Goal: Feedback & Contribution: Contribute content

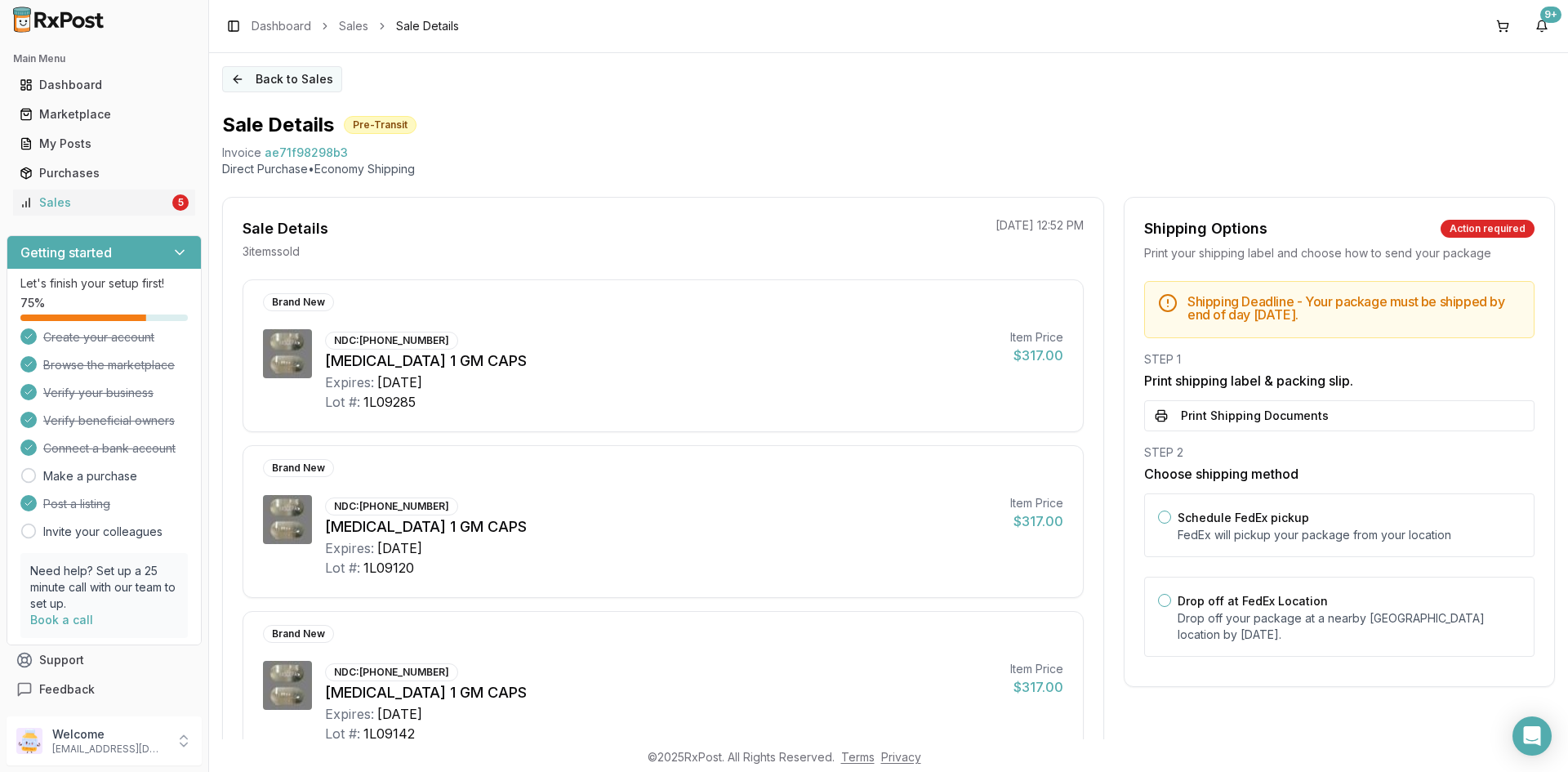
click at [278, 76] on button "Back to Sales" at bounding box center [281, 79] width 120 height 26
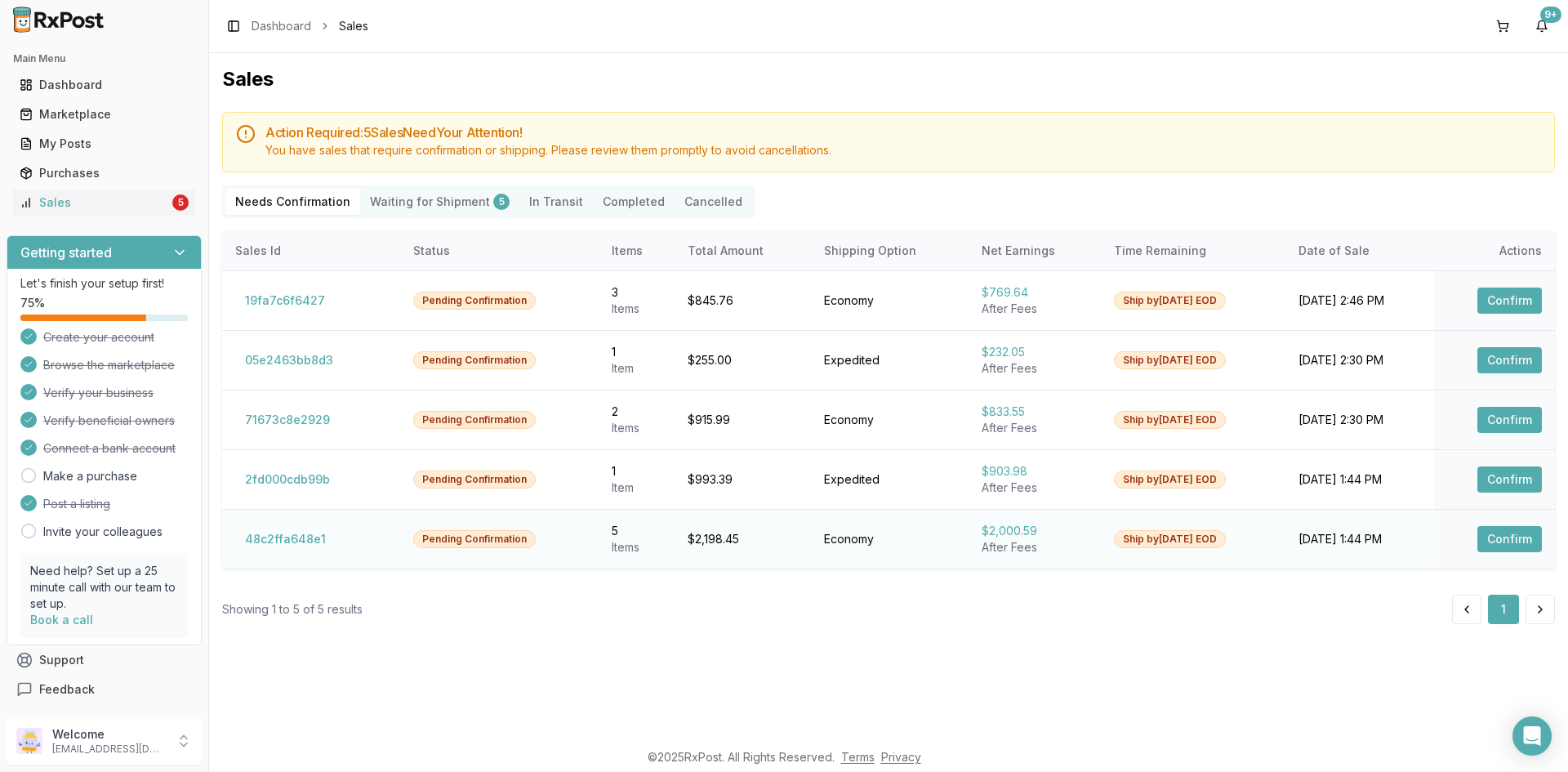
click at [1513, 542] on button "Confirm" at bounding box center [1509, 538] width 65 height 26
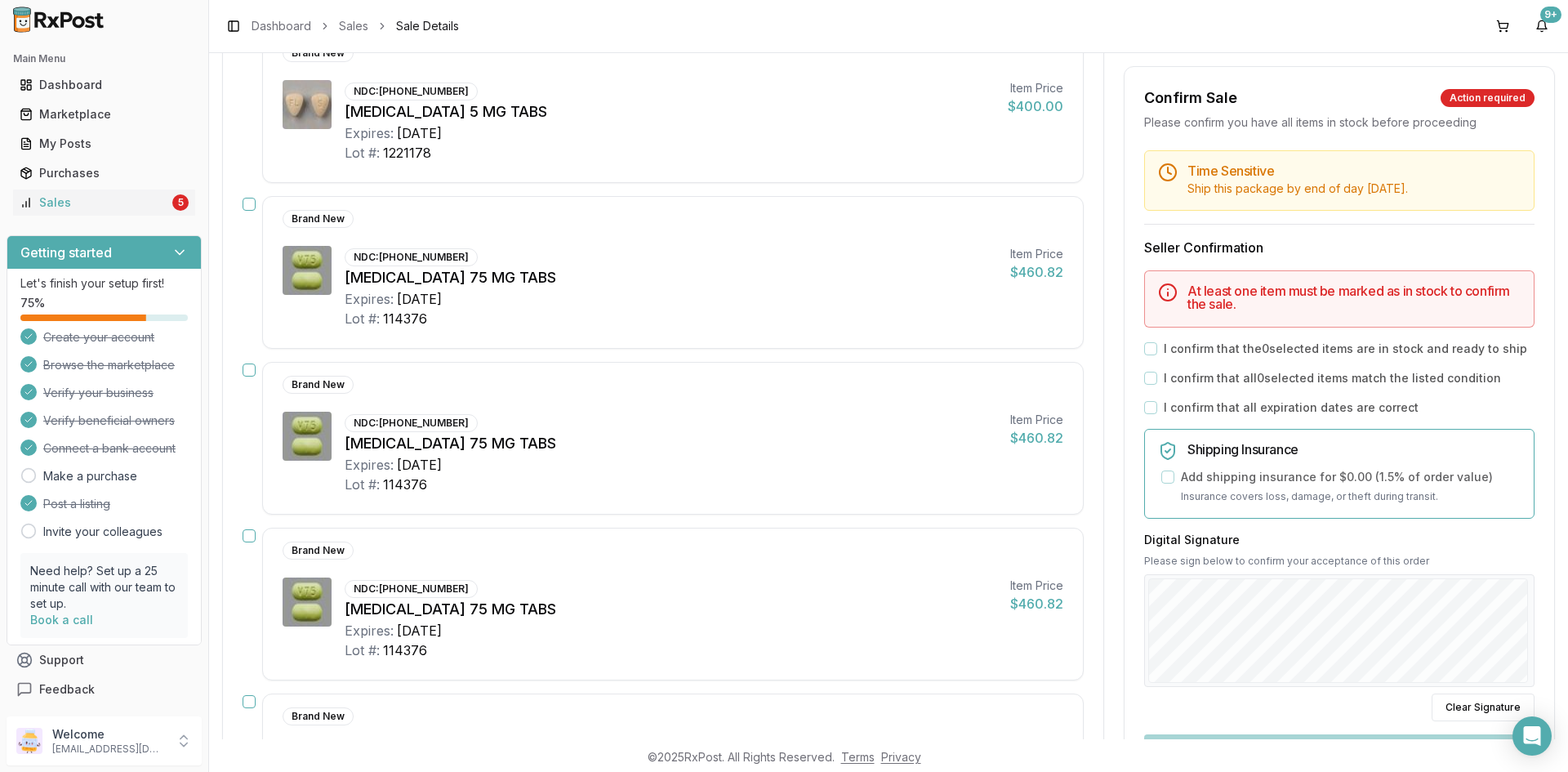
scroll to position [245, 0]
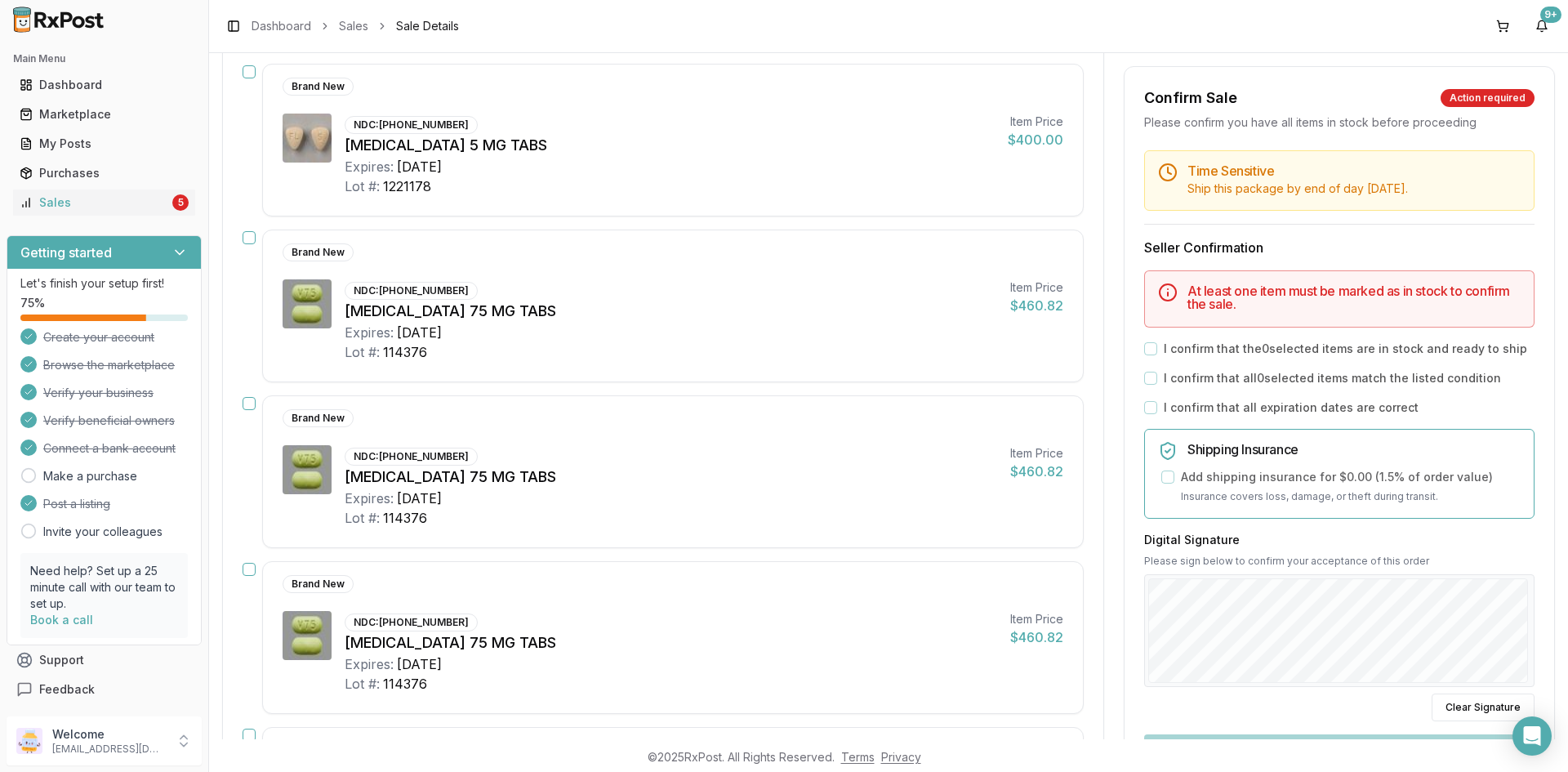
click at [251, 239] on button "button" at bounding box center [249, 237] width 13 height 13
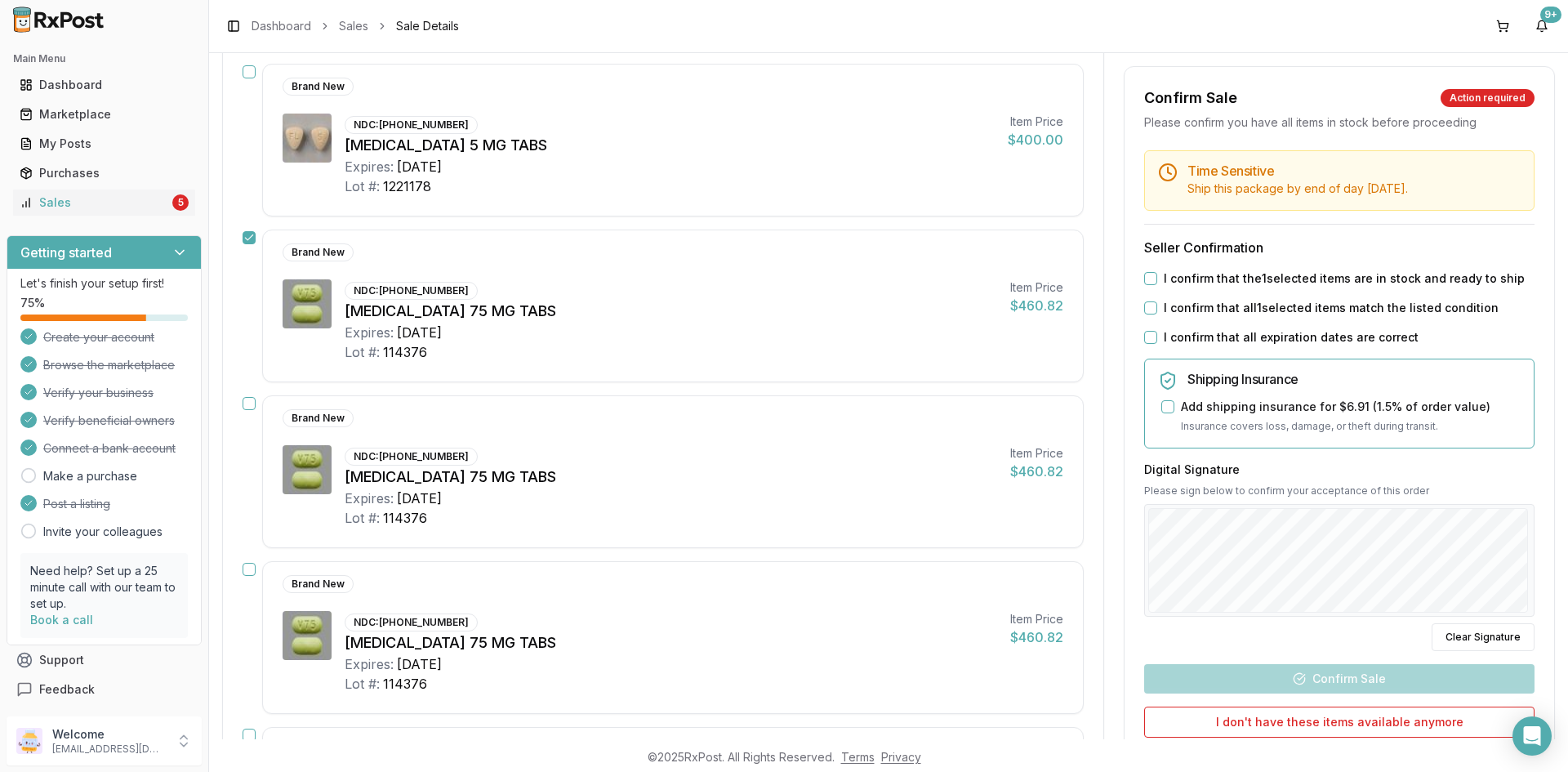
drag, startPoint x: 253, startPoint y: 402, endPoint x: 249, endPoint y: 481, distance: 79.1
click at [253, 402] on button "button" at bounding box center [249, 403] width 13 height 13
click at [247, 572] on button "button" at bounding box center [249, 569] width 13 height 13
click at [249, 80] on div "Brand New NDC: 00456-1405-90 Bystolic 5 MG TABS Expires: 2025-12-31 Lot #: 1221…" at bounding box center [663, 140] width 842 height 153
click at [249, 76] on button "button" at bounding box center [249, 72] width 13 height 13
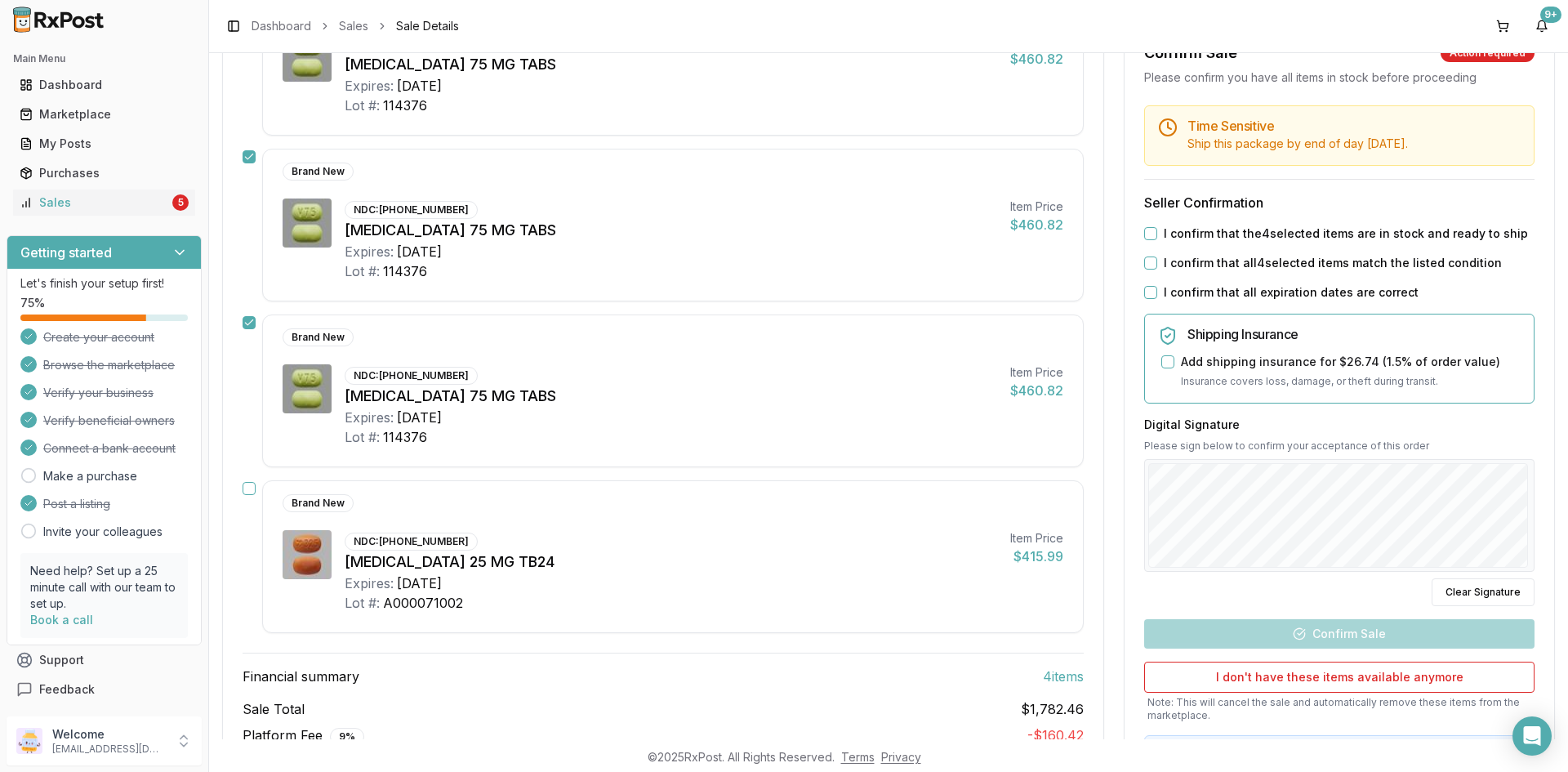
scroll to position [572, 0]
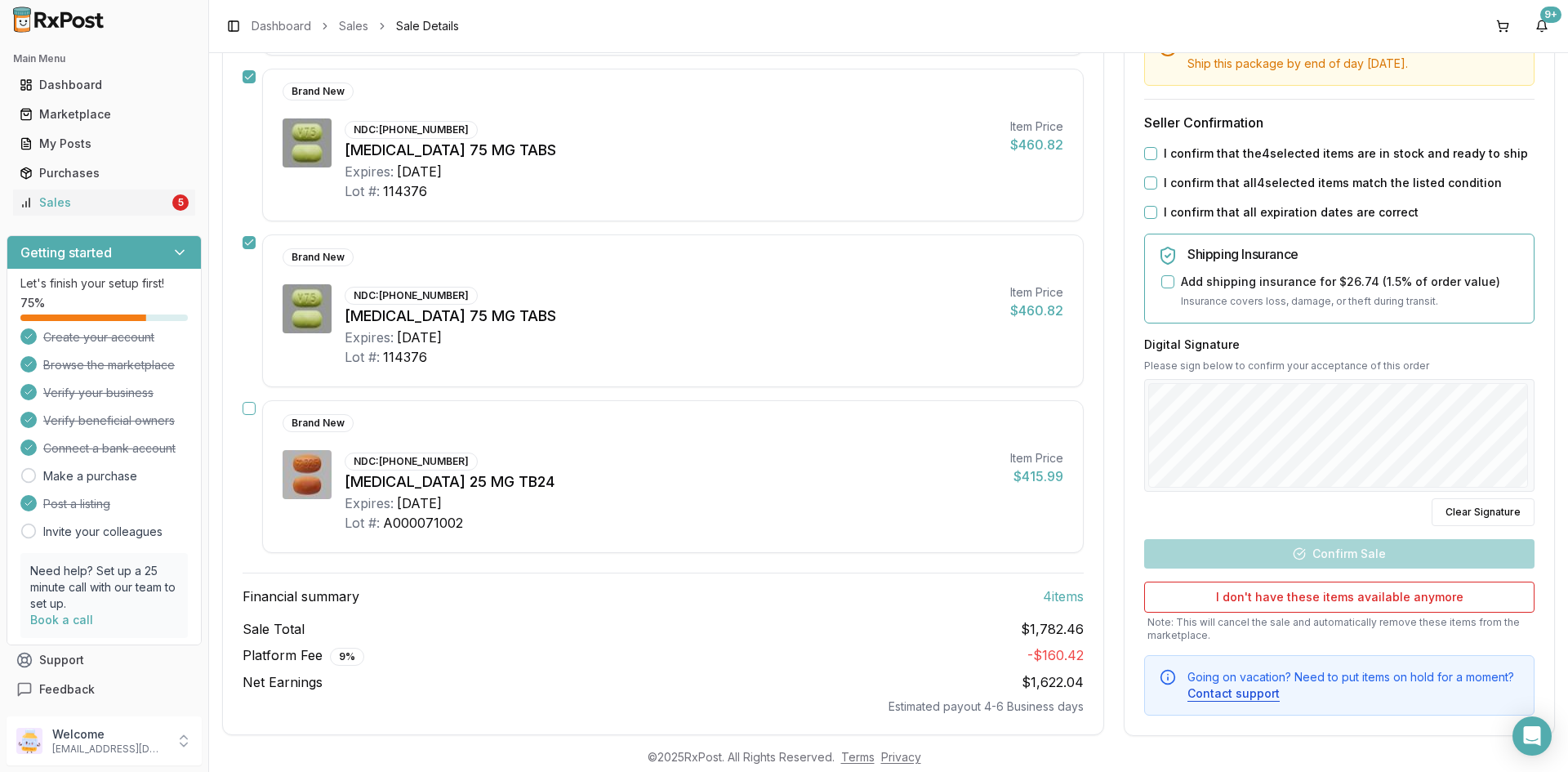
click at [242, 404] on button "button" at bounding box center [249, 409] width 13 height 13
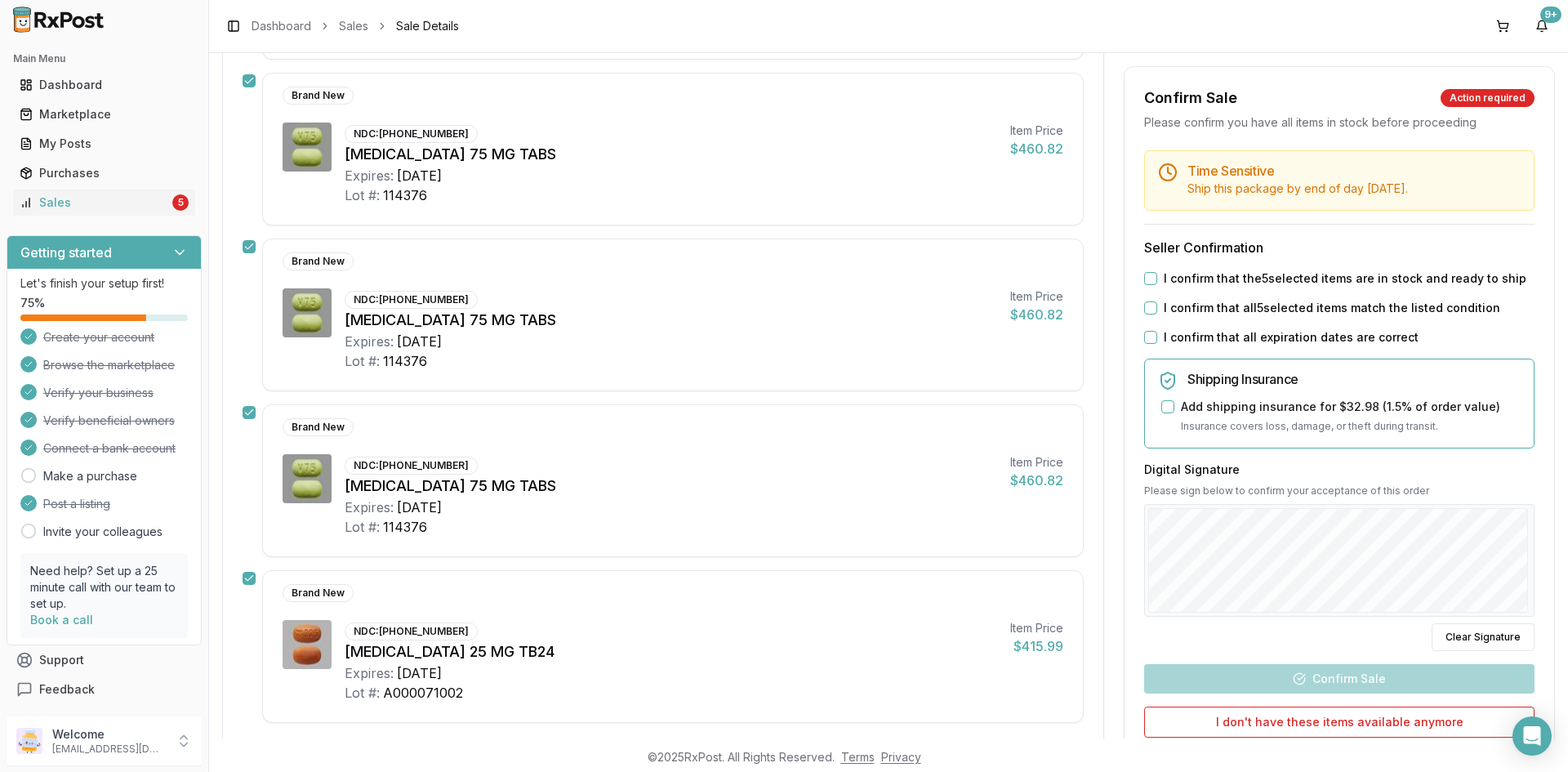
scroll to position [245, 0]
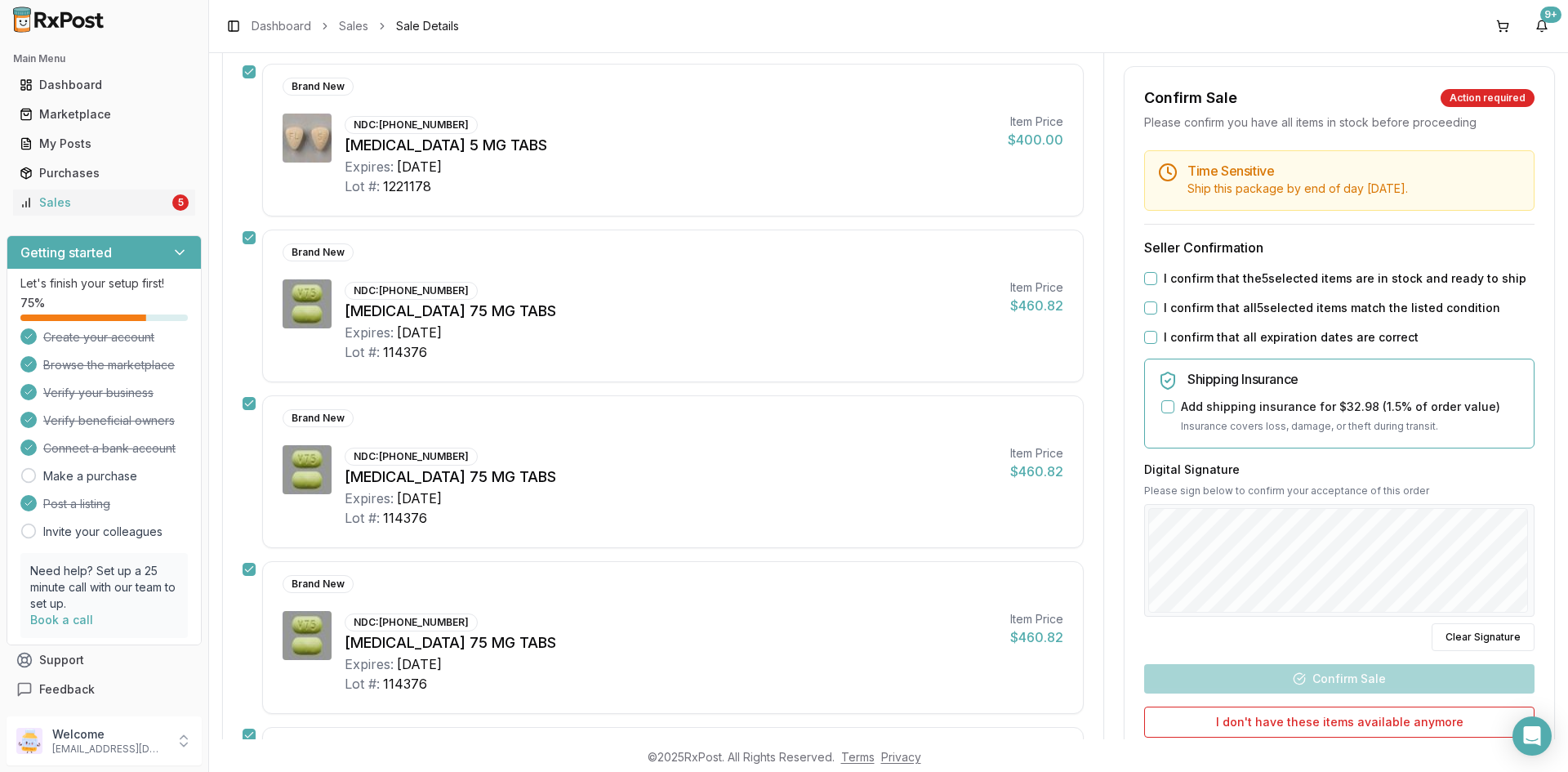
click at [1150, 277] on button "I confirm that the 5 selected items are in stock and ready to ship" at bounding box center [1151, 278] width 13 height 13
click at [1150, 309] on button "I confirm that all 5 selected items match the listed condition" at bounding box center [1151, 307] width 13 height 13
click at [1146, 334] on div "I confirm that all expiration dates are correct" at bounding box center [1340, 338] width 391 height 16
click at [1152, 339] on button "I confirm that all expiration dates are correct" at bounding box center [1151, 338] width 13 height 13
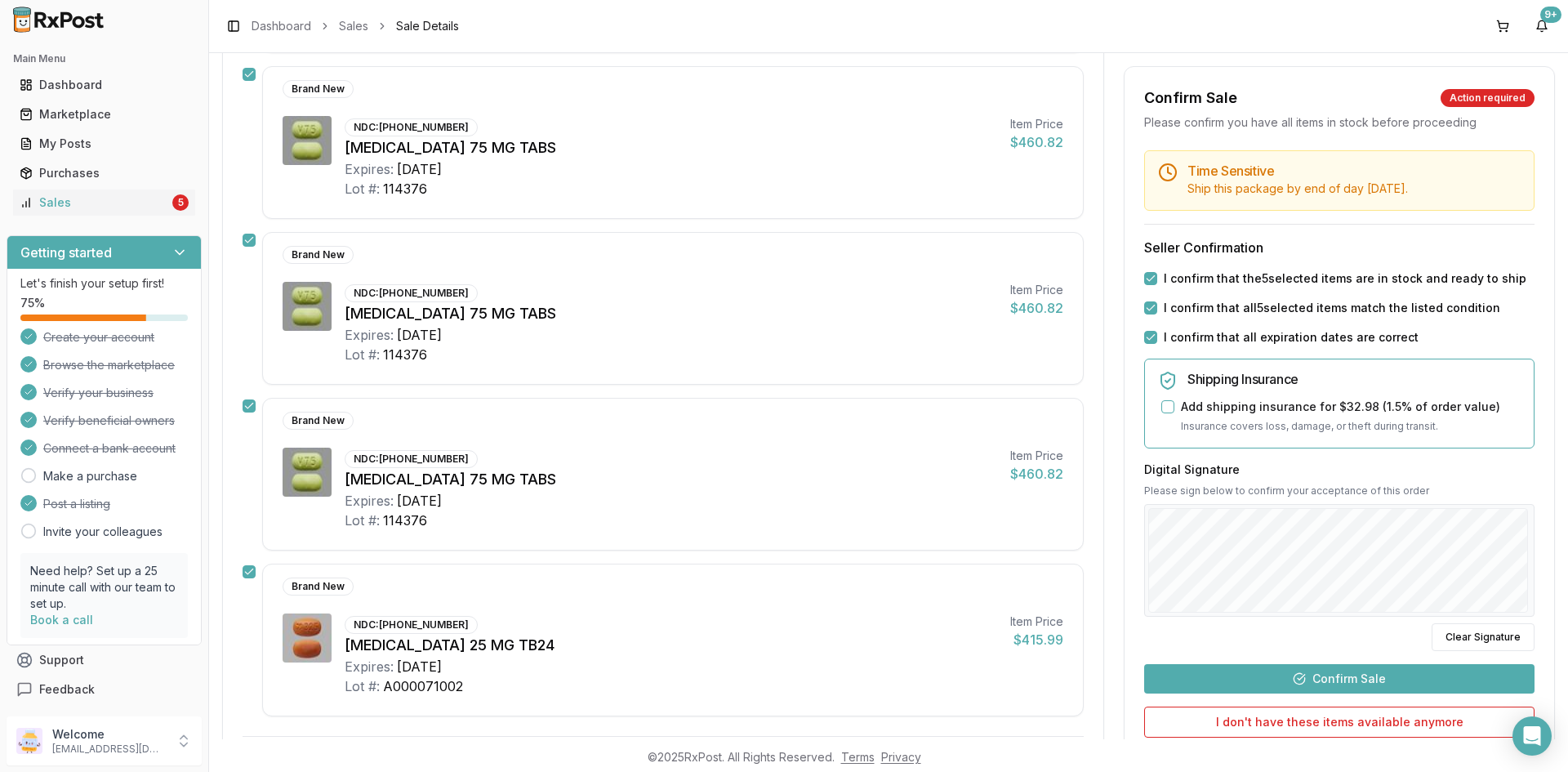
click at [1350, 684] on button "Confirm Sale" at bounding box center [1340, 679] width 391 height 29
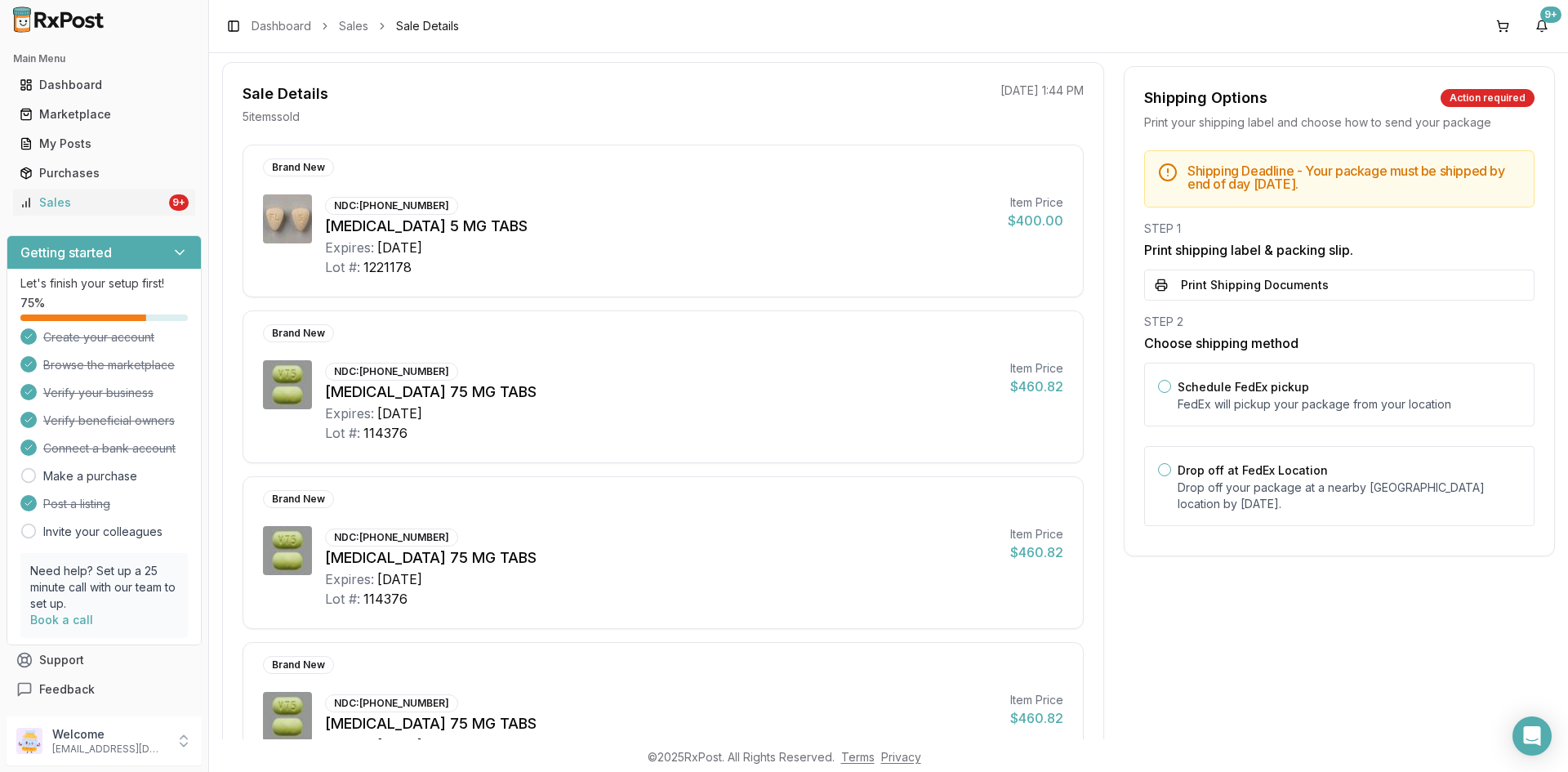
scroll to position [82, 0]
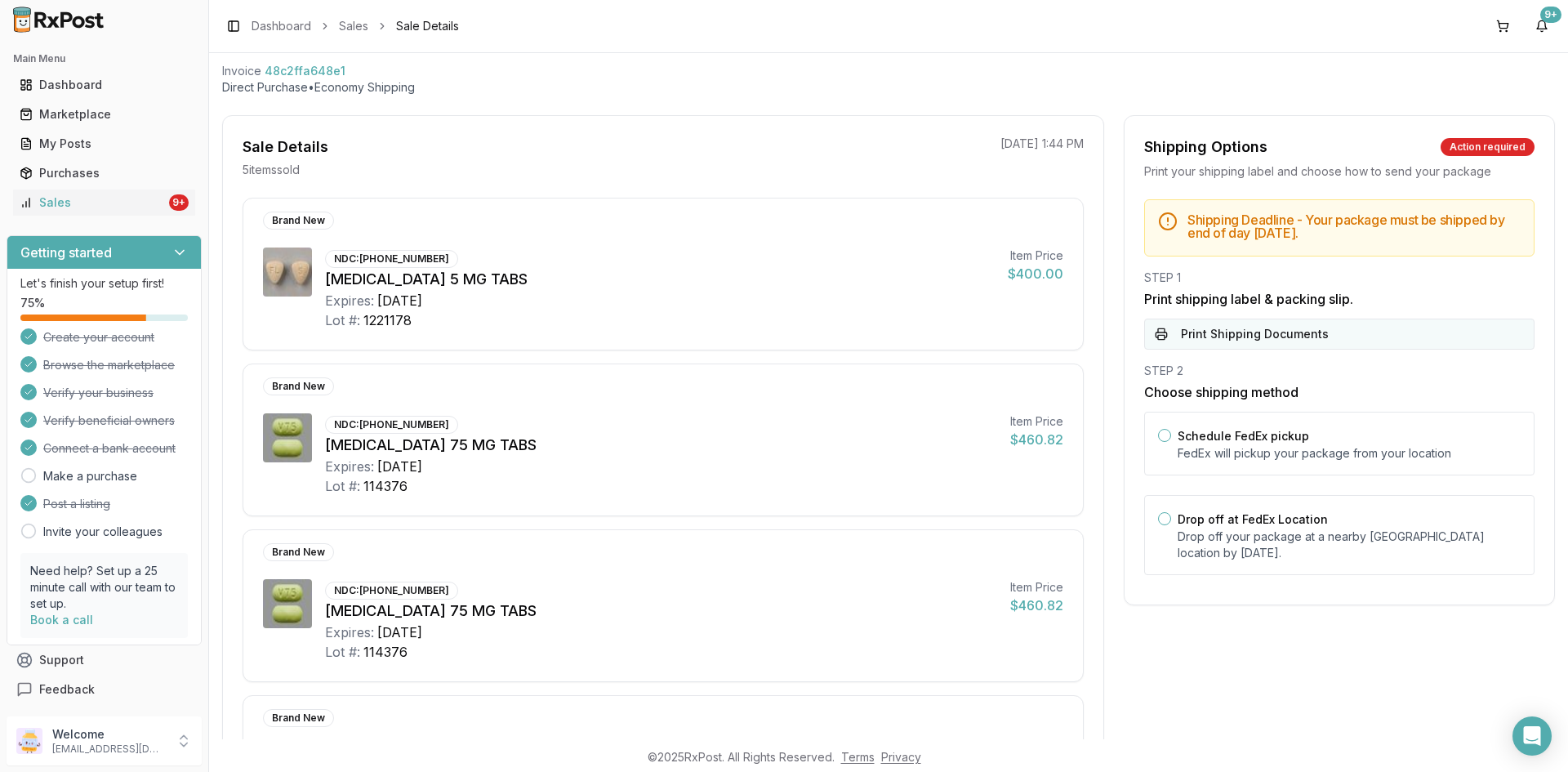
click at [1230, 337] on button "Print Shipping Documents" at bounding box center [1340, 334] width 391 height 31
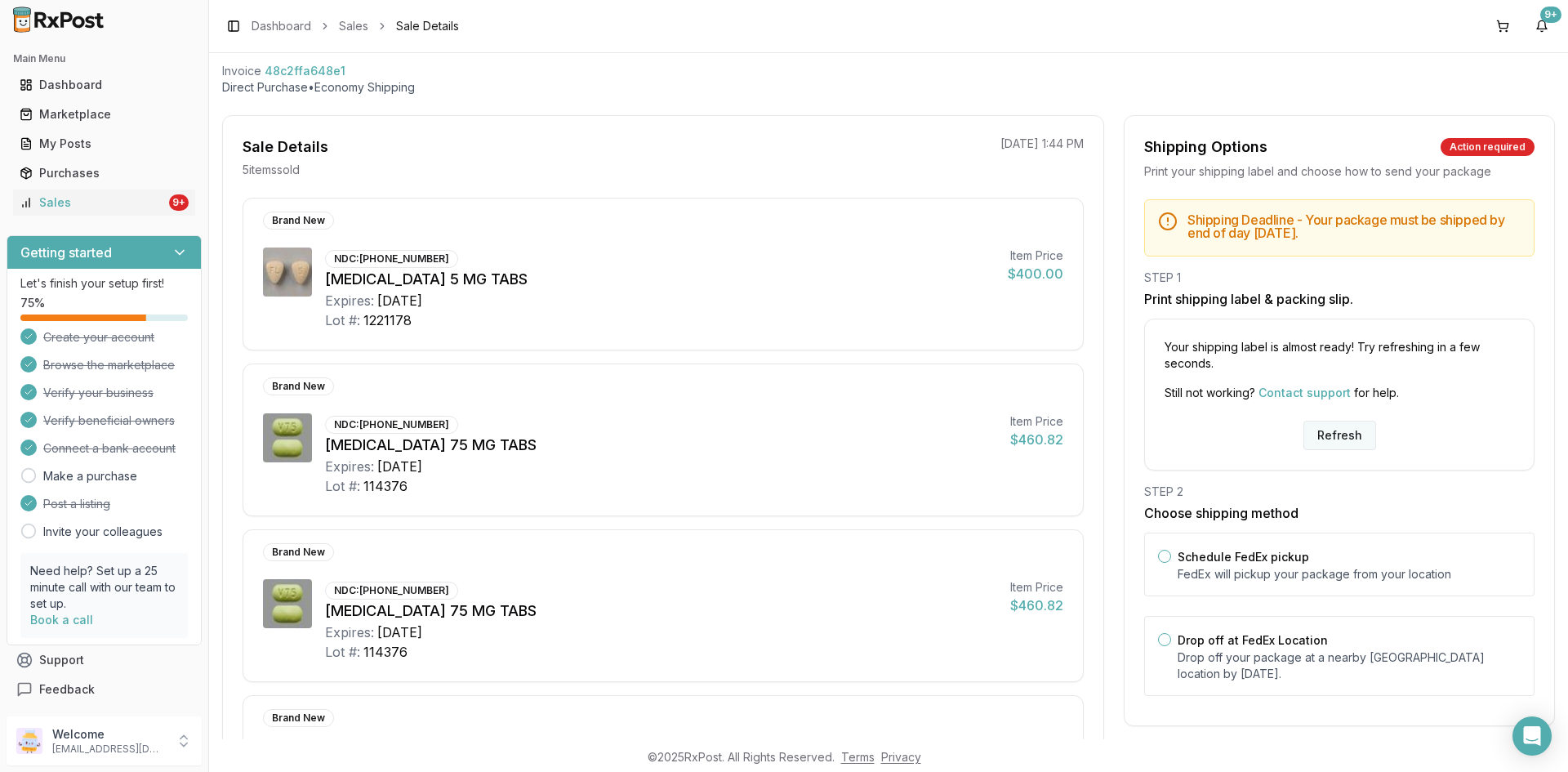
click at [1331, 439] on button "Refresh" at bounding box center [1340, 435] width 73 height 29
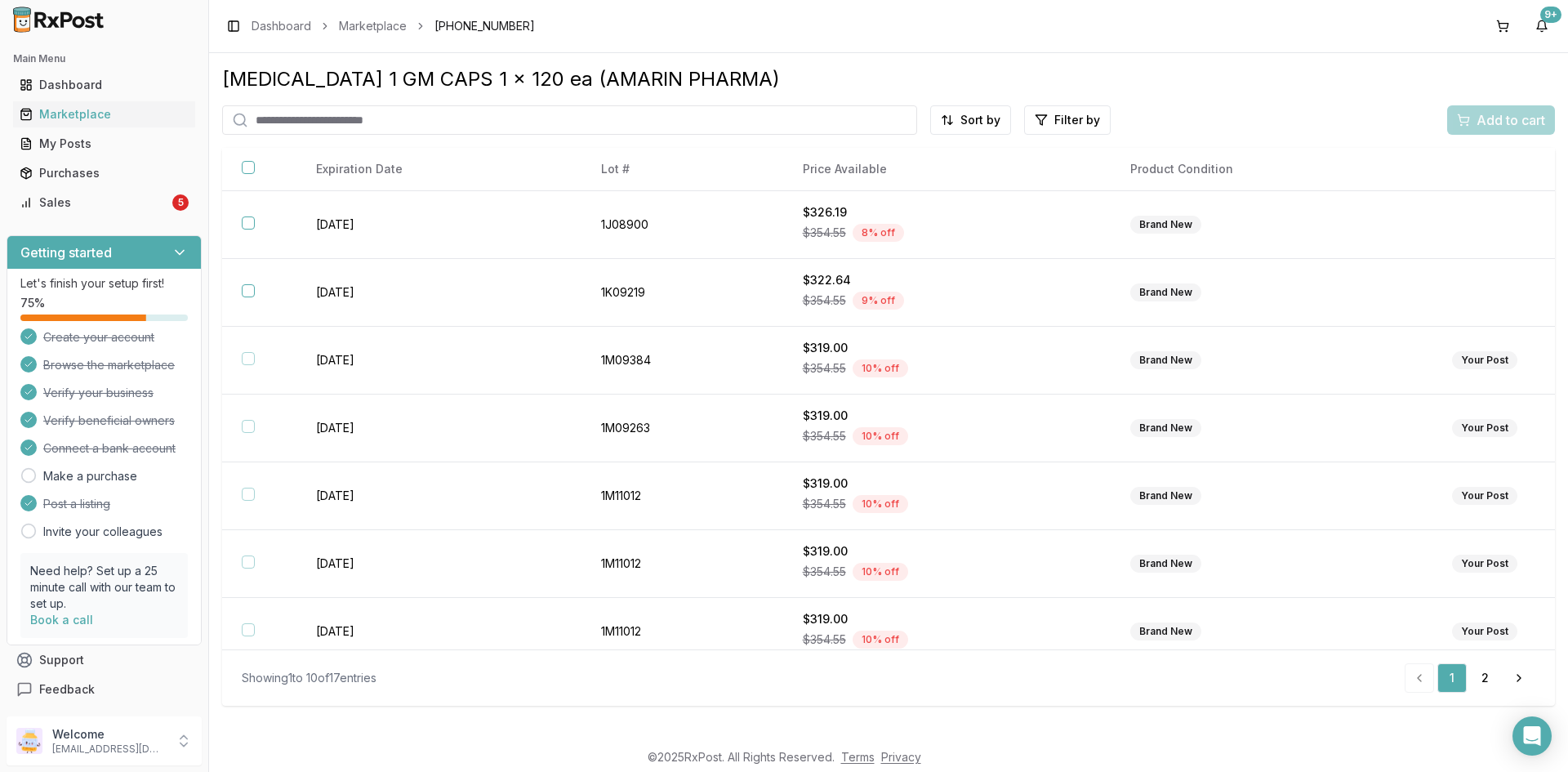
scroll to position [219, 0]
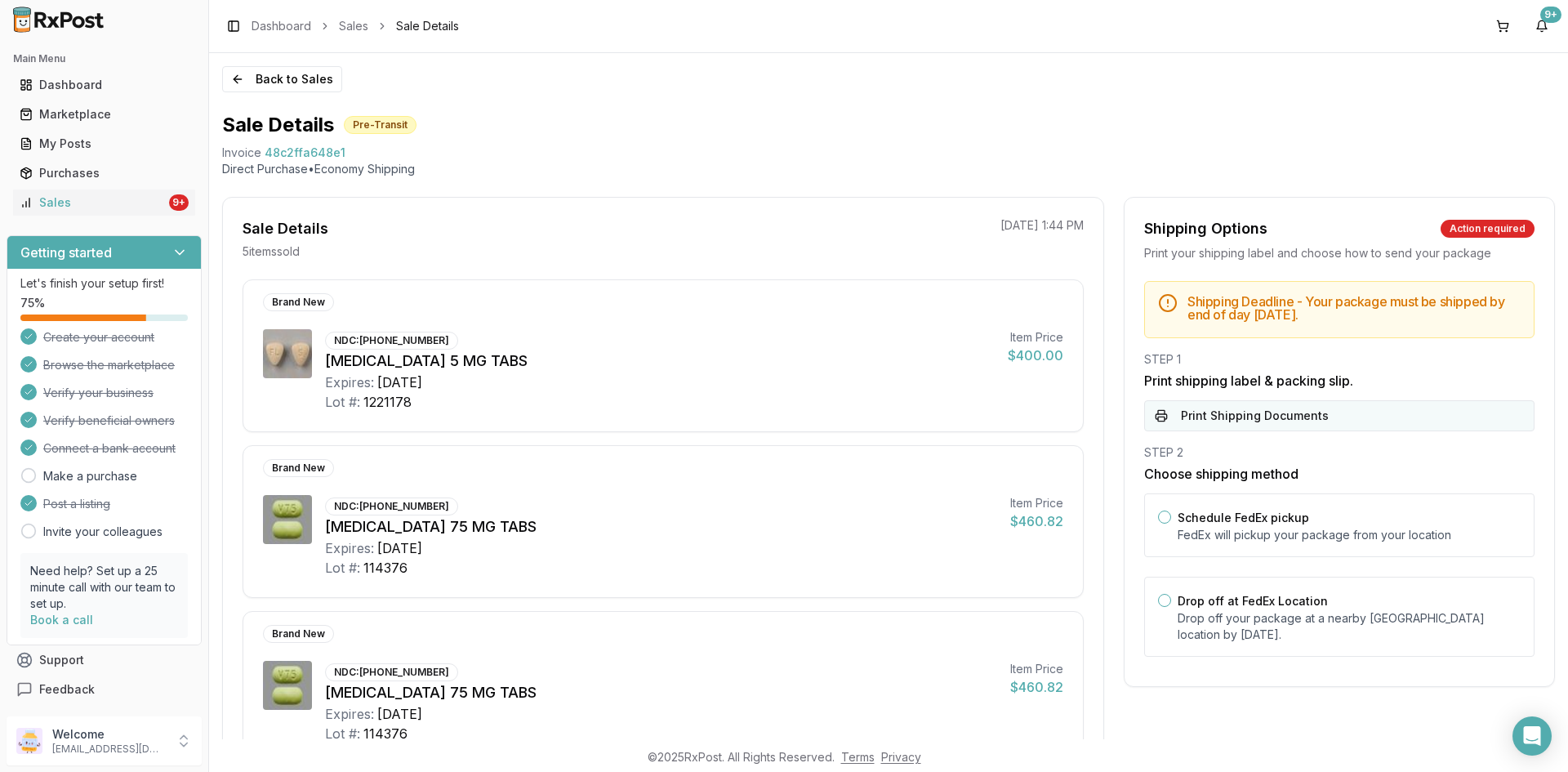
click at [1208, 416] on button "Print Shipping Documents" at bounding box center [1340, 416] width 391 height 31
click at [292, 79] on button "Back to Sales" at bounding box center [281, 79] width 120 height 26
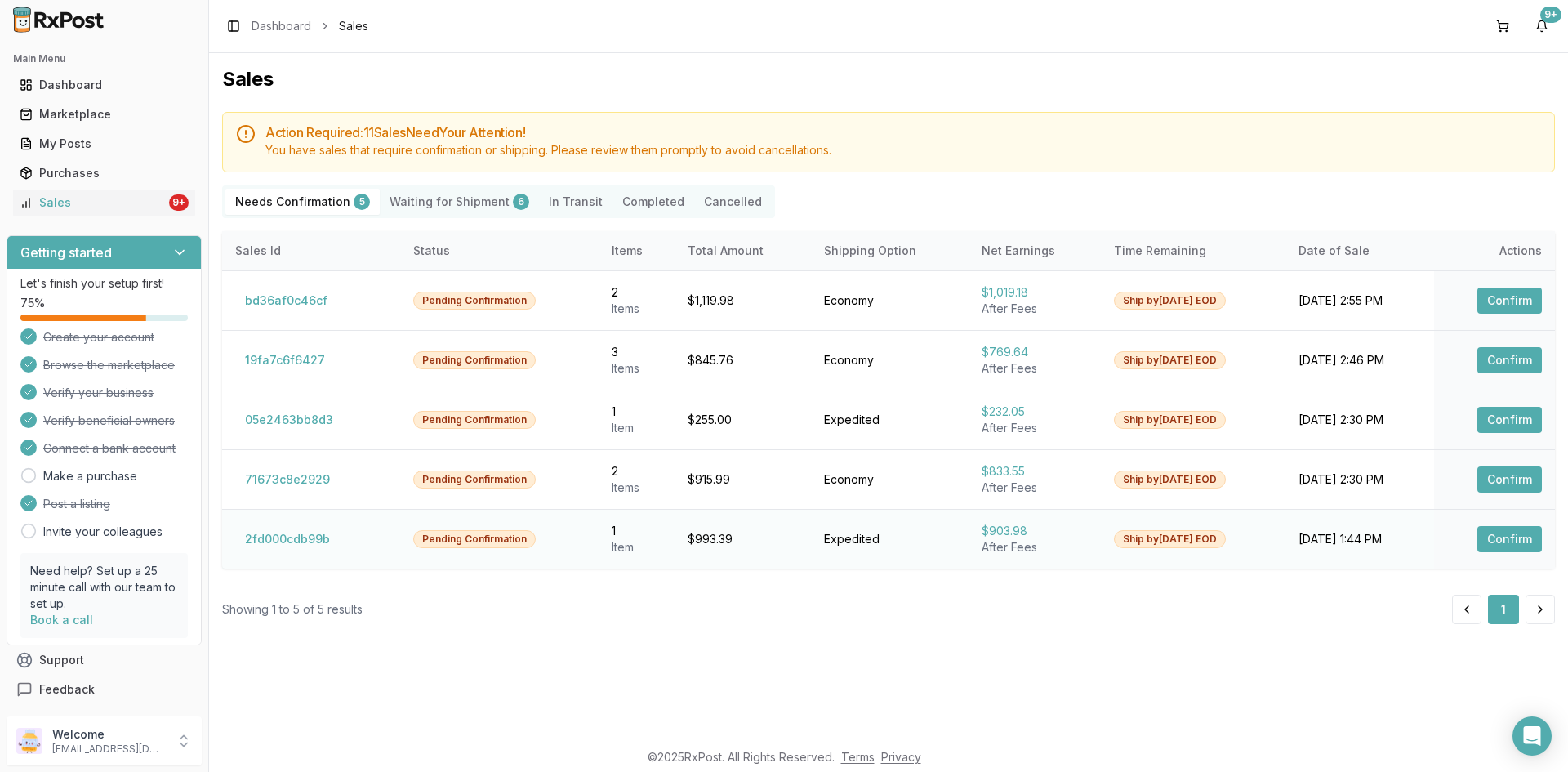
click at [1511, 541] on button "Confirm" at bounding box center [1509, 538] width 65 height 26
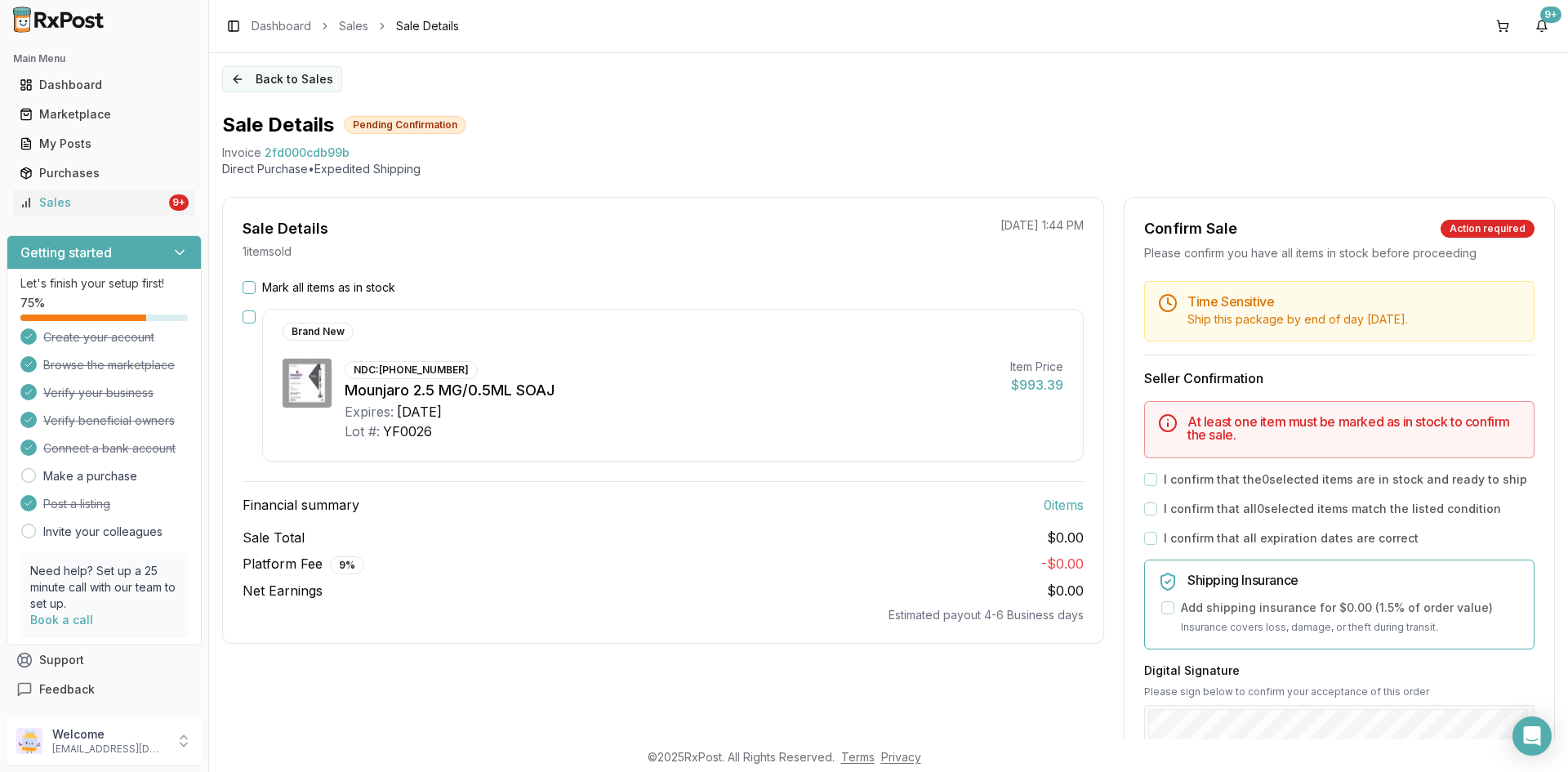
click at [260, 77] on button "Back to Sales" at bounding box center [281, 79] width 120 height 26
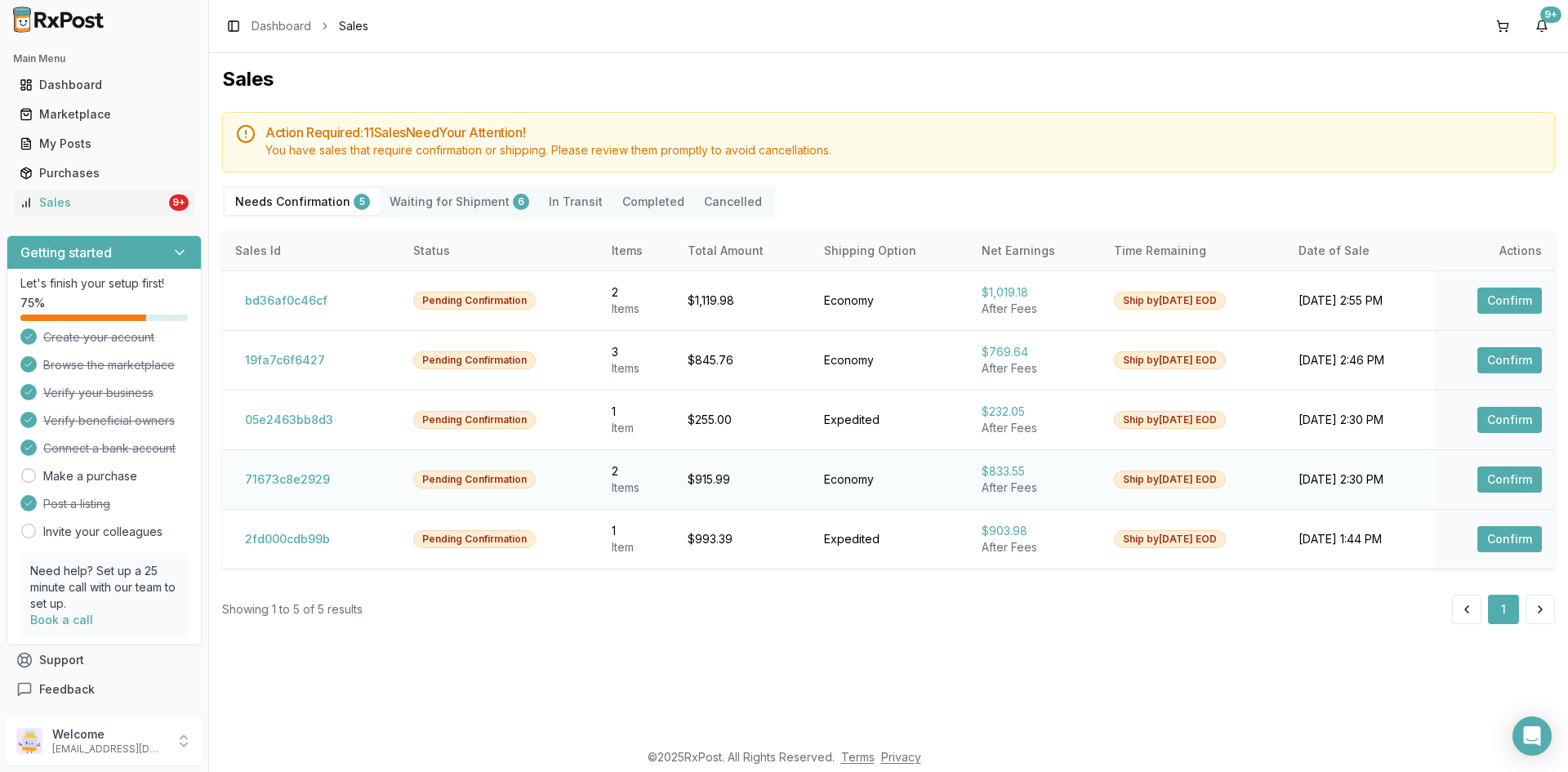
click at [1497, 480] on button "Confirm" at bounding box center [1509, 479] width 65 height 26
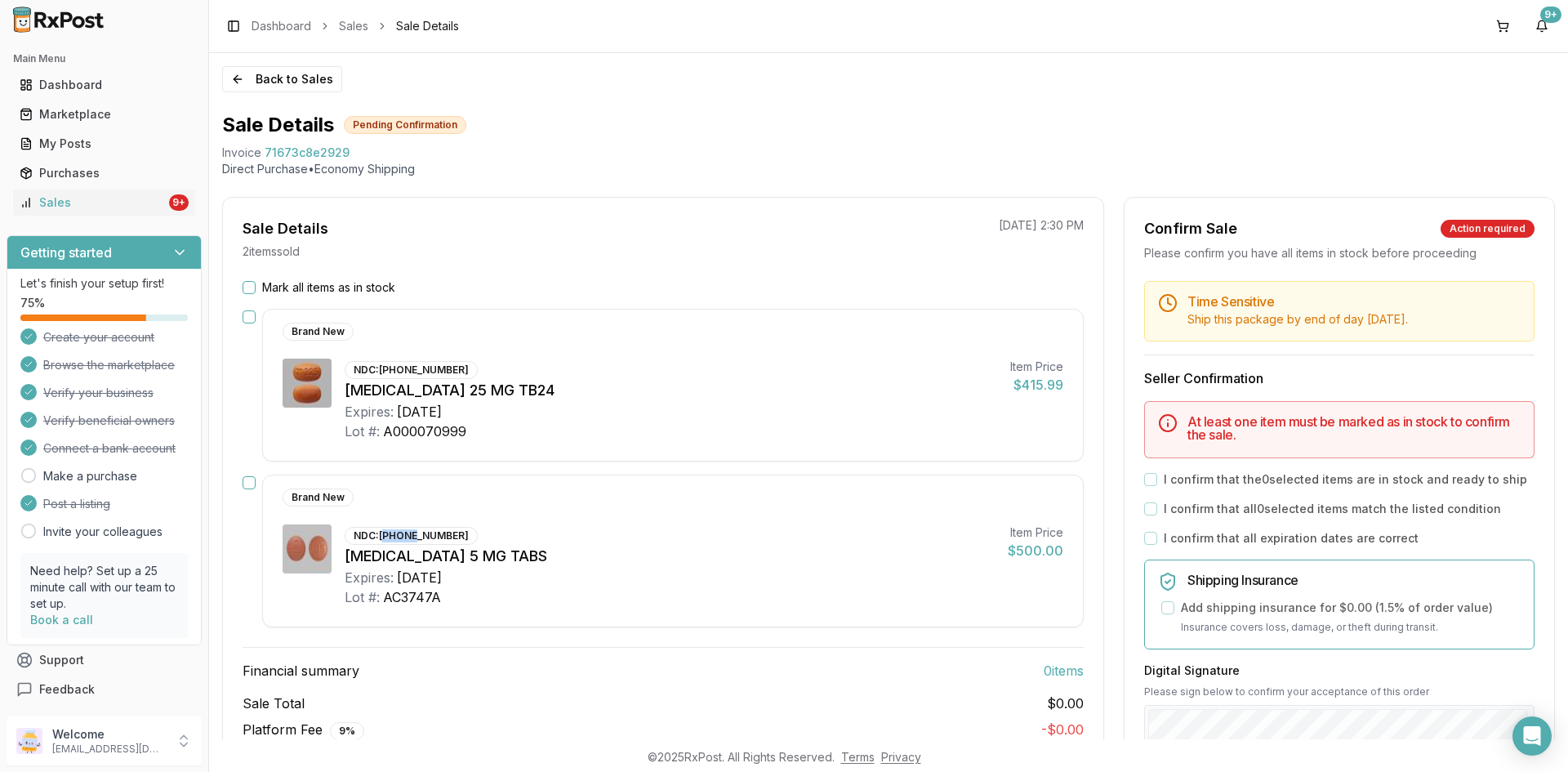
drag, startPoint x: 384, startPoint y: 537, endPoint x: 399, endPoint y: 537, distance: 15.0
click at [414, 537] on div "NDC: 00597-0140-30" at bounding box center [411, 536] width 133 height 18
drag, startPoint x: 383, startPoint y: 538, endPoint x: 468, endPoint y: 533, distance: 85.1
click at [468, 533] on div "NDC: 00597-0140-30 Tradjenta 5 MG TABS Expires: 2027-12-31 Lot #: AC3747A" at bounding box center [669, 566] width 650 height 83
copy div "00597-0140-30"
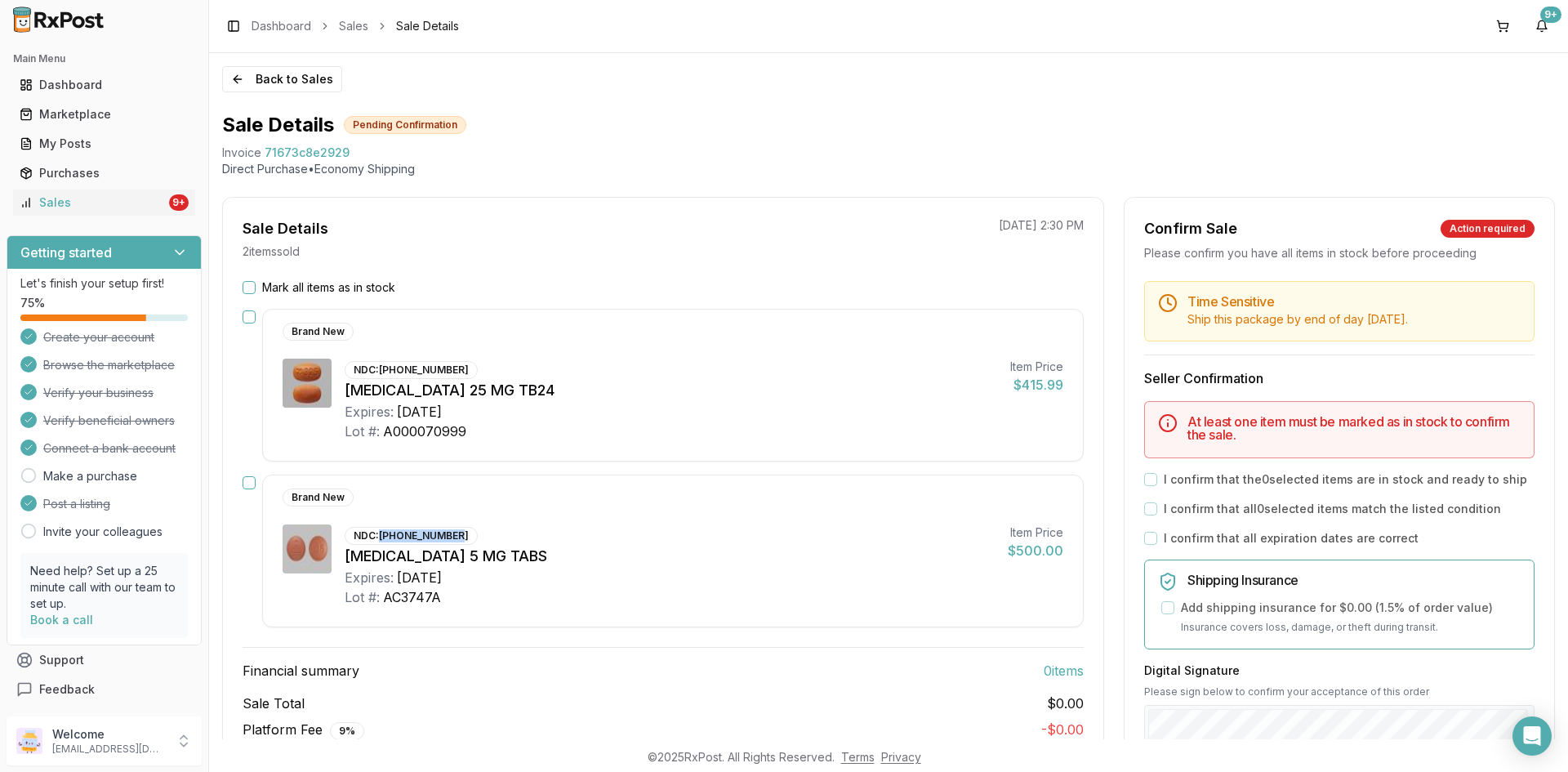
click at [245, 285] on button "Mark all items as in stock" at bounding box center [249, 287] width 13 height 13
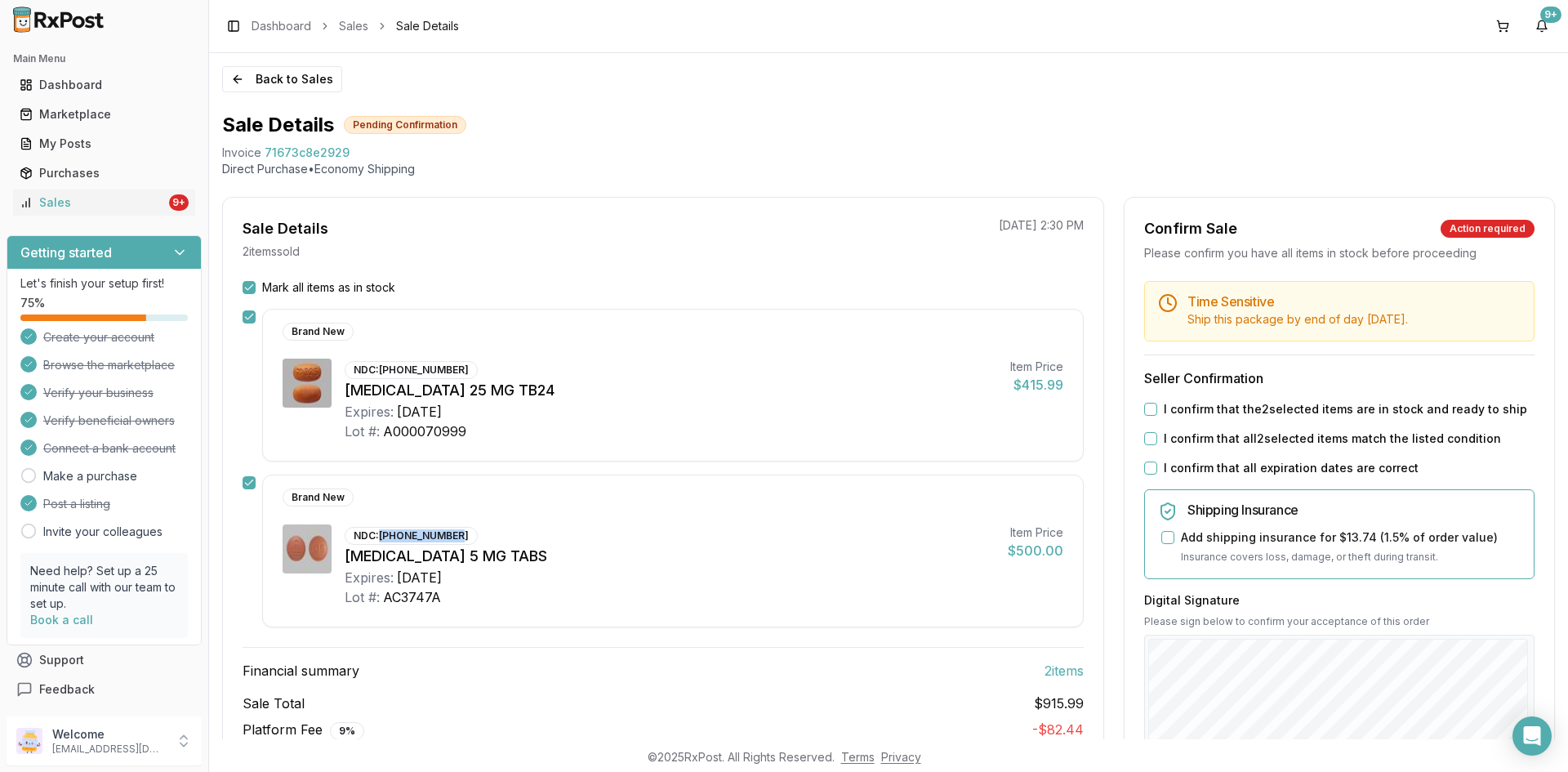
click at [1148, 409] on button "I confirm that the 2 selected items are in stock and ready to ship" at bounding box center [1151, 410] width 13 height 13
click at [1149, 434] on button "I confirm that all 2 selected items match the listed condition" at bounding box center [1151, 439] width 13 height 13
click at [1148, 466] on button "I confirm that all expiration dates are correct" at bounding box center [1151, 468] width 13 height 13
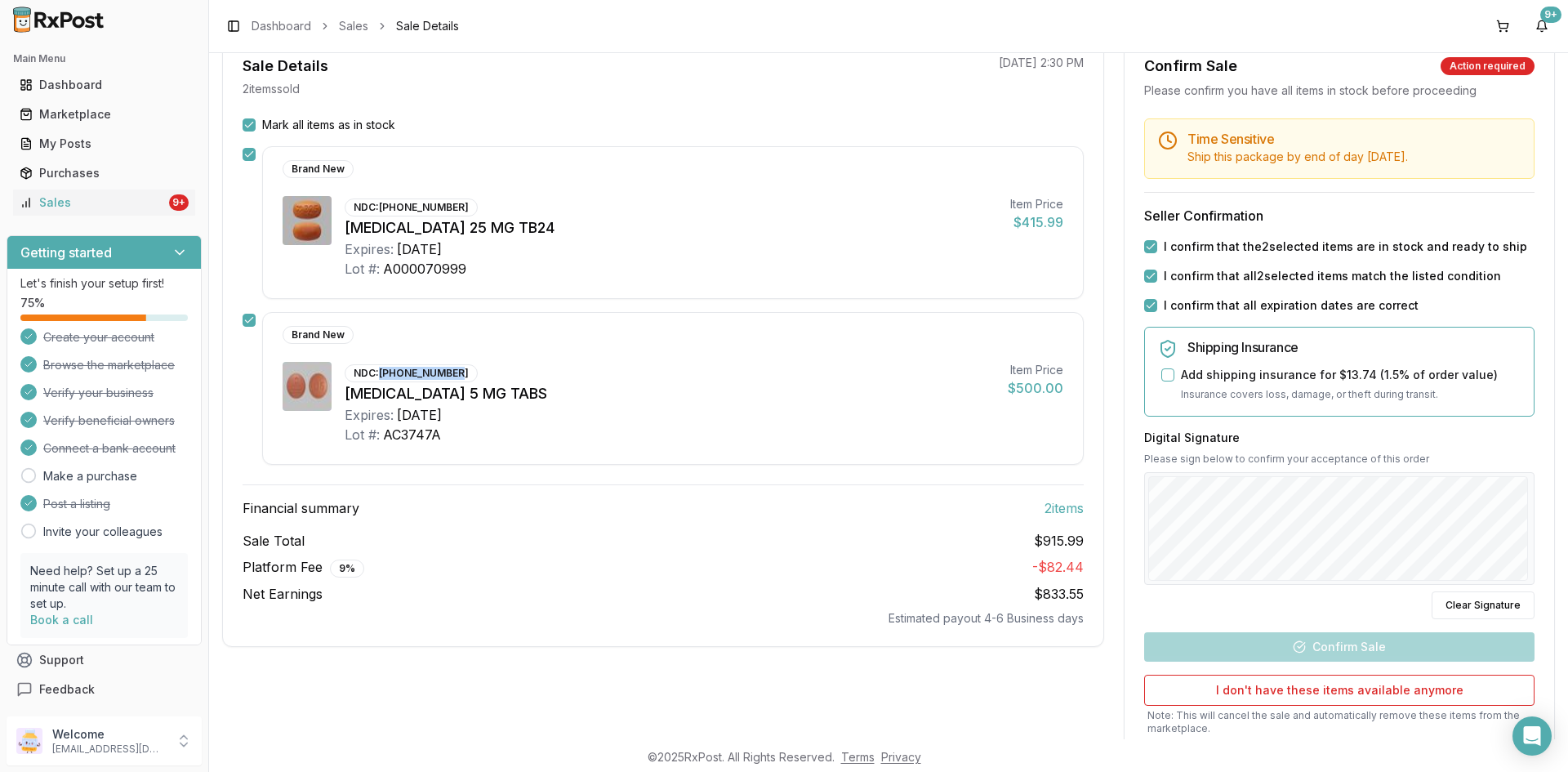
scroll to position [163, 0]
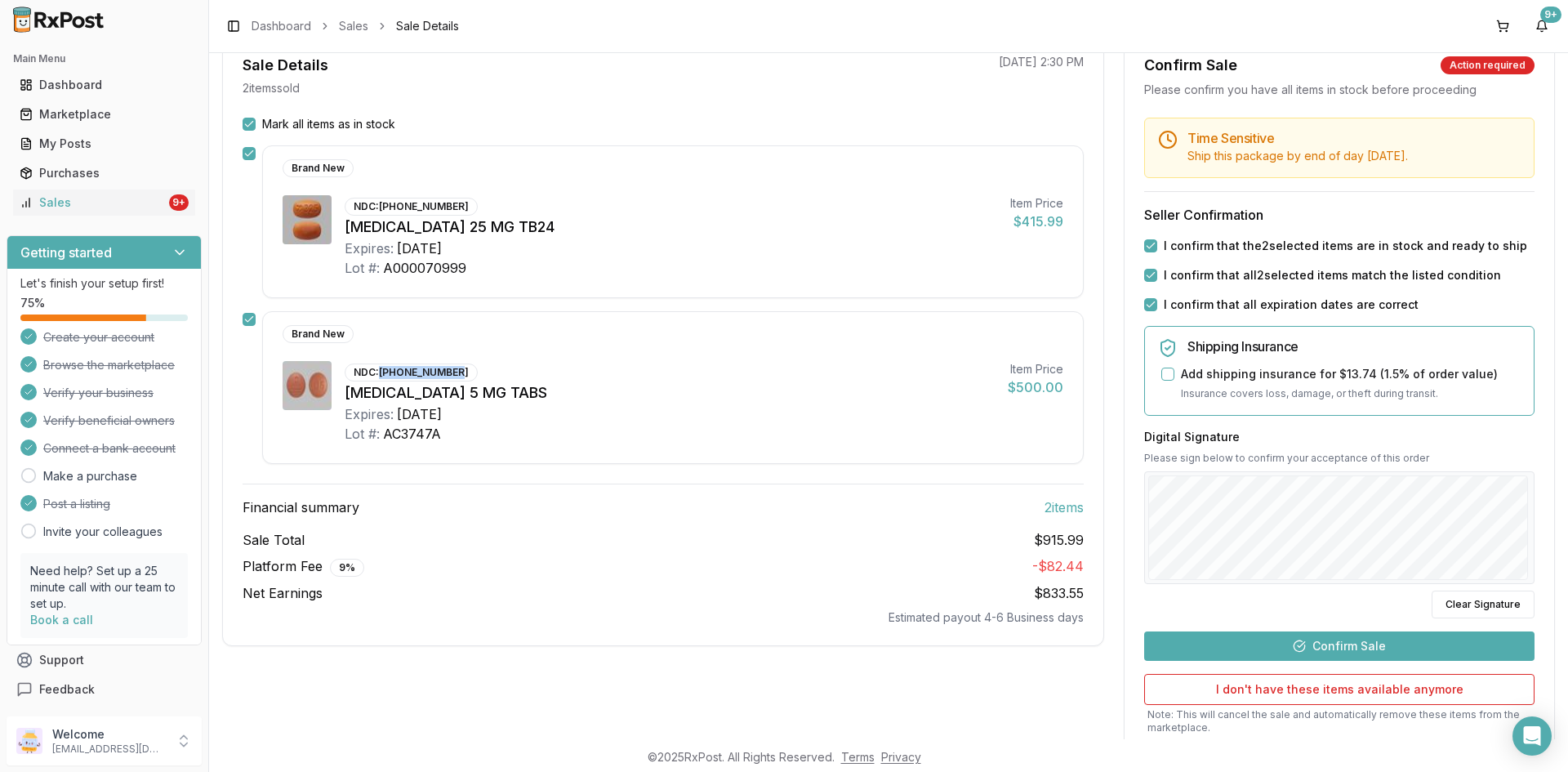
click at [1333, 645] on button "Confirm Sale" at bounding box center [1340, 646] width 391 height 29
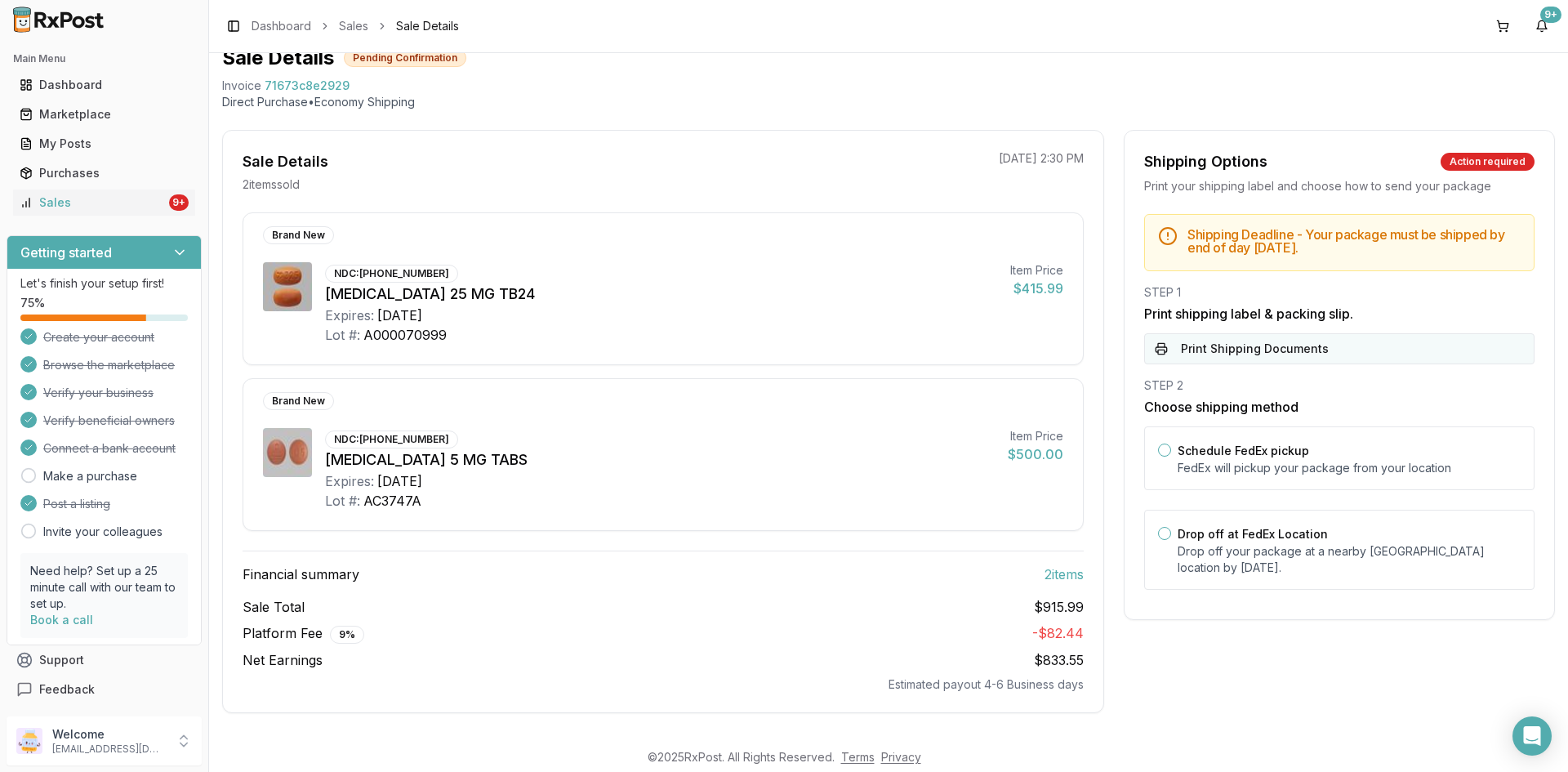
click at [1218, 347] on button "Print Shipping Documents" at bounding box center [1340, 348] width 391 height 31
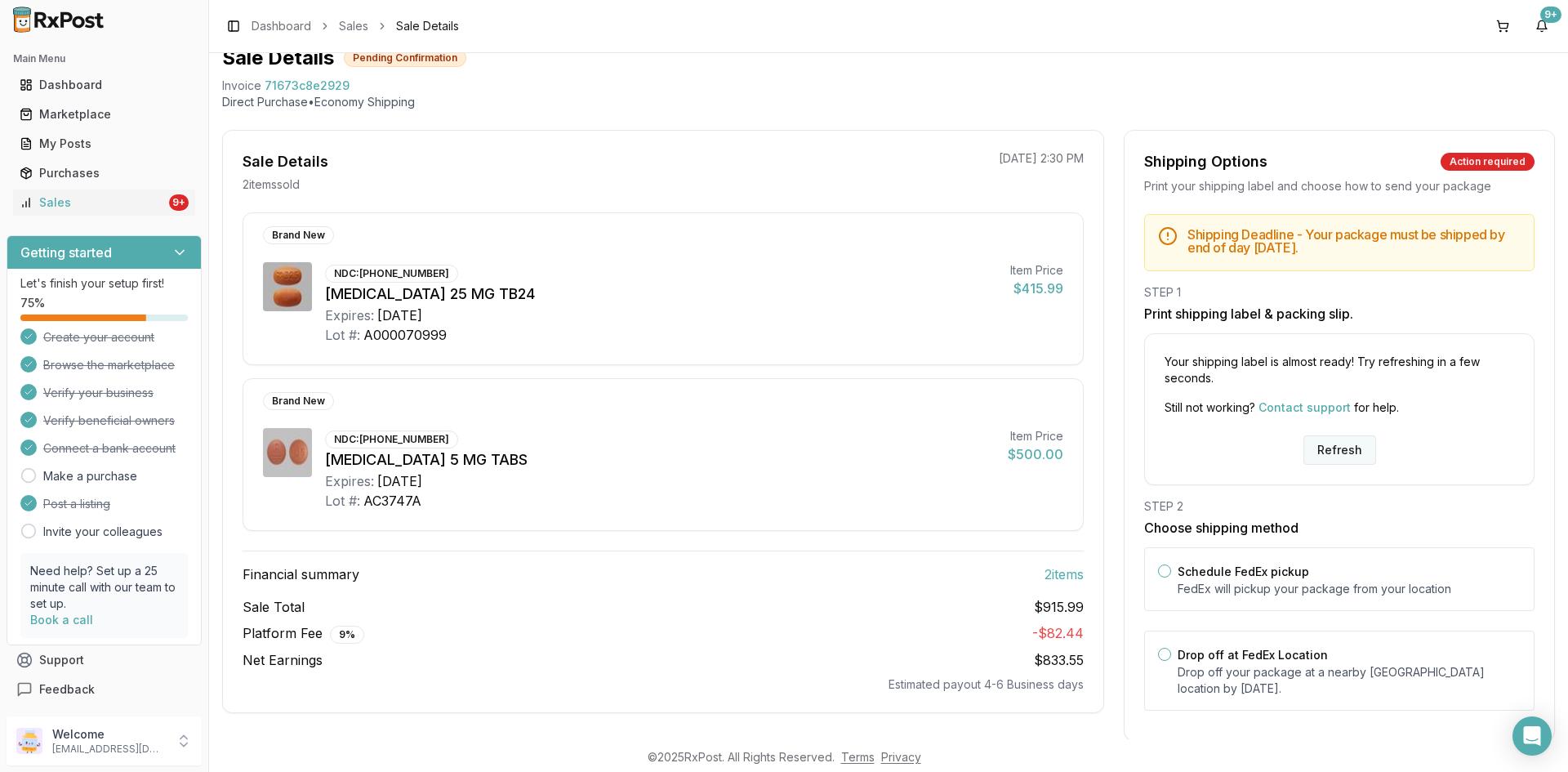
click at [1337, 454] on button "Refresh" at bounding box center [1340, 450] width 73 height 29
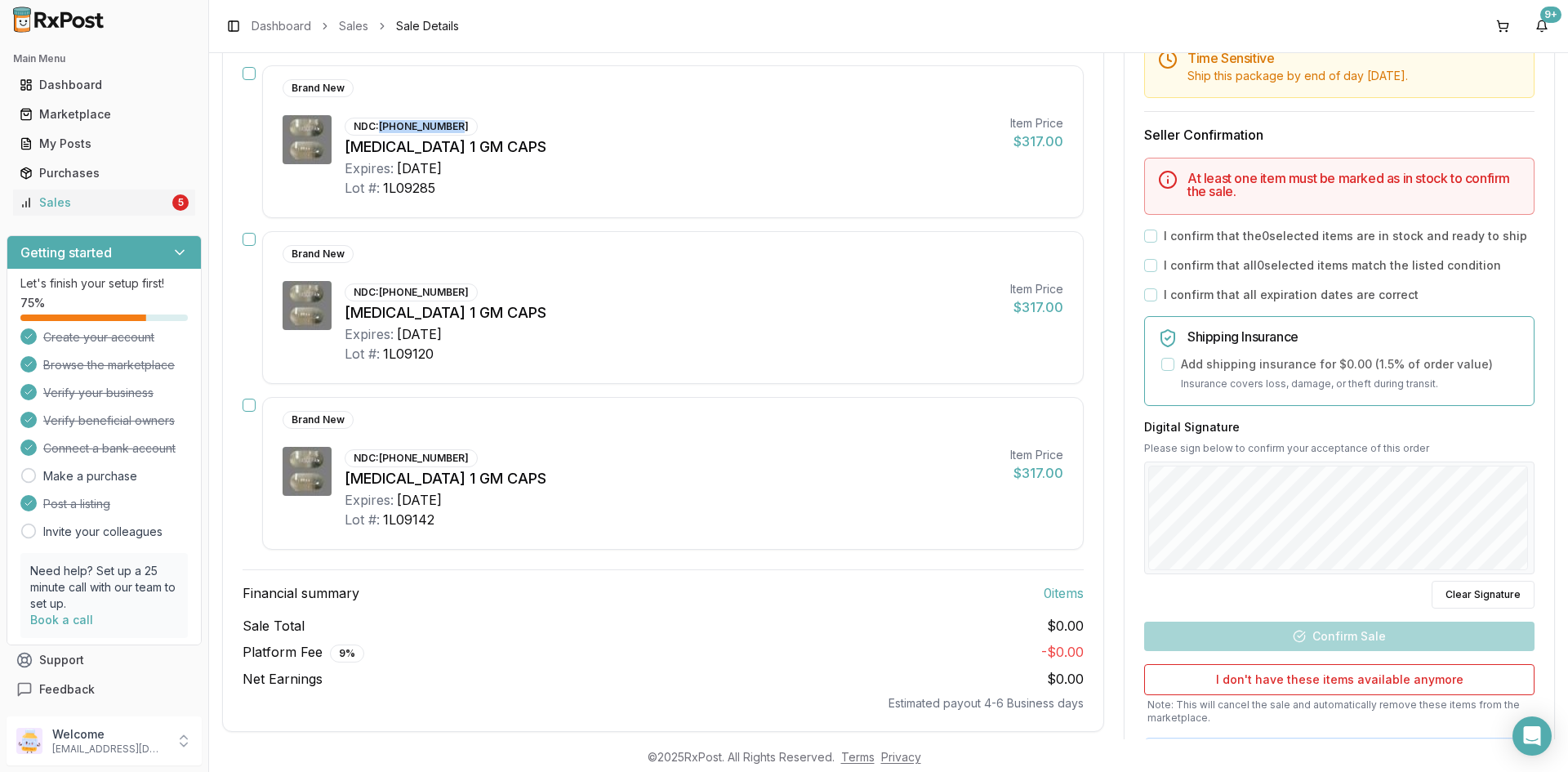
scroll to position [82, 0]
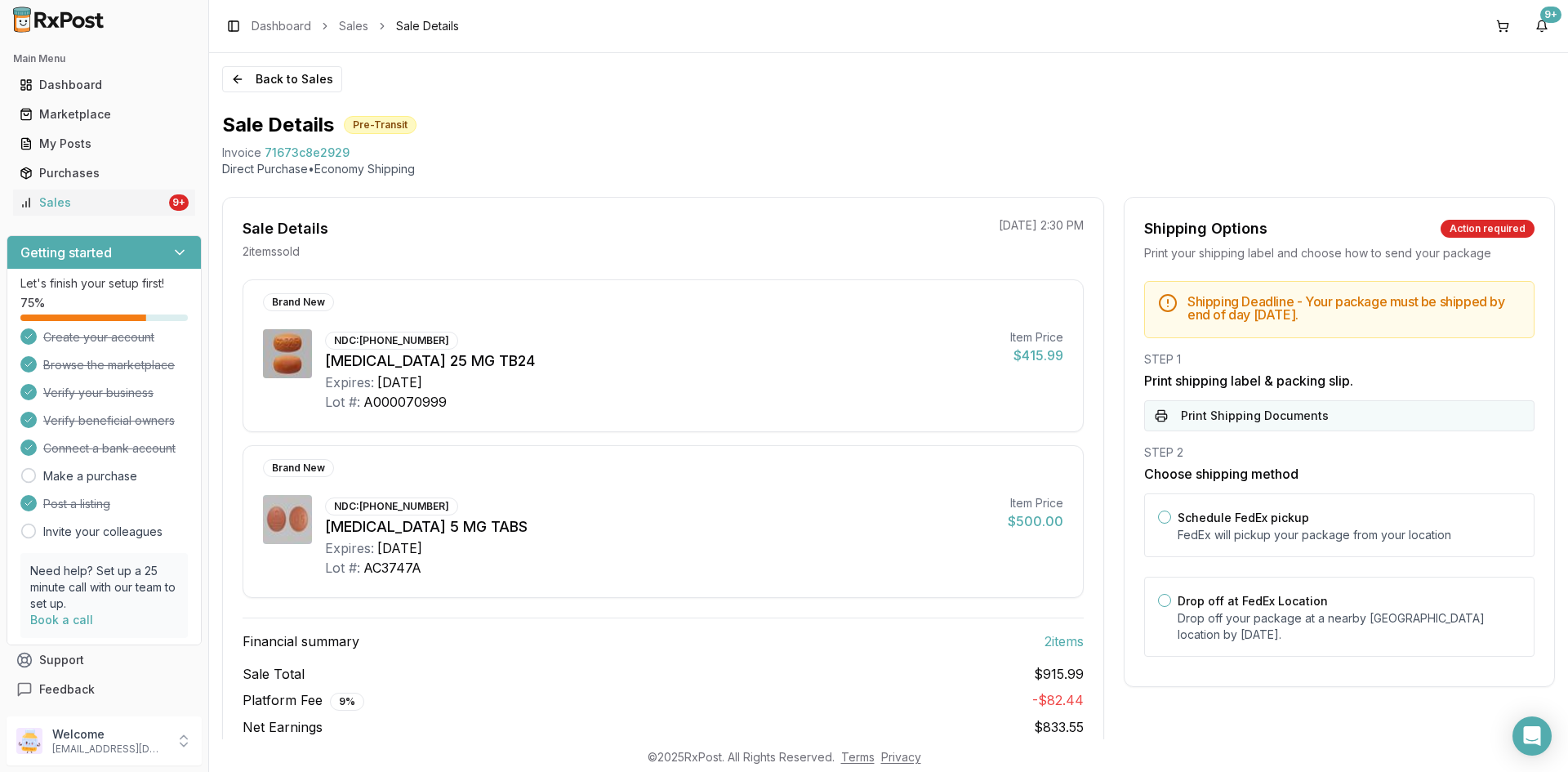
click at [1196, 416] on button "Print Shipping Documents" at bounding box center [1340, 416] width 391 height 31
click at [265, 78] on button "Back to Sales" at bounding box center [281, 79] width 120 height 26
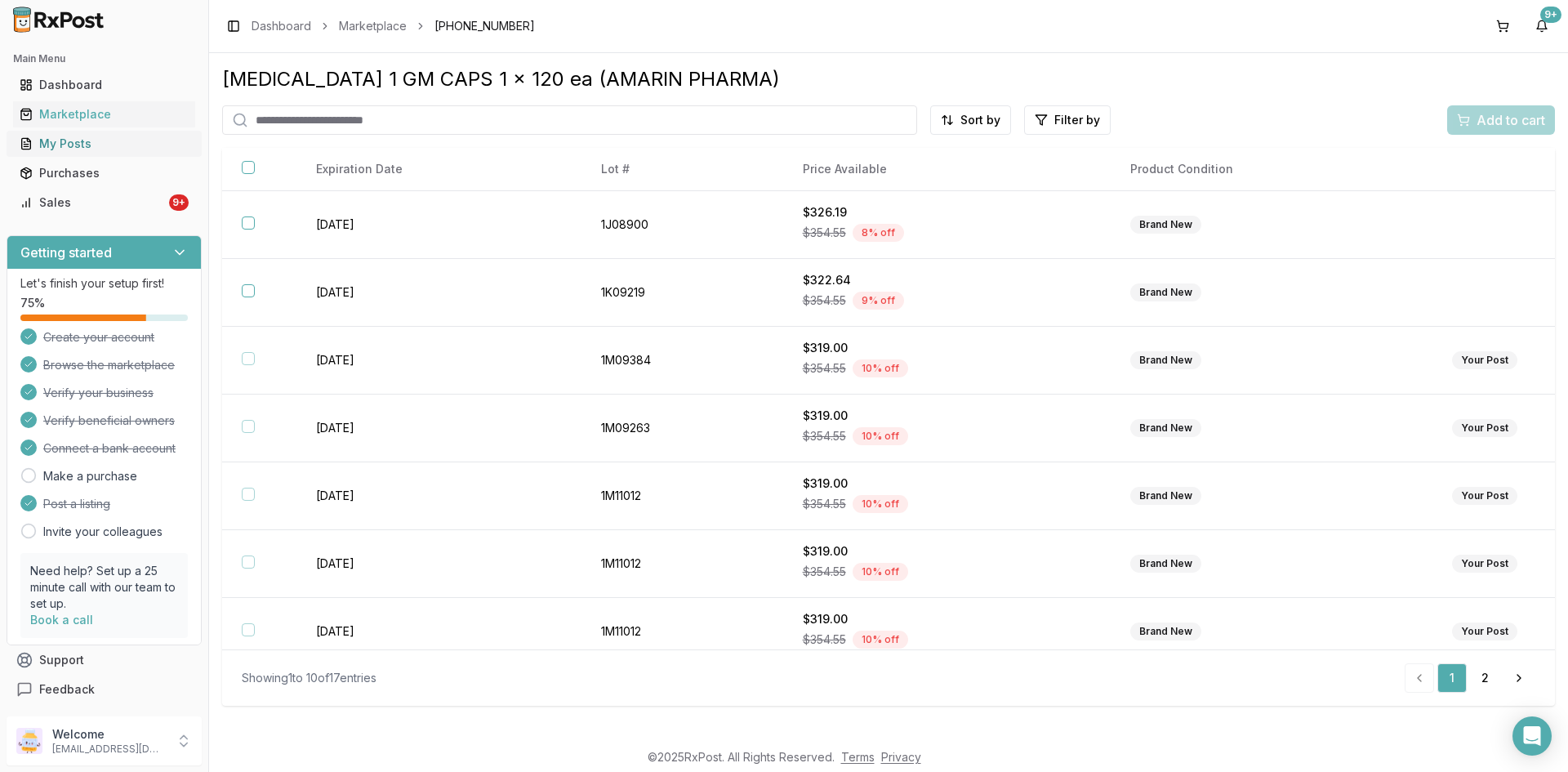
click at [76, 147] on div "My Posts" at bounding box center [104, 144] width 169 height 16
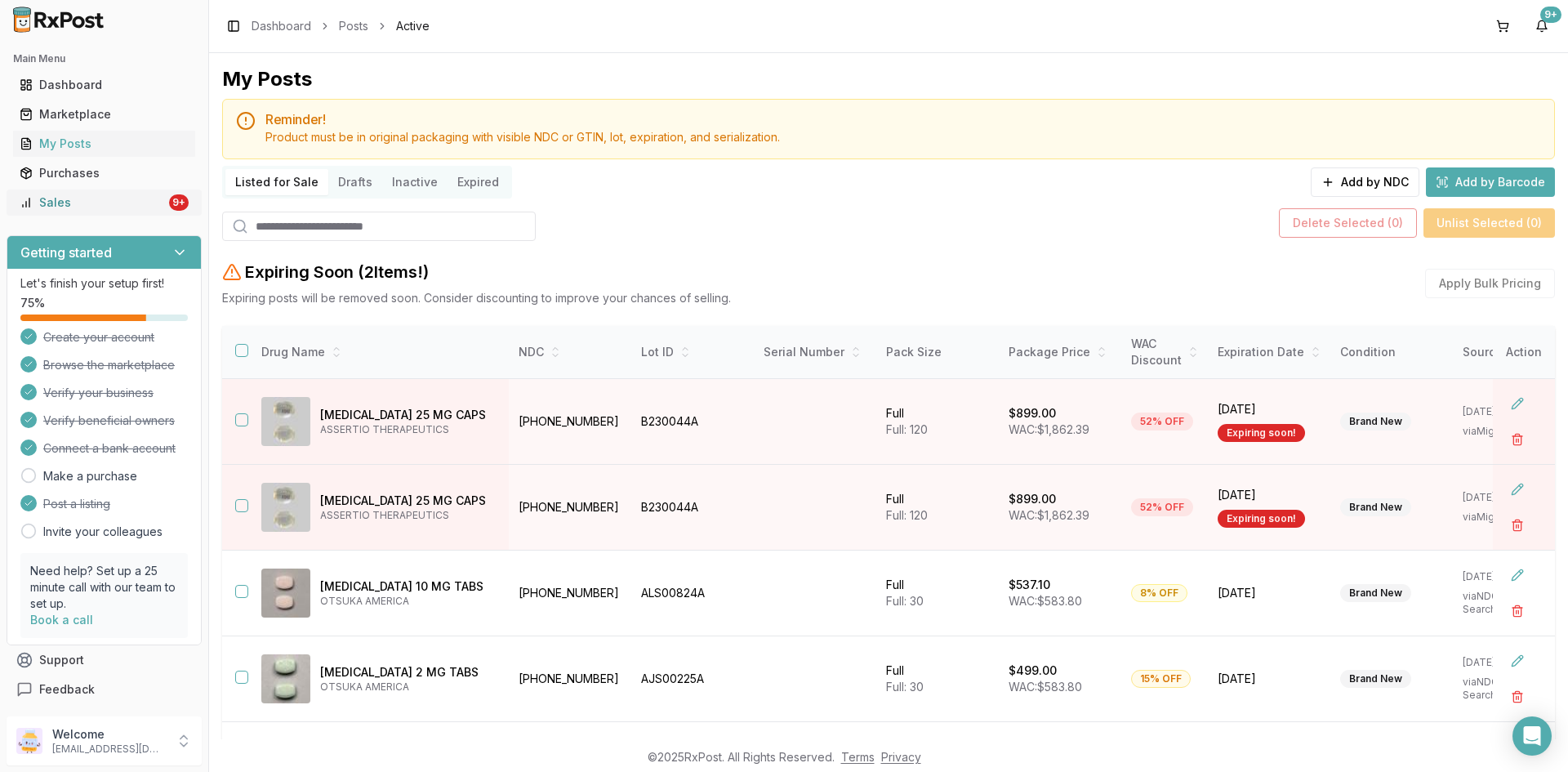
click at [69, 210] on div "Sales" at bounding box center [92, 203] width 147 height 16
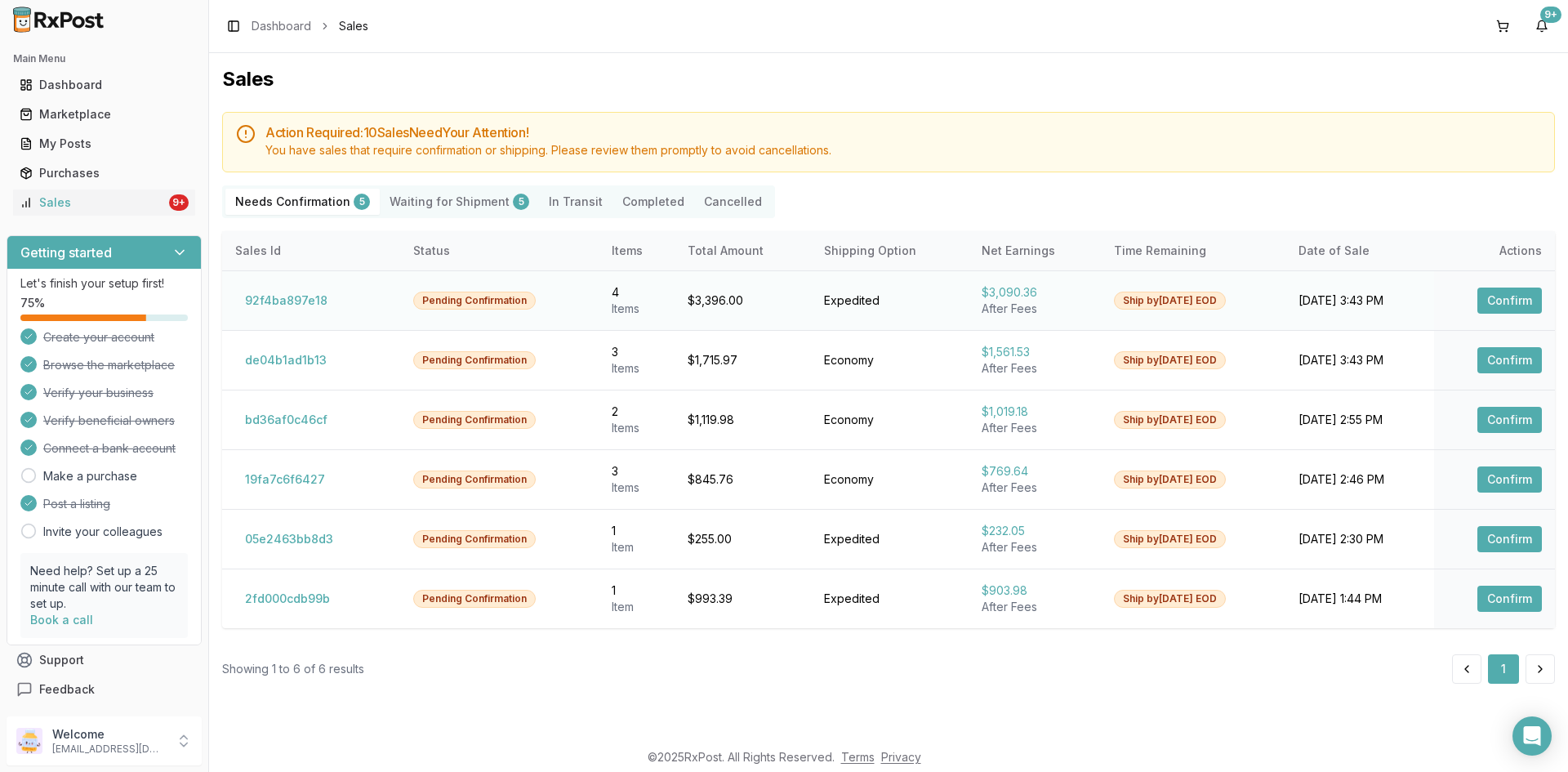
click at [1522, 298] on button "Confirm" at bounding box center [1509, 300] width 65 height 26
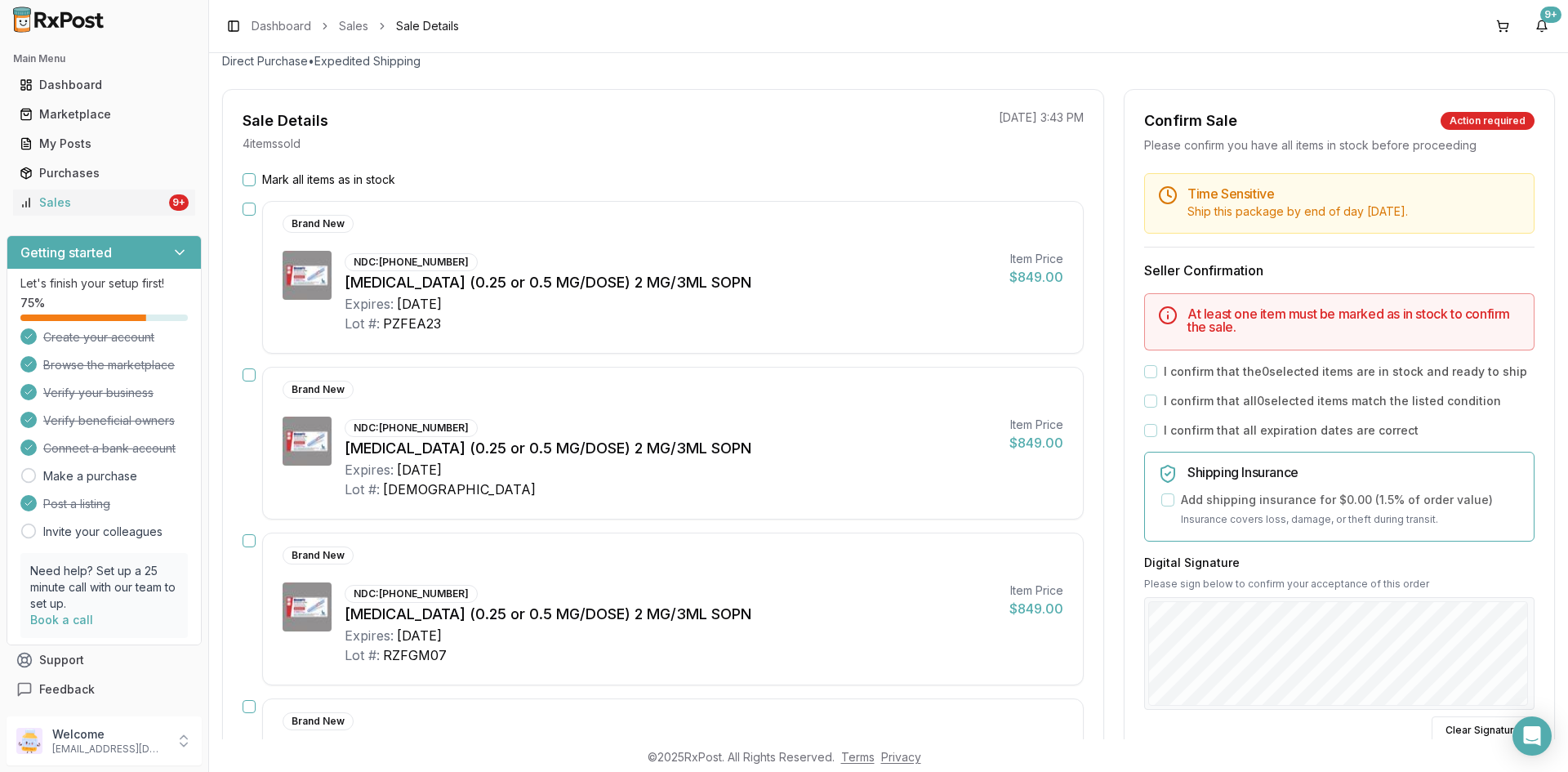
scroll to position [245, 0]
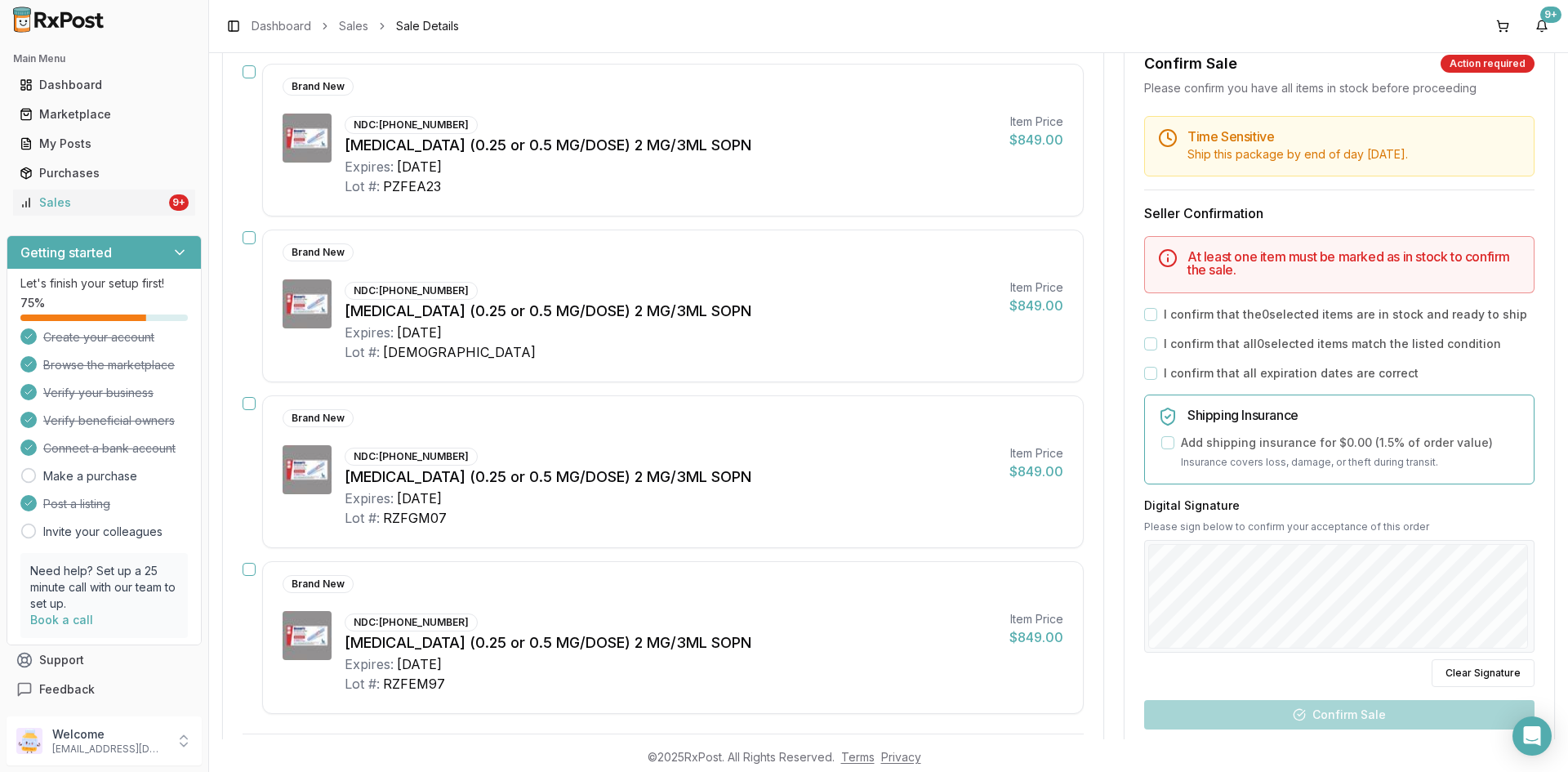
click at [248, 241] on button "button" at bounding box center [249, 237] width 13 height 13
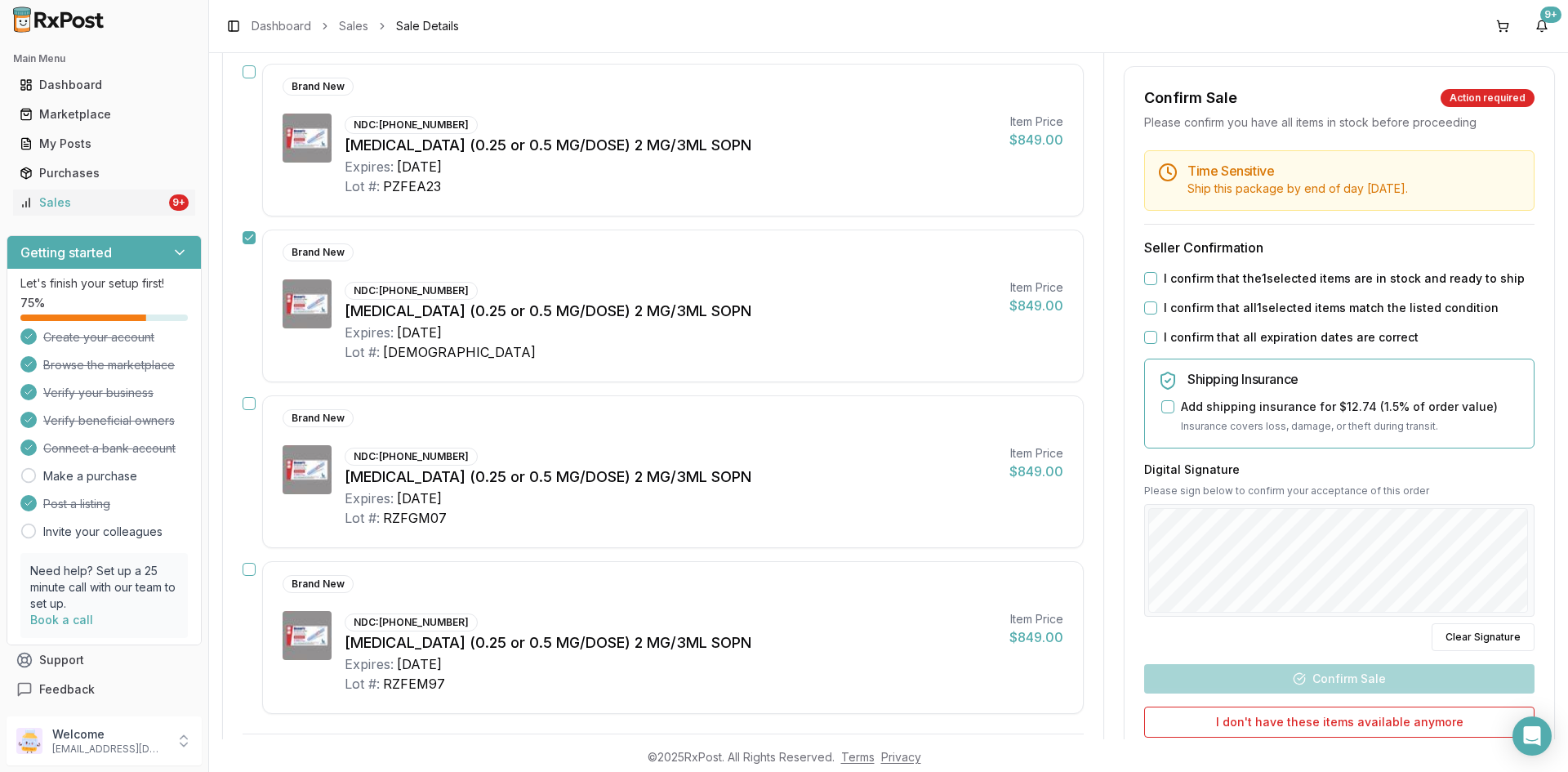
click at [250, 572] on button "button" at bounding box center [249, 569] width 13 height 13
click at [243, 400] on button "button" at bounding box center [249, 403] width 13 height 13
click at [252, 77] on button "button" at bounding box center [249, 72] width 13 height 13
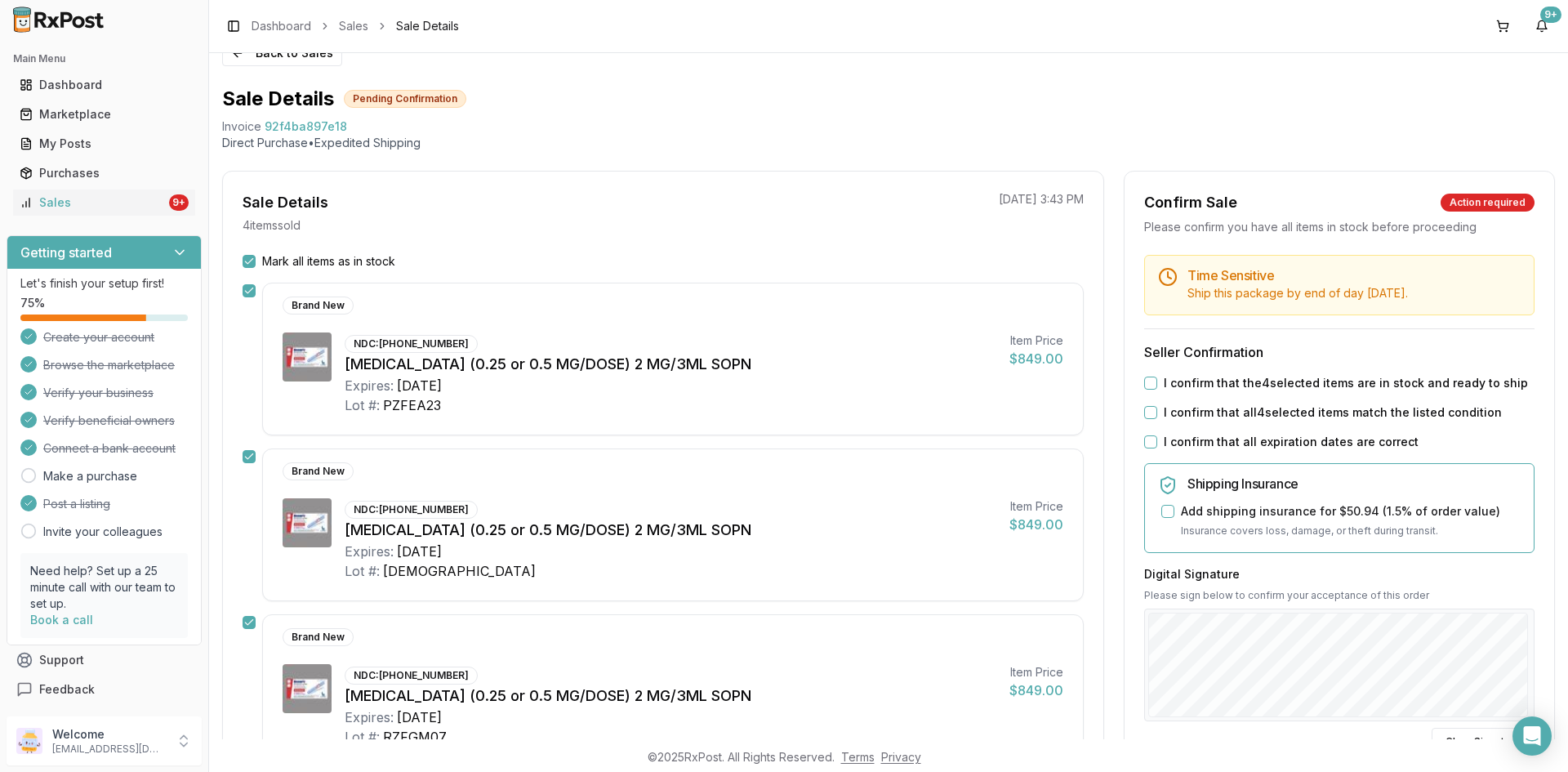
scroll to position [0, 0]
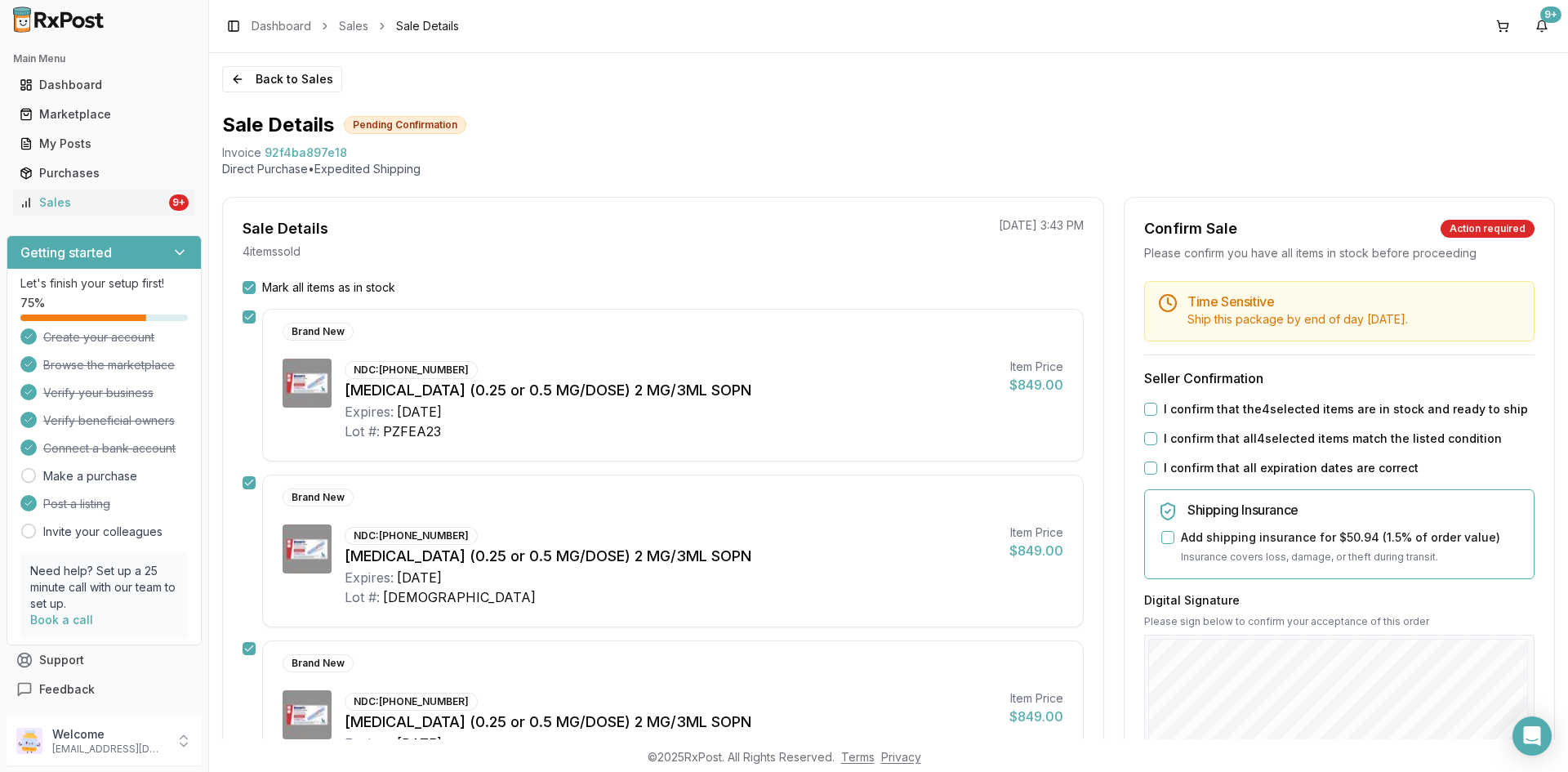
drag, startPoint x: 1147, startPoint y: 410, endPoint x: 1146, endPoint y: 431, distance: 21.0
click at [1147, 412] on button "I confirm that the 4 selected items are in stock and ready to ship" at bounding box center [1151, 410] width 13 height 13
click at [1144, 438] on button "I confirm that all 4 selected items match the listed condition" at bounding box center [1151, 439] width 13 height 13
click at [1144, 465] on button "I confirm that all expiration dates are correct" at bounding box center [1151, 468] width 13 height 13
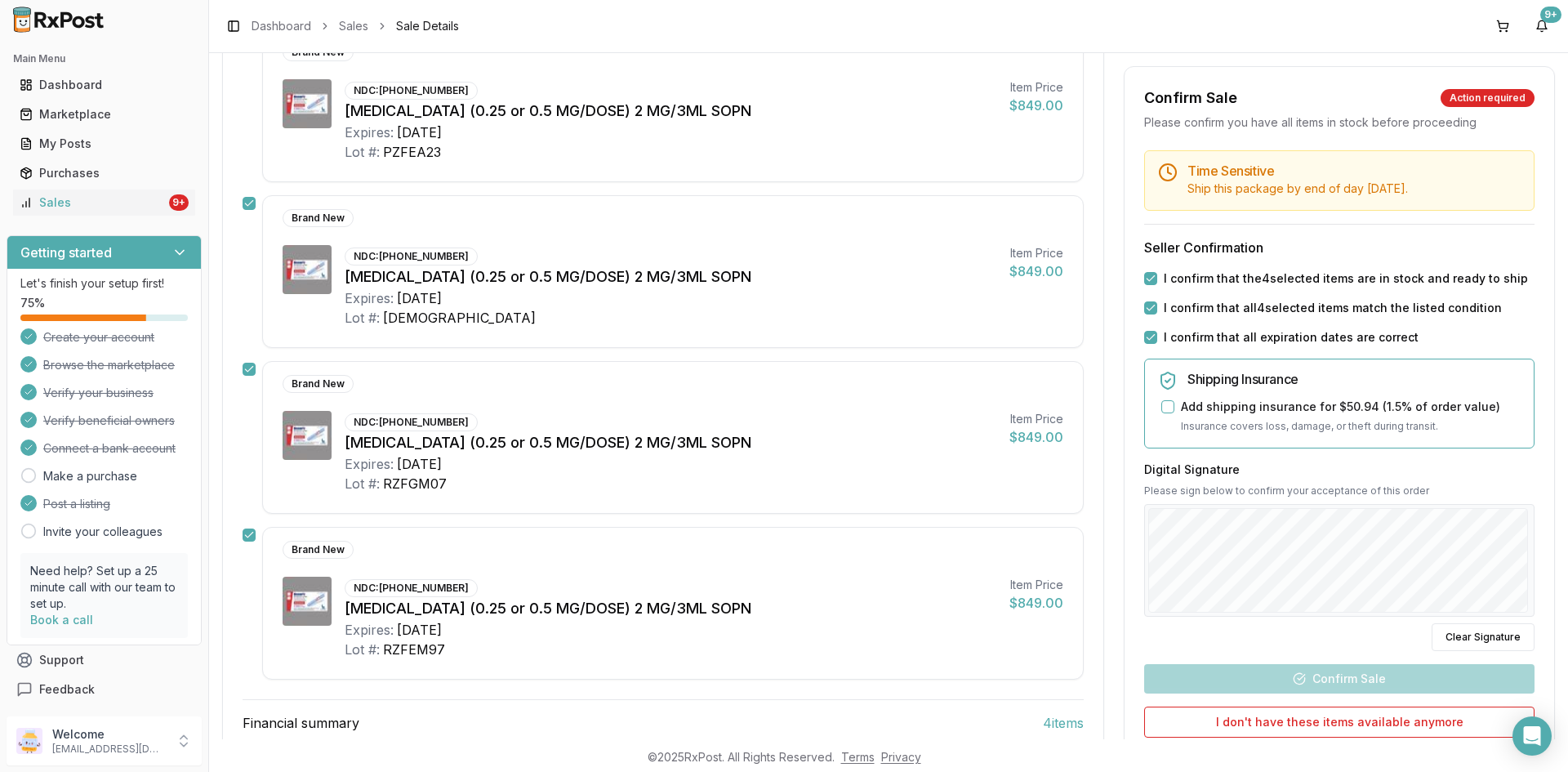
scroll to position [20, 0]
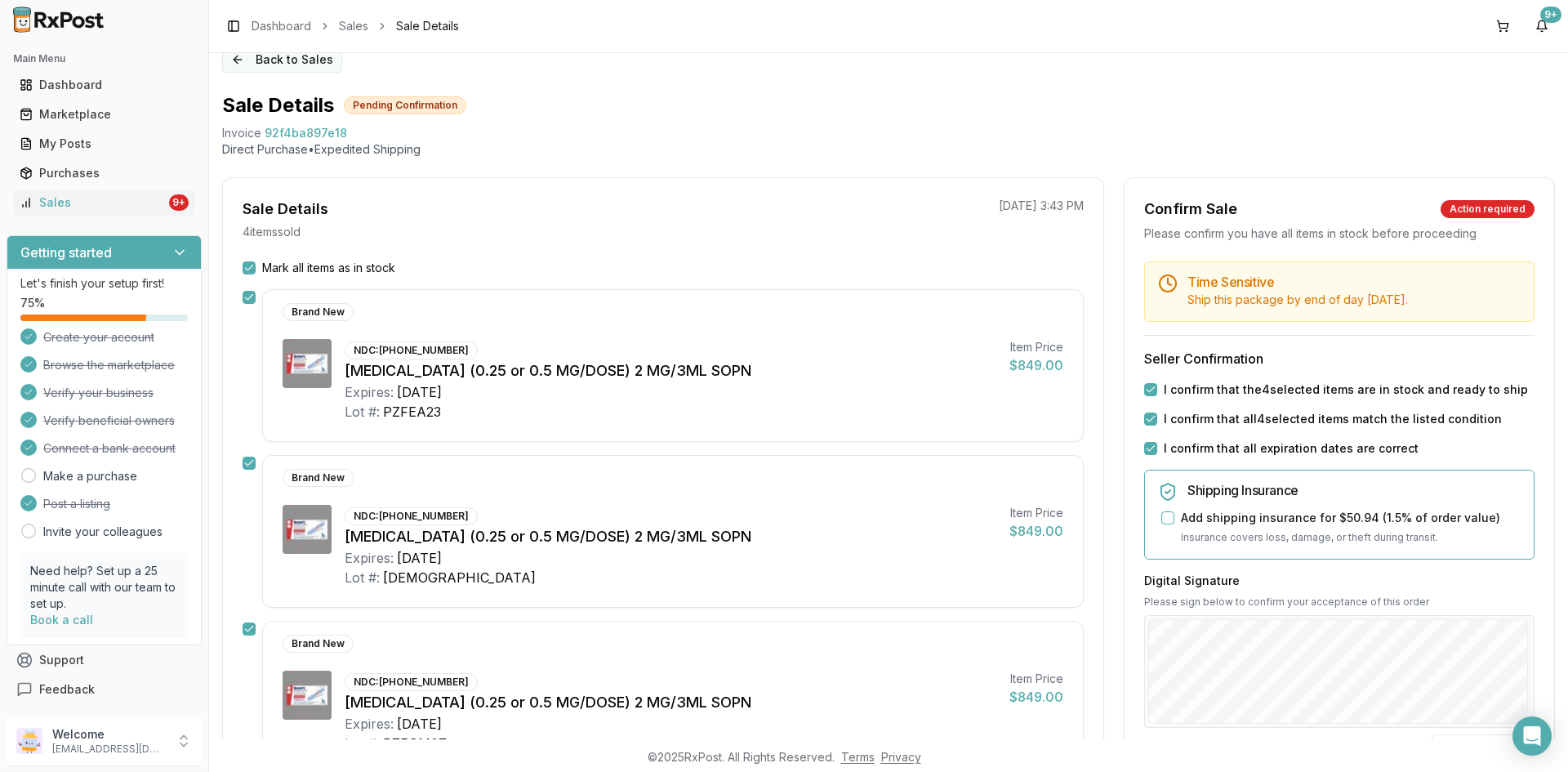
click at [286, 67] on button "Back to Sales" at bounding box center [281, 59] width 120 height 26
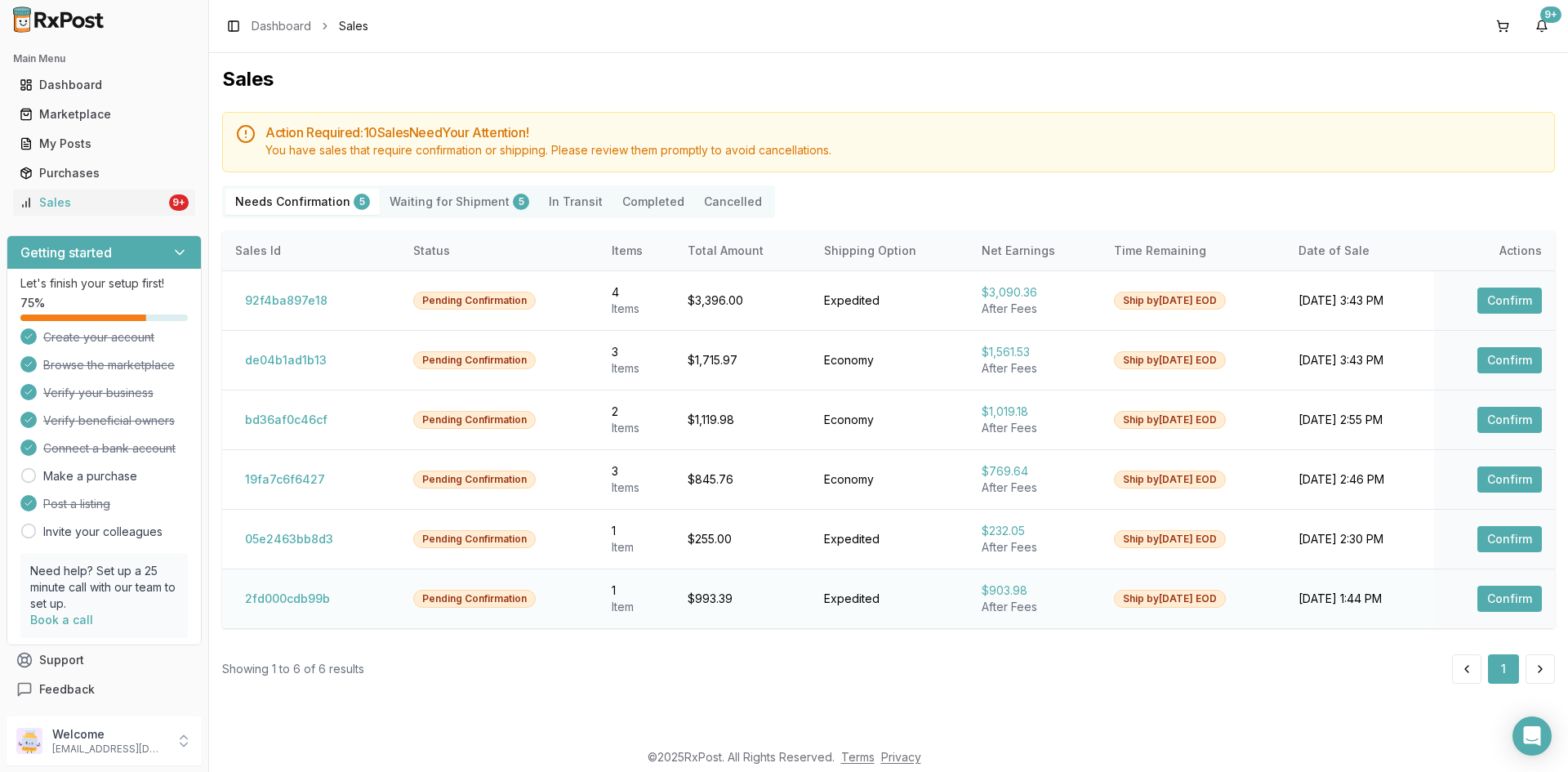
click at [1523, 600] on button "Confirm" at bounding box center [1509, 599] width 65 height 26
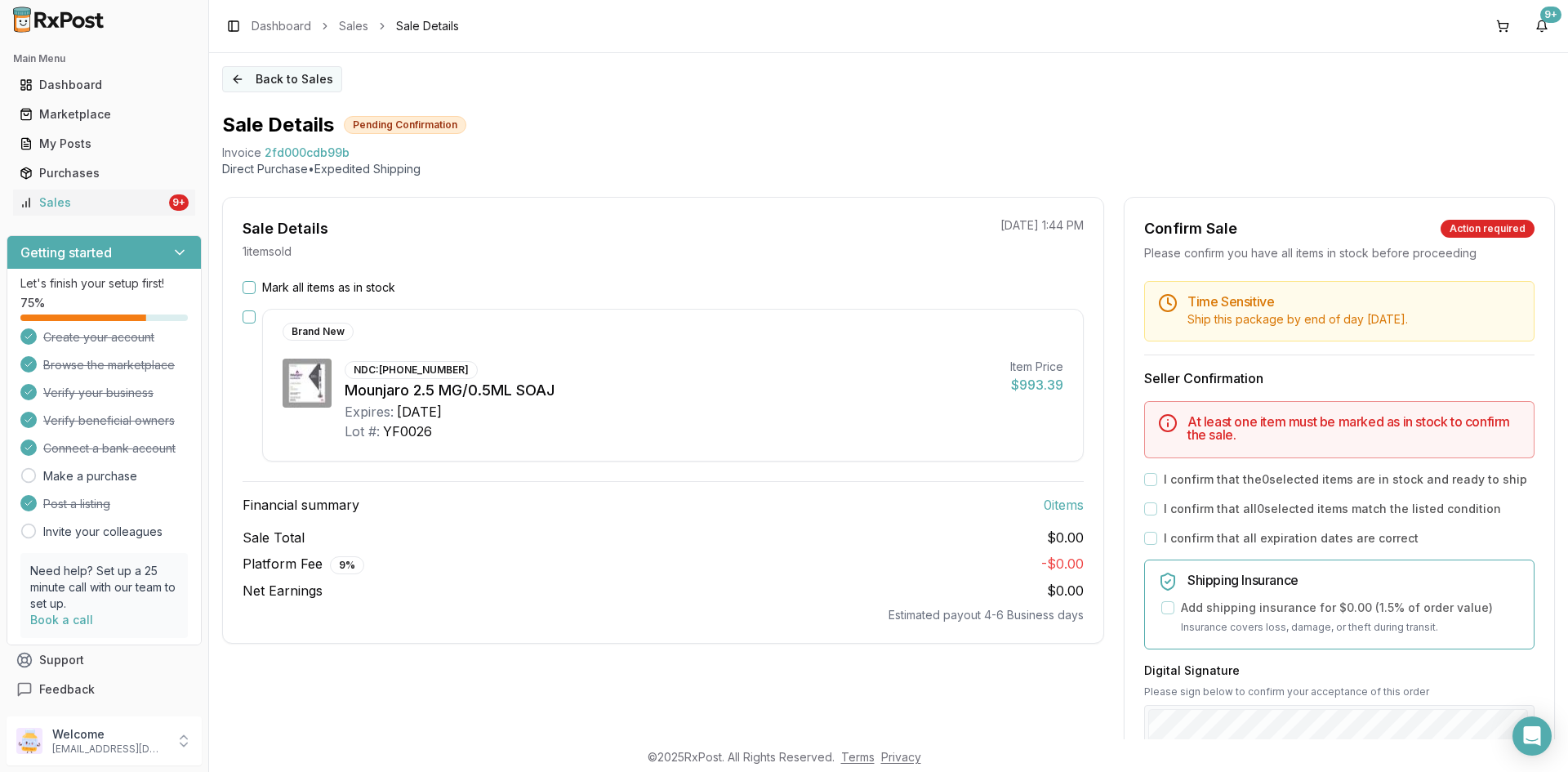
click at [310, 84] on button "Back to Sales" at bounding box center [281, 79] width 120 height 26
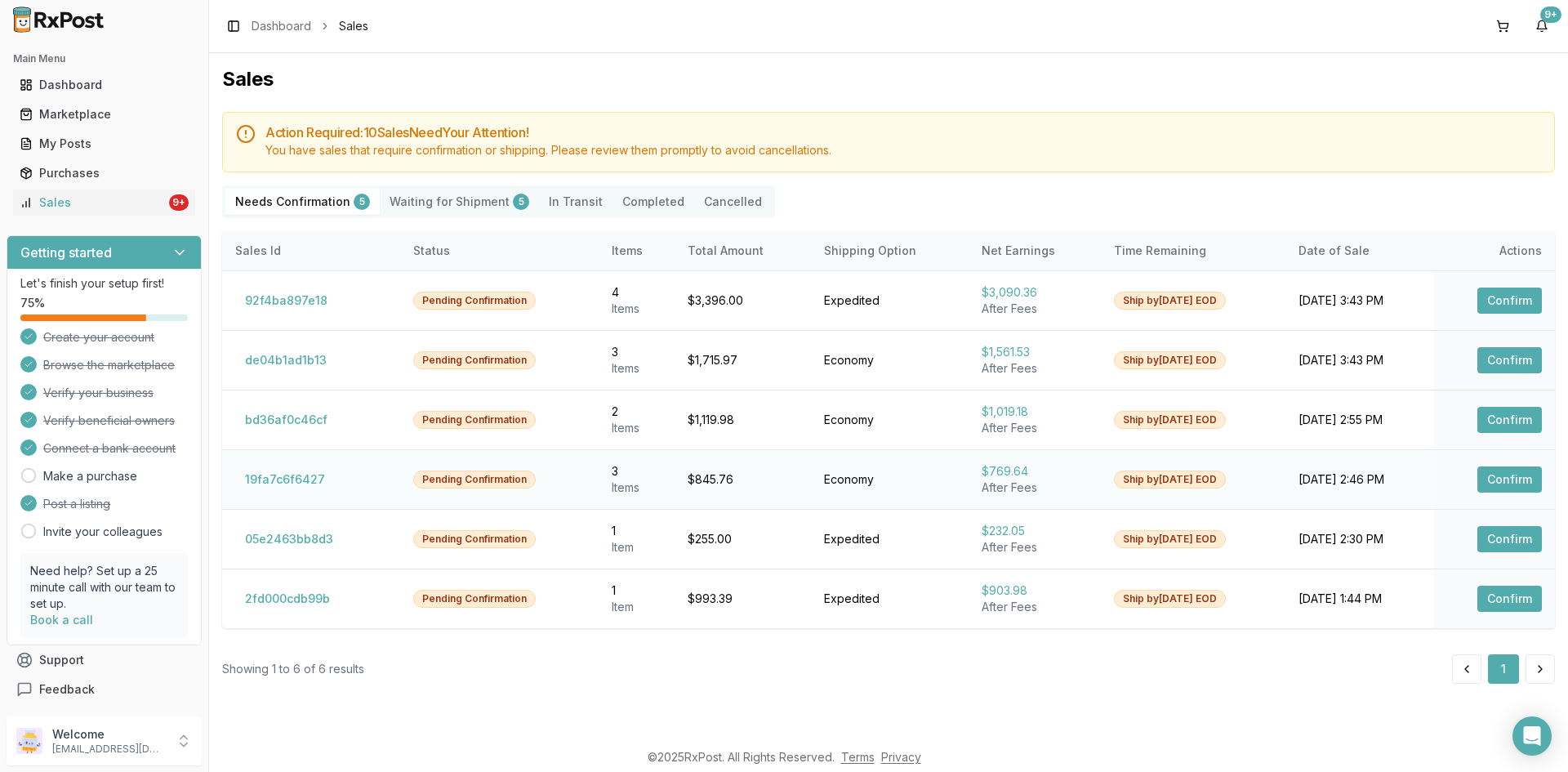
click at [1502, 474] on button "Confirm" at bounding box center [1509, 479] width 65 height 26
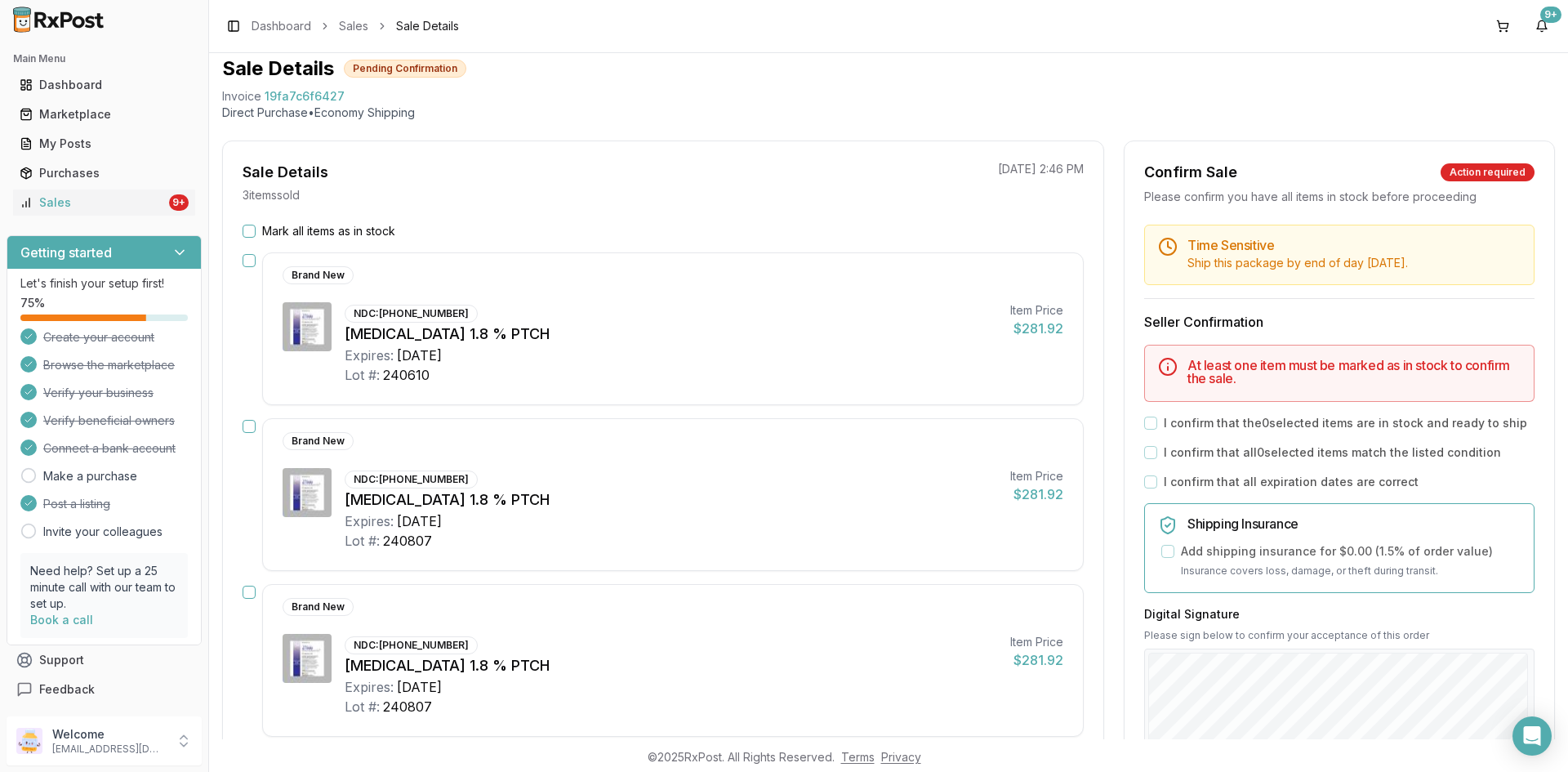
scroll to position [82, 0]
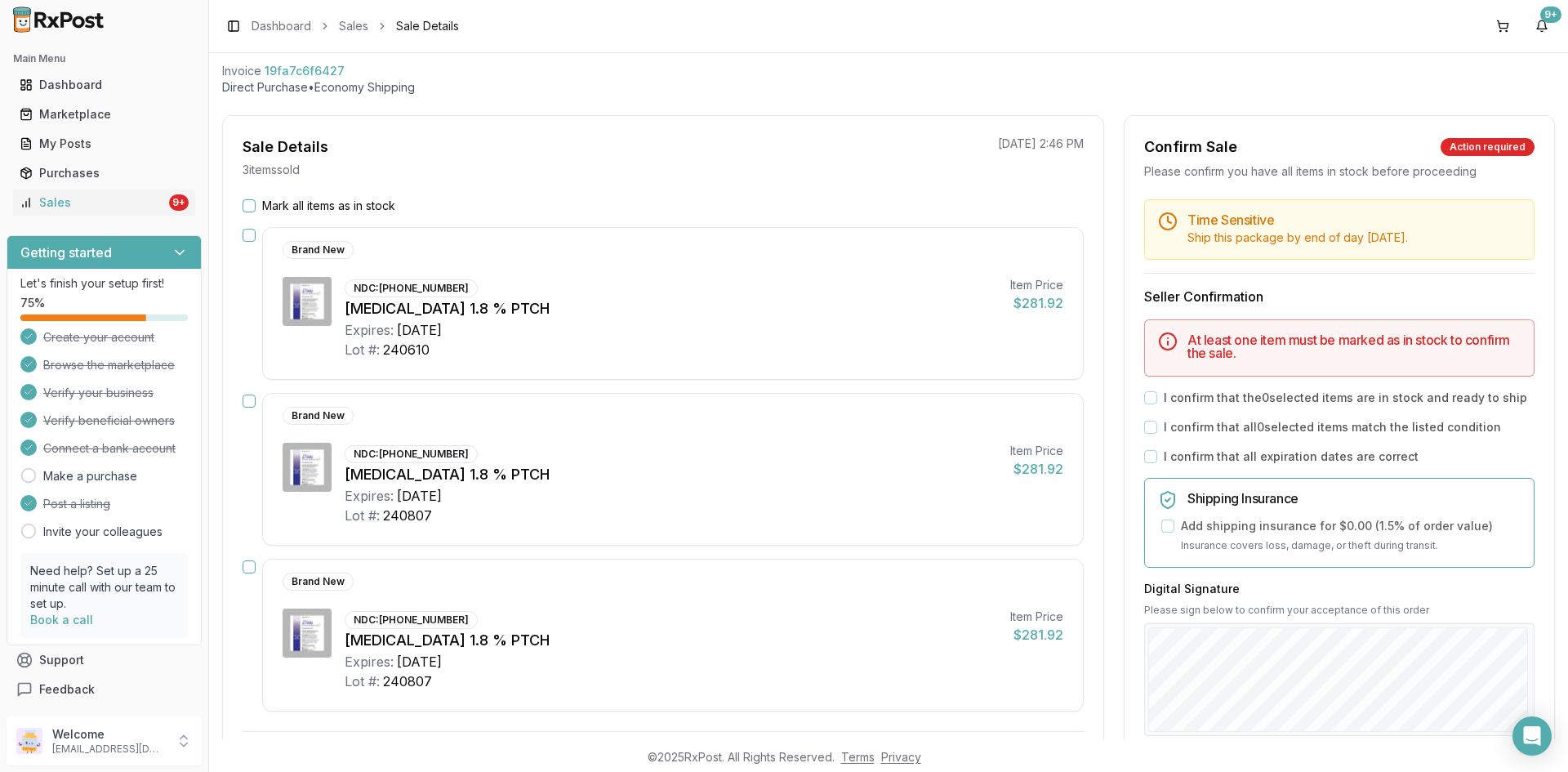
click at [248, 209] on button "Mark all items as in stock" at bounding box center [249, 205] width 13 height 13
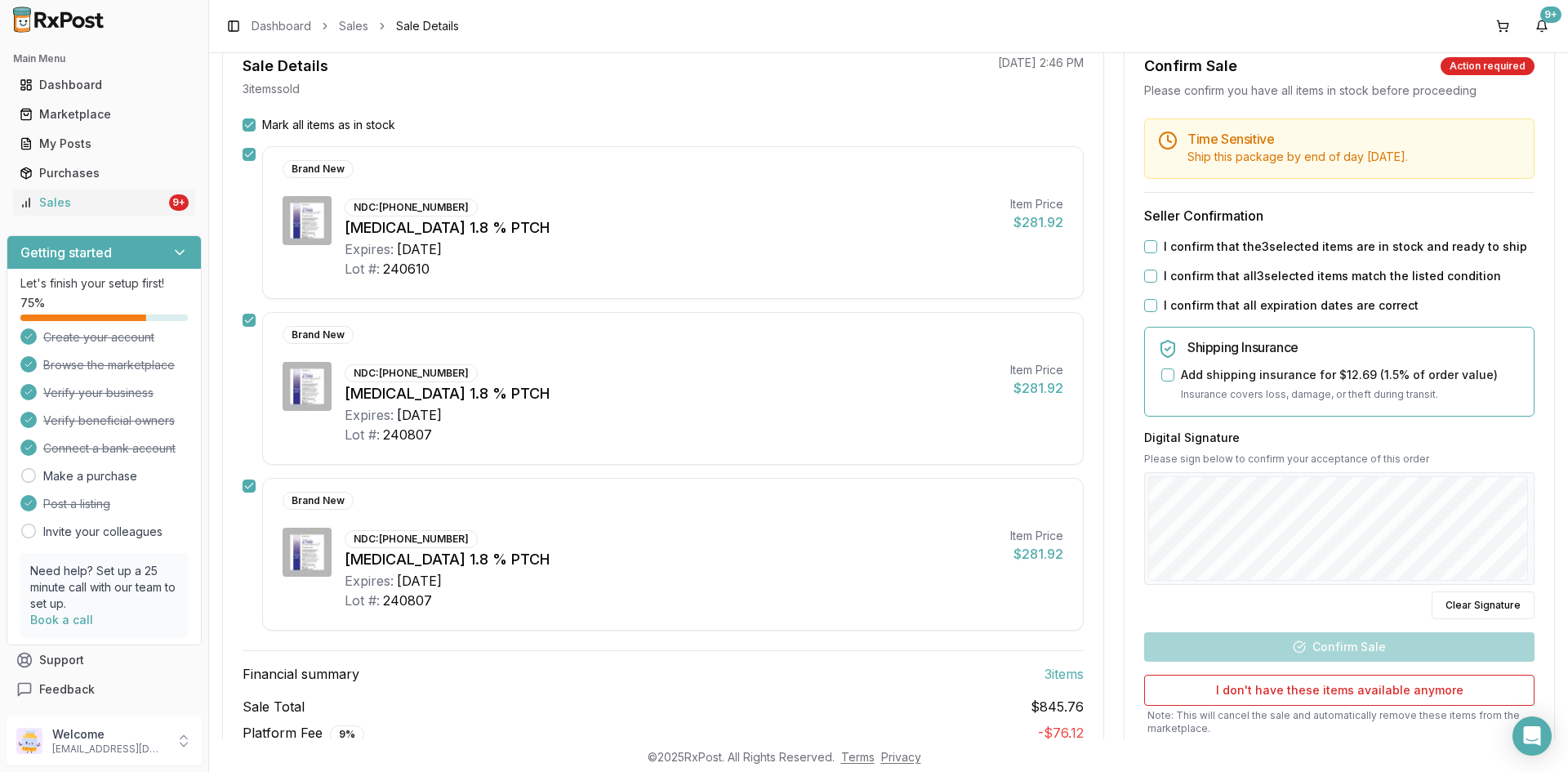
scroll to position [163, 0]
click at [1150, 244] on button "I confirm that the 3 selected items are in stock and ready to ship" at bounding box center [1151, 246] width 13 height 13
click at [1150, 278] on button "I confirm that all 3 selected items match the listed condition" at bounding box center [1151, 275] width 13 height 13
click at [1147, 303] on button "I confirm that all expiration dates are correct" at bounding box center [1151, 305] width 13 height 13
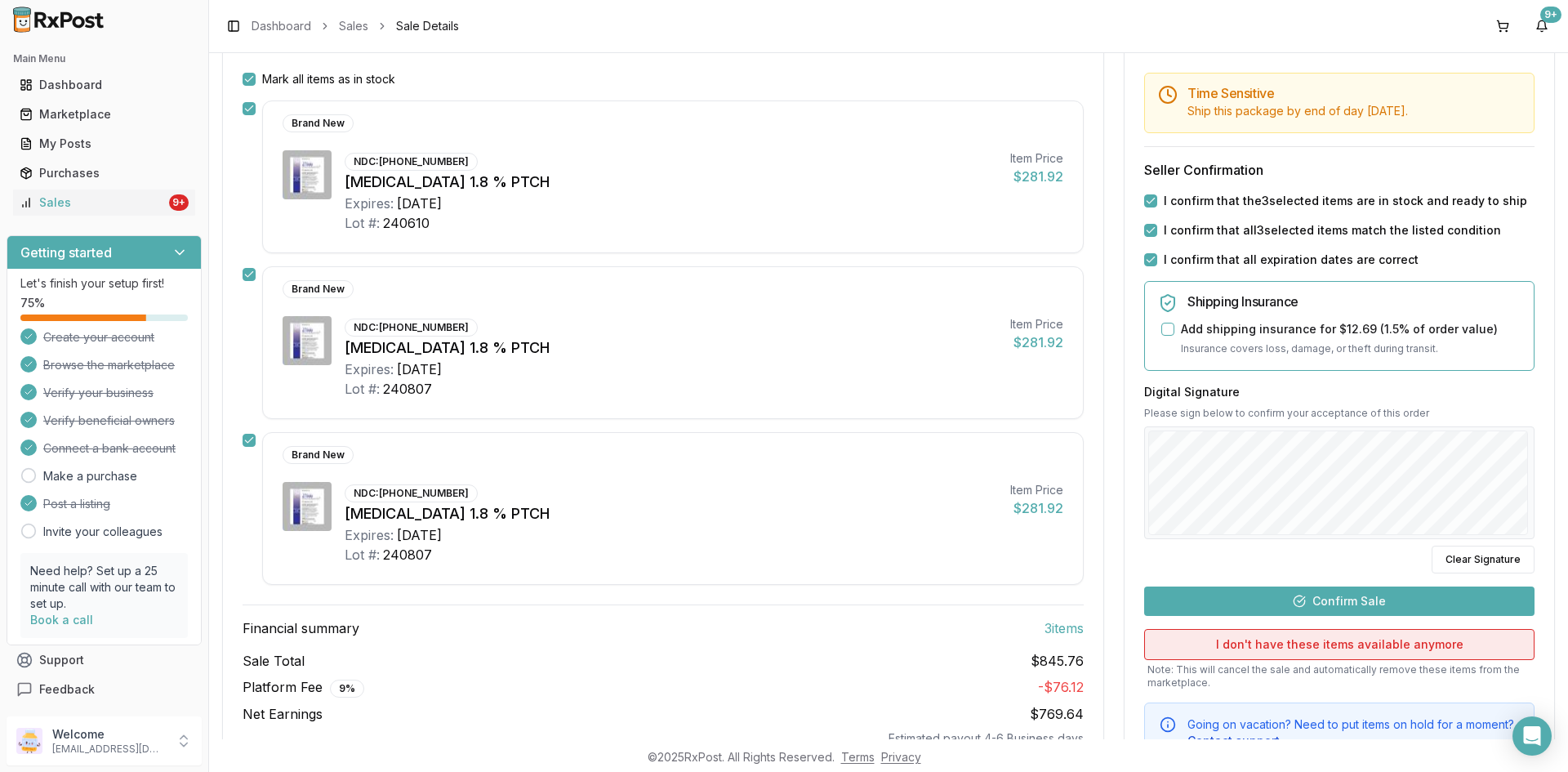
scroll to position [245, 0]
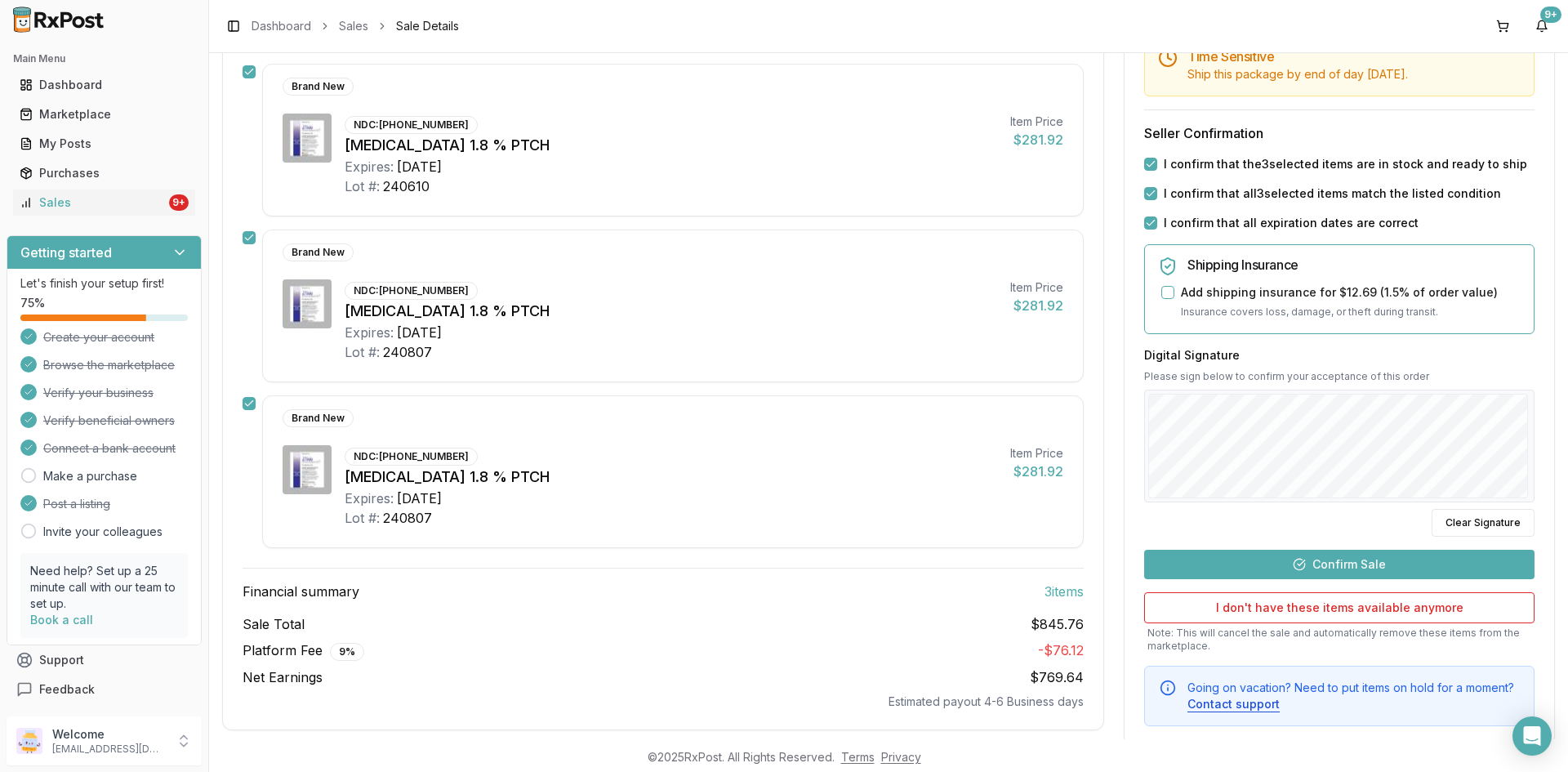
click at [1337, 564] on button "Confirm Sale" at bounding box center [1340, 564] width 391 height 29
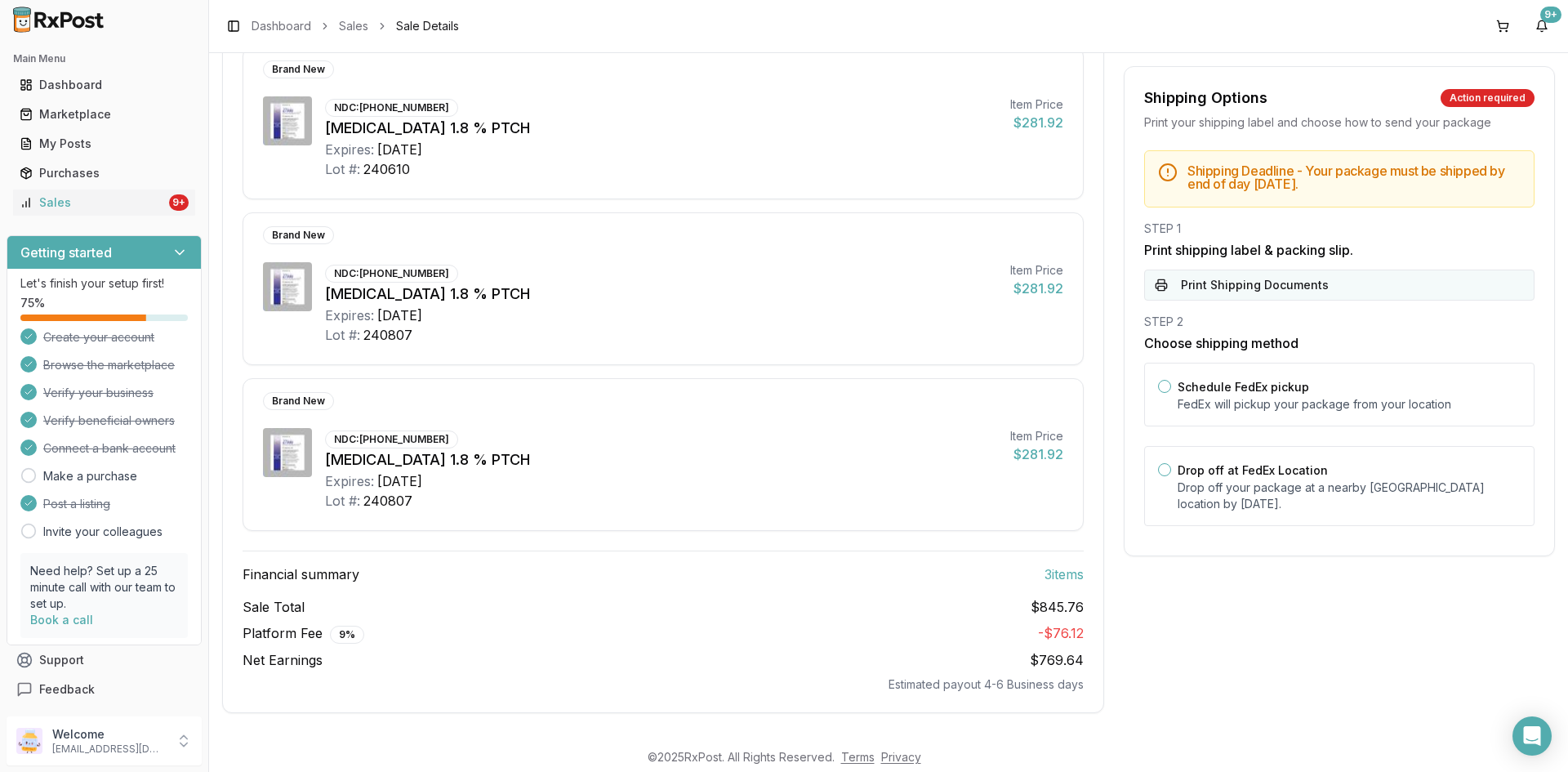
click at [1233, 282] on button "Print Shipping Documents" at bounding box center [1340, 285] width 391 height 31
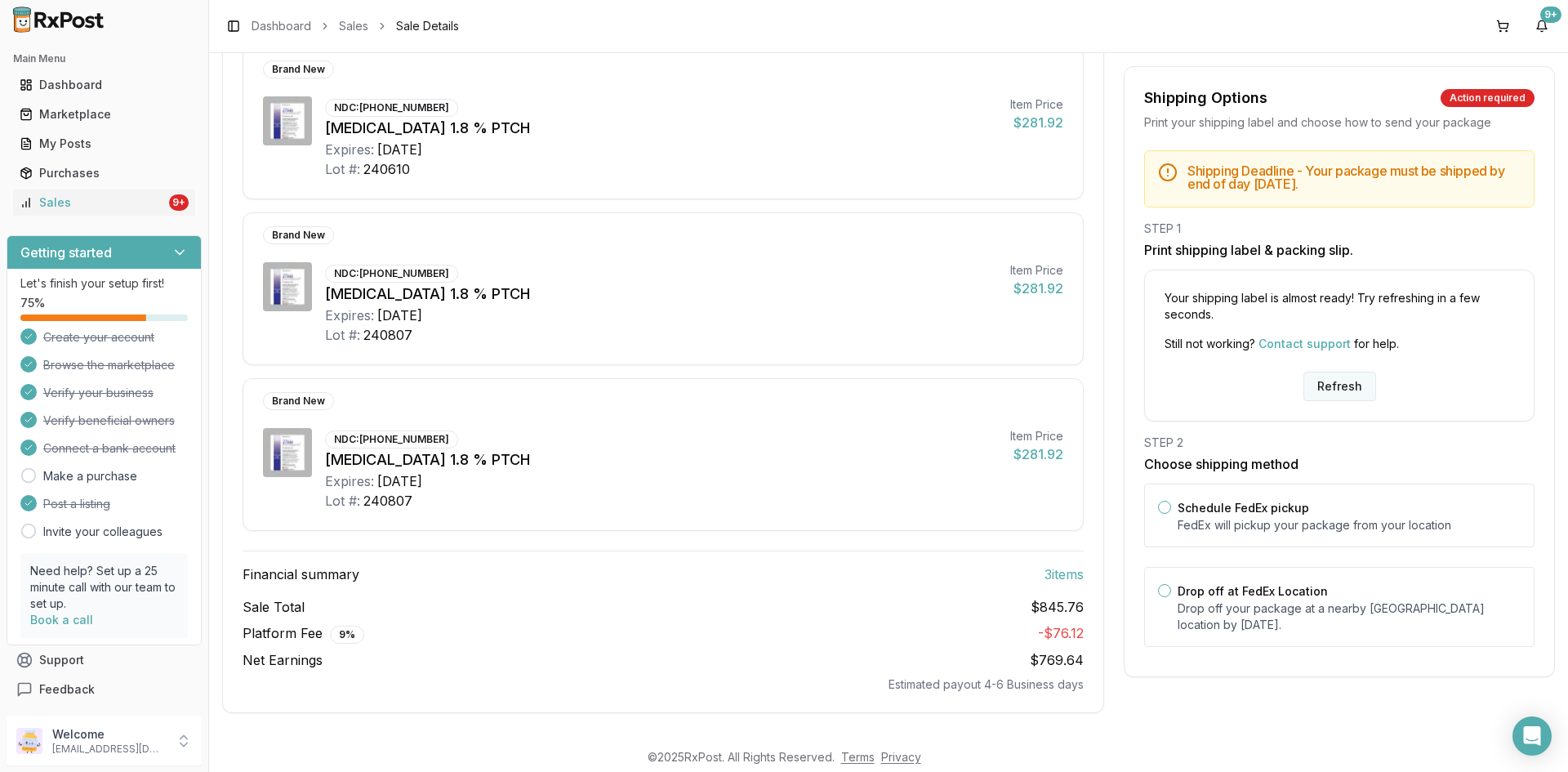
click at [1342, 378] on button "Refresh" at bounding box center [1340, 386] width 73 height 29
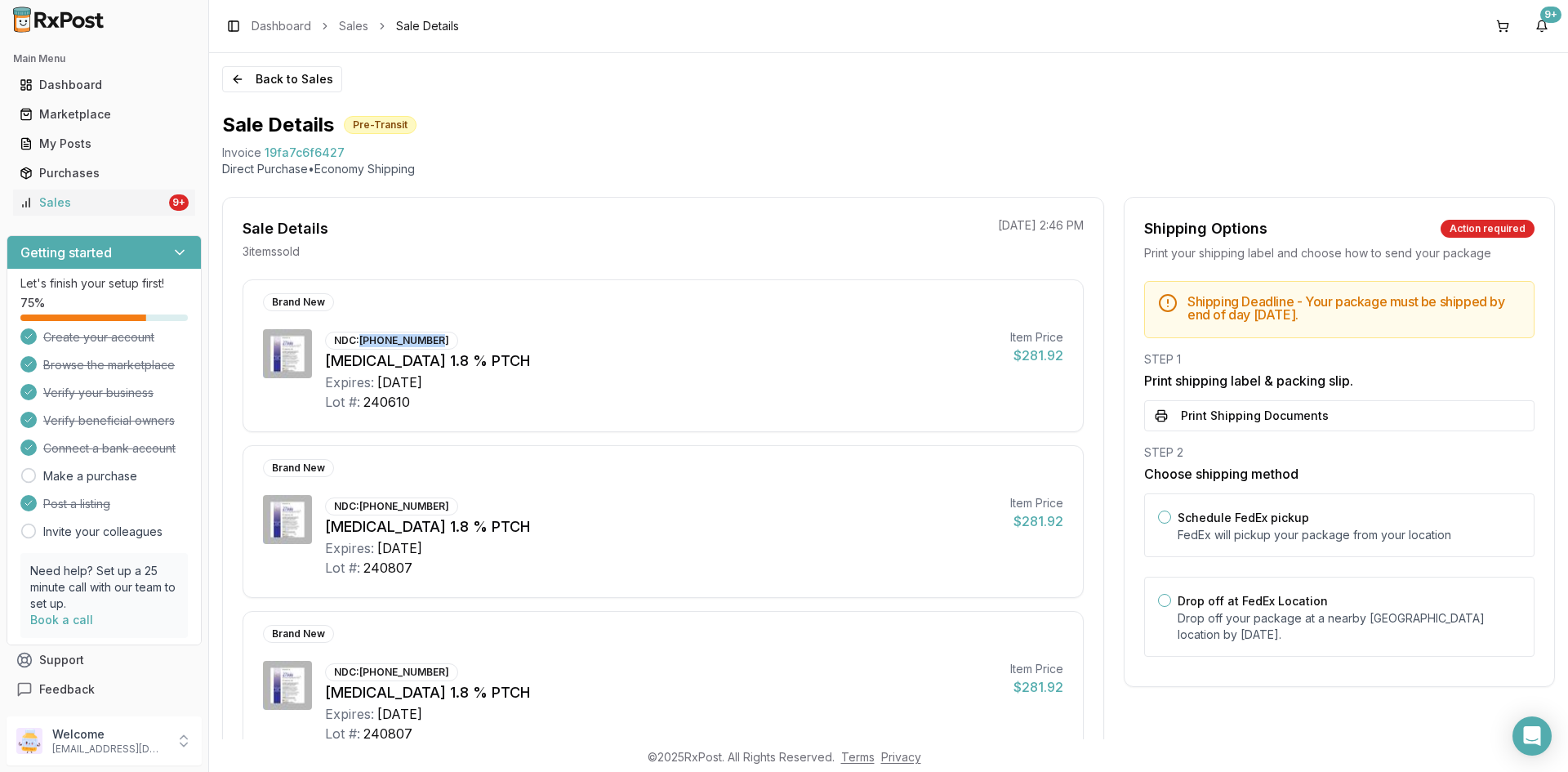
drag, startPoint x: 360, startPoint y: 339, endPoint x: 500, endPoint y: 399, distance: 152.3
click at [432, 335] on div "NDC: [PHONE_NUMBER]" at bounding box center [392, 341] width 133 height 18
copy div "[PHONE_NUMBER]"
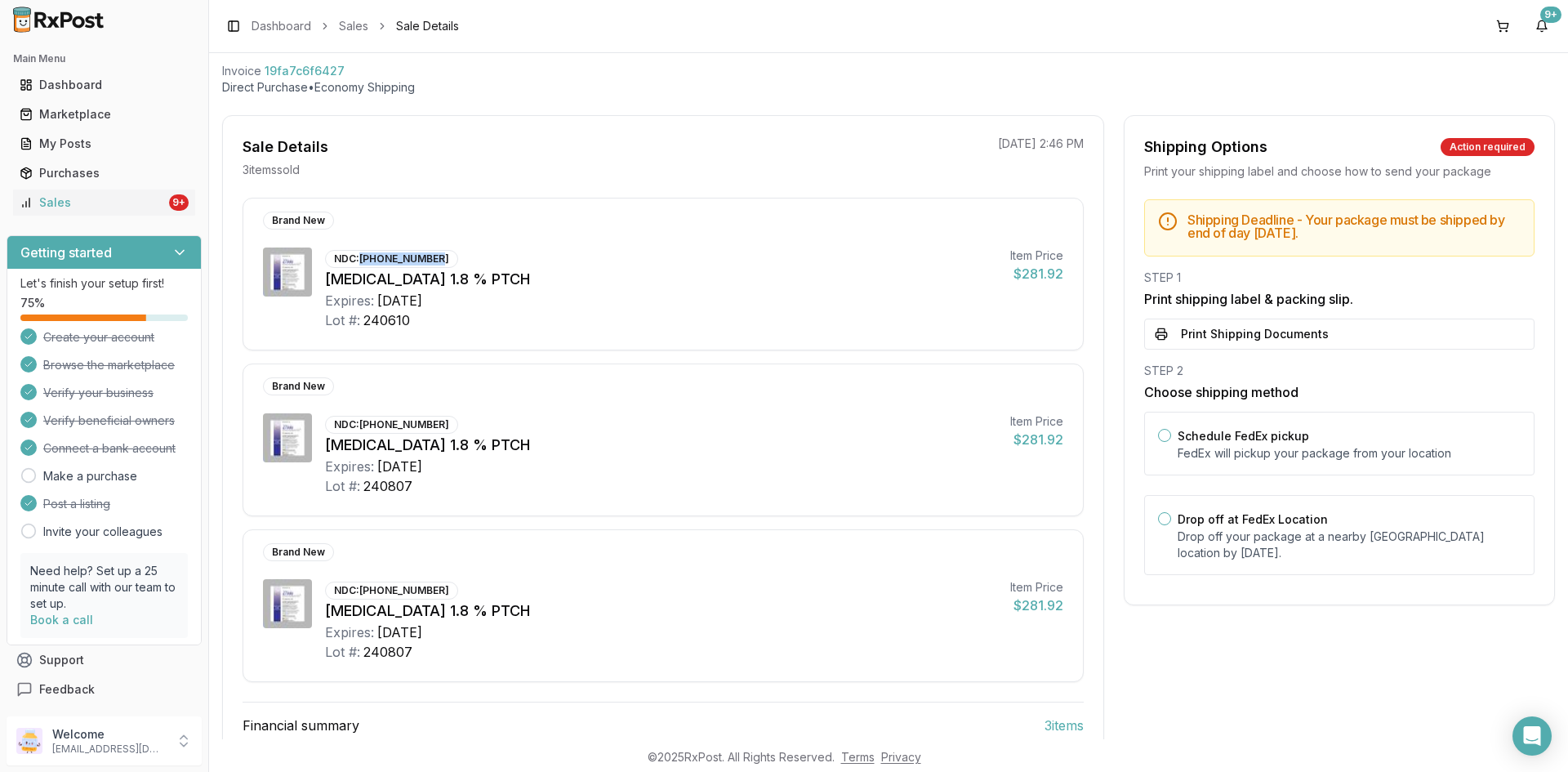
scroll to position [163, 0]
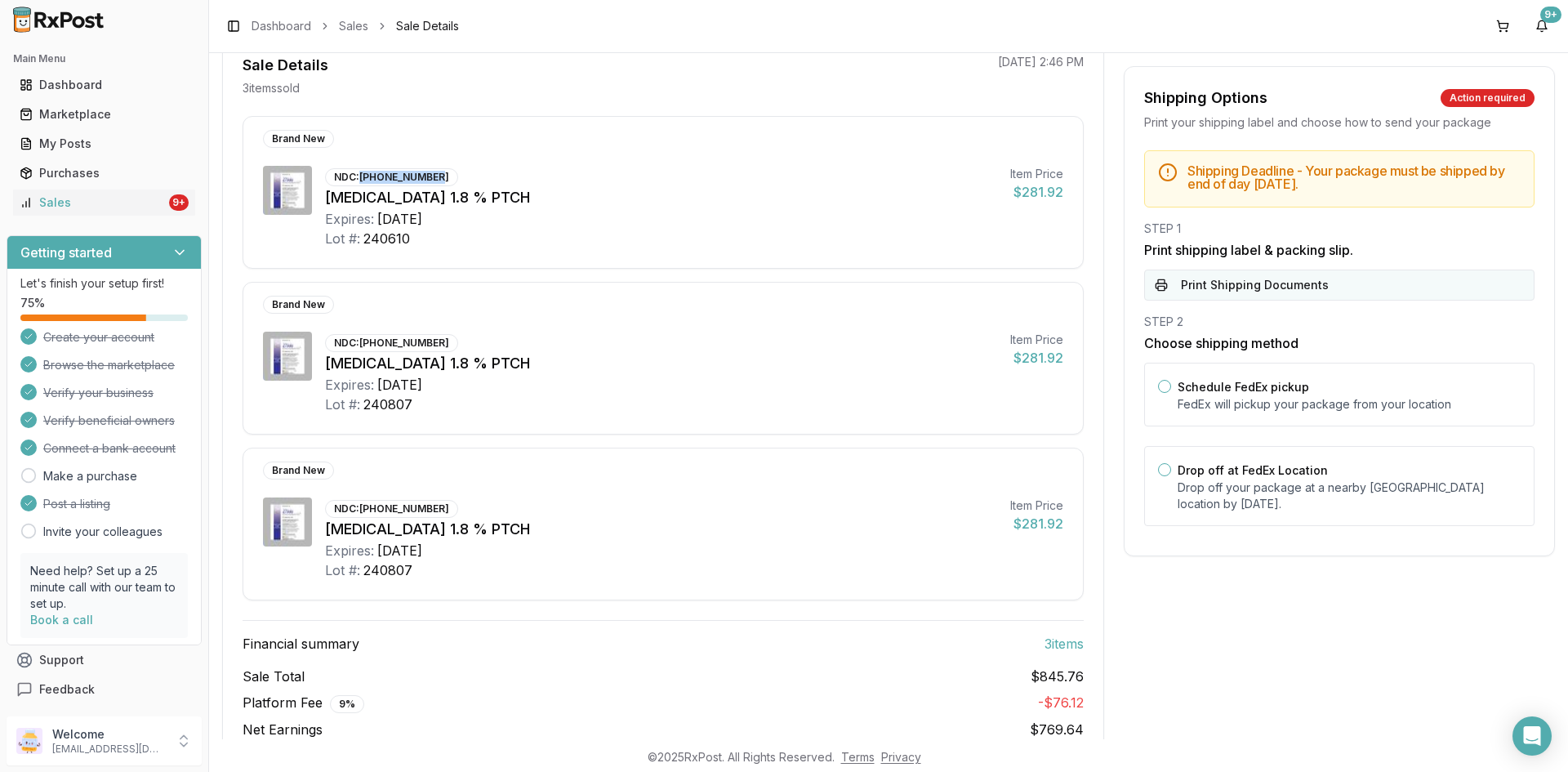
click at [1270, 282] on button "Print Shipping Documents" at bounding box center [1340, 285] width 391 height 31
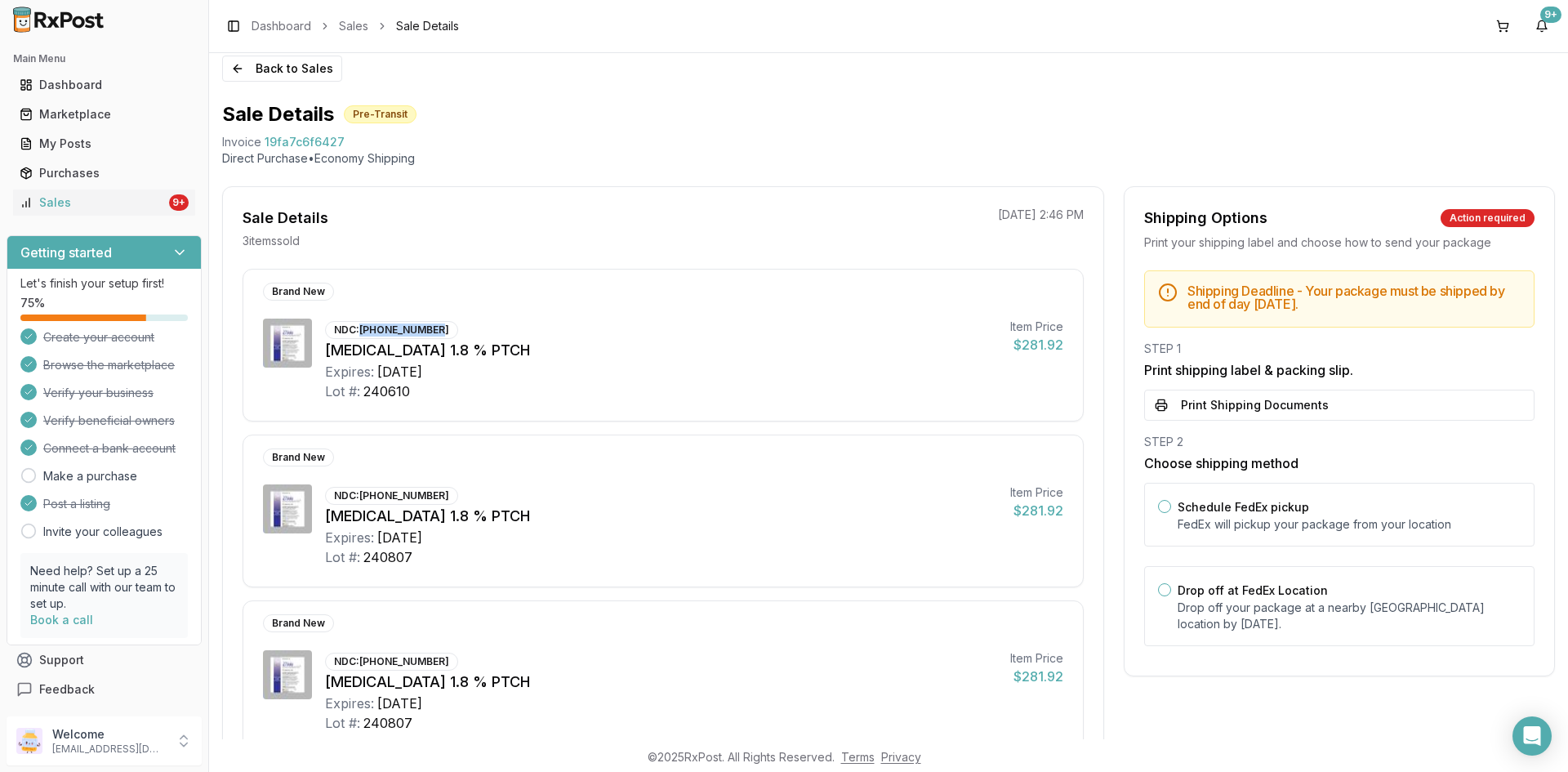
scroll to position [0, 0]
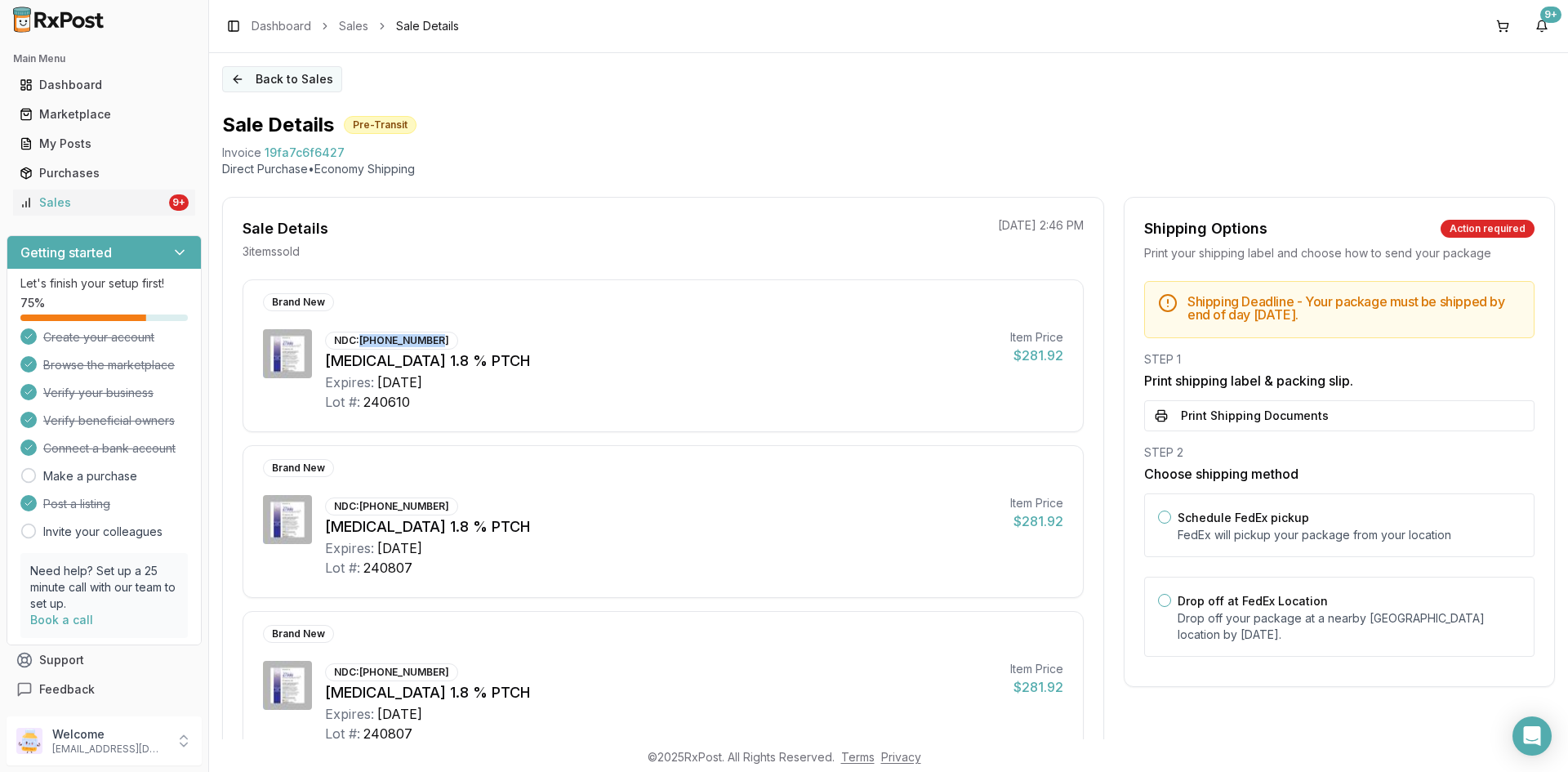
click at [291, 81] on button "Back to Sales" at bounding box center [281, 79] width 120 height 26
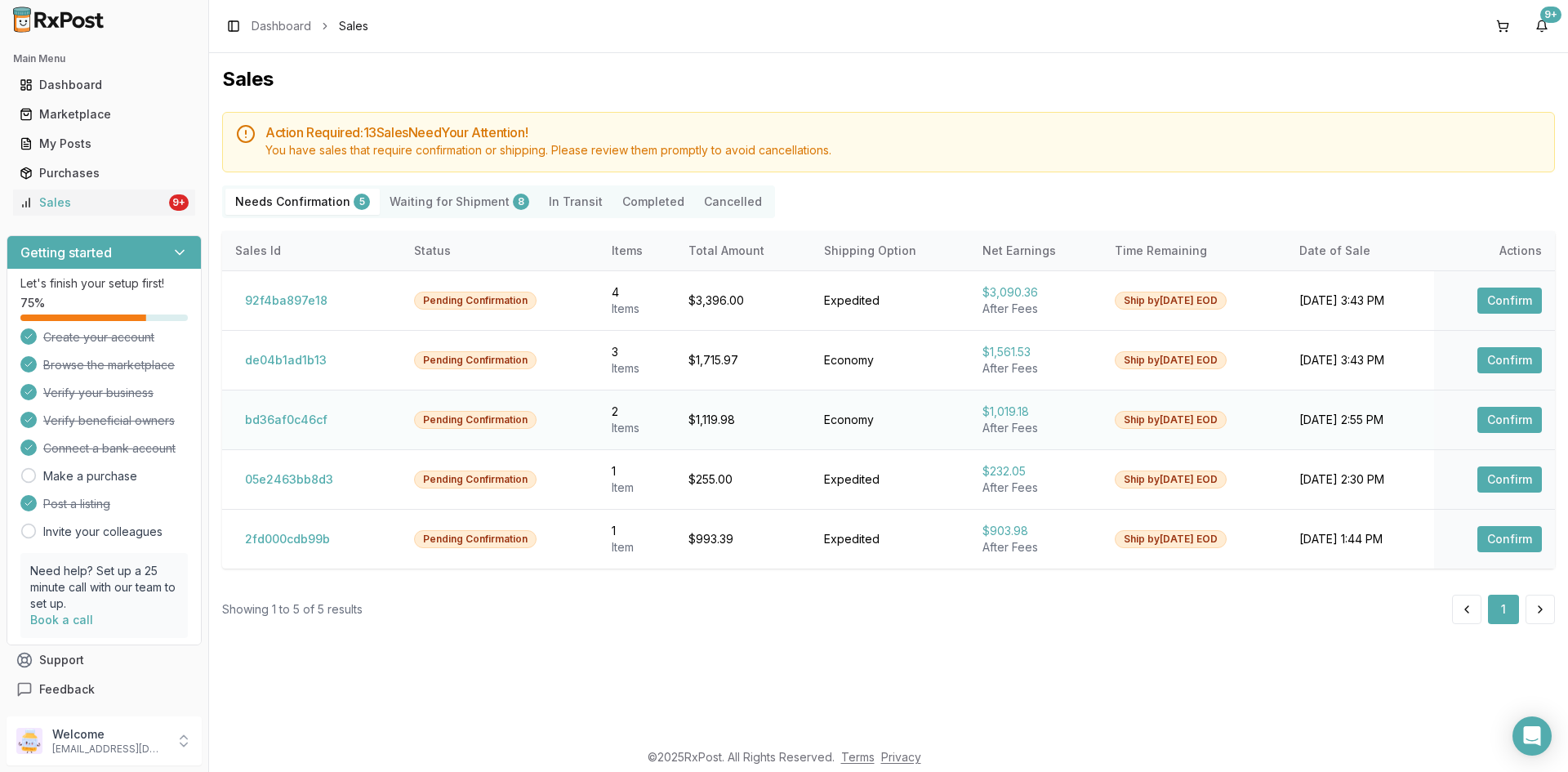
click at [1516, 420] on button "Confirm" at bounding box center [1509, 419] width 65 height 26
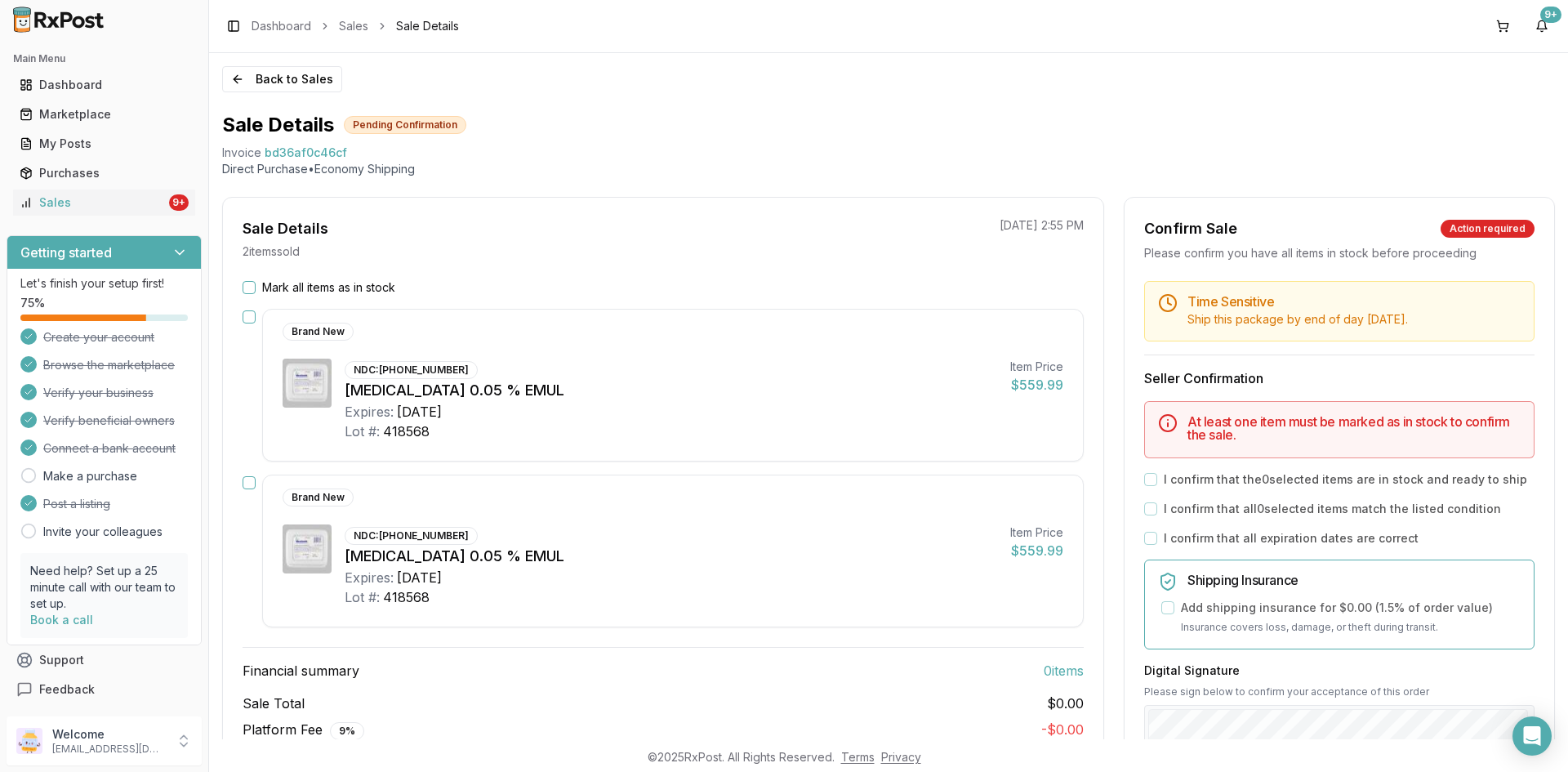
scroll to position [82, 0]
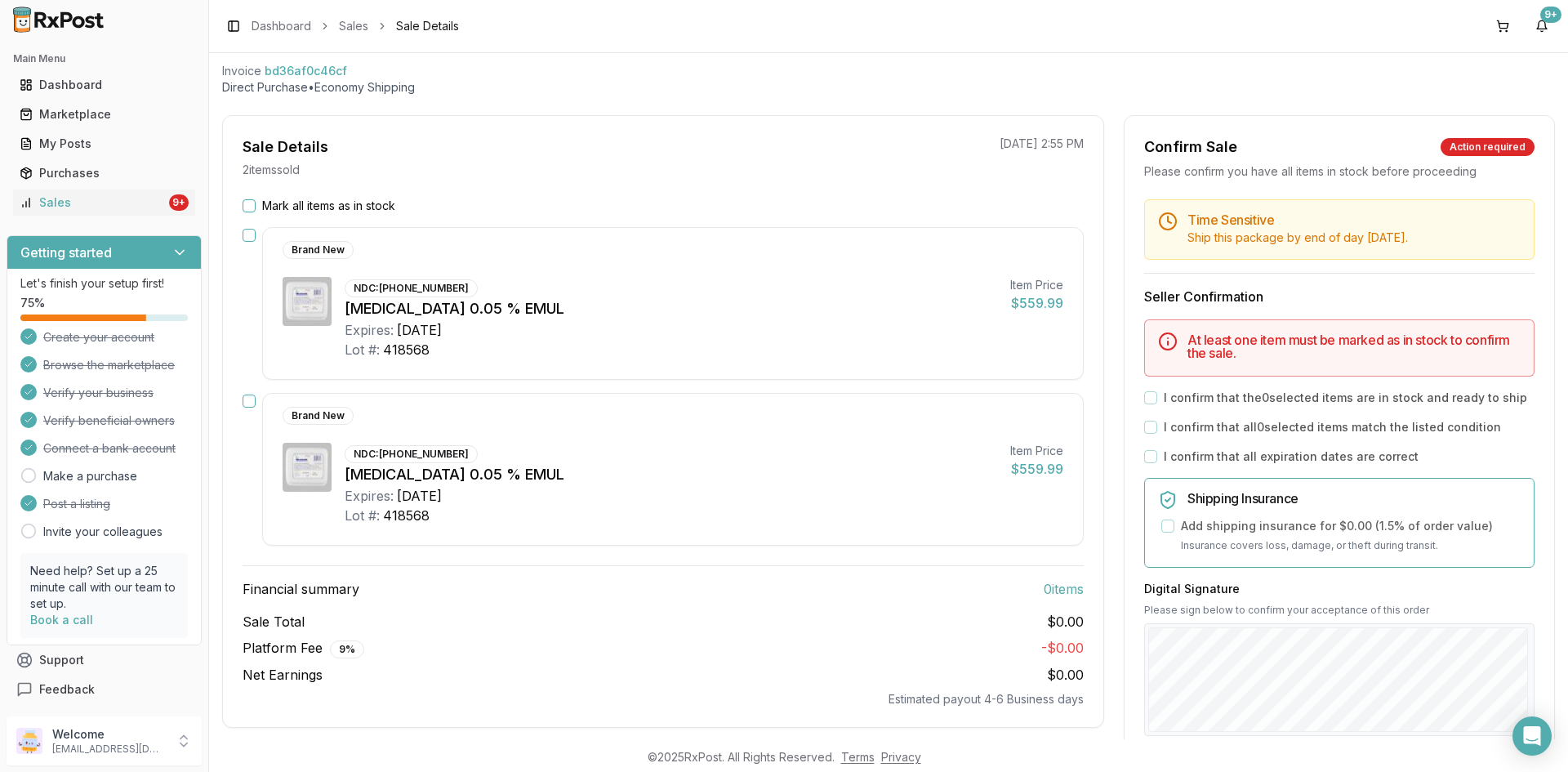
click at [249, 207] on button "Mark all items as in stock" at bounding box center [249, 205] width 13 height 13
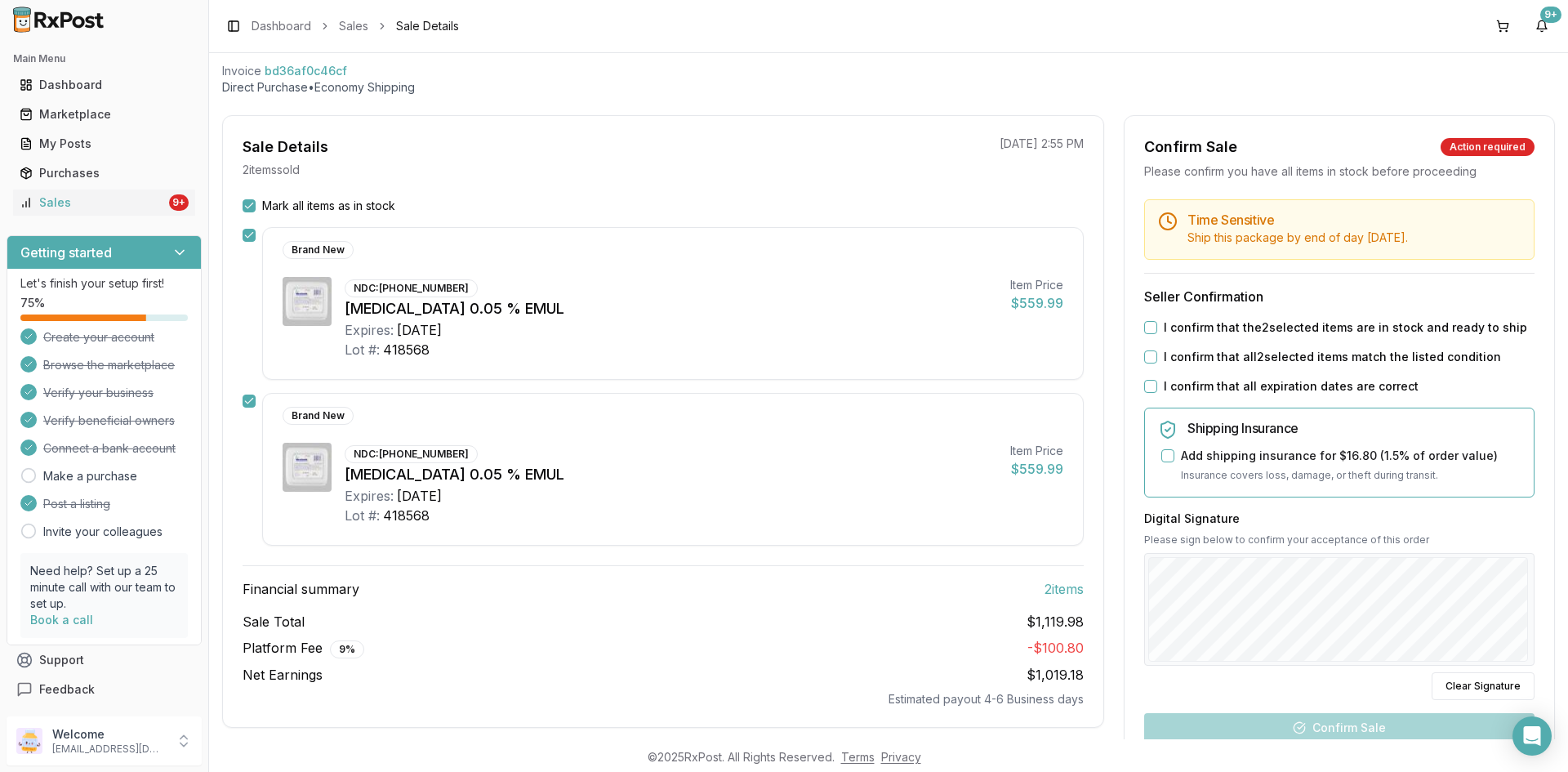
click at [1148, 327] on button "I confirm that the 2 selected items are in stock and ready to ship" at bounding box center [1151, 328] width 13 height 13
click at [1146, 362] on button "I confirm that all 2 selected items match the listed condition" at bounding box center [1151, 357] width 13 height 13
click at [1148, 394] on div "I confirm that all expiration dates are correct" at bounding box center [1340, 386] width 391 height 16
click at [1146, 385] on button "I confirm that all expiration dates are correct" at bounding box center [1151, 386] width 13 height 13
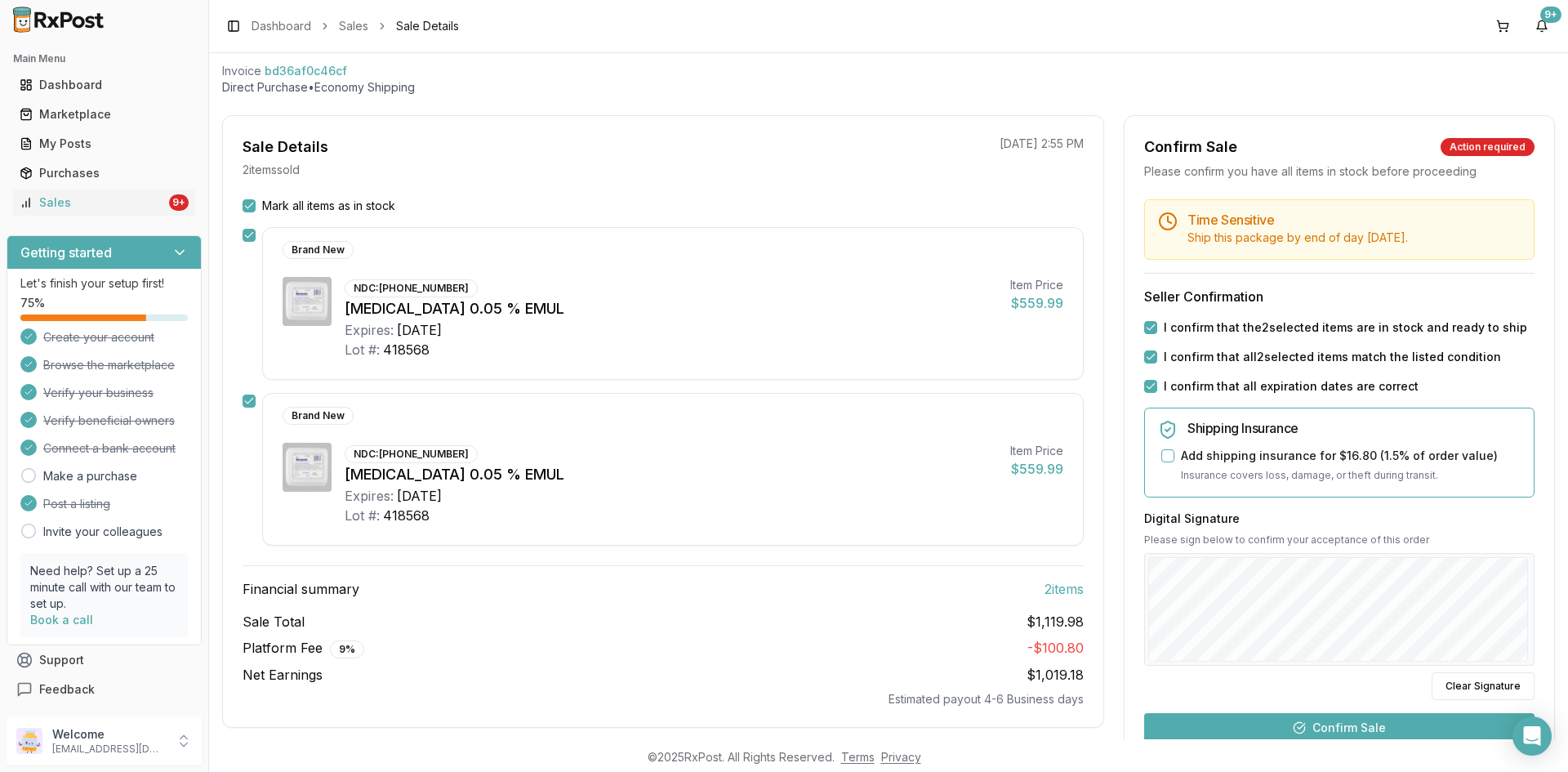
click at [1368, 730] on button "Confirm Sale" at bounding box center [1340, 728] width 391 height 29
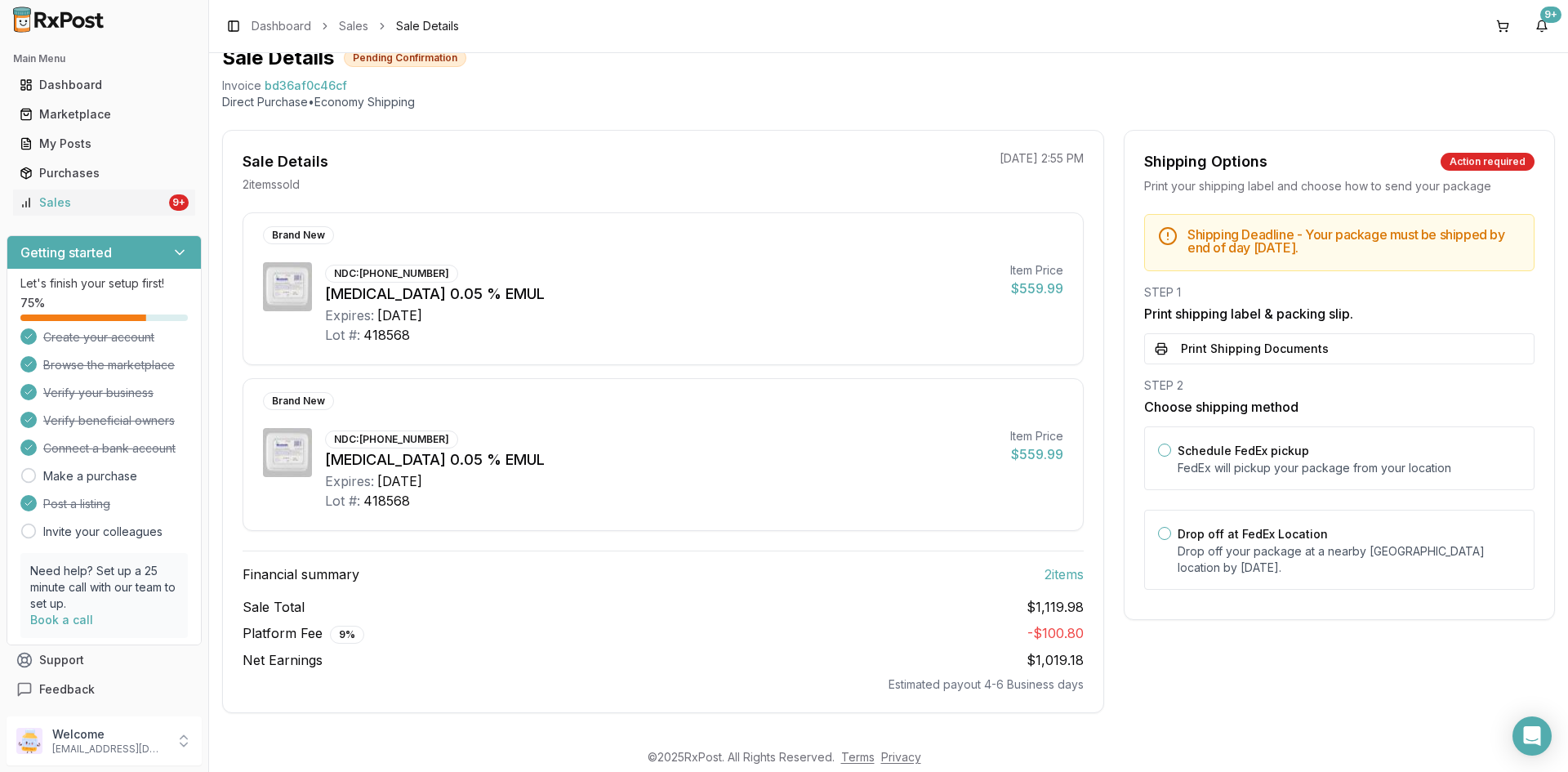
scroll to position [67, 0]
drag, startPoint x: 362, startPoint y: 275, endPoint x: 439, endPoint y: 278, distance: 77.1
click at [439, 278] on div "NDC: 00023-9163-60" at bounding box center [392, 274] width 133 height 18
copy div "[PHONE_NUMBER]"
click at [1252, 352] on button "Print Shipping Documents" at bounding box center [1340, 348] width 391 height 31
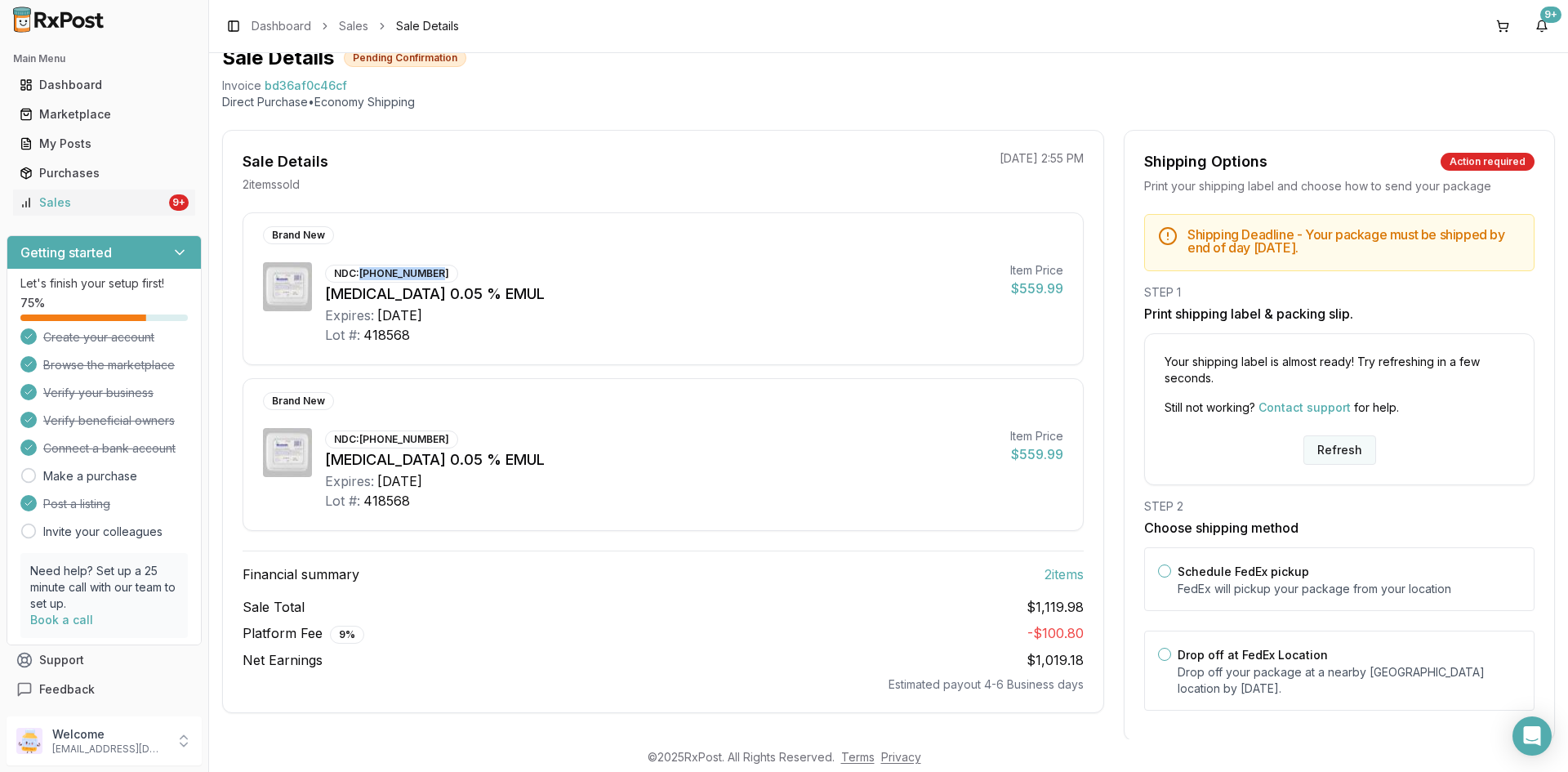
click at [1326, 454] on button "Refresh" at bounding box center [1340, 450] width 73 height 29
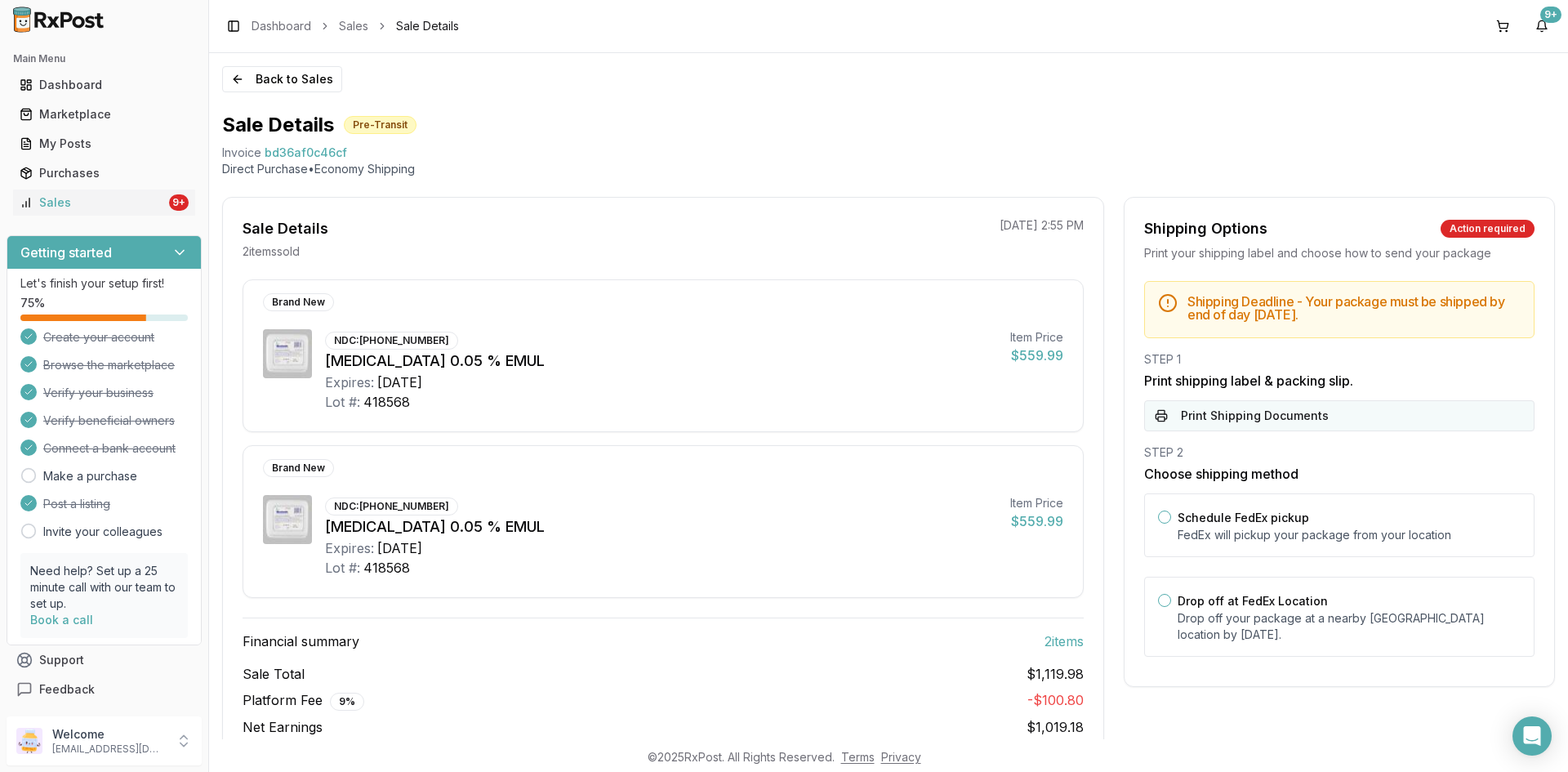
click at [1270, 419] on button "Print Shipping Documents" at bounding box center [1340, 416] width 391 height 31
click at [273, 79] on button "Back to Sales" at bounding box center [281, 79] width 120 height 26
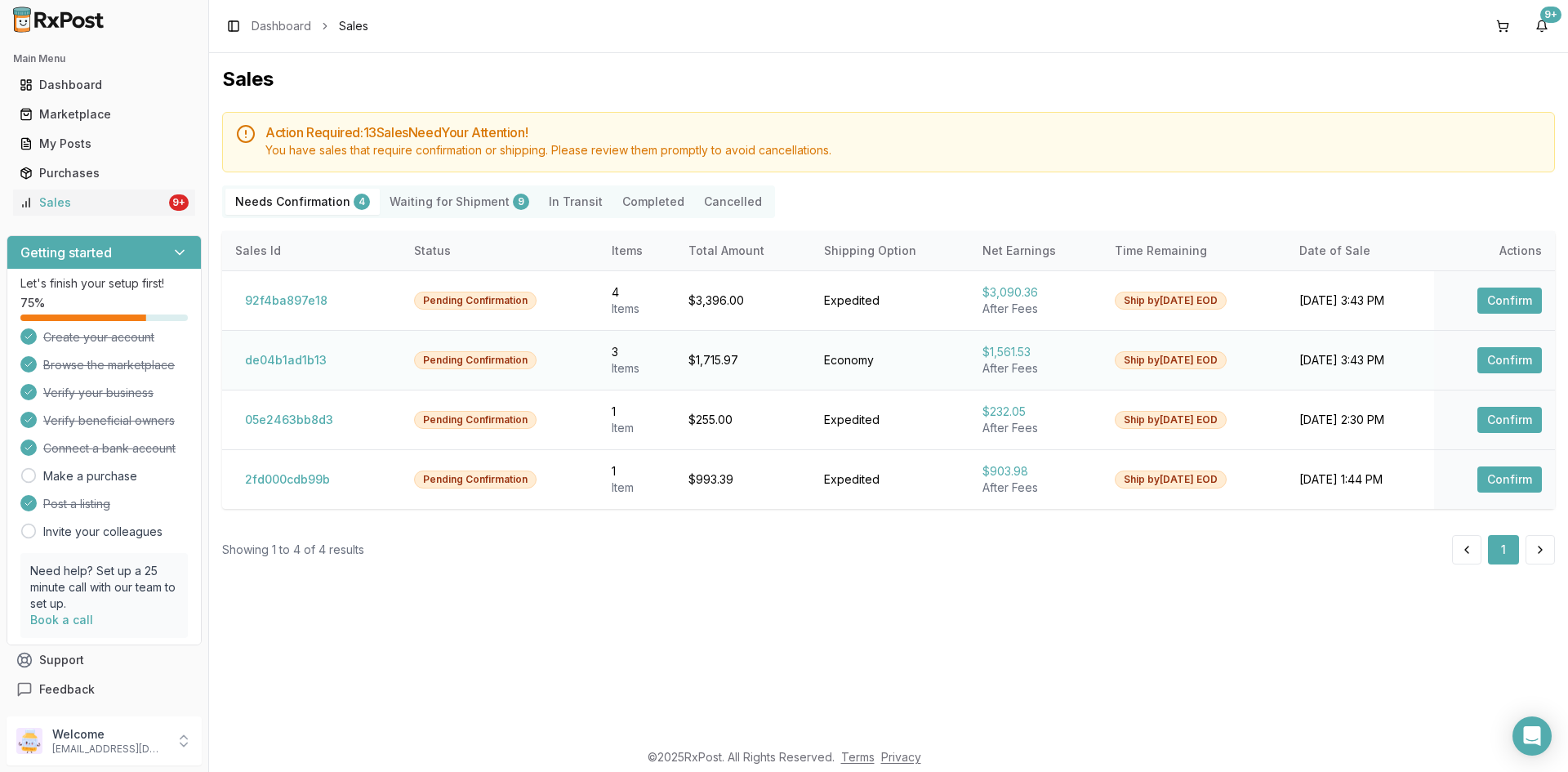
click at [1516, 365] on button "Confirm" at bounding box center [1509, 360] width 65 height 26
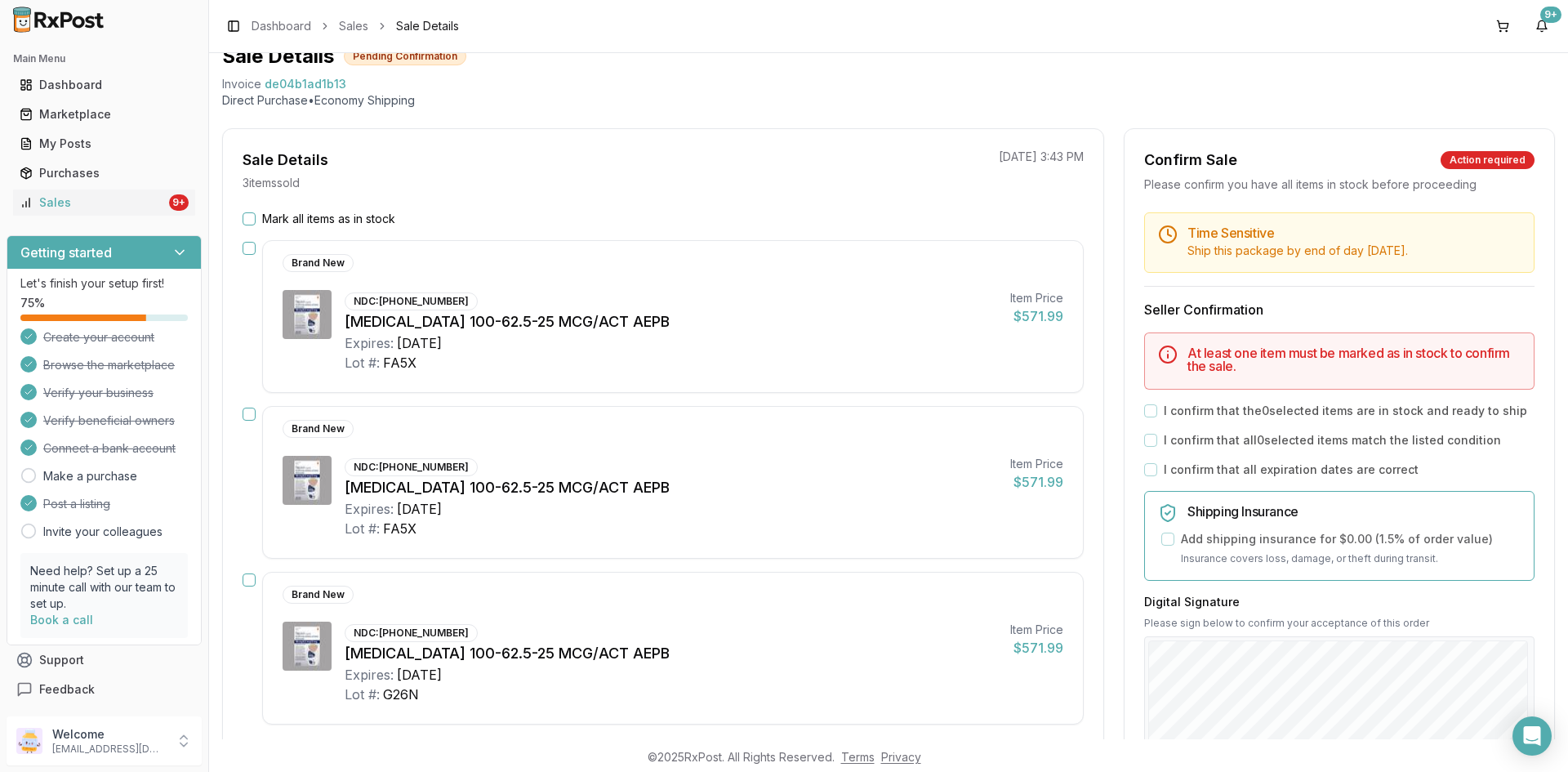
scroll to position [163, 0]
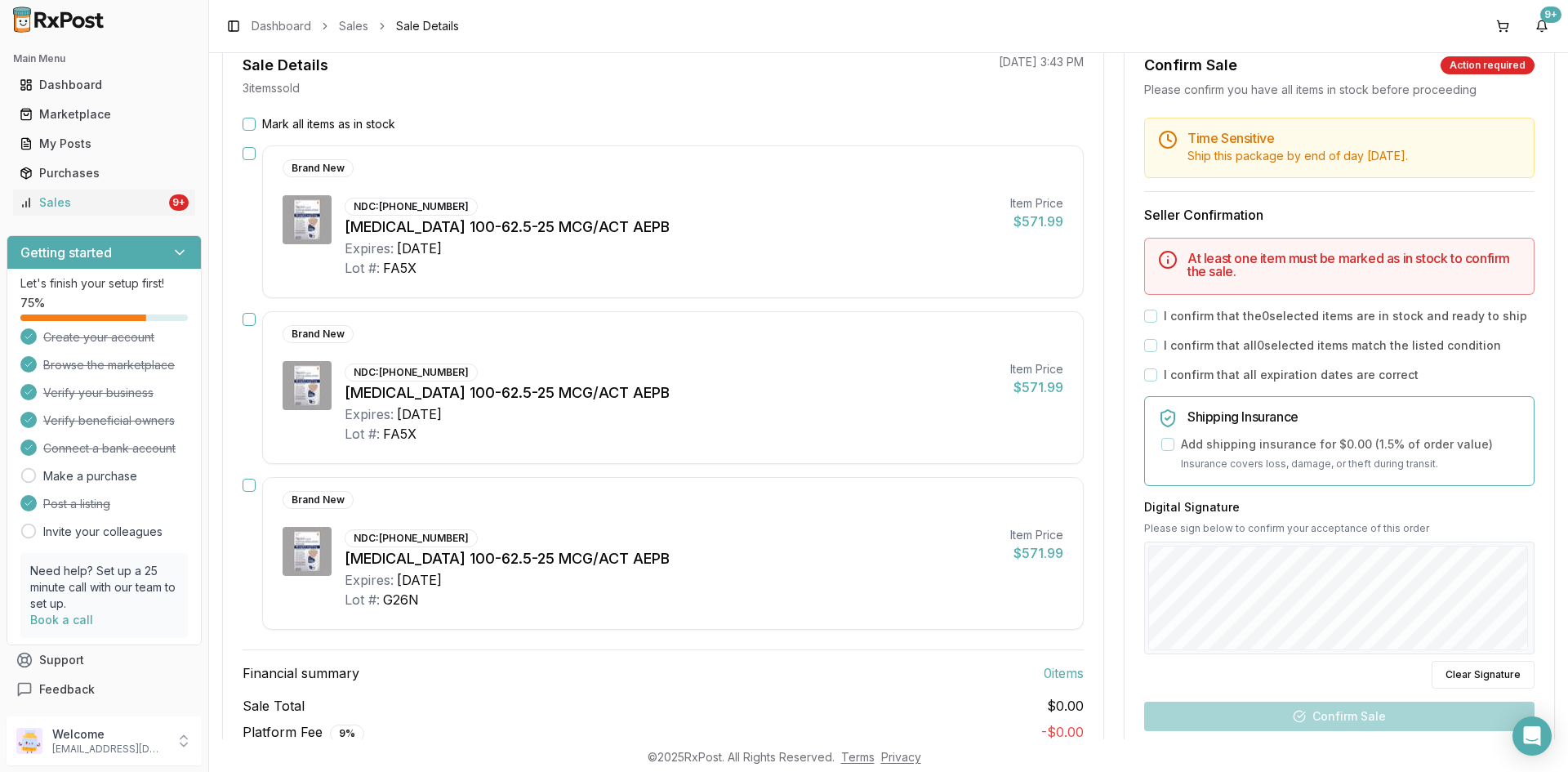
click at [249, 124] on button "Mark all items as in stock" at bounding box center [249, 123] width 13 height 13
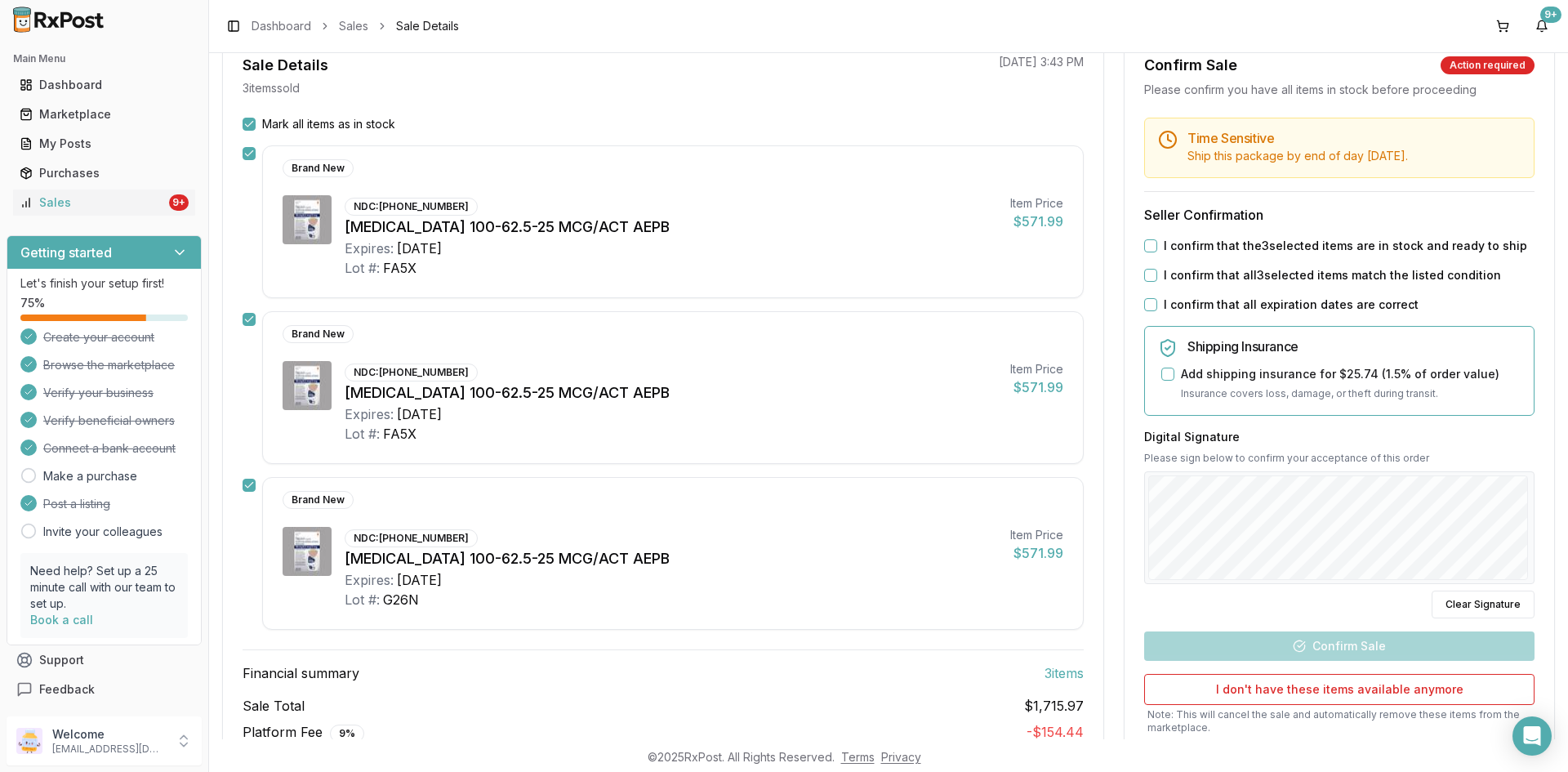
click at [1144, 243] on button "I confirm that the 3 selected items are in stock and ready to ship" at bounding box center [1151, 246] width 13 height 13
click at [1147, 276] on button "I confirm that all 3 selected items match the listed condition" at bounding box center [1151, 275] width 13 height 13
click at [1147, 306] on button "I confirm that all expiration dates are correct" at bounding box center [1151, 305] width 13 height 13
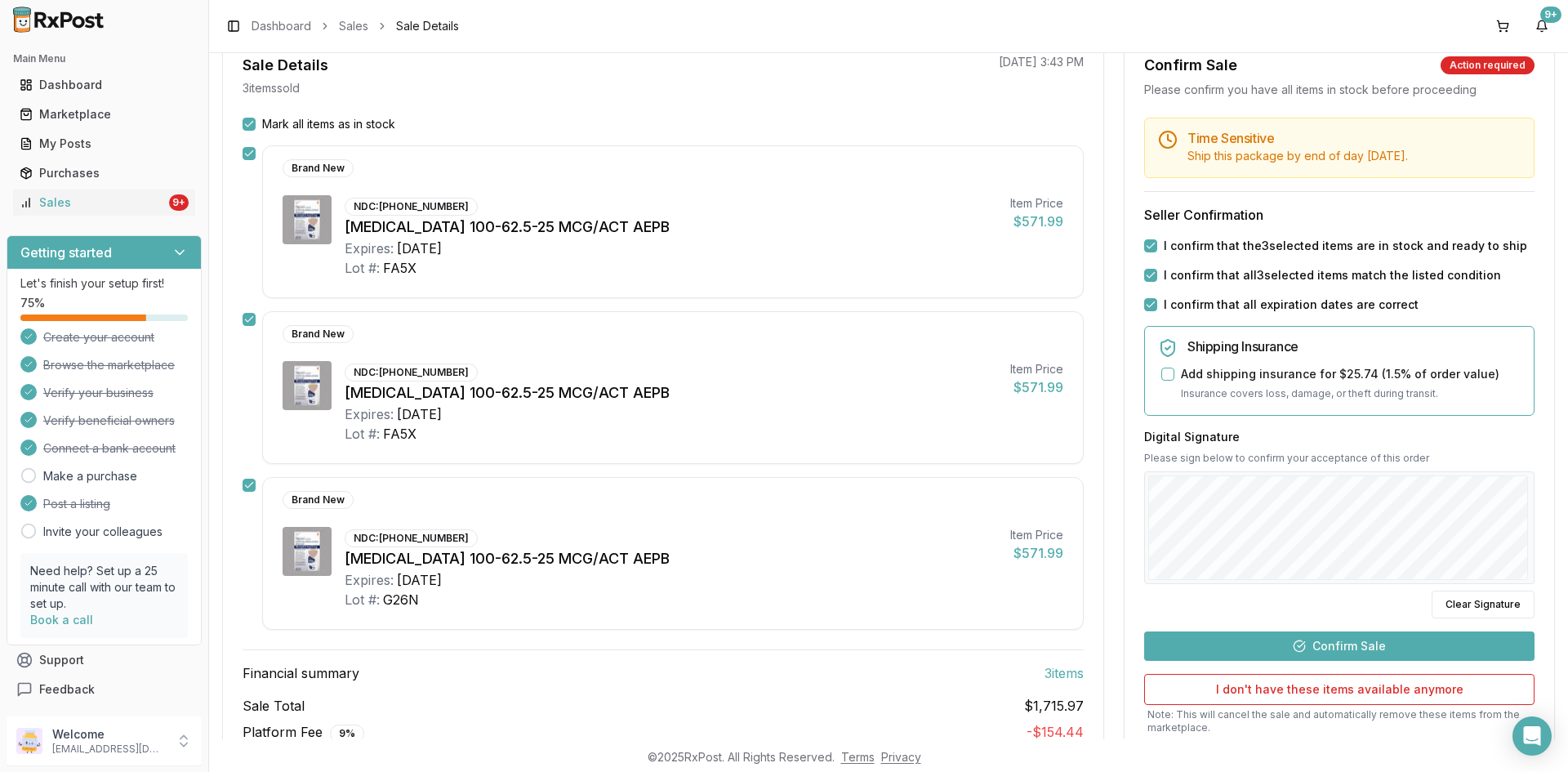
click at [1366, 646] on button "Confirm Sale" at bounding box center [1340, 646] width 391 height 29
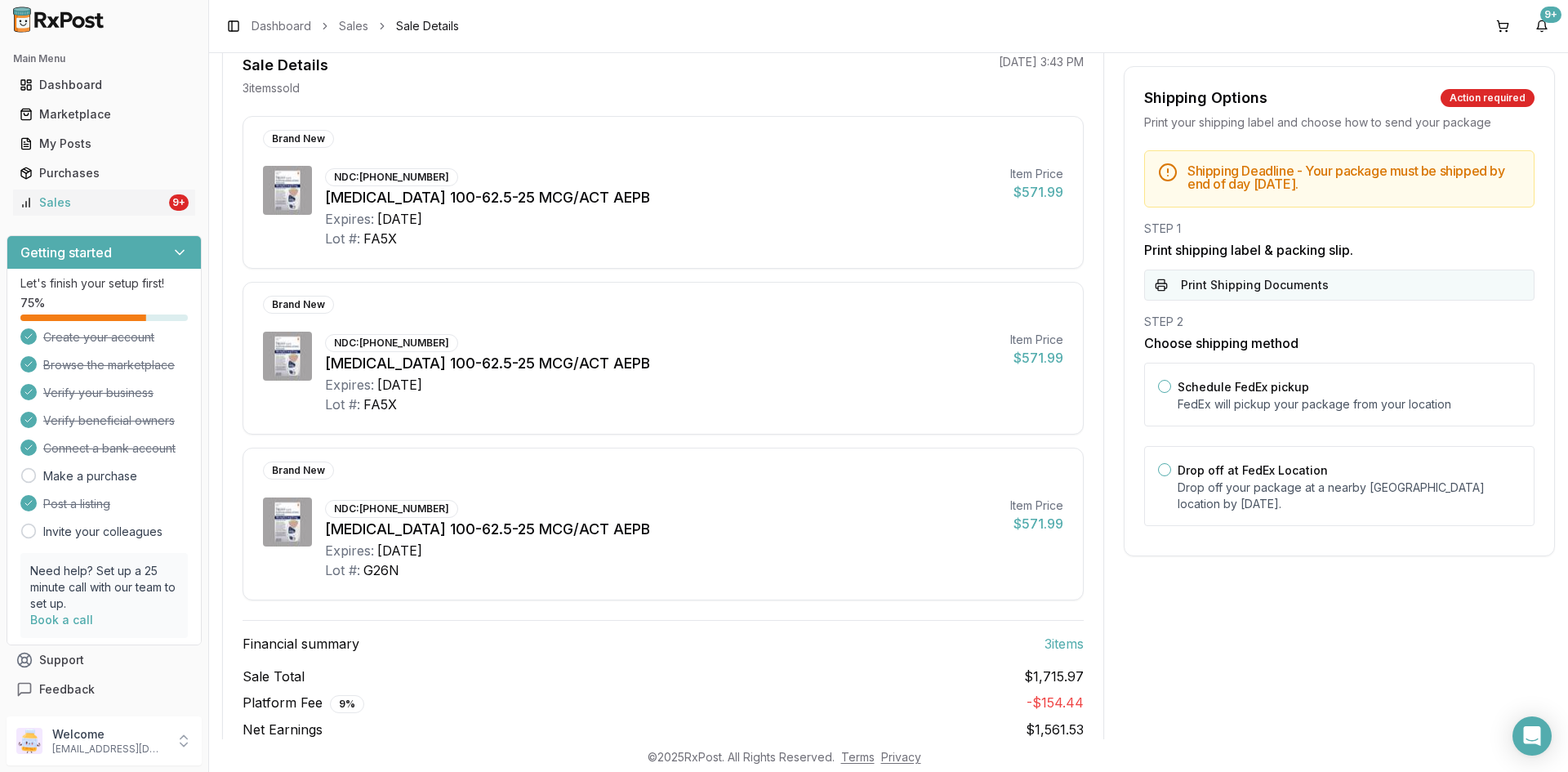
click at [1270, 287] on button "Print Shipping Documents" at bounding box center [1340, 285] width 391 height 31
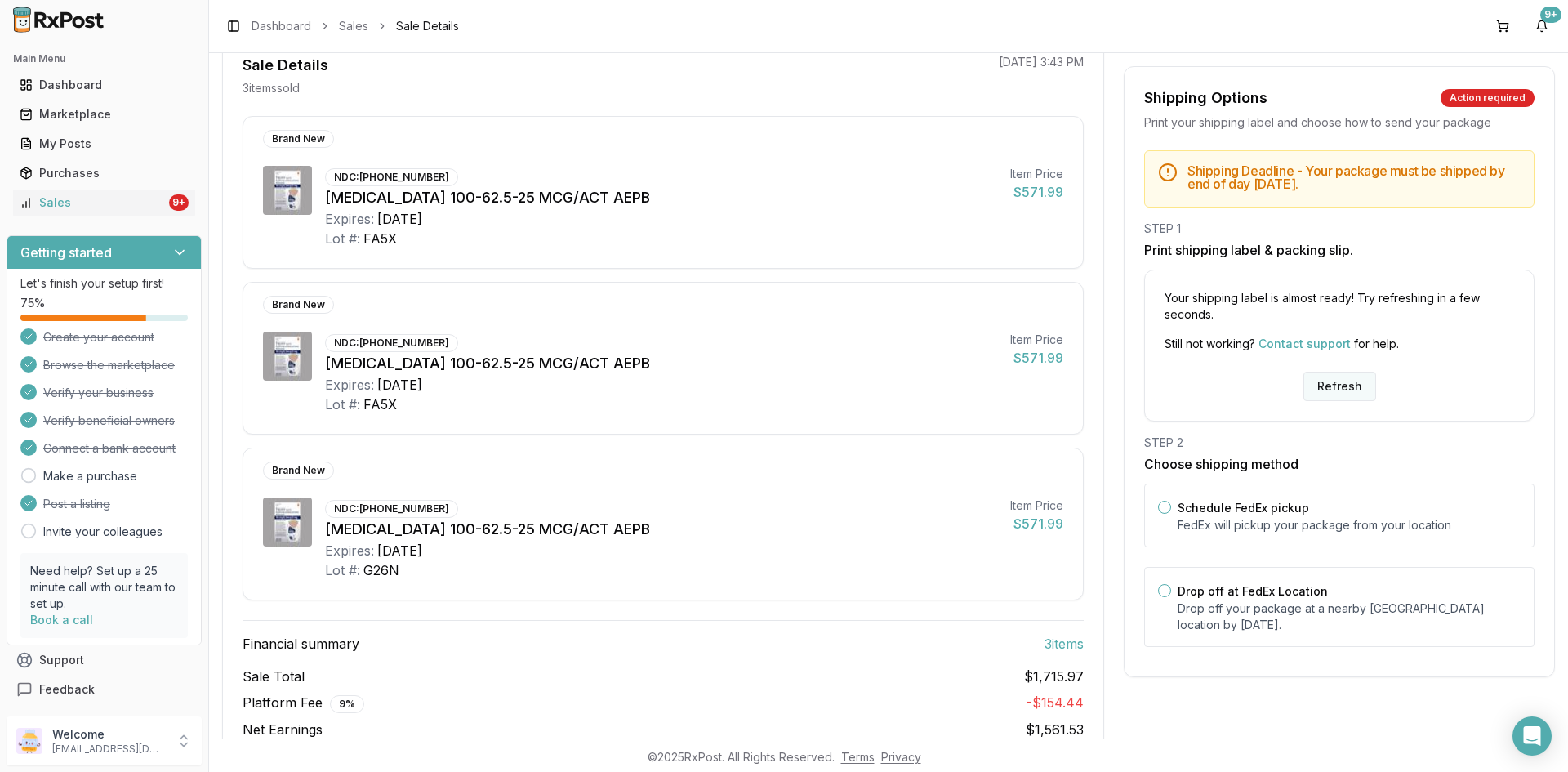
click at [1311, 386] on button "Refresh" at bounding box center [1340, 386] width 73 height 29
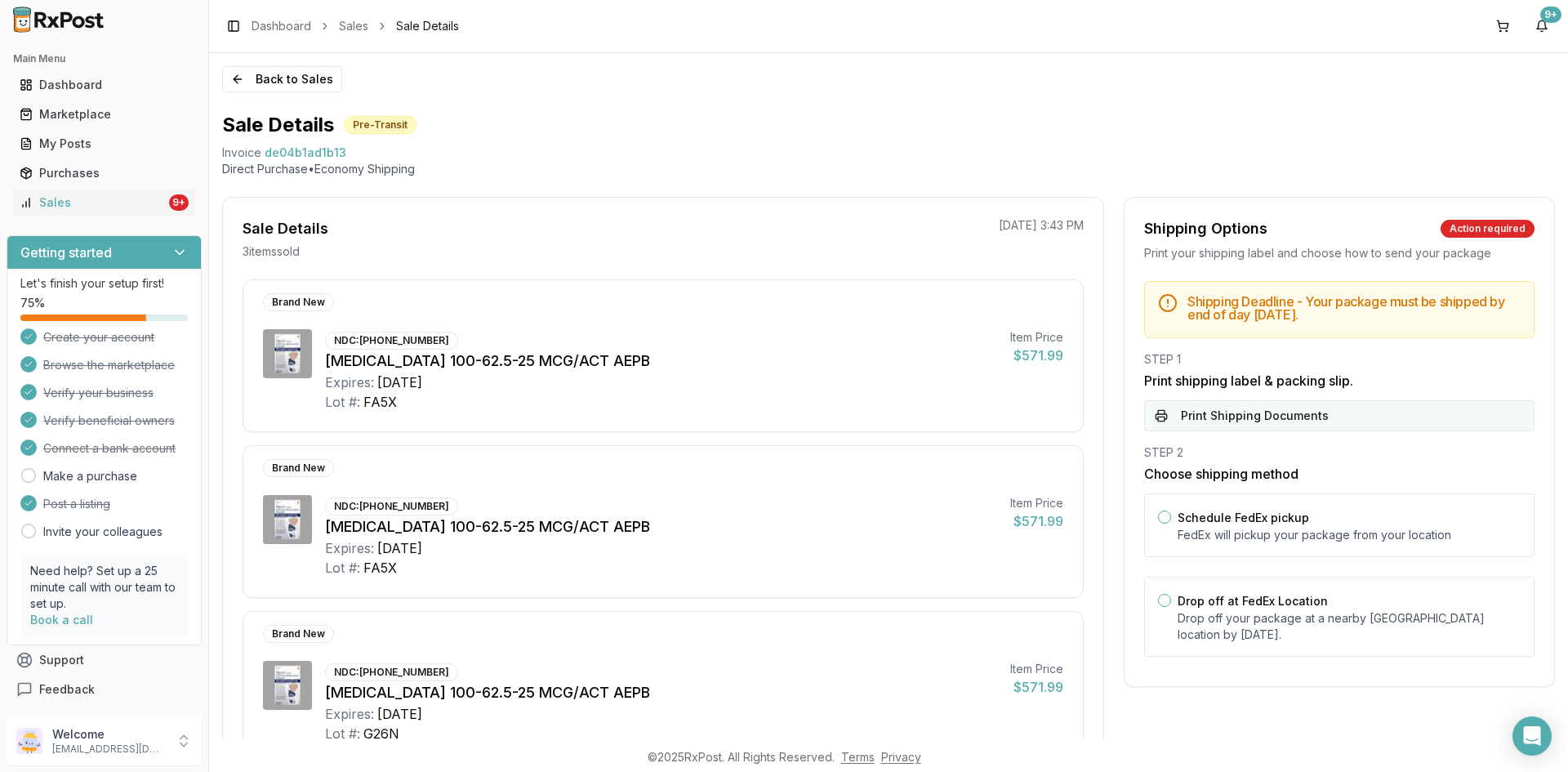
click at [1247, 418] on button "Print Shipping Documents" at bounding box center [1340, 416] width 391 height 31
click at [269, 75] on button "Back to Sales" at bounding box center [281, 79] width 120 height 26
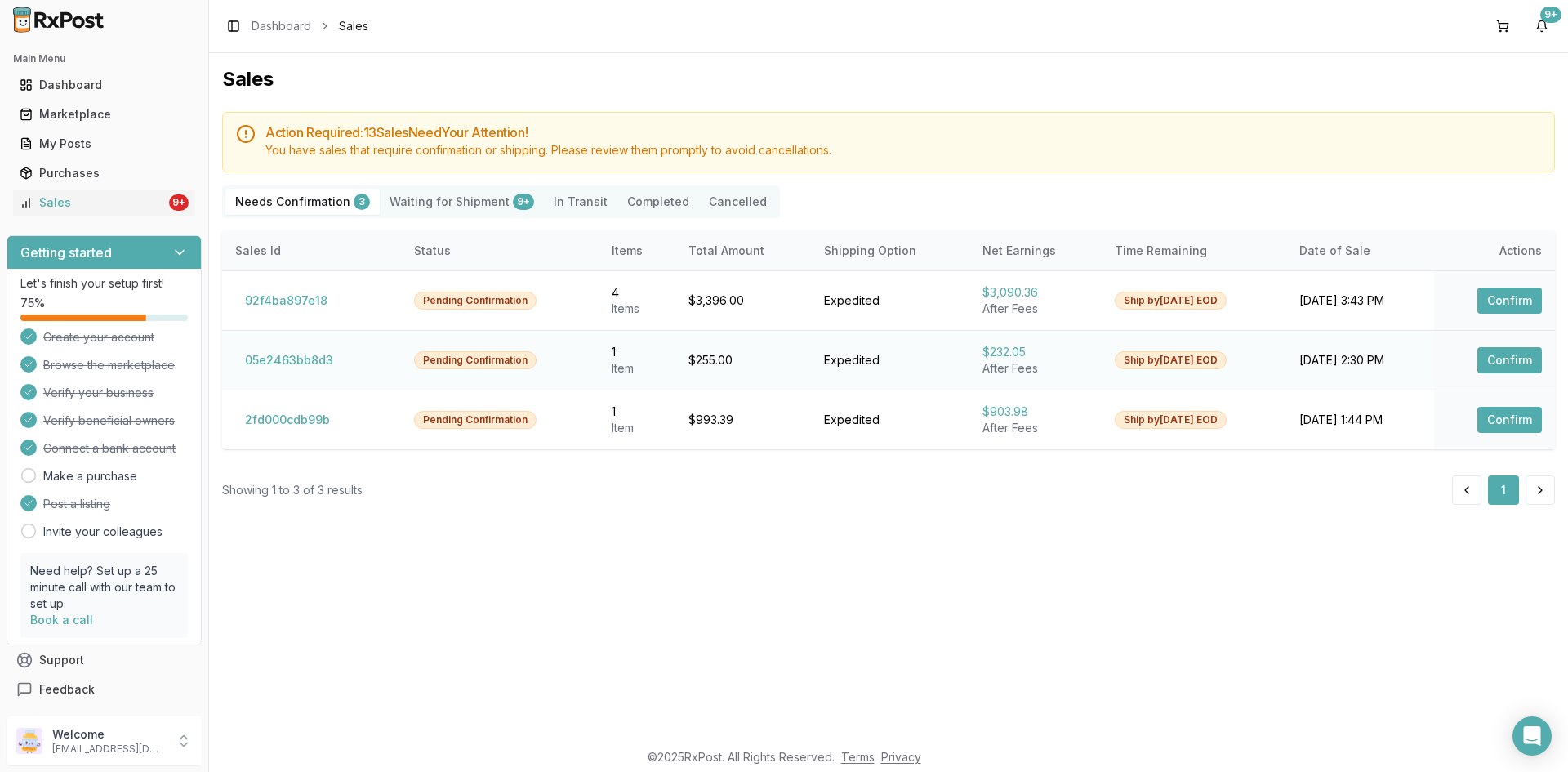
click at [1524, 359] on button "Confirm" at bounding box center [1509, 360] width 65 height 26
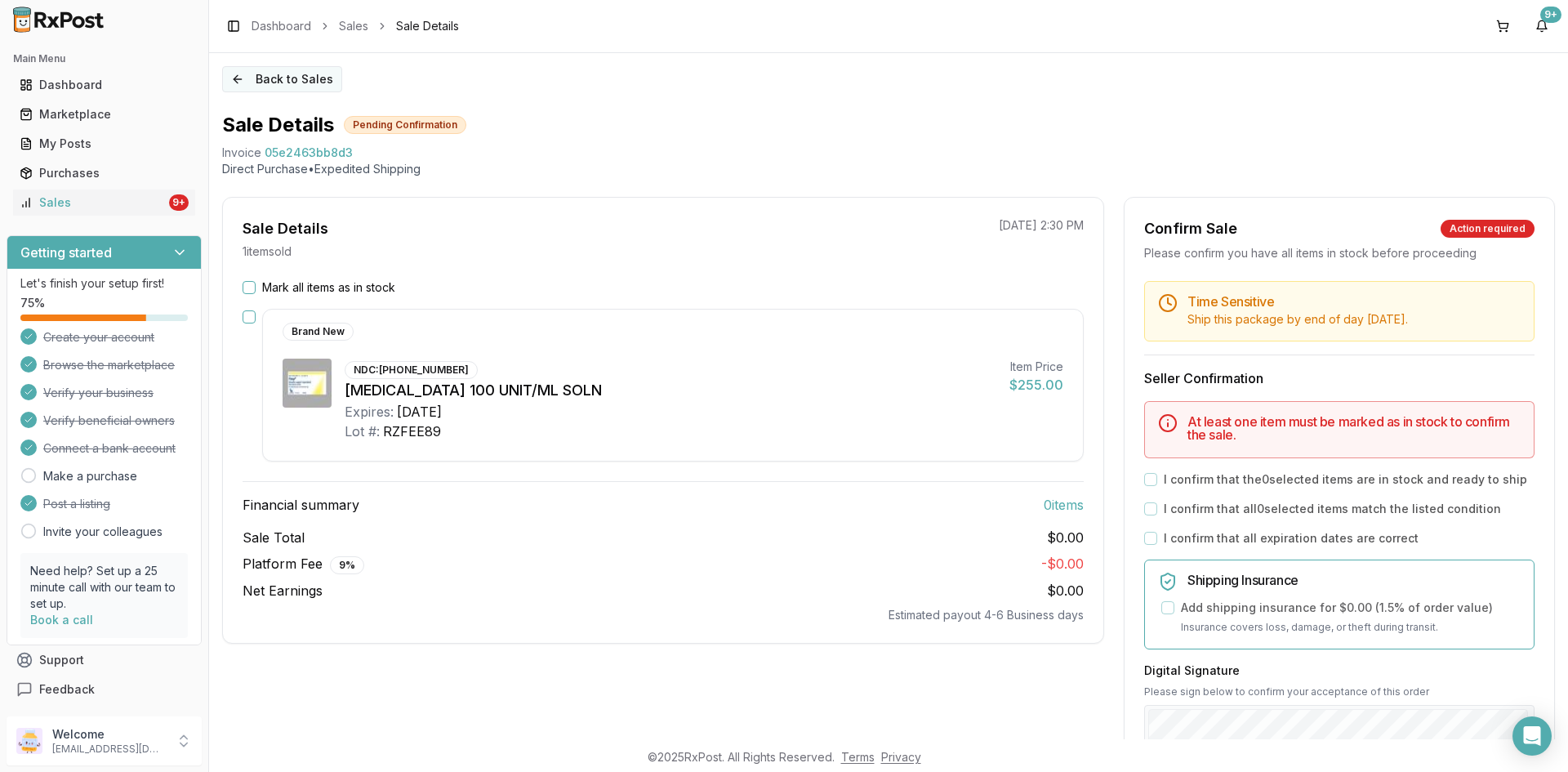
click at [313, 80] on button "Back to Sales" at bounding box center [281, 79] width 120 height 26
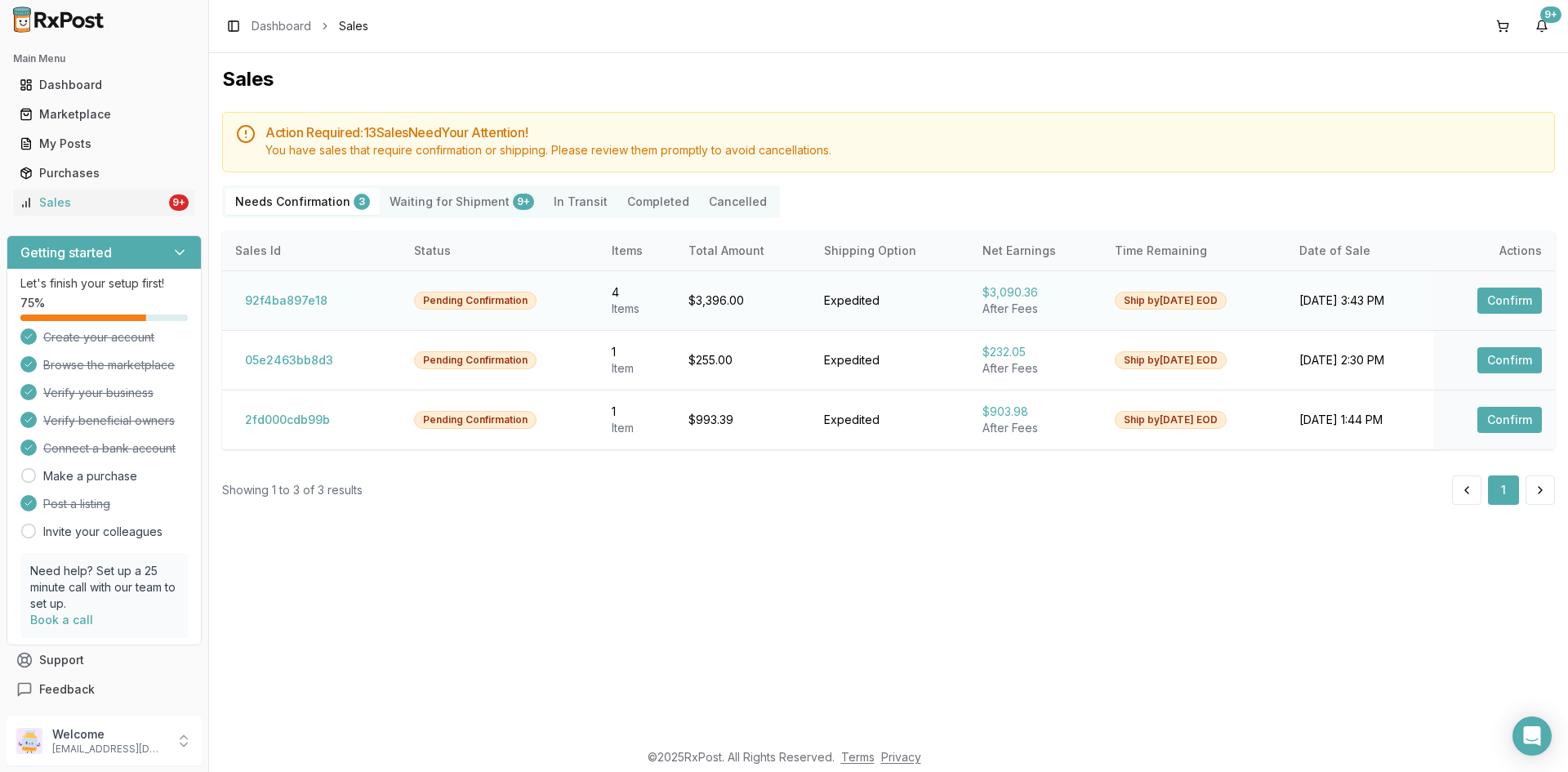
click at [1516, 298] on button "Confirm" at bounding box center [1509, 300] width 65 height 26
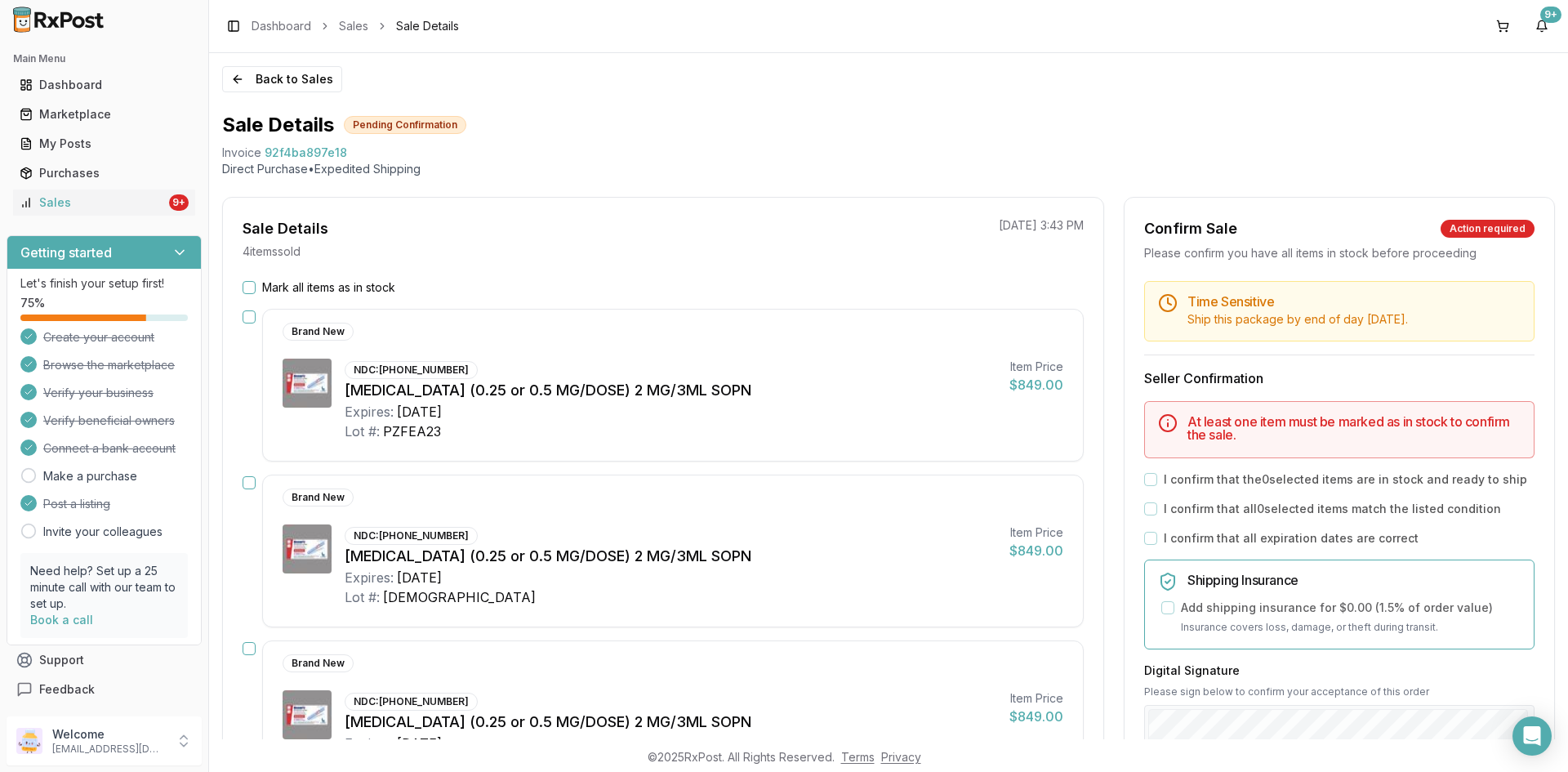
click at [251, 316] on button "button" at bounding box center [249, 317] width 13 height 13
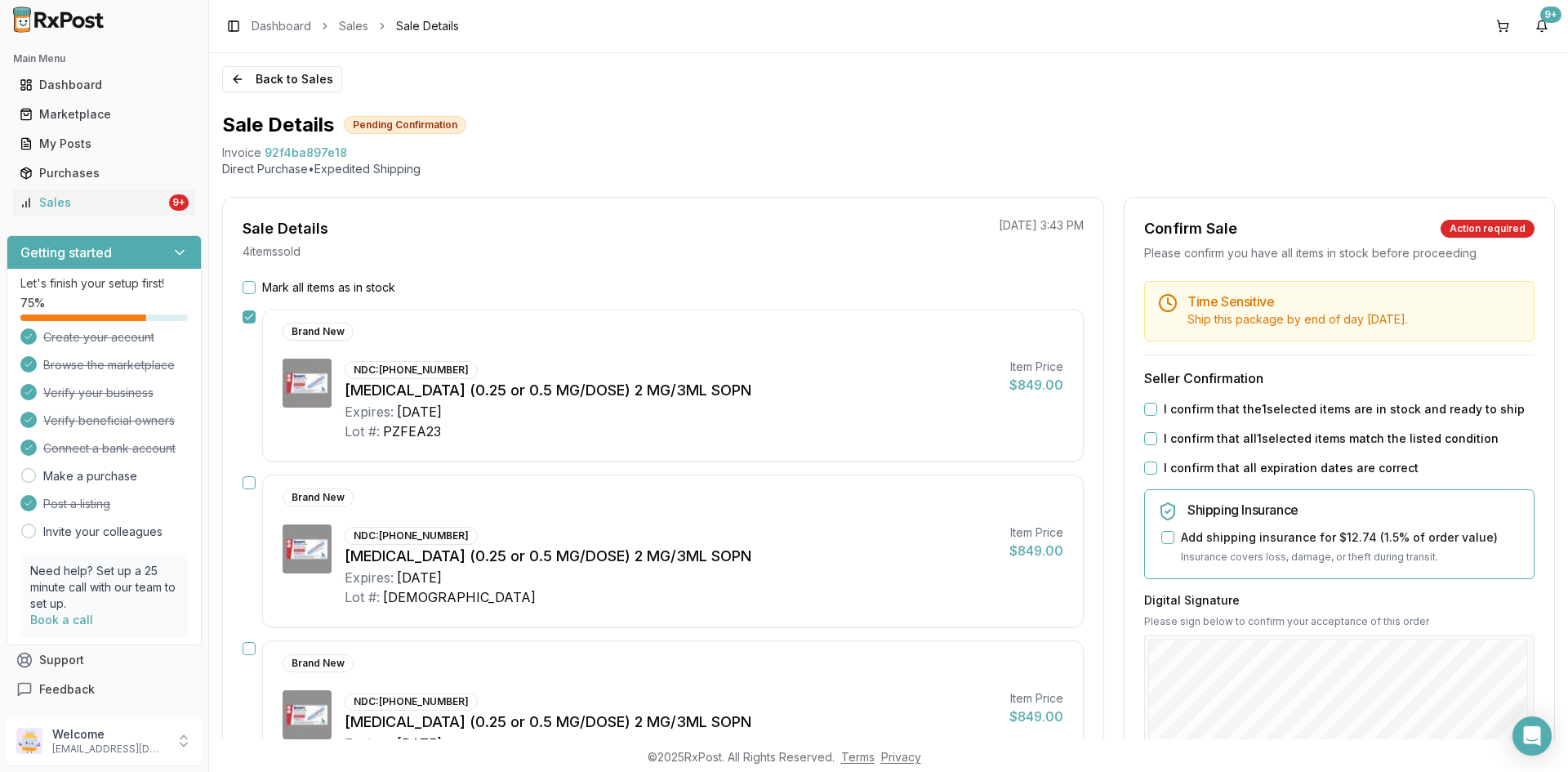
click at [249, 486] on button "button" at bounding box center [249, 482] width 13 height 13
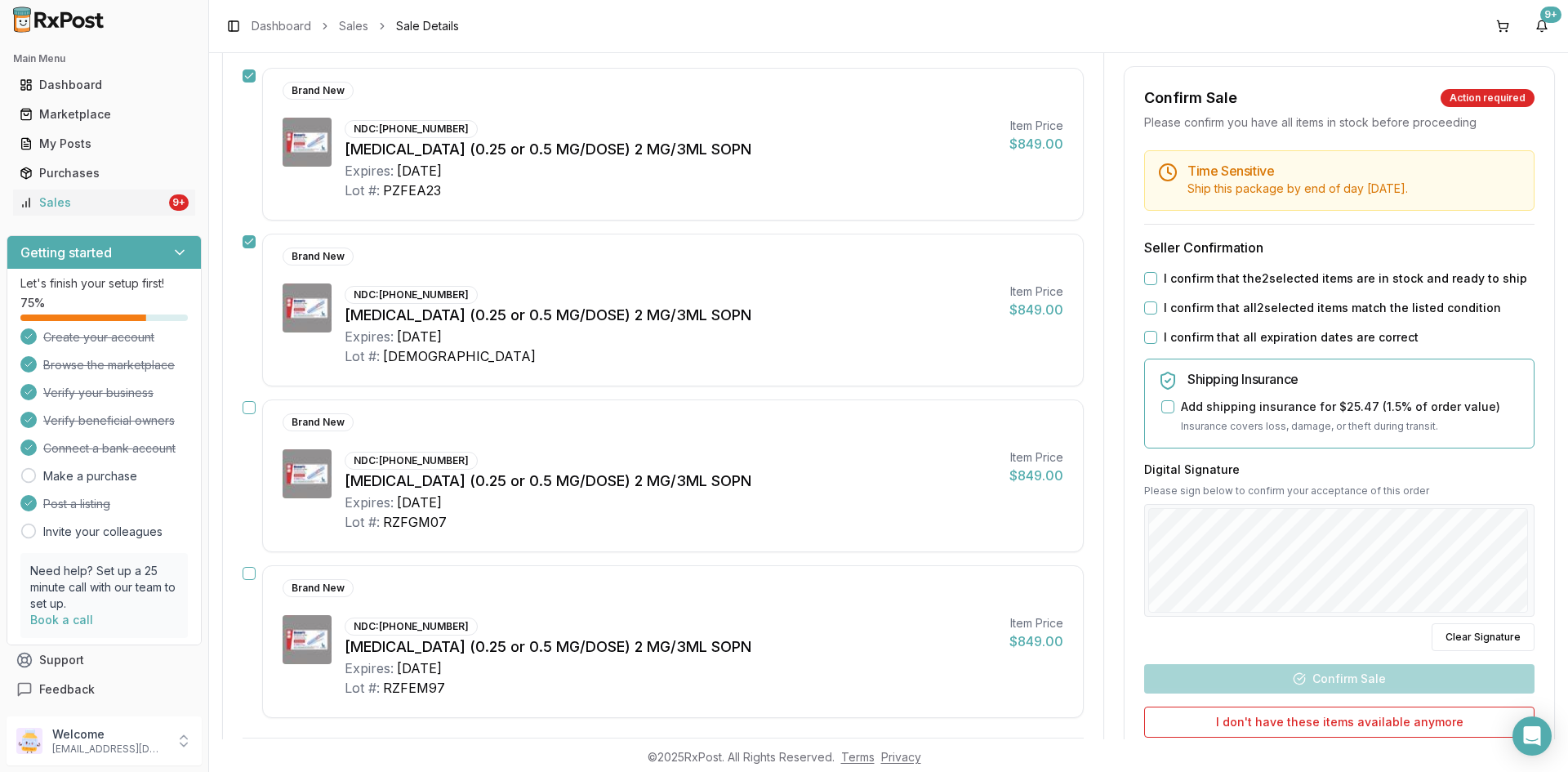
scroll to position [245, 0]
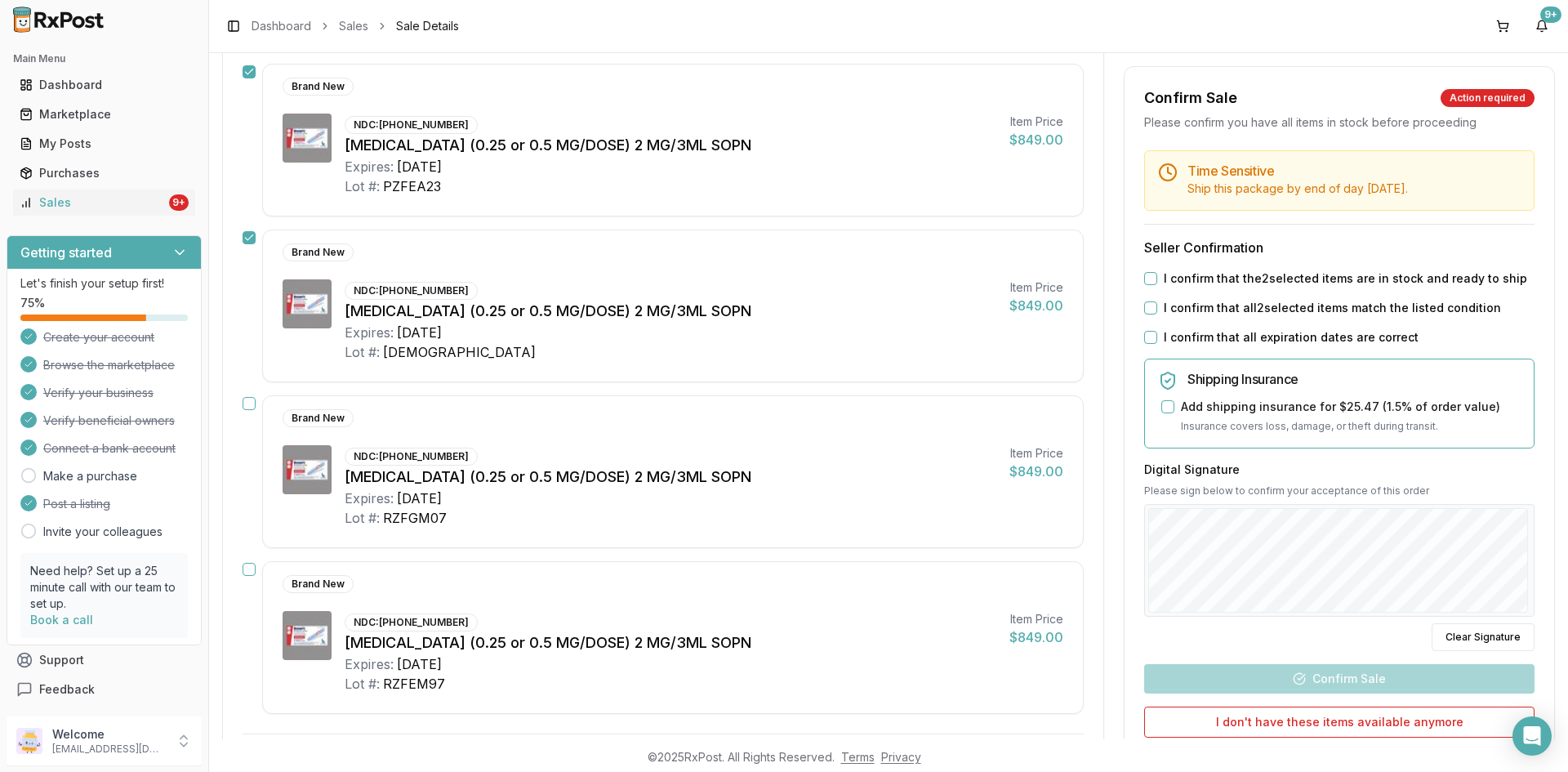
click at [250, 408] on button "button" at bounding box center [249, 403] width 13 height 13
click at [251, 567] on button "button" at bounding box center [249, 569] width 13 height 13
click at [1147, 279] on button "I confirm that the 4 selected items are in stock and ready to ship" at bounding box center [1151, 278] width 13 height 13
click at [1148, 311] on button "I confirm that all 4 selected items match the listed condition" at bounding box center [1151, 307] width 13 height 13
click at [1144, 337] on button "I confirm that all expiration dates are correct" at bounding box center [1151, 338] width 13 height 13
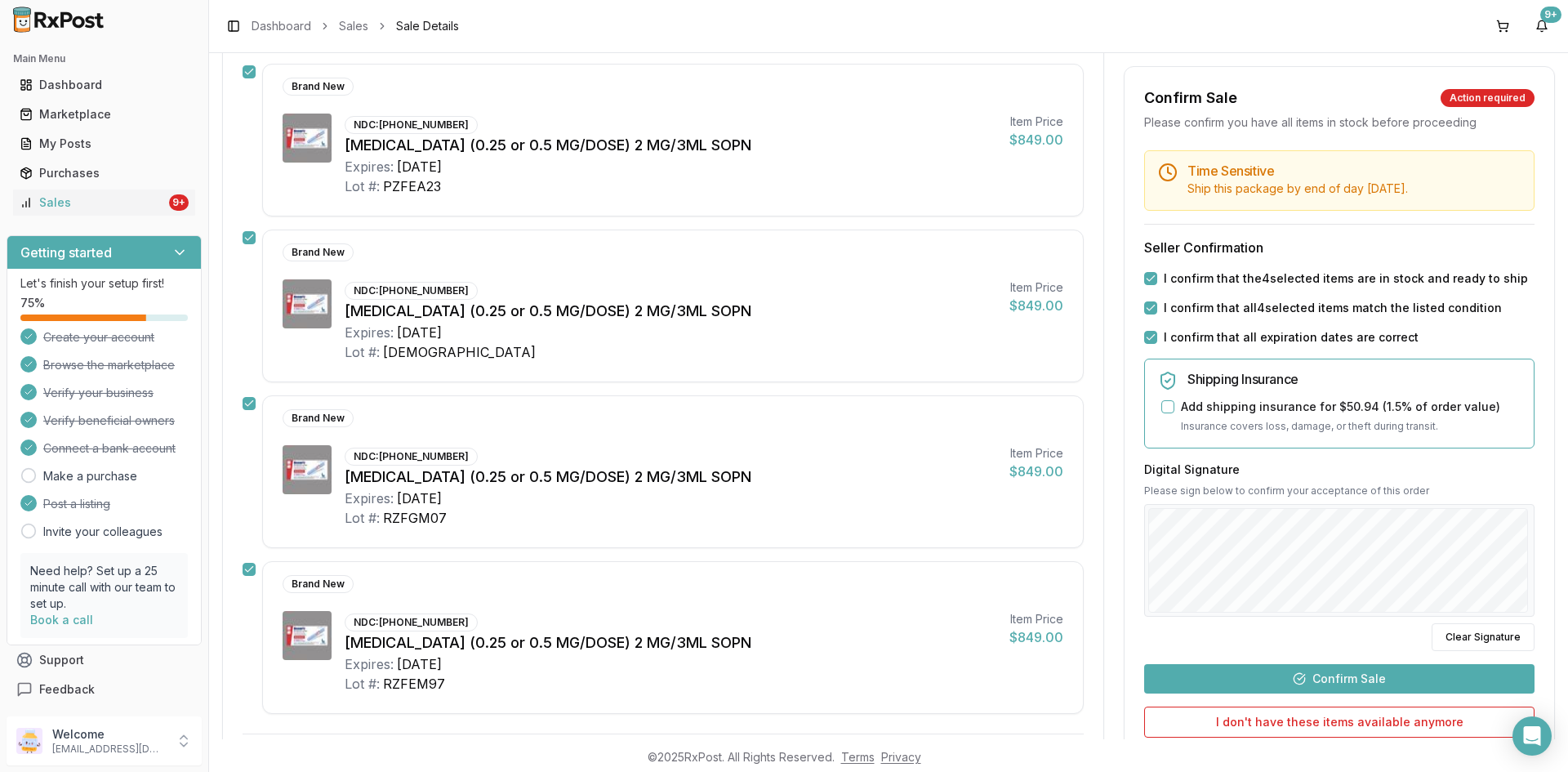
click at [1337, 680] on button "Confirm Sale" at bounding box center [1340, 679] width 391 height 29
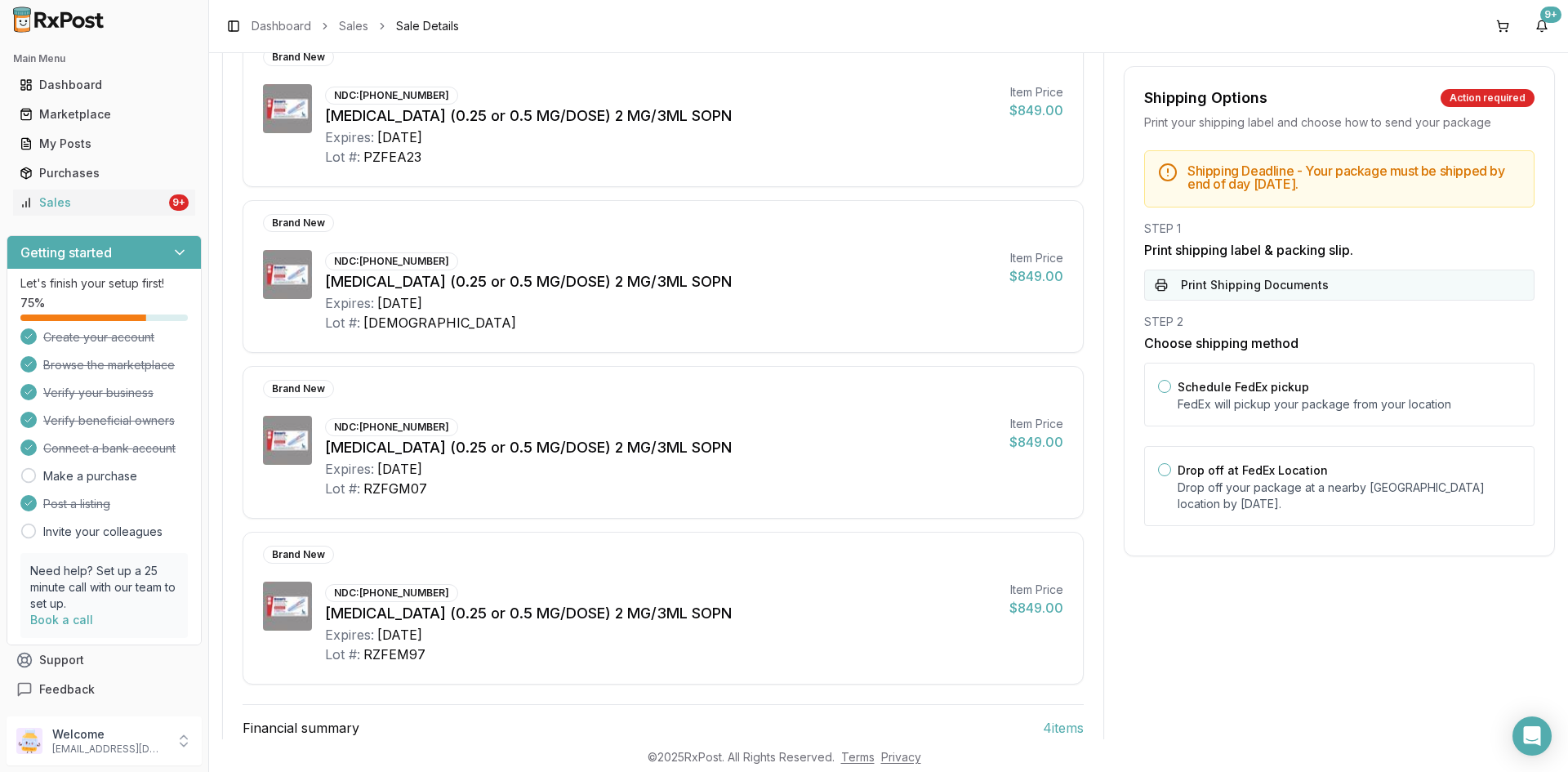
click at [1192, 285] on button "Print Shipping Documents" at bounding box center [1340, 285] width 391 height 31
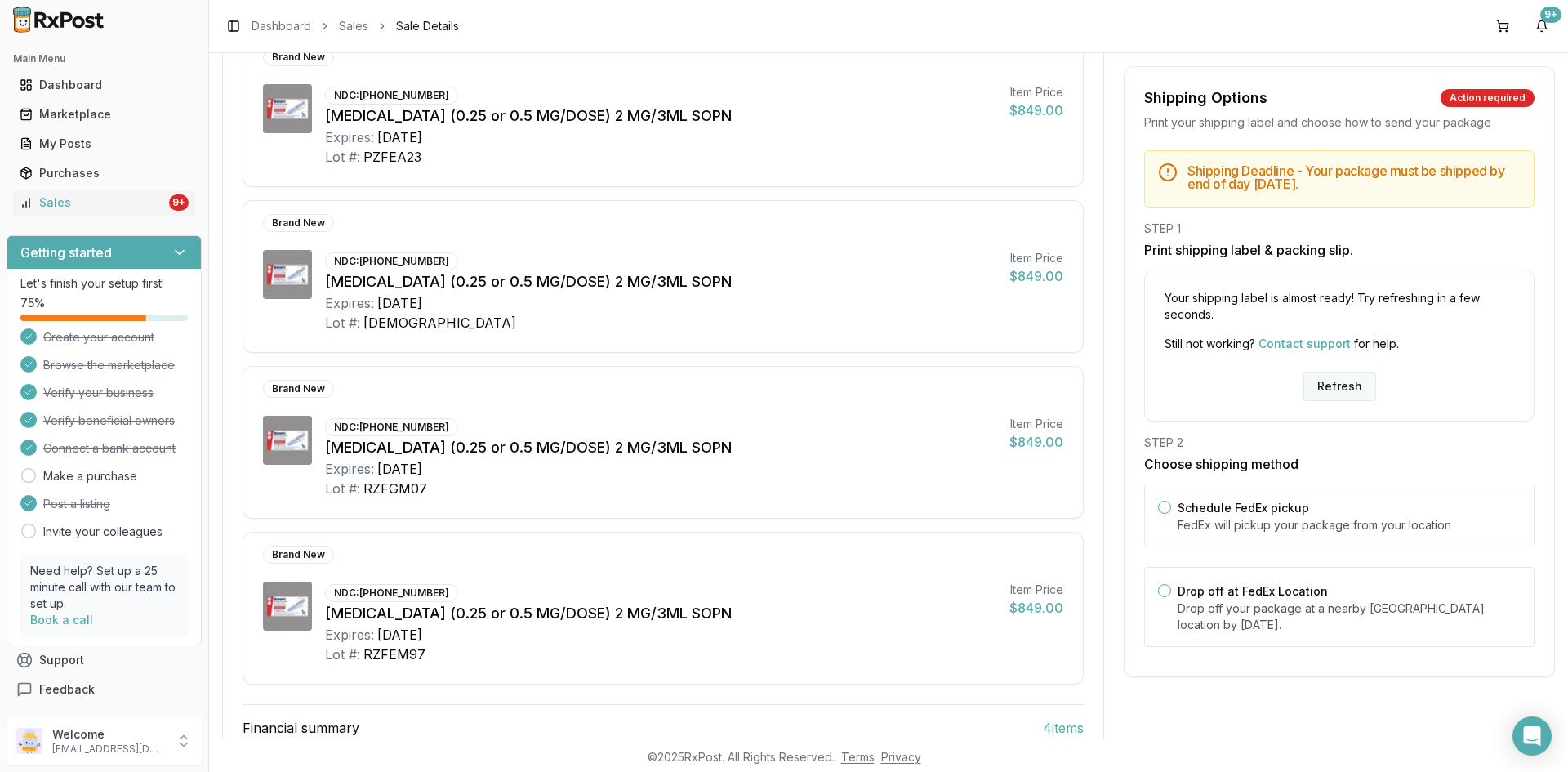
click at [1339, 382] on button "Refresh" at bounding box center [1340, 386] width 73 height 29
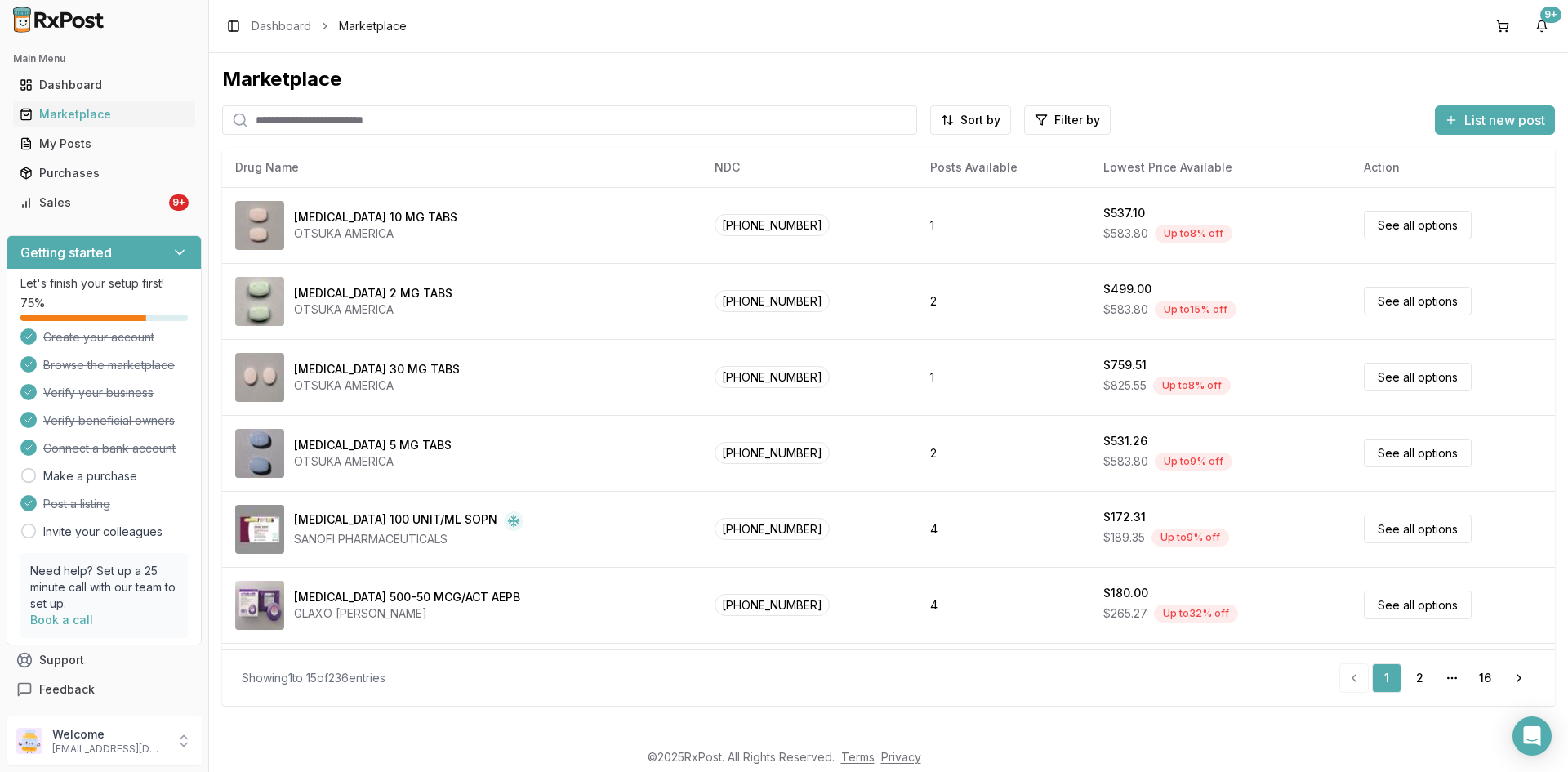
click at [332, 116] on input "search" at bounding box center [569, 120] width 695 height 29
paste input "**********"
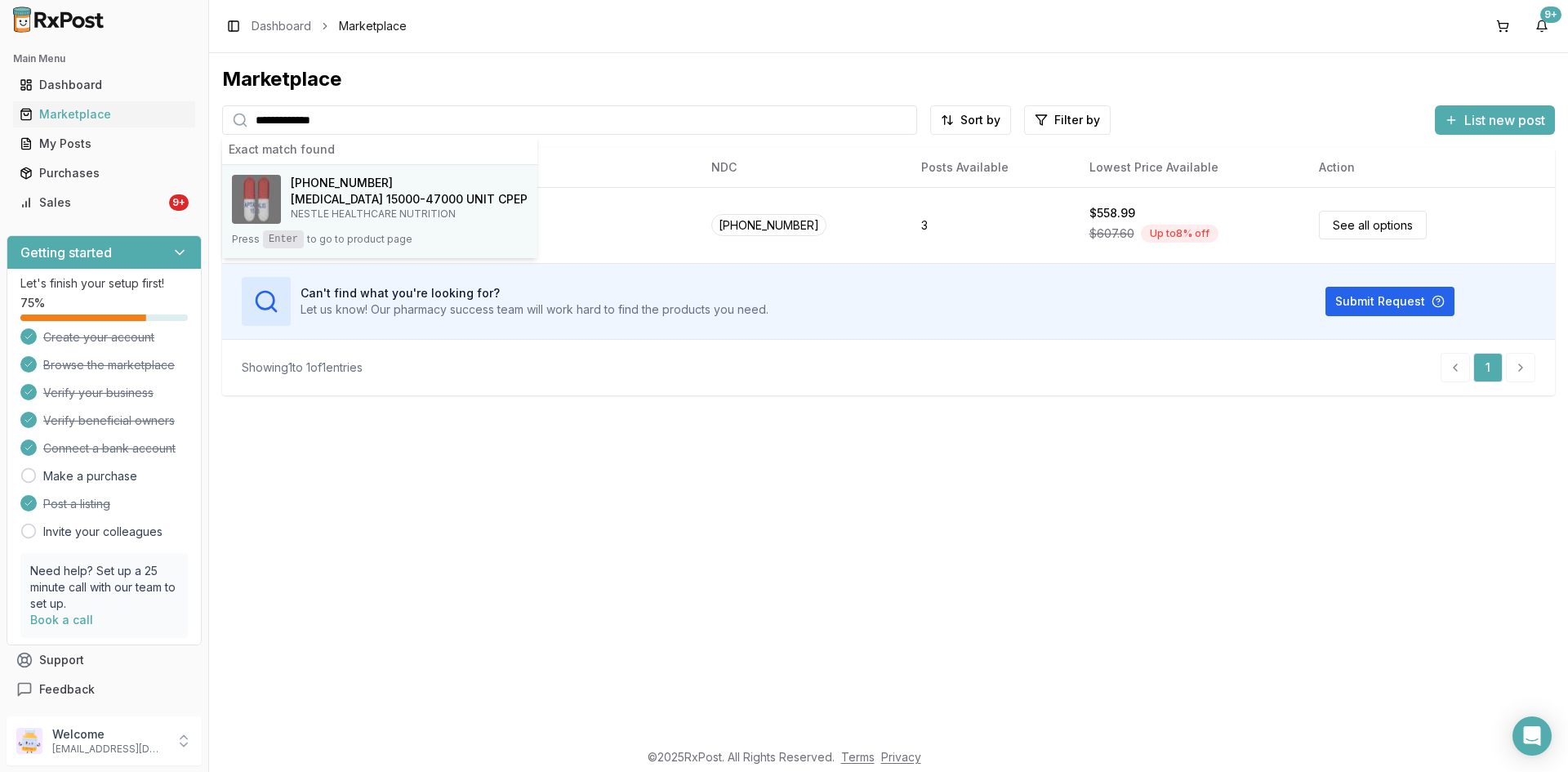
type input "**********"
click at [353, 205] on h4 "Zenpep 15000-47000 UNIT CPEP" at bounding box center [409, 199] width 237 height 16
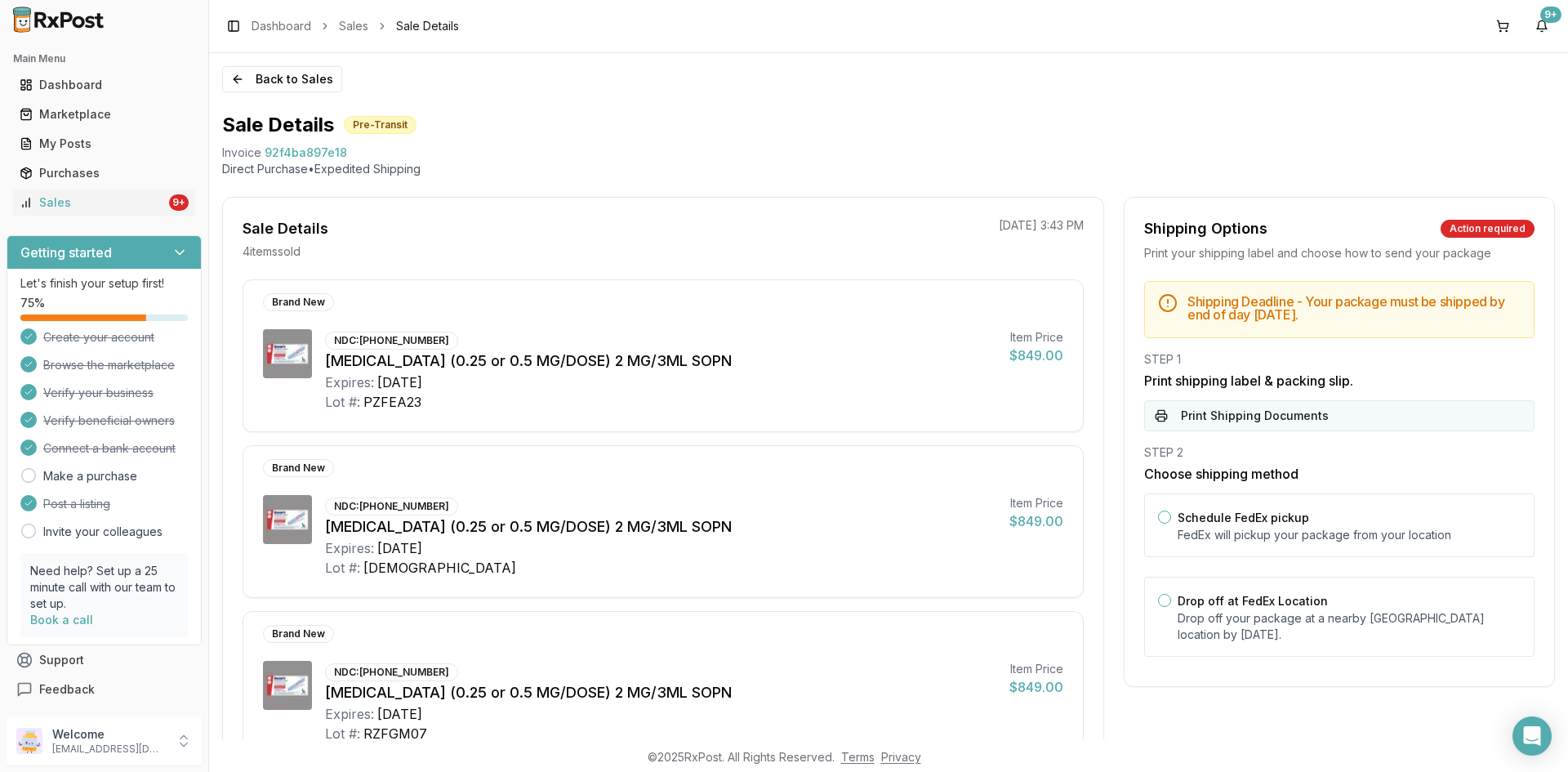
click at [1252, 414] on button "Print Shipping Documents" at bounding box center [1340, 416] width 391 height 31
click at [300, 85] on button "Back to Sales" at bounding box center [281, 79] width 120 height 26
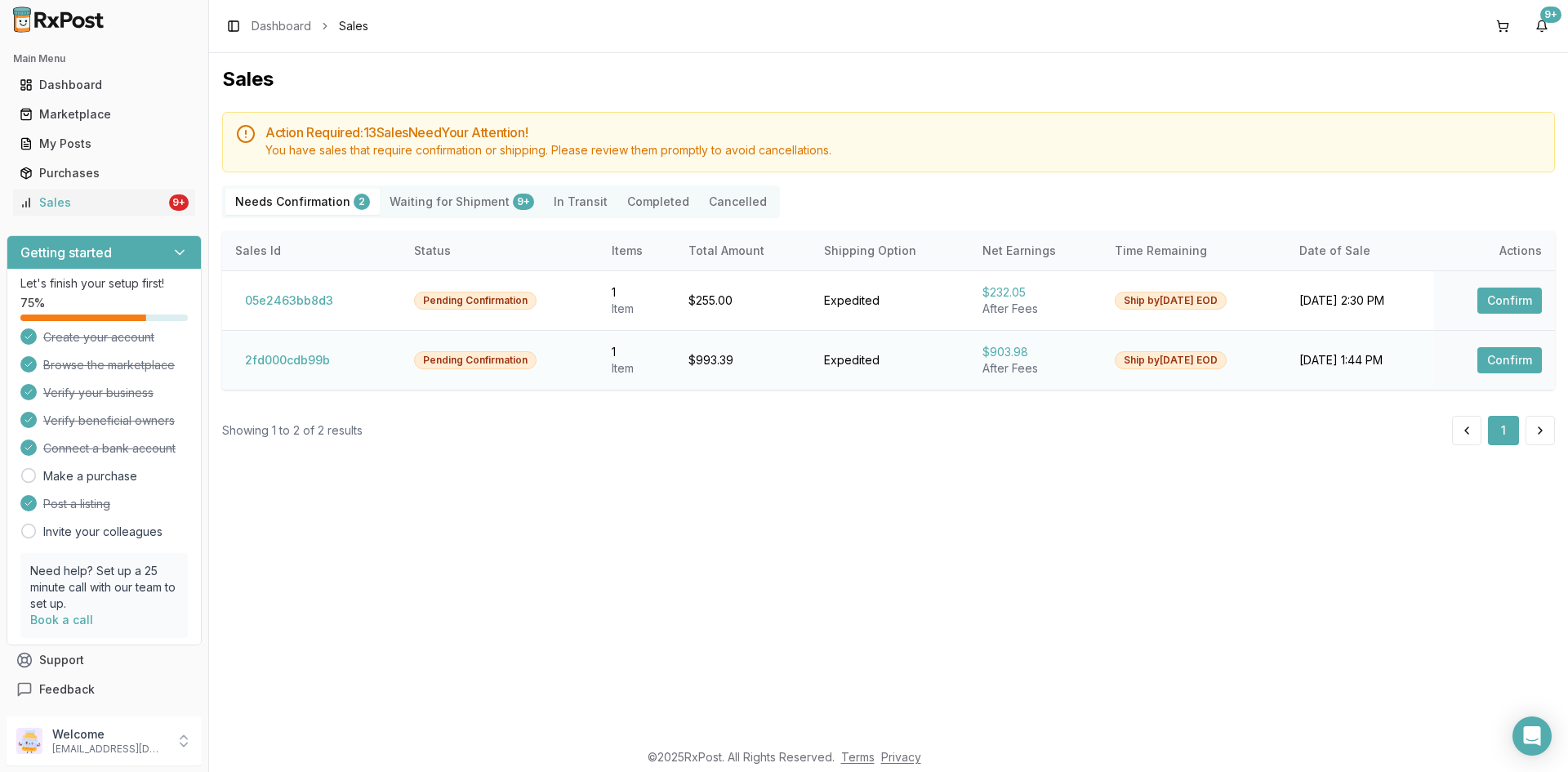
click at [1501, 356] on button "Confirm" at bounding box center [1509, 360] width 65 height 26
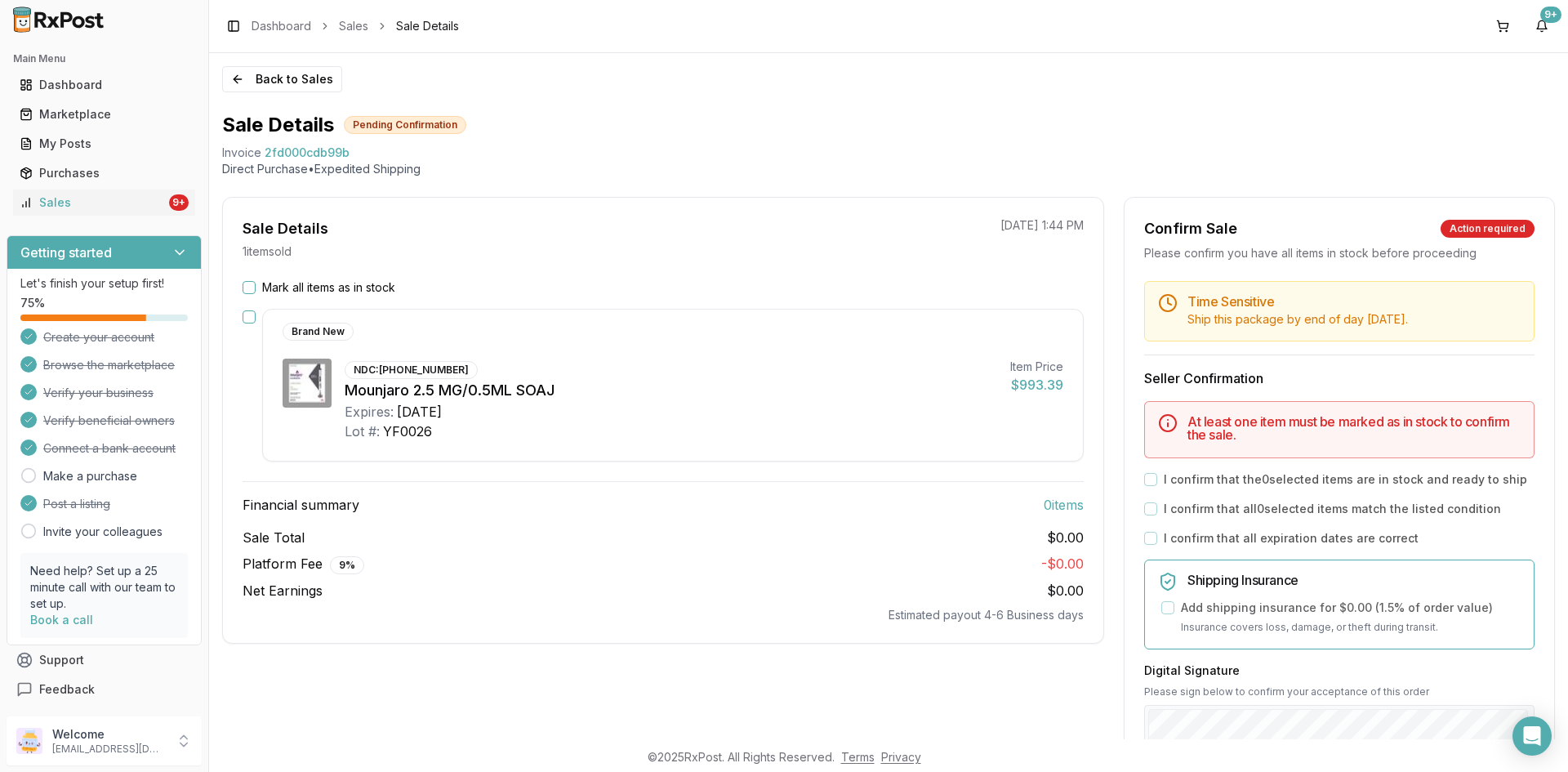
click at [252, 283] on button "Mark all items as in stock" at bounding box center [249, 287] width 13 height 13
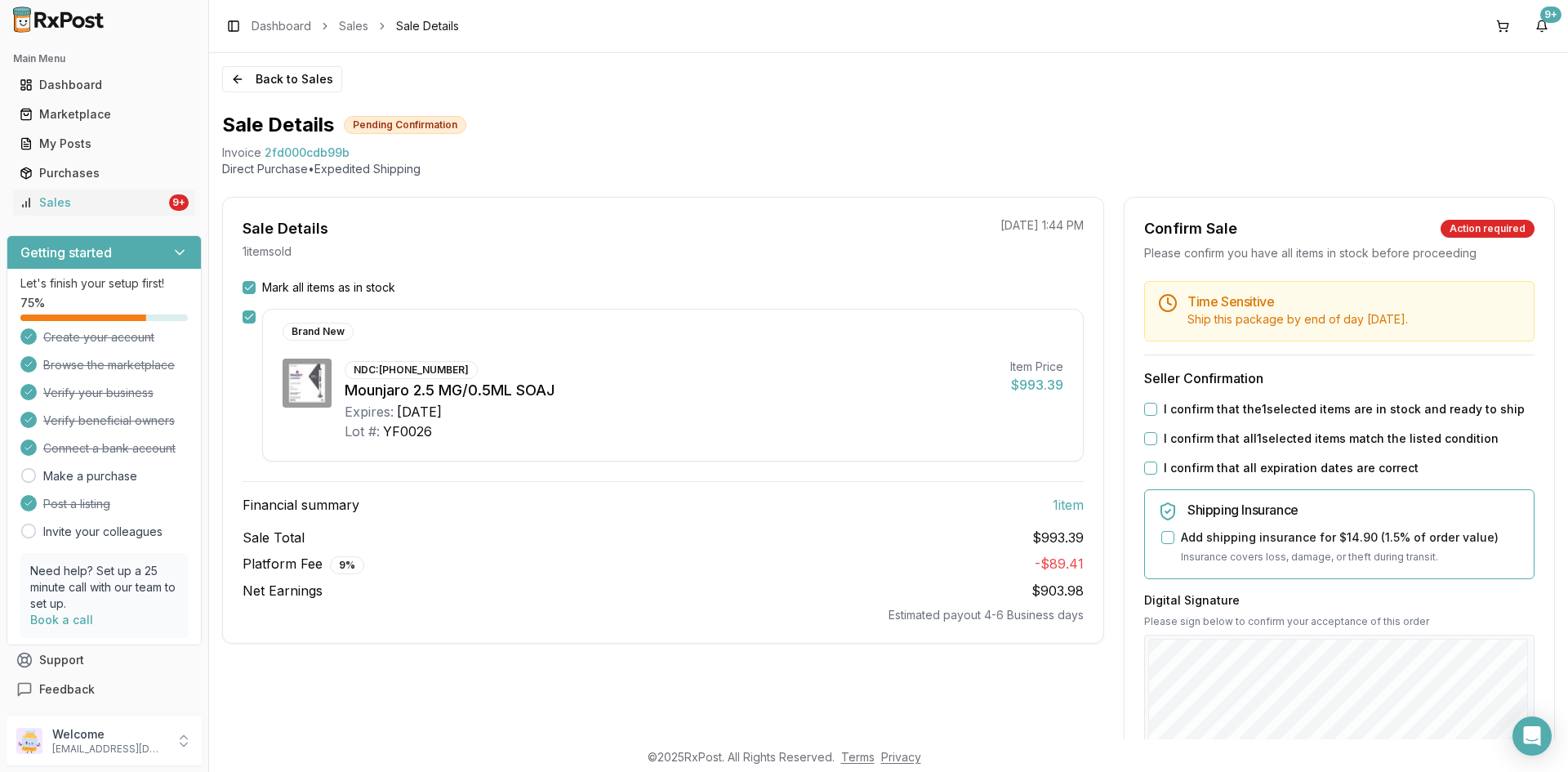
click at [1154, 411] on div "I confirm that the 1 selected items are in stock and ready to ship" at bounding box center [1340, 410] width 391 height 16
click at [1148, 412] on button "I confirm that the 1 selected items are in stock and ready to ship" at bounding box center [1151, 410] width 13 height 13
click at [1148, 439] on button "I confirm that all 1 selected items match the listed condition" at bounding box center [1151, 439] width 13 height 13
click at [1145, 471] on button "I confirm that all expiration dates are correct" at bounding box center [1151, 468] width 13 height 13
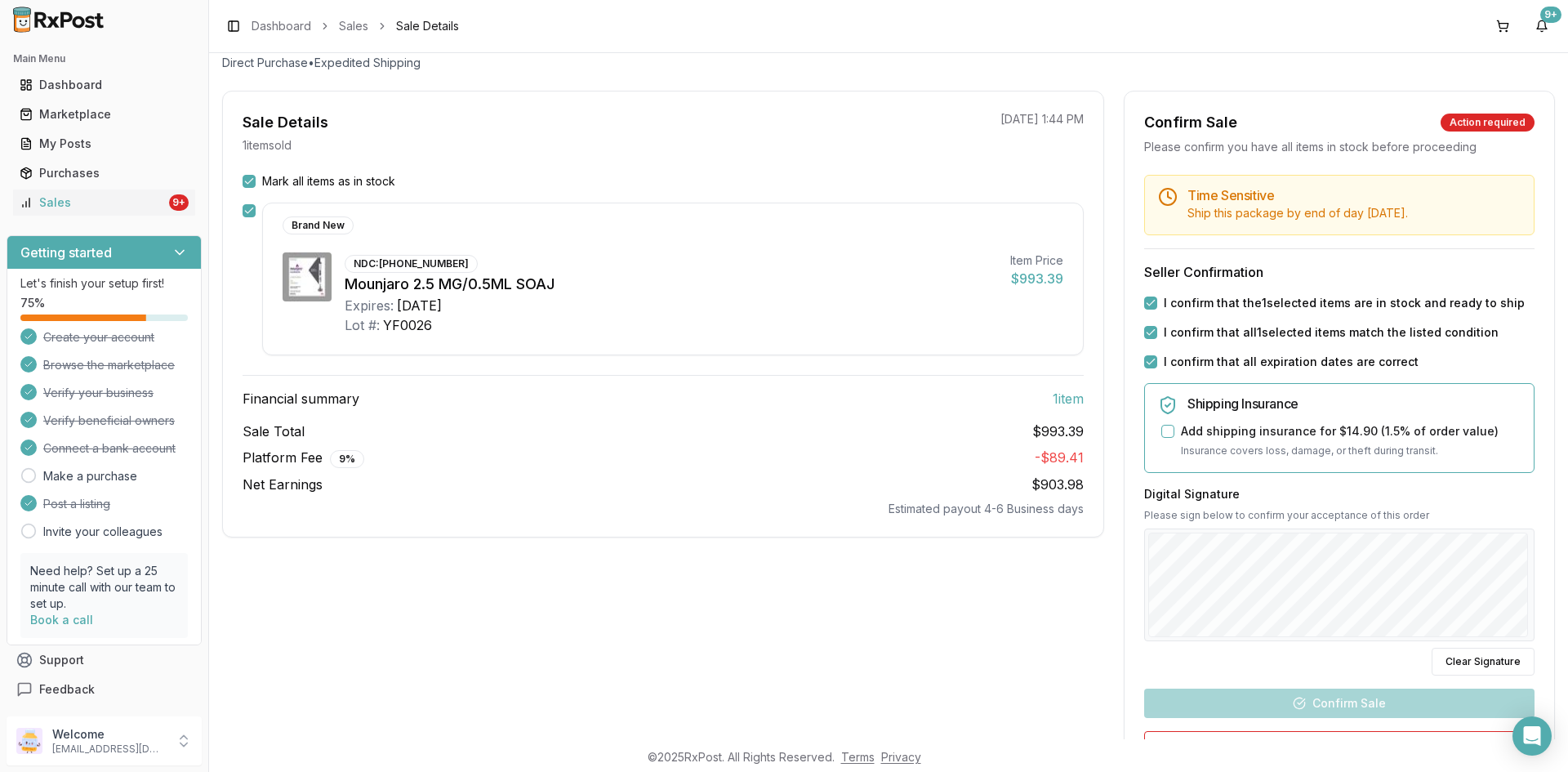
scroll to position [245, 0]
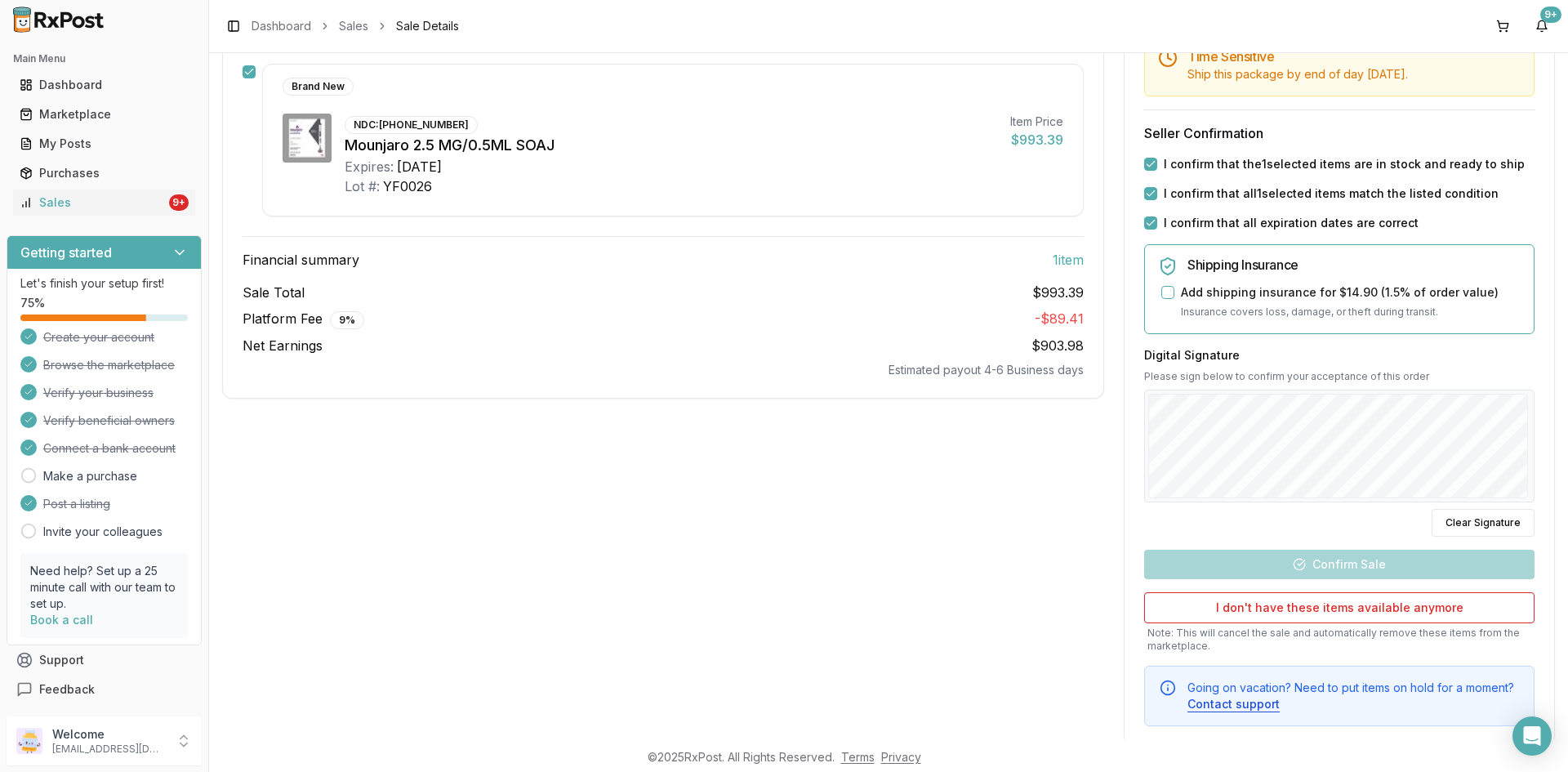
click at [1468, 498] on div at bounding box center [1340, 446] width 391 height 113
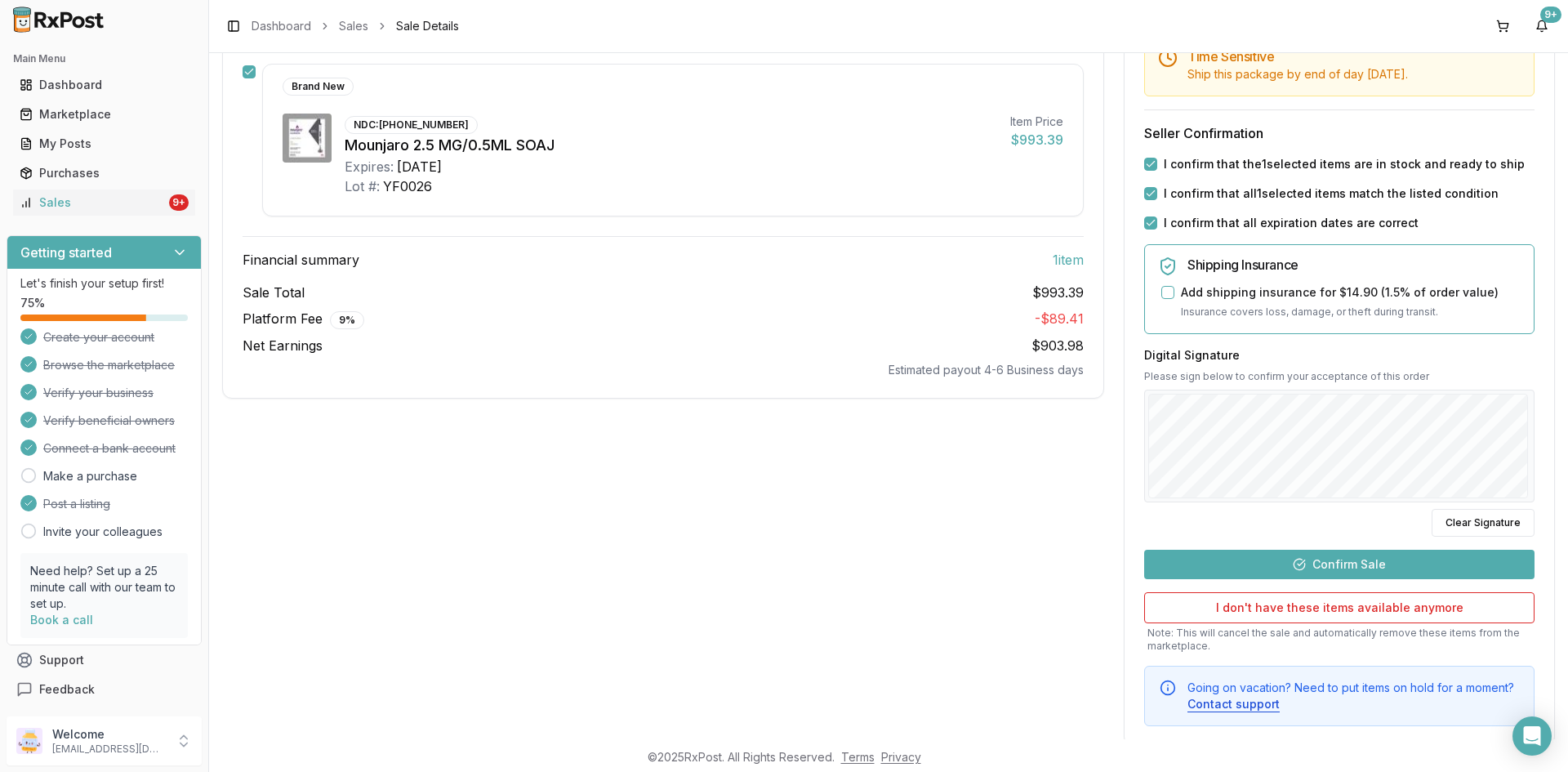
click at [1356, 567] on button "Confirm Sale" at bounding box center [1340, 564] width 391 height 29
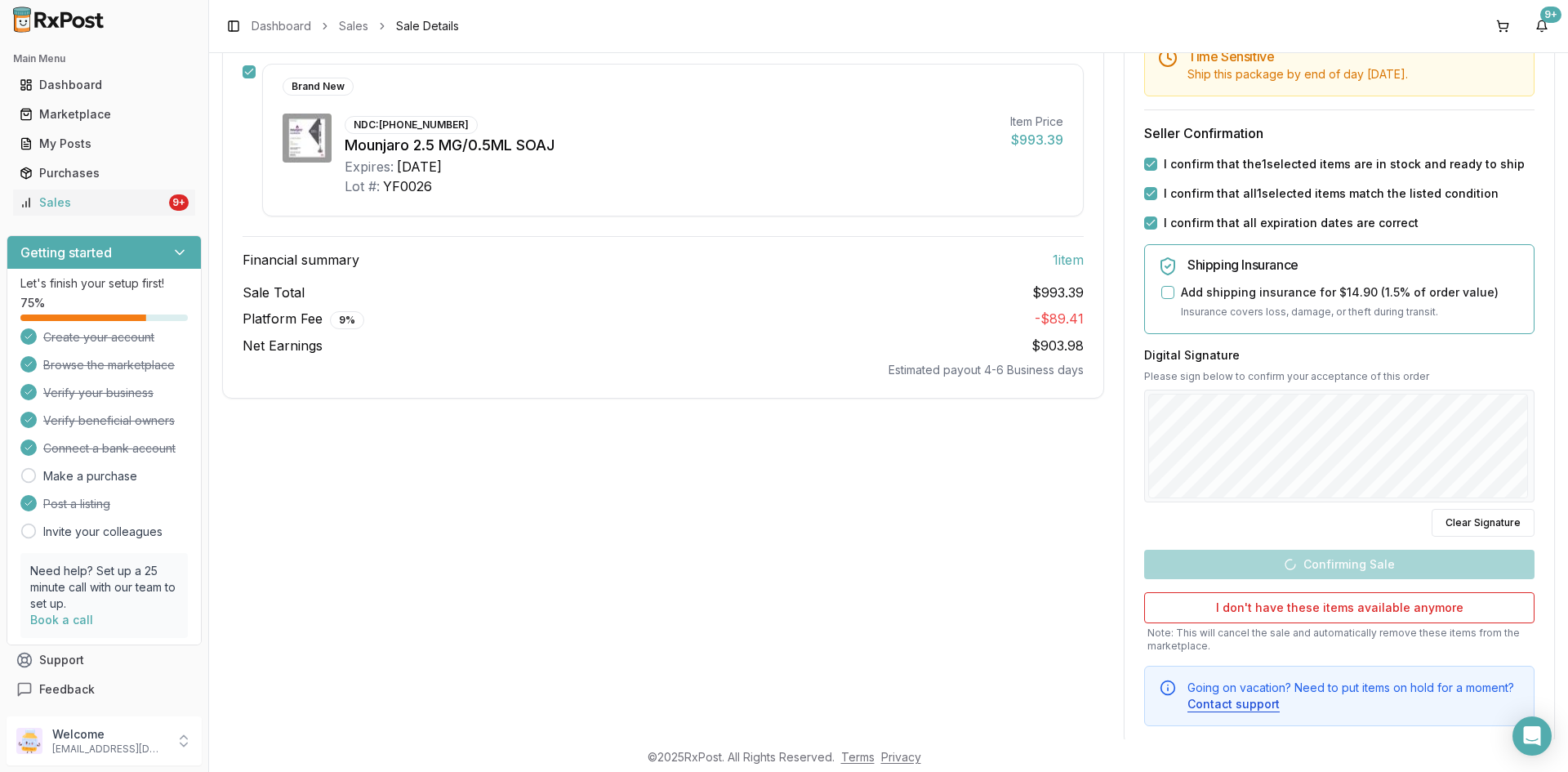
scroll to position [0, 0]
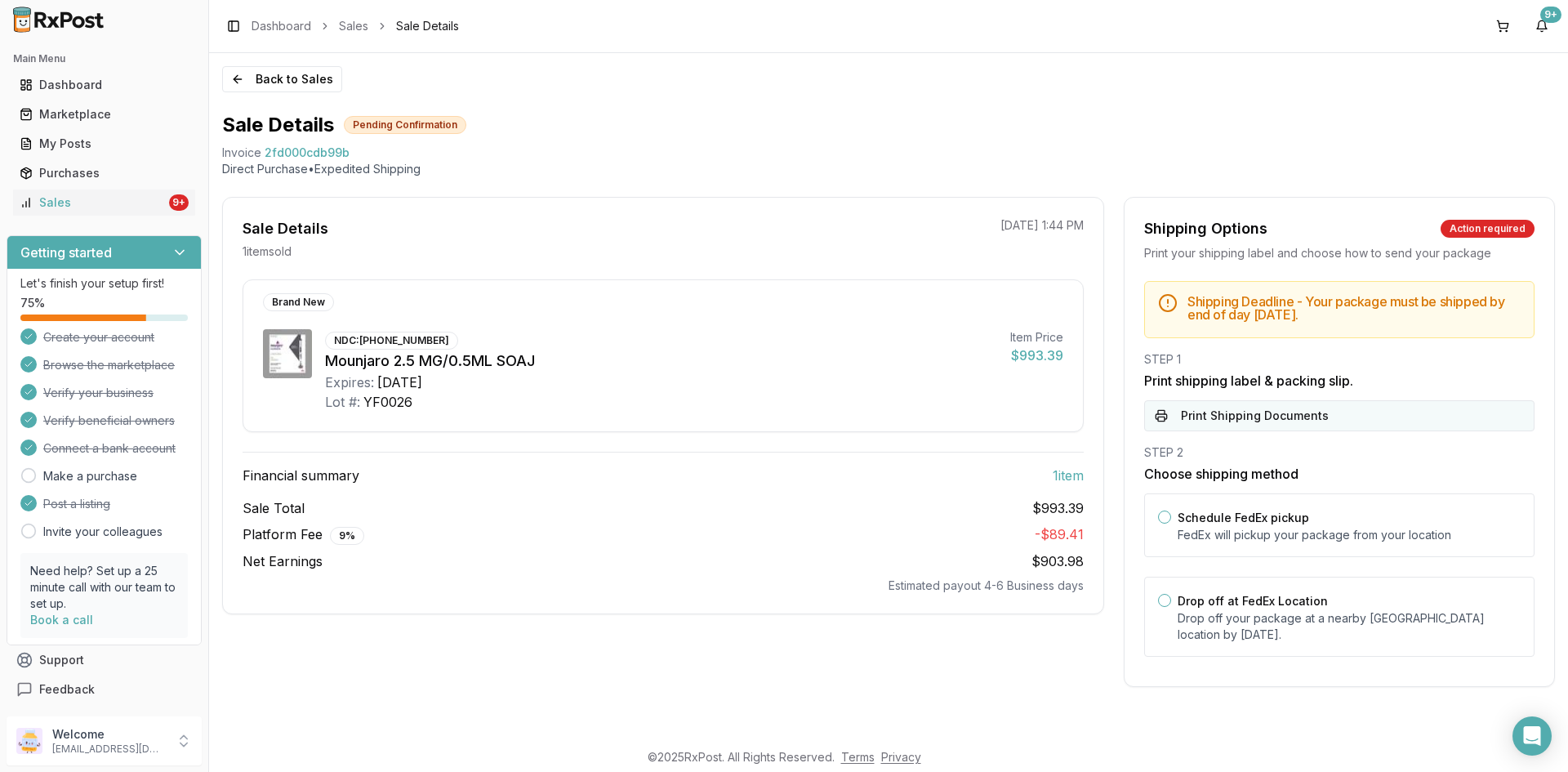
click at [1173, 423] on button "Print Shipping Documents" at bounding box center [1340, 416] width 391 height 31
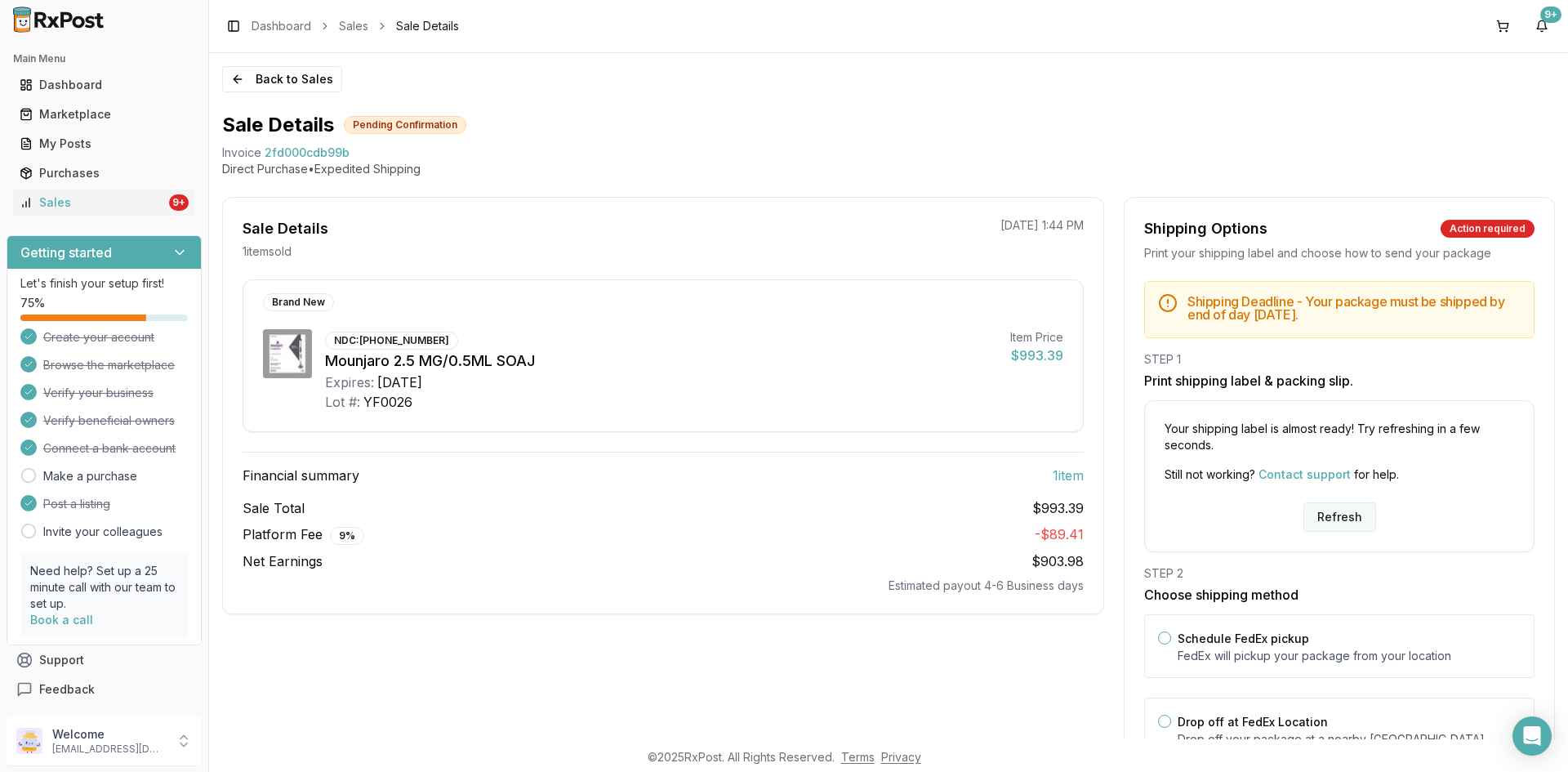
click at [1344, 520] on button "Refresh" at bounding box center [1340, 517] width 73 height 29
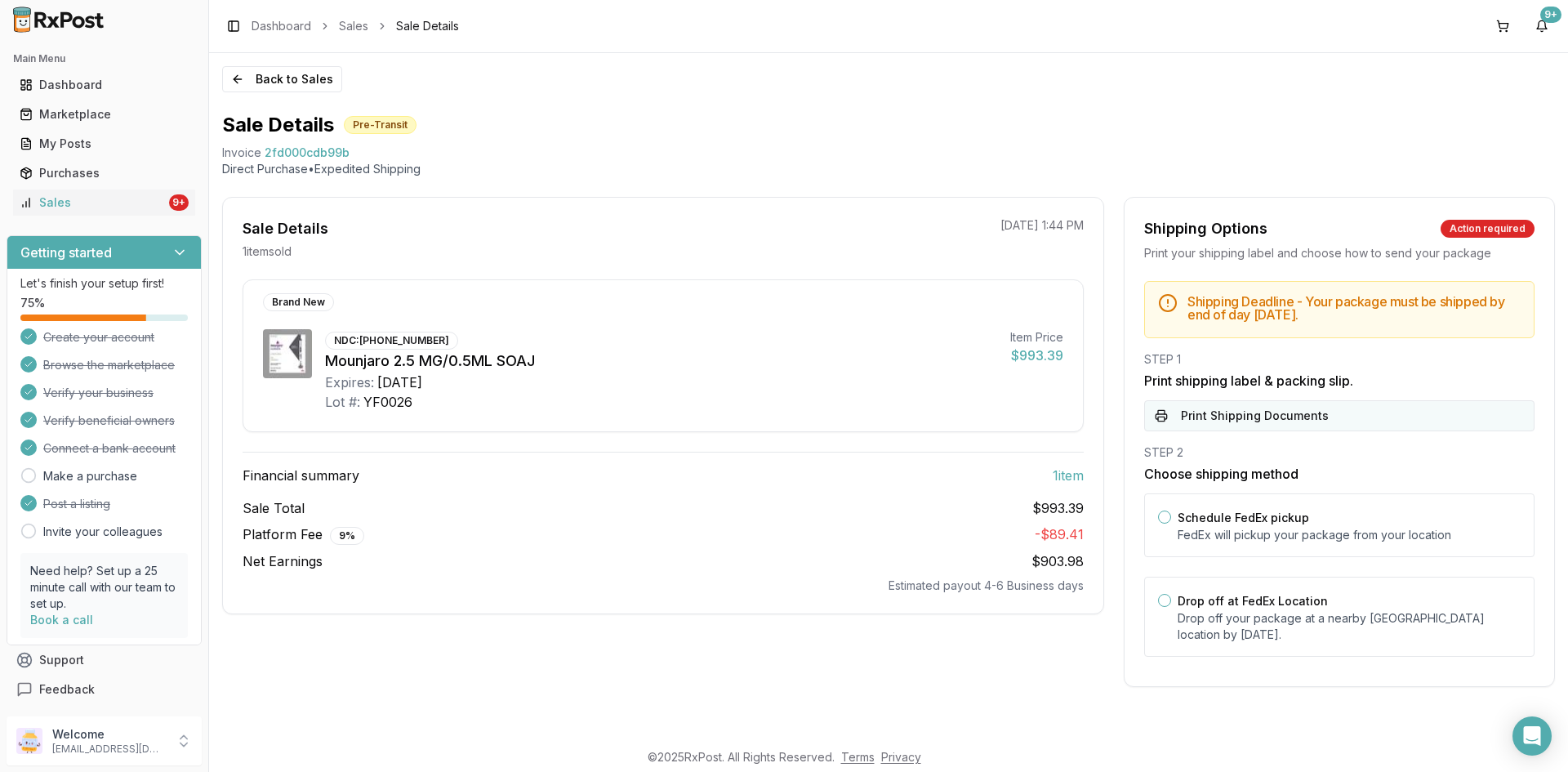
click at [1231, 413] on button "Print Shipping Documents" at bounding box center [1340, 416] width 391 height 31
click at [297, 82] on button "Back to Sales" at bounding box center [281, 79] width 120 height 26
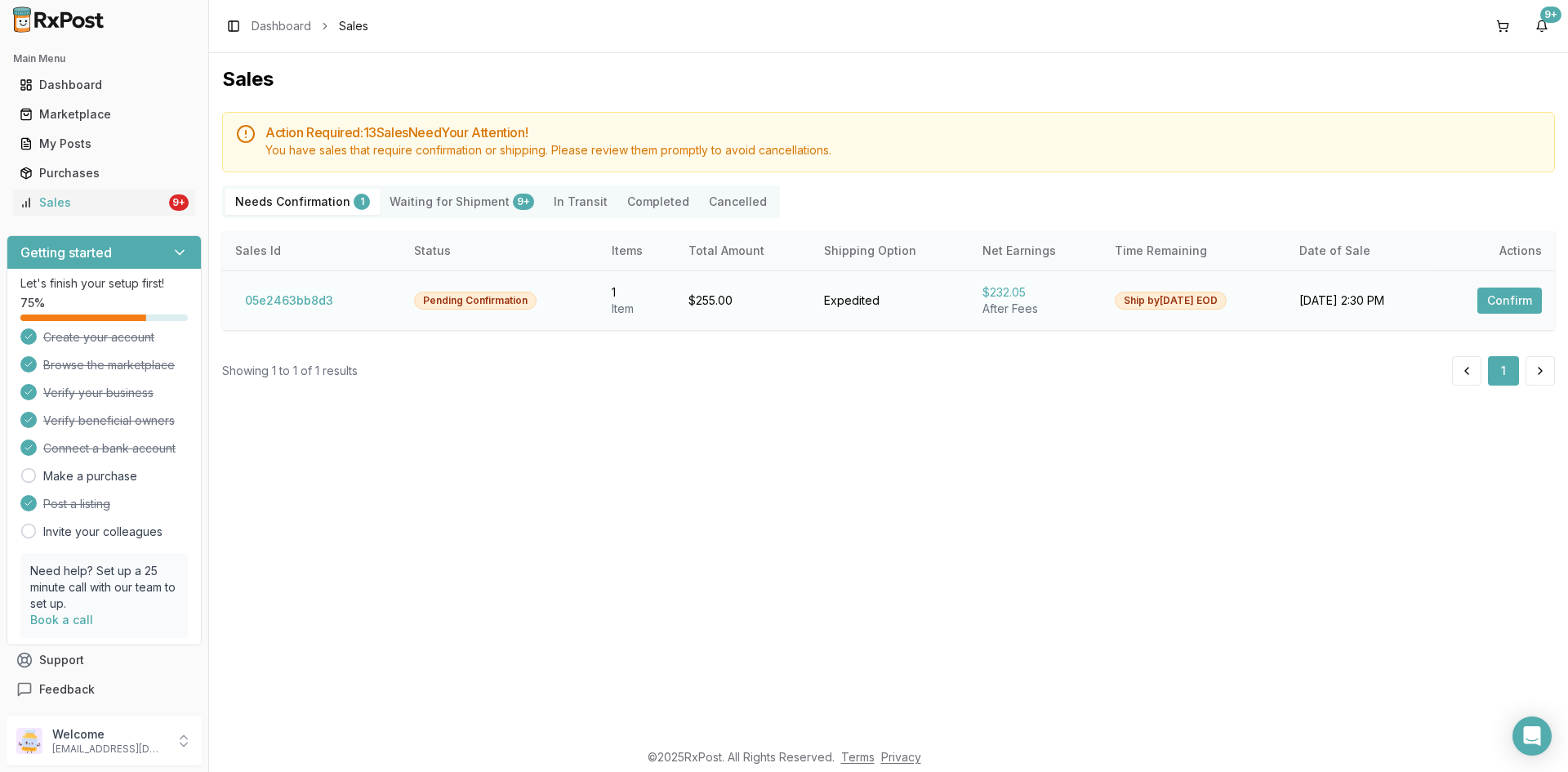
click at [1506, 298] on button "Confirm" at bounding box center [1509, 300] width 65 height 26
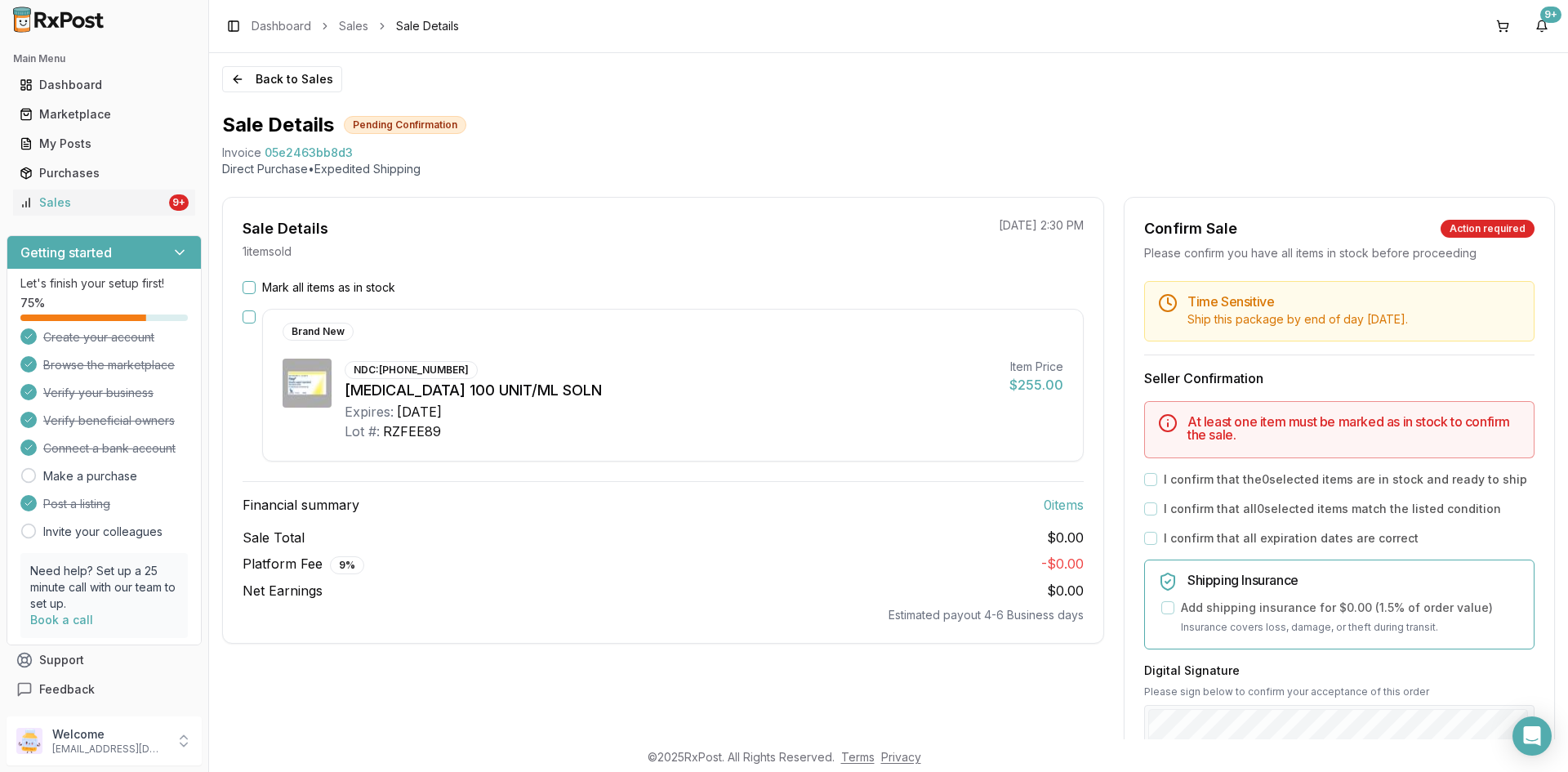
click at [247, 286] on button "Mark all items as in stock" at bounding box center [249, 287] width 13 height 13
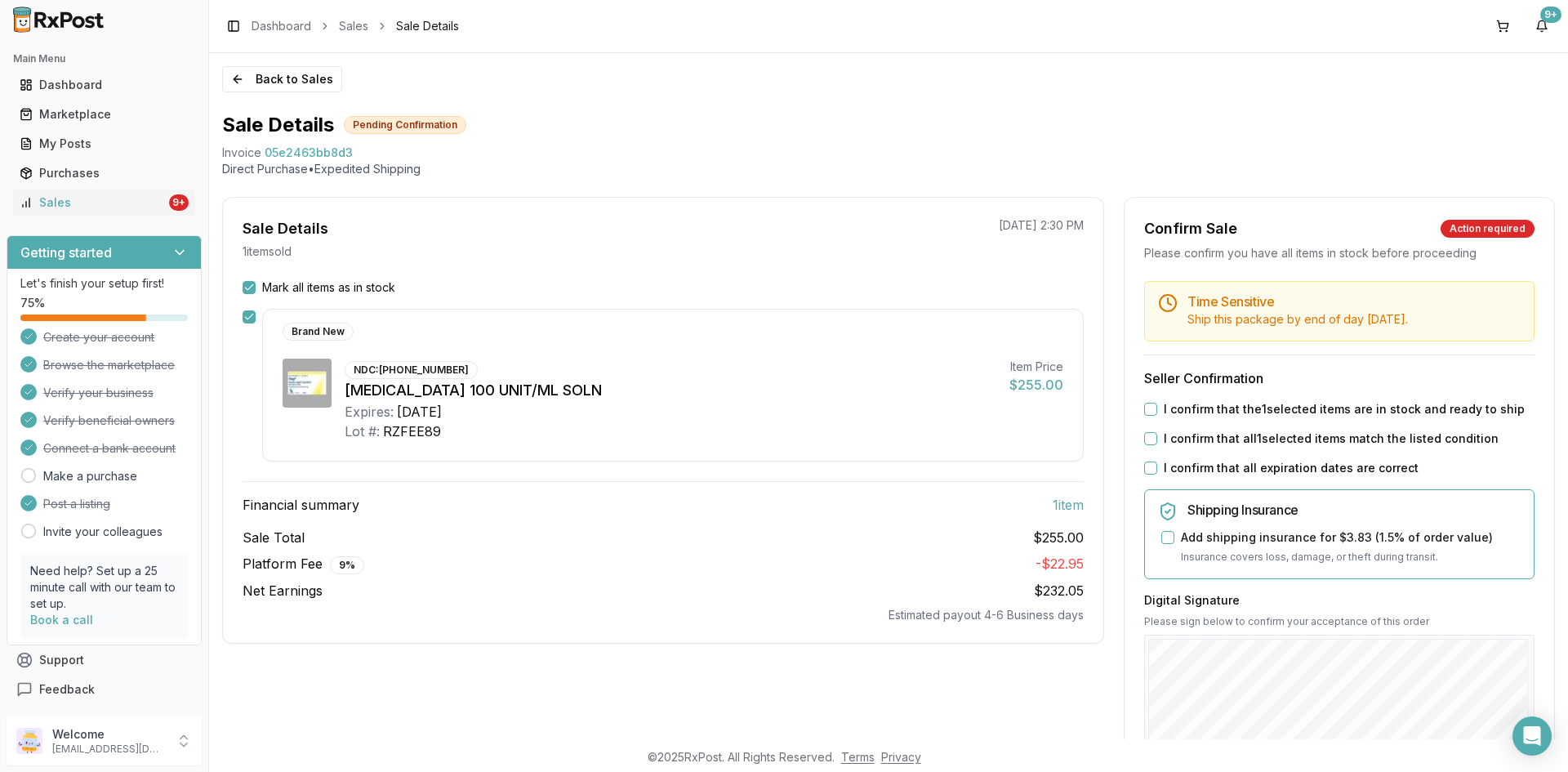
click at [1148, 403] on button "I confirm that the 1 selected items are in stock and ready to ship" at bounding box center [1151, 410] width 13 height 13
click at [1147, 439] on button "I confirm that all 1 selected items match the listed condition" at bounding box center [1151, 439] width 13 height 13
click at [1144, 466] on button "I confirm that all expiration dates are correct" at bounding box center [1151, 468] width 13 height 13
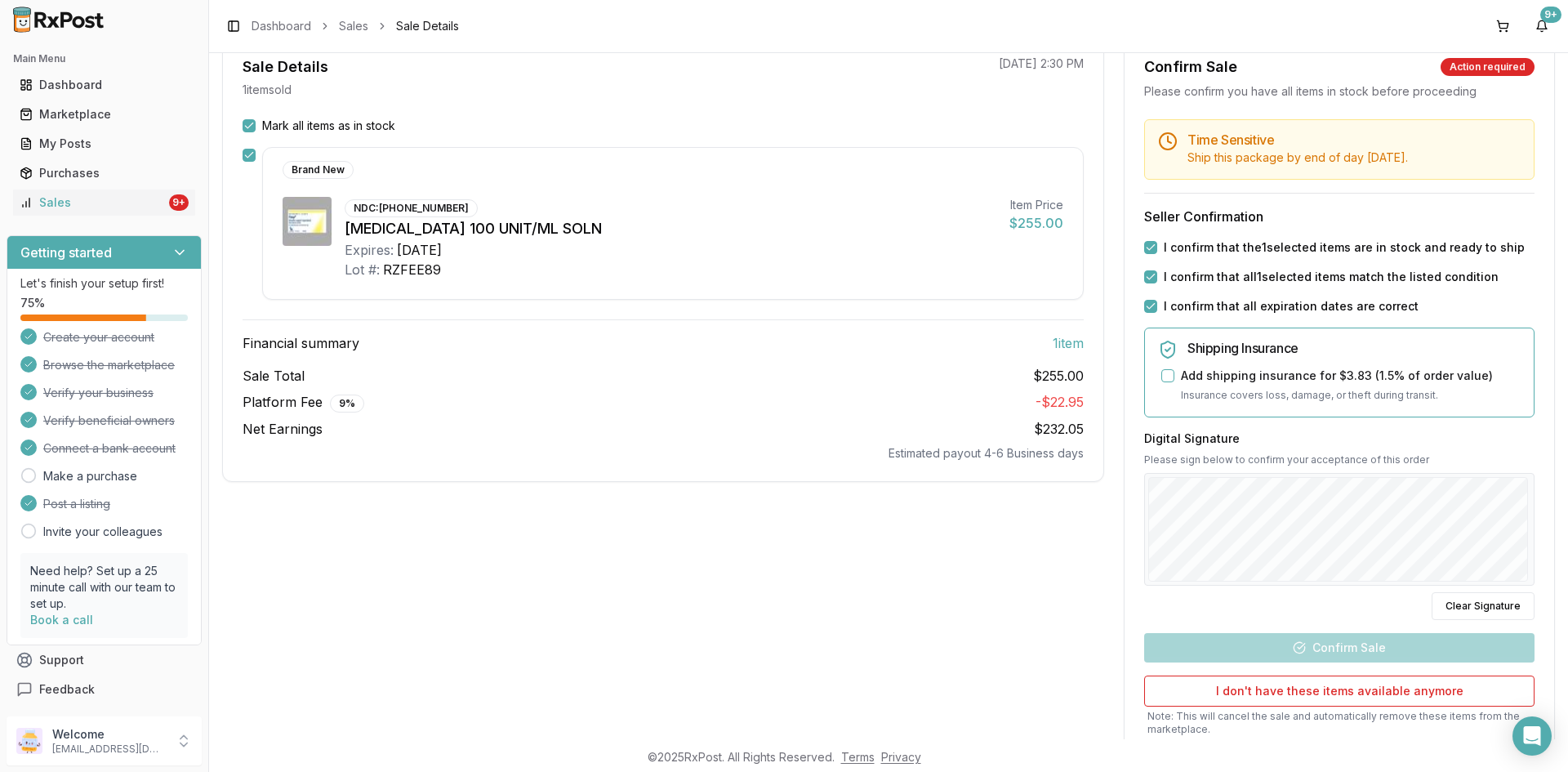
scroll to position [163, 0]
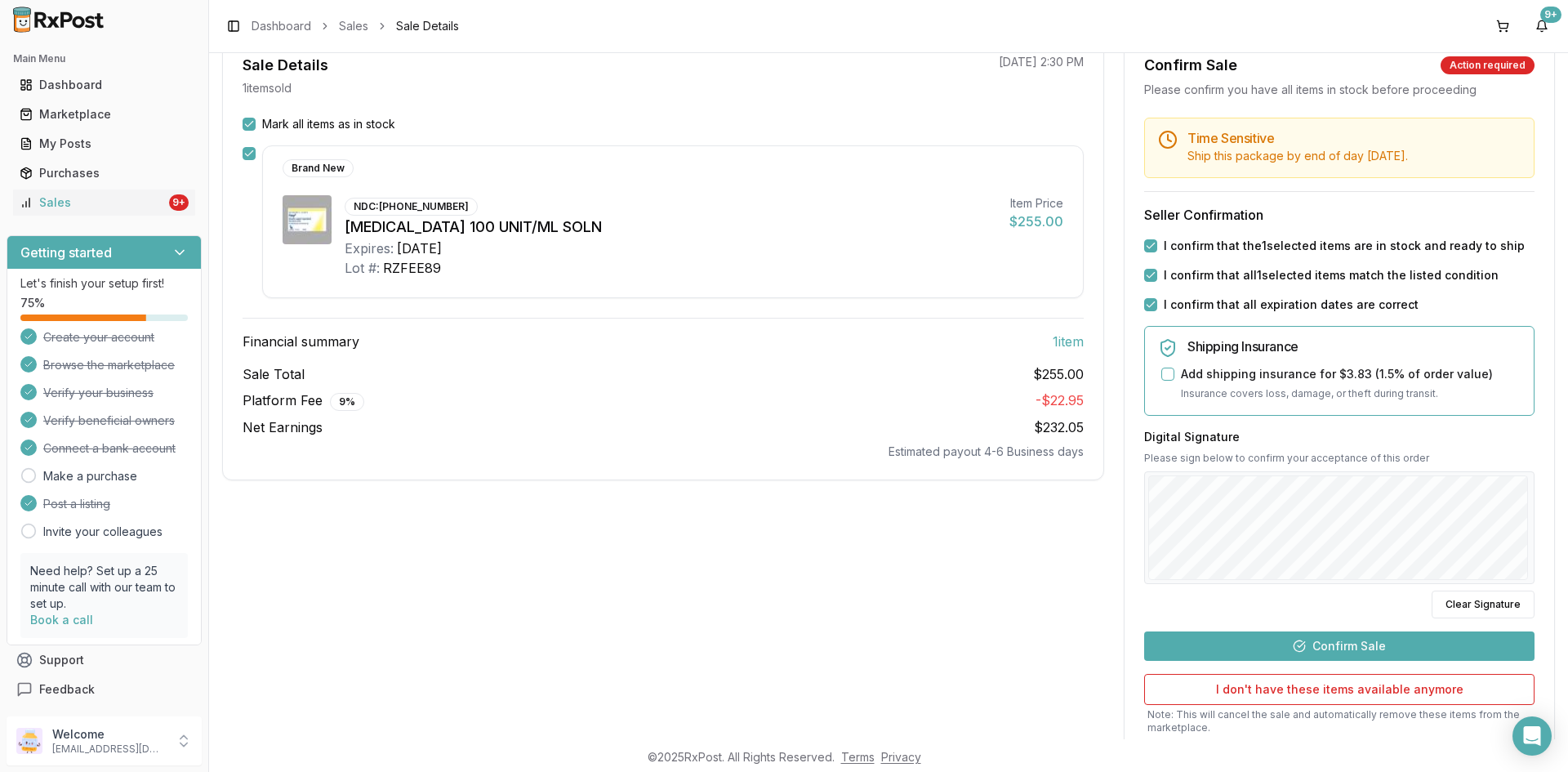
click at [1358, 650] on button "Confirm Sale" at bounding box center [1340, 646] width 391 height 29
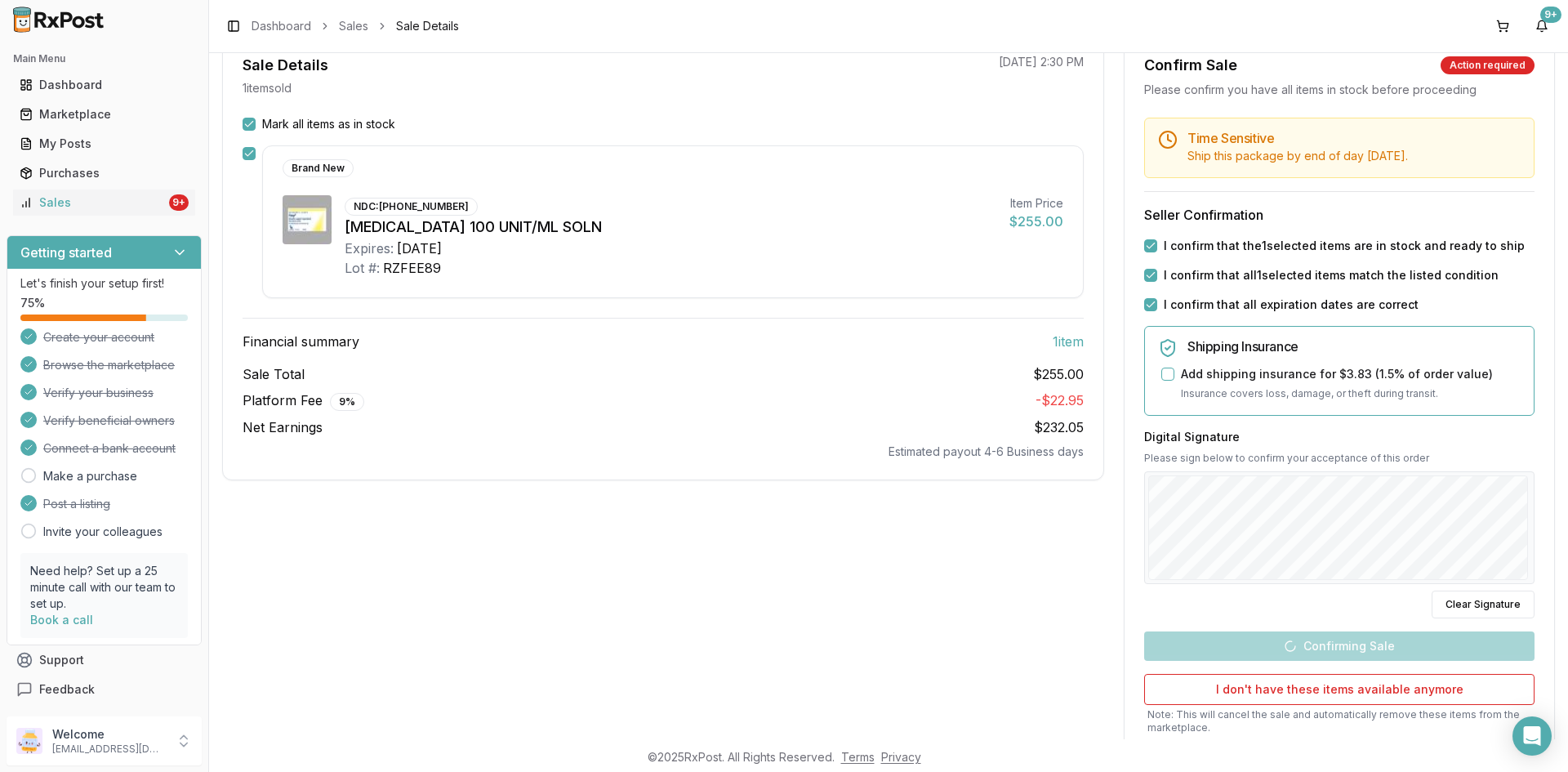
scroll to position [0, 0]
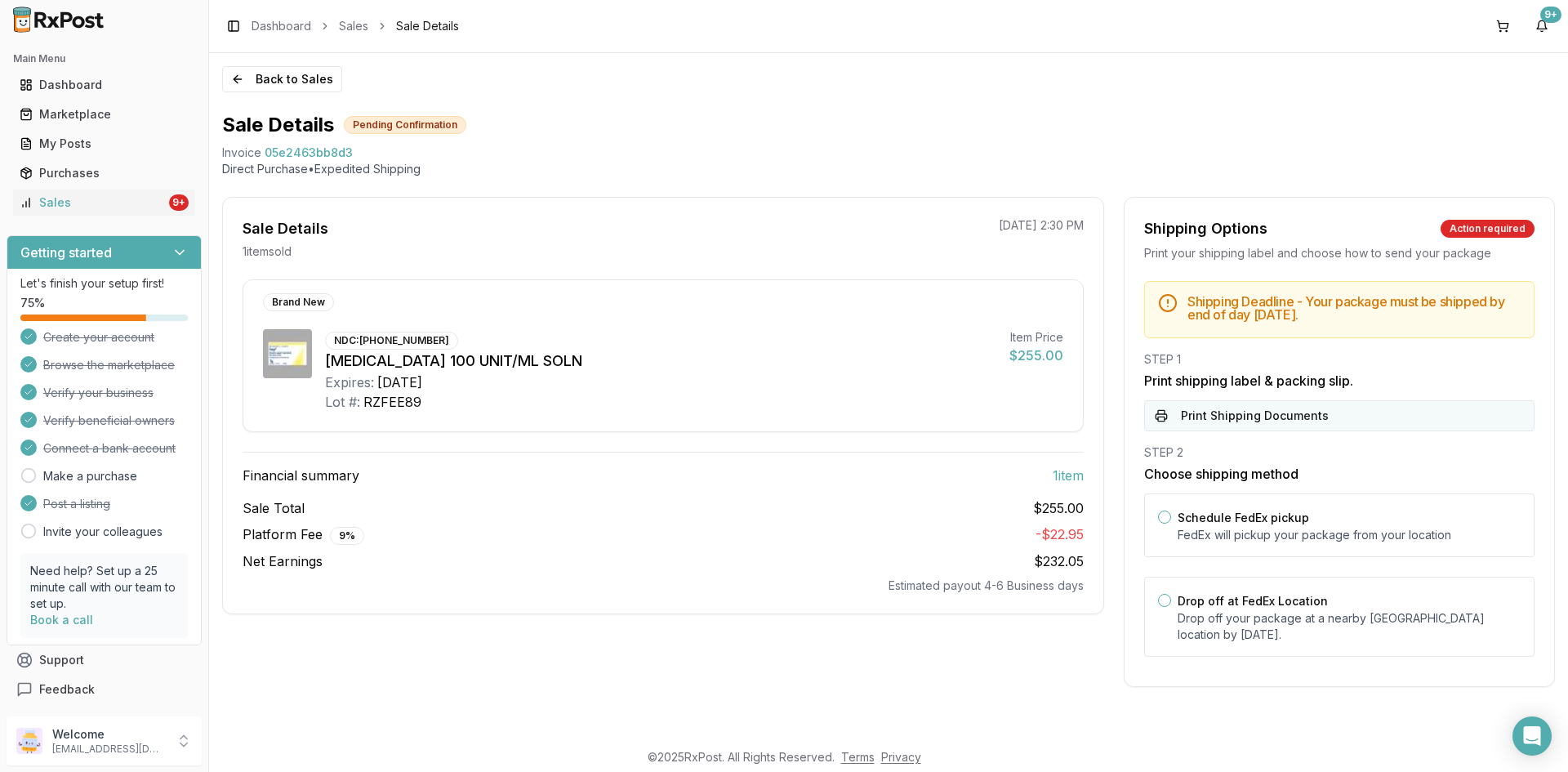
click at [1241, 422] on button "Print Shipping Documents" at bounding box center [1340, 416] width 391 height 31
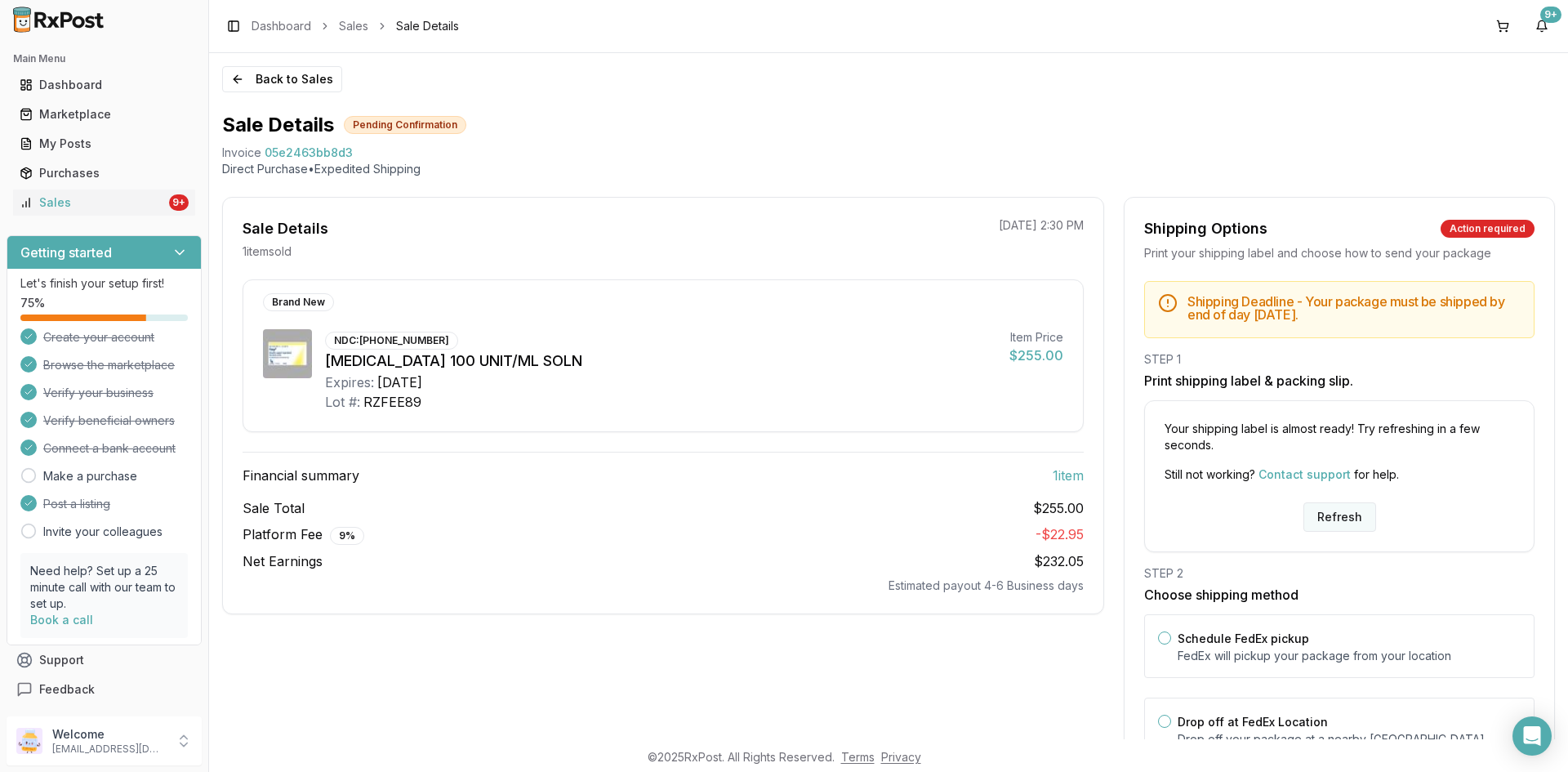
click at [1331, 515] on button "Refresh" at bounding box center [1340, 517] width 73 height 29
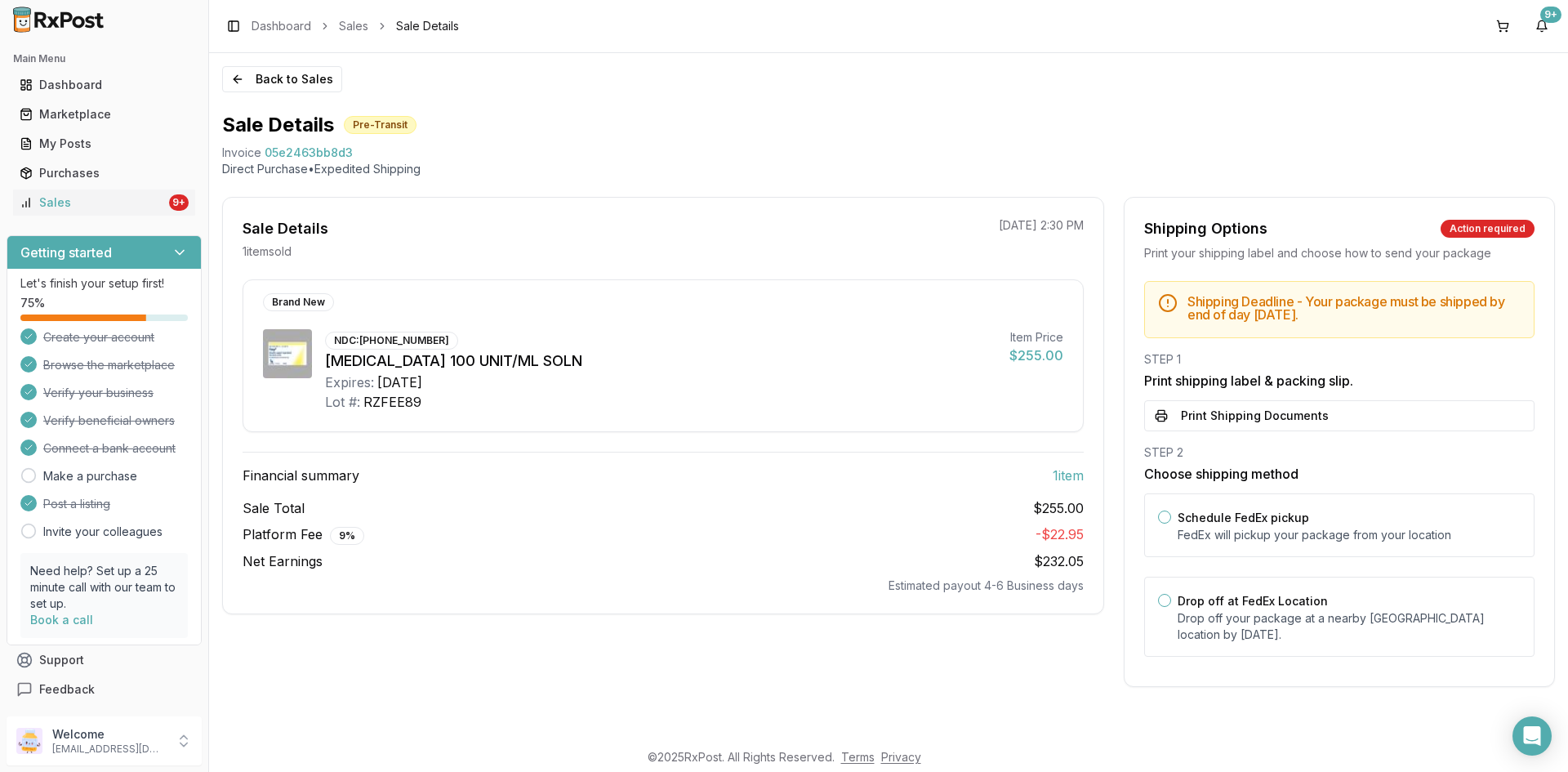
click at [1255, 412] on button "Print Shipping Documents" at bounding box center [1340, 416] width 391 height 31
click at [309, 85] on button "Back to Sales" at bounding box center [281, 79] width 120 height 26
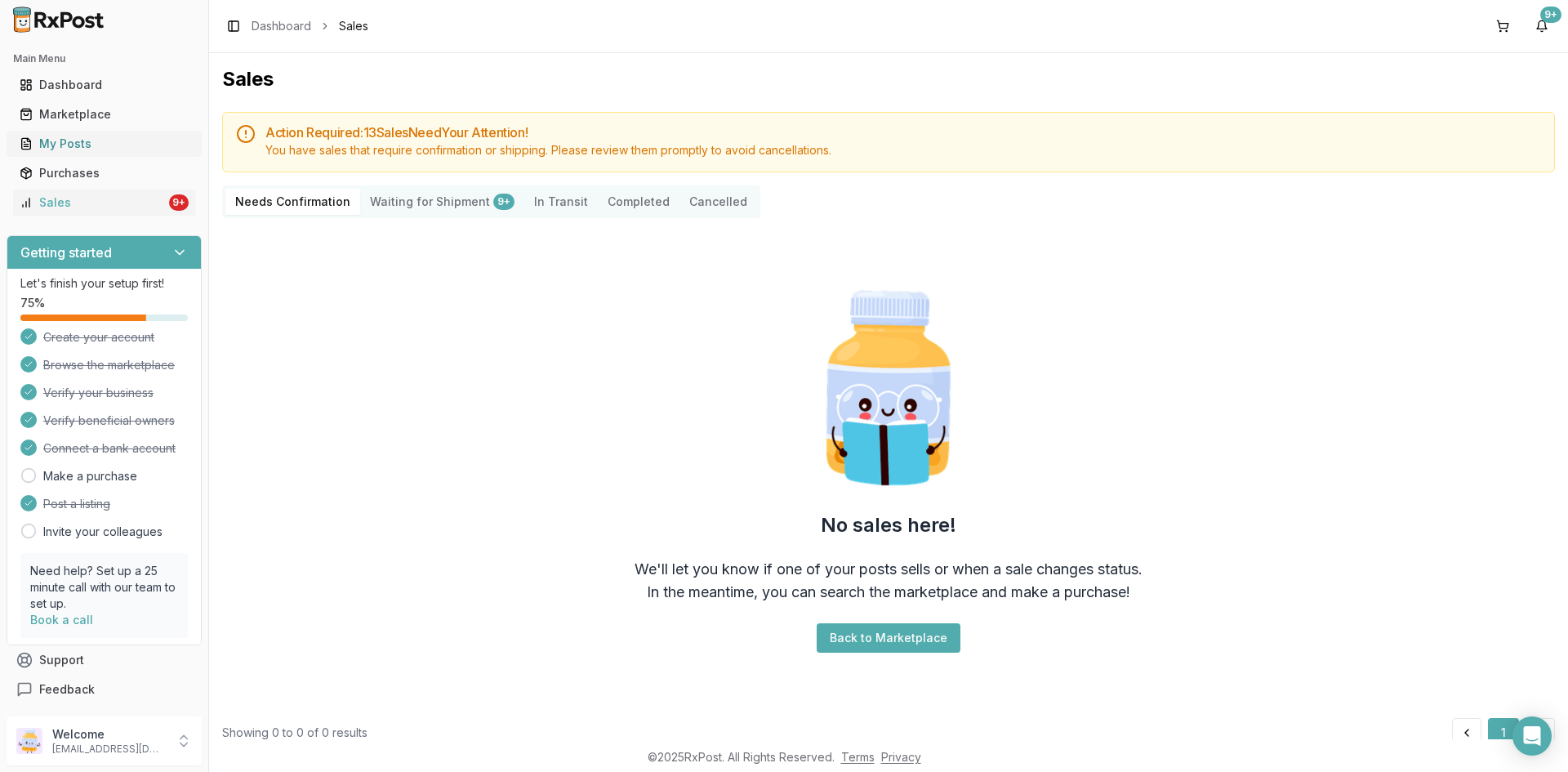
click at [77, 148] on div "My Posts" at bounding box center [104, 144] width 169 height 16
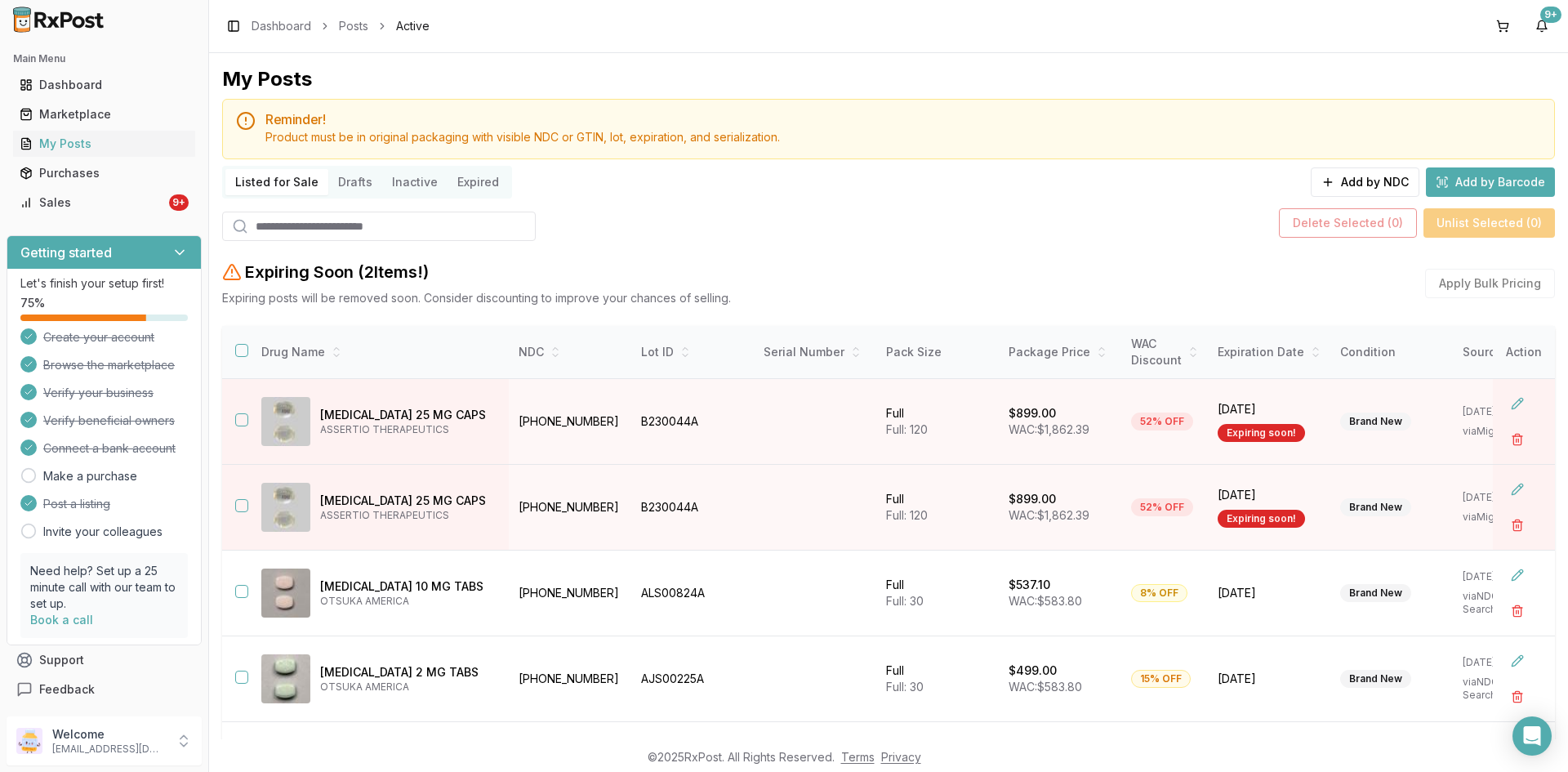
click at [257, 230] on input "search" at bounding box center [378, 226] width 313 height 29
paste input "**********"
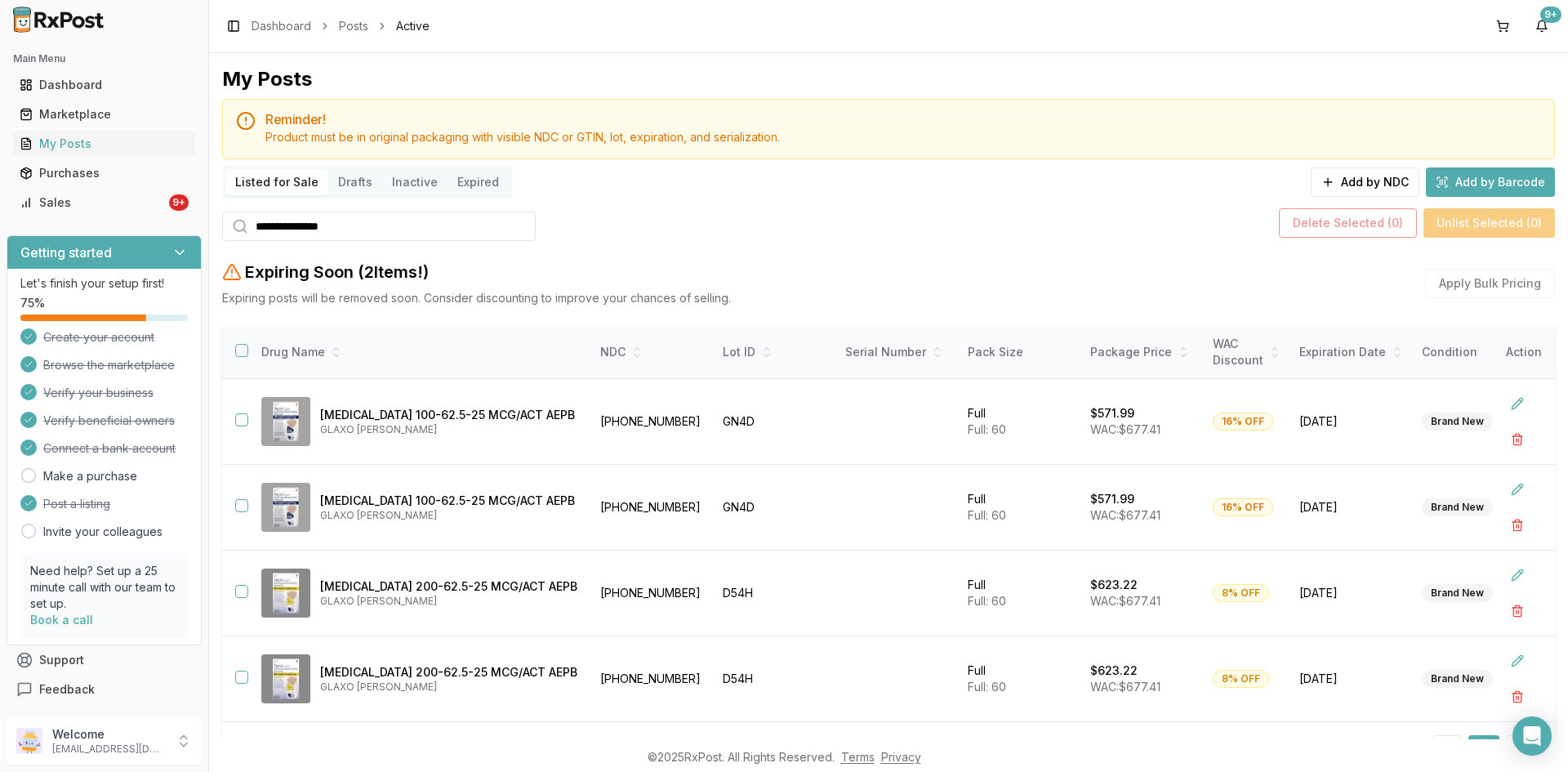
click at [379, 230] on input "**********" at bounding box center [378, 226] width 313 height 29
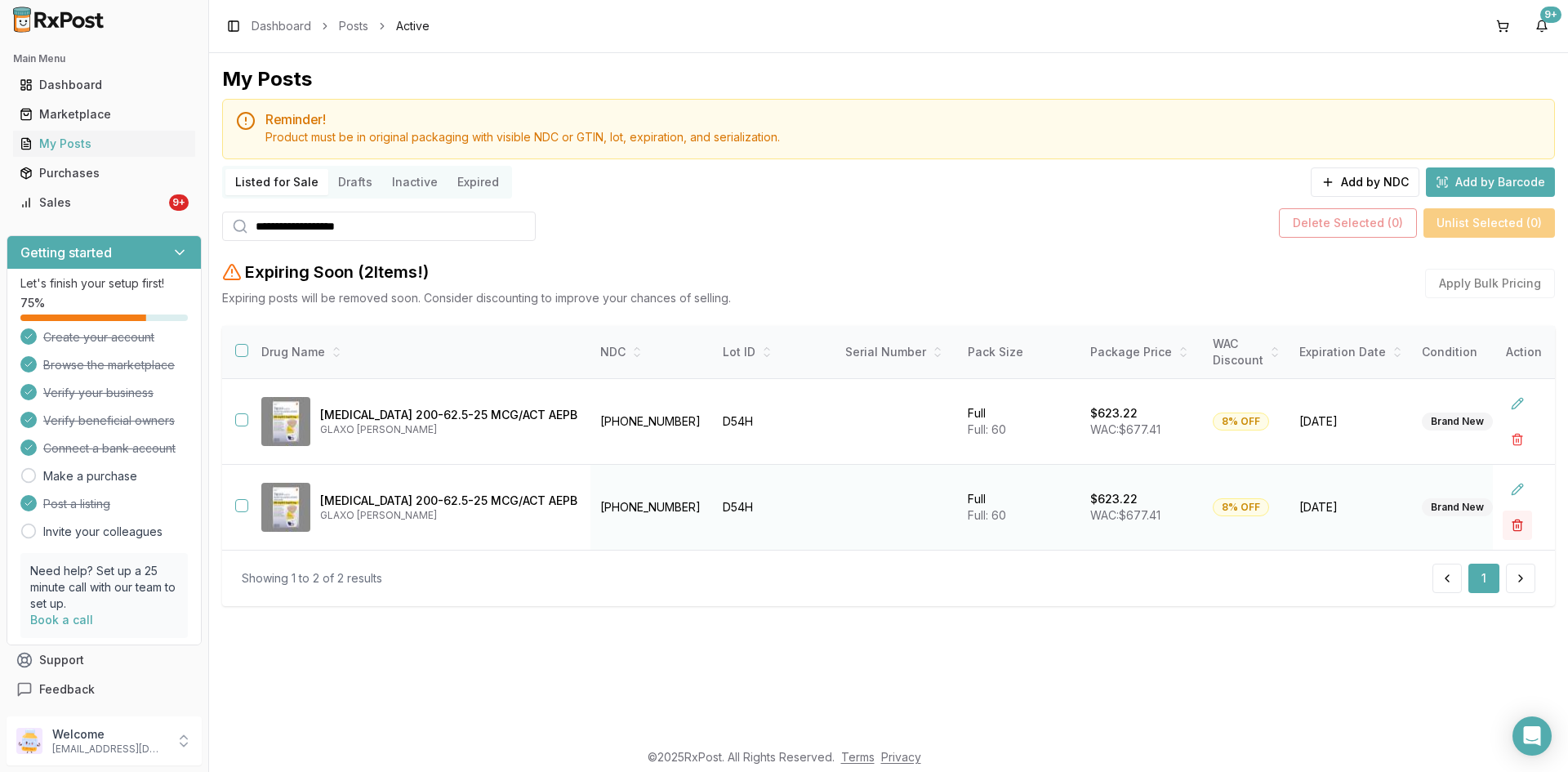
click at [1518, 518] on button "button" at bounding box center [1517, 525] width 29 height 29
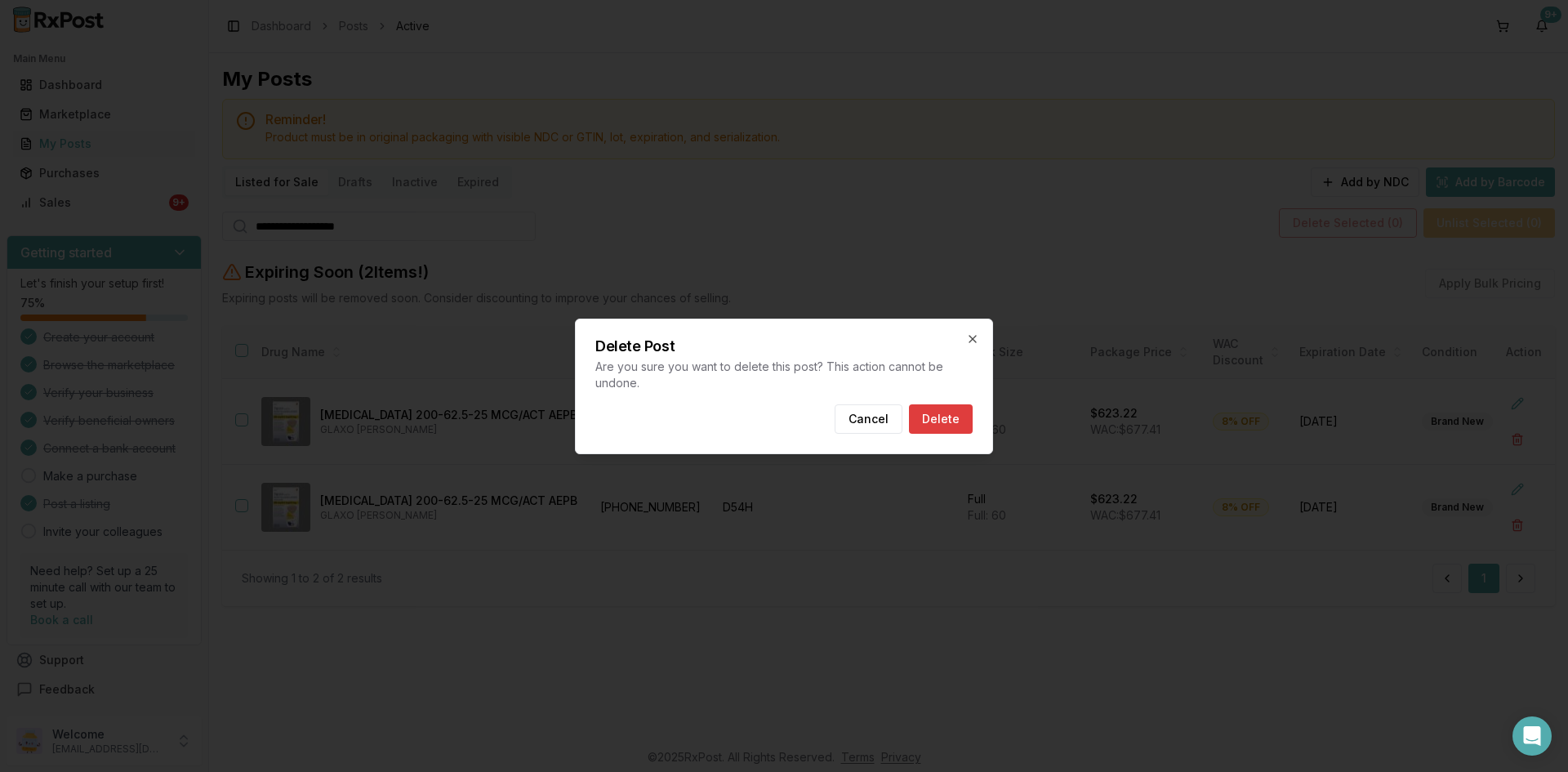
click at [956, 418] on button "Delete" at bounding box center [941, 418] width 64 height 29
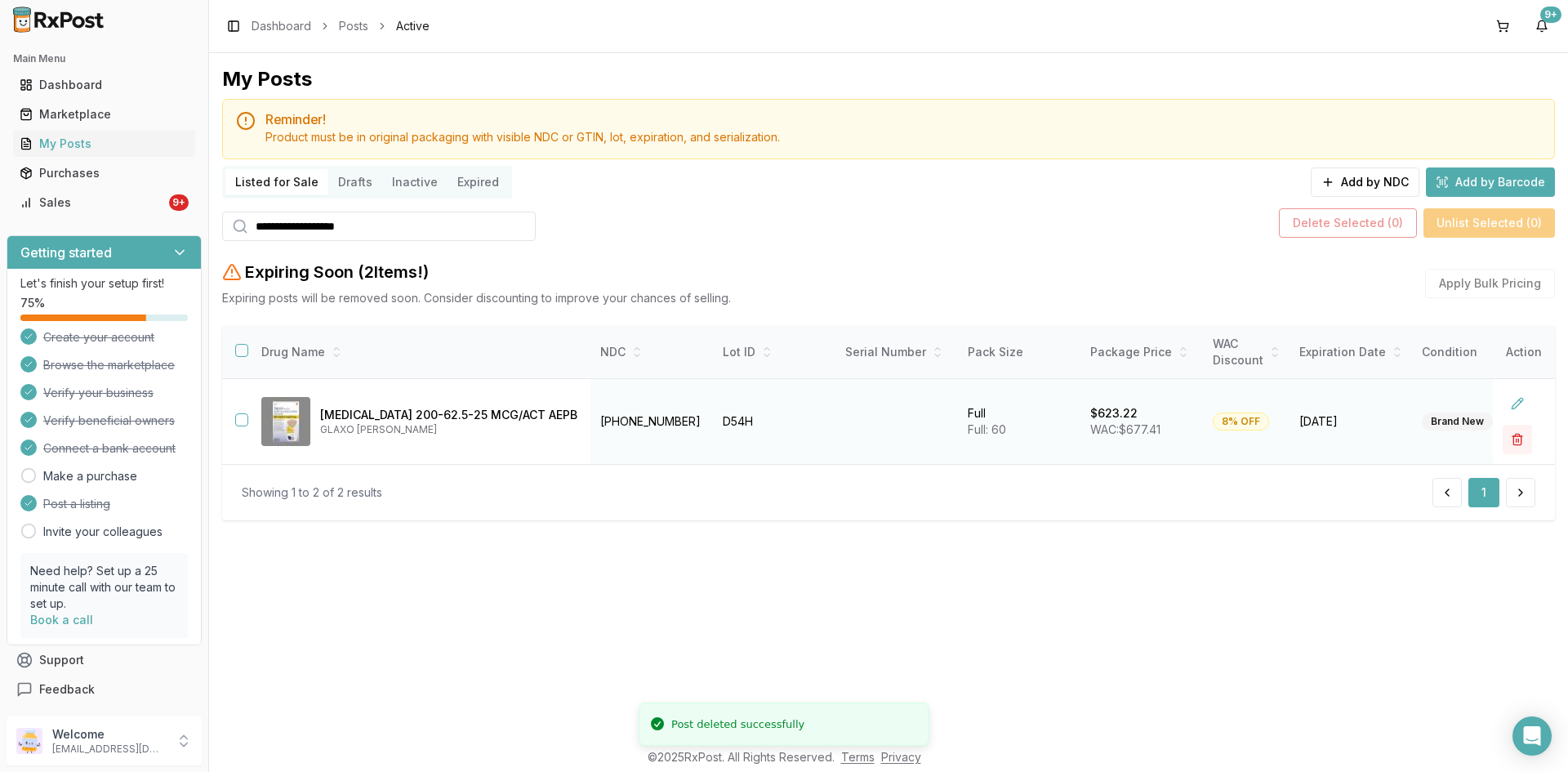
click at [1524, 436] on button "button" at bounding box center [1517, 439] width 29 height 29
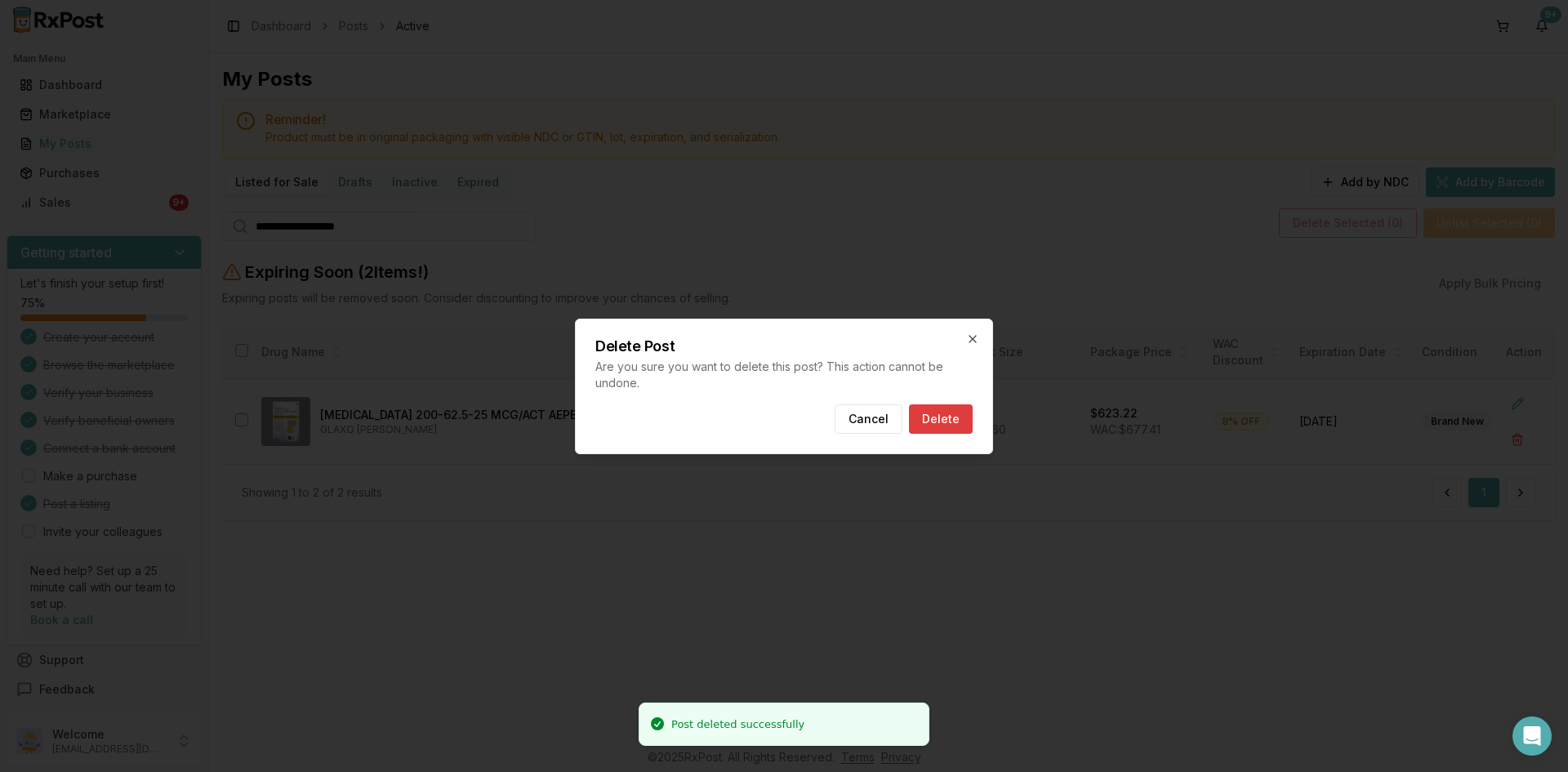
click at [934, 406] on button "Delete" at bounding box center [941, 418] width 64 height 29
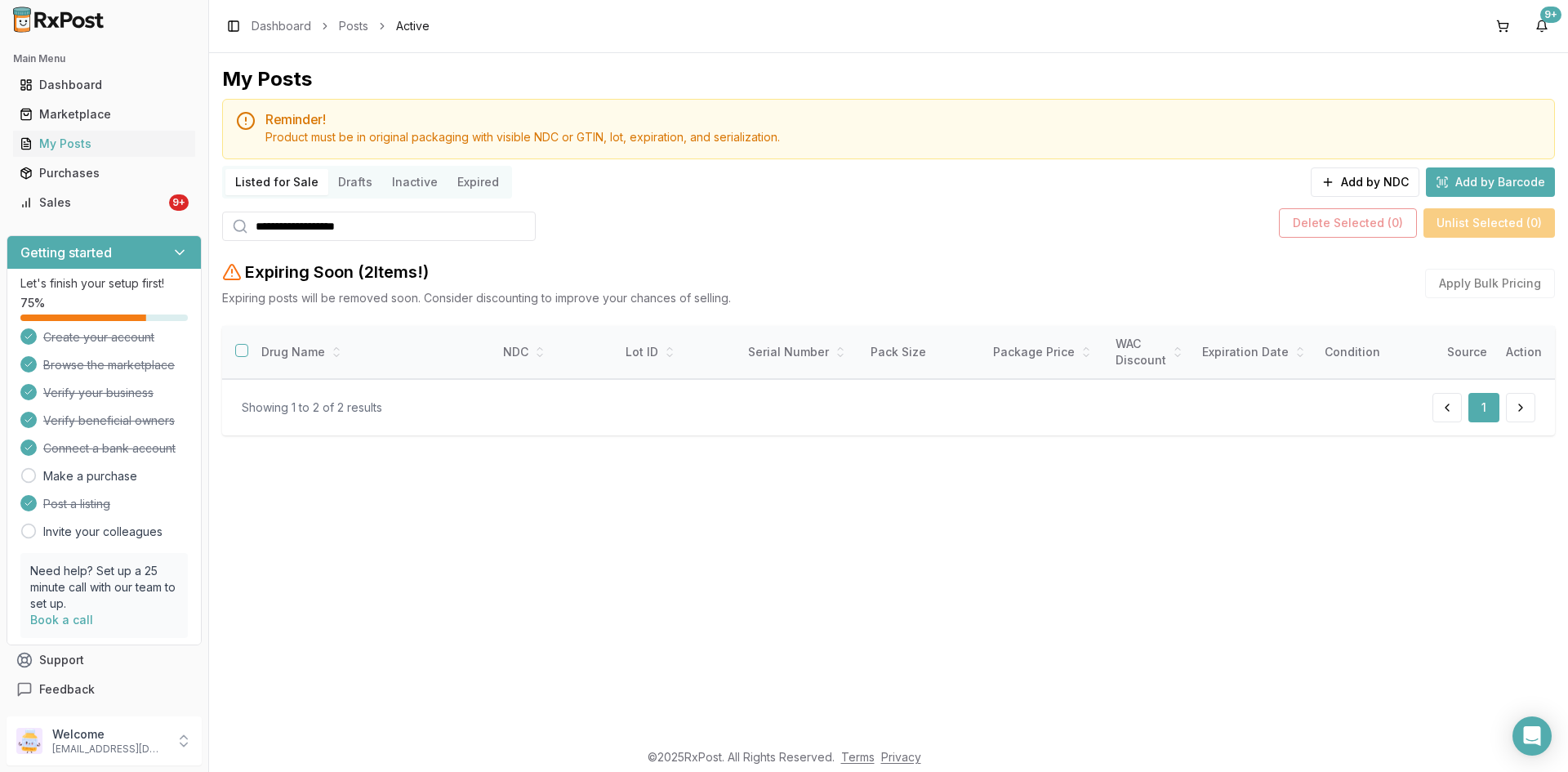
click at [235, 251] on div "**********" at bounding box center [888, 258] width 1333 height 383
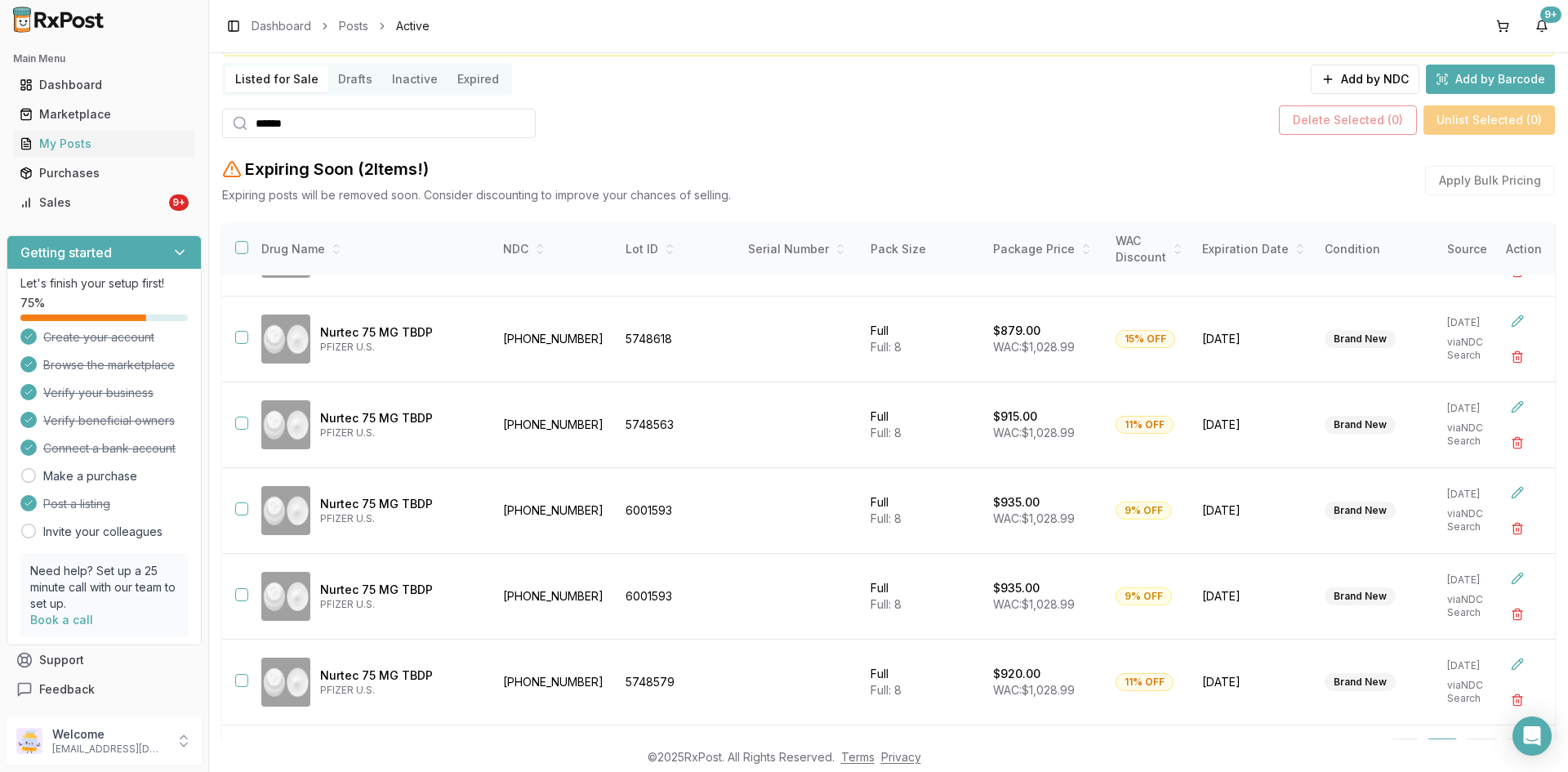
scroll to position [184, 0]
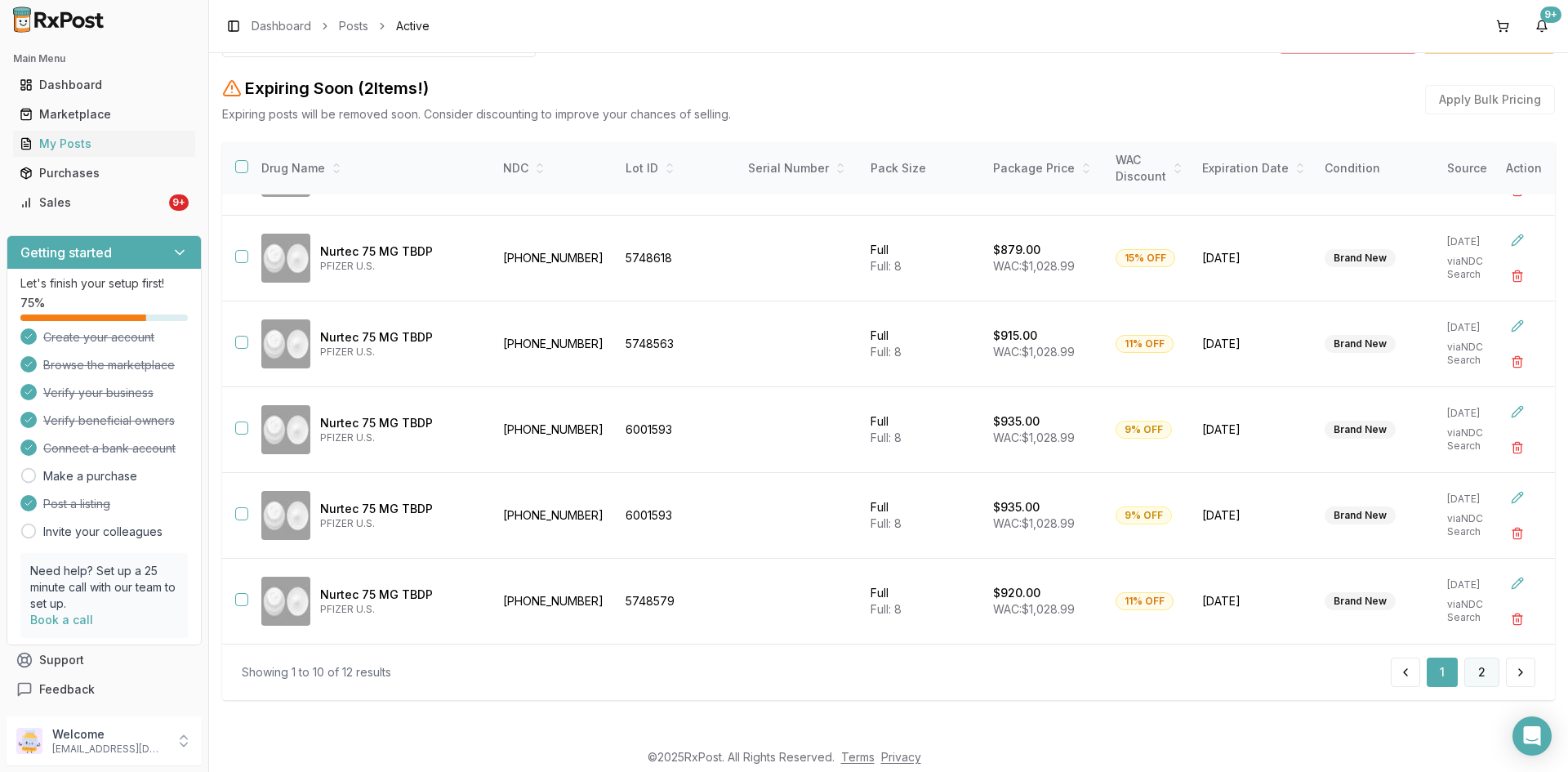
type input "******"
click at [1475, 676] on button "2" at bounding box center [1482, 673] width 36 height 29
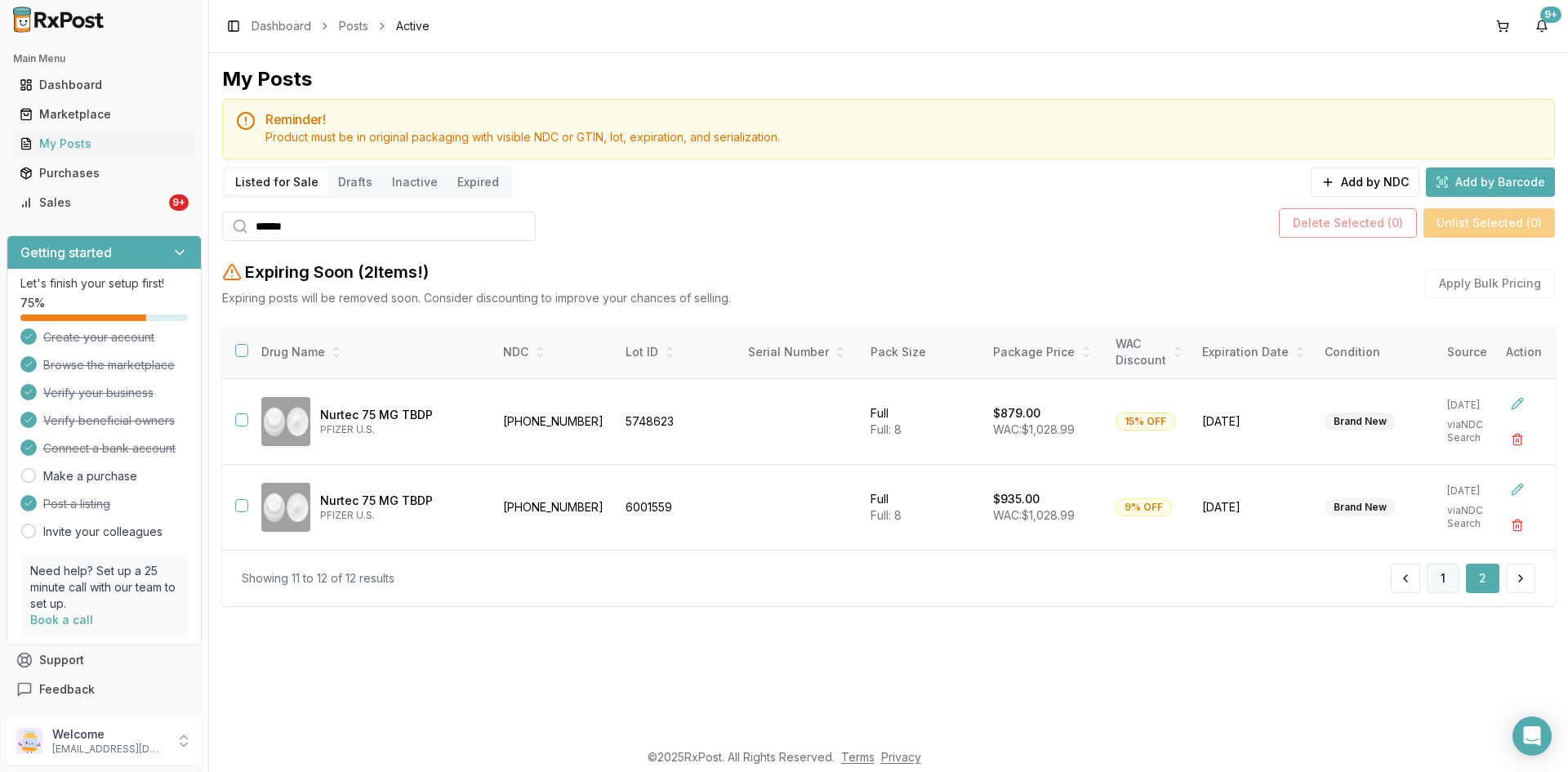
click at [1443, 588] on button "1" at bounding box center [1443, 578] width 33 height 29
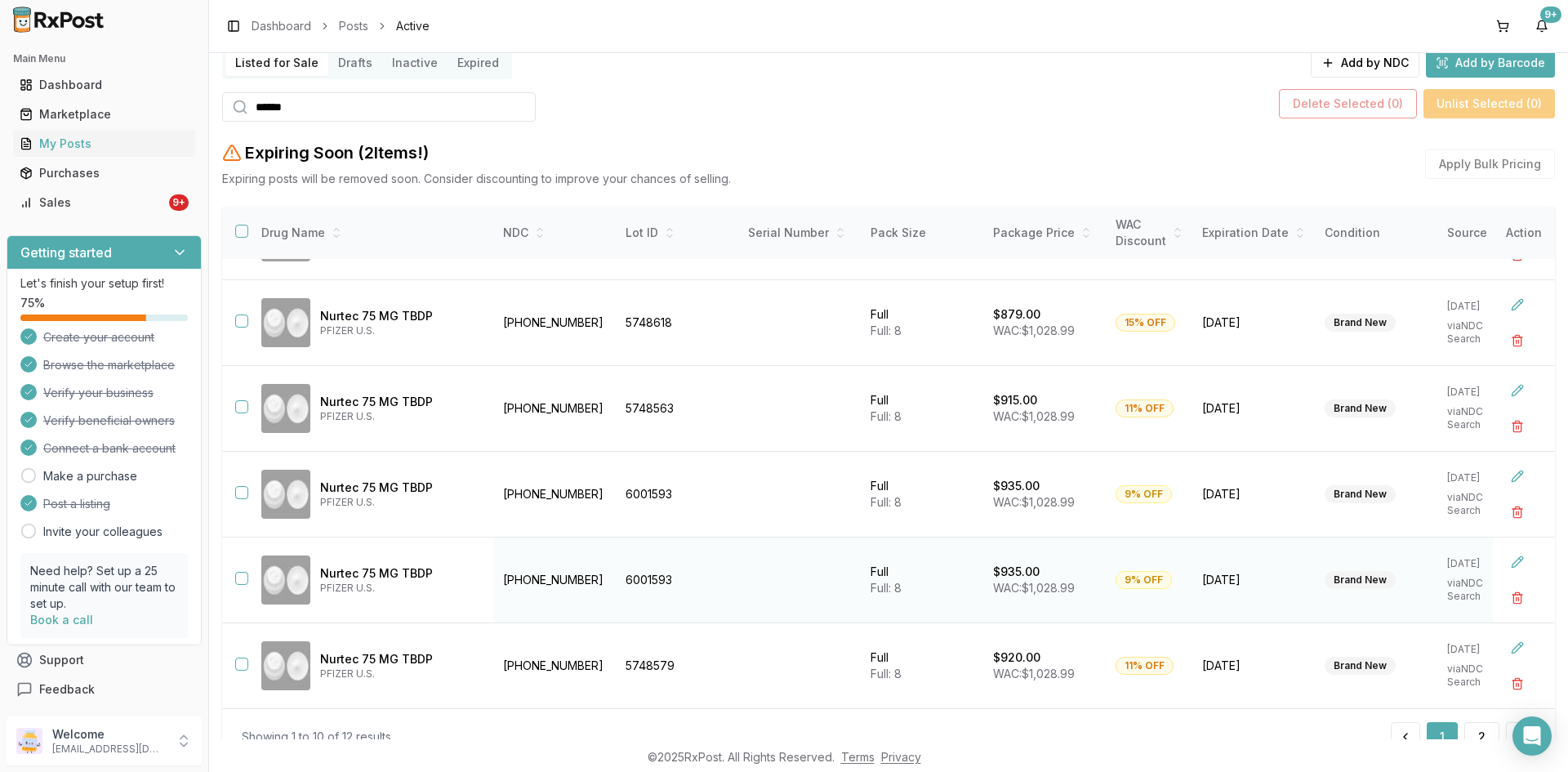
scroll to position [184, 0]
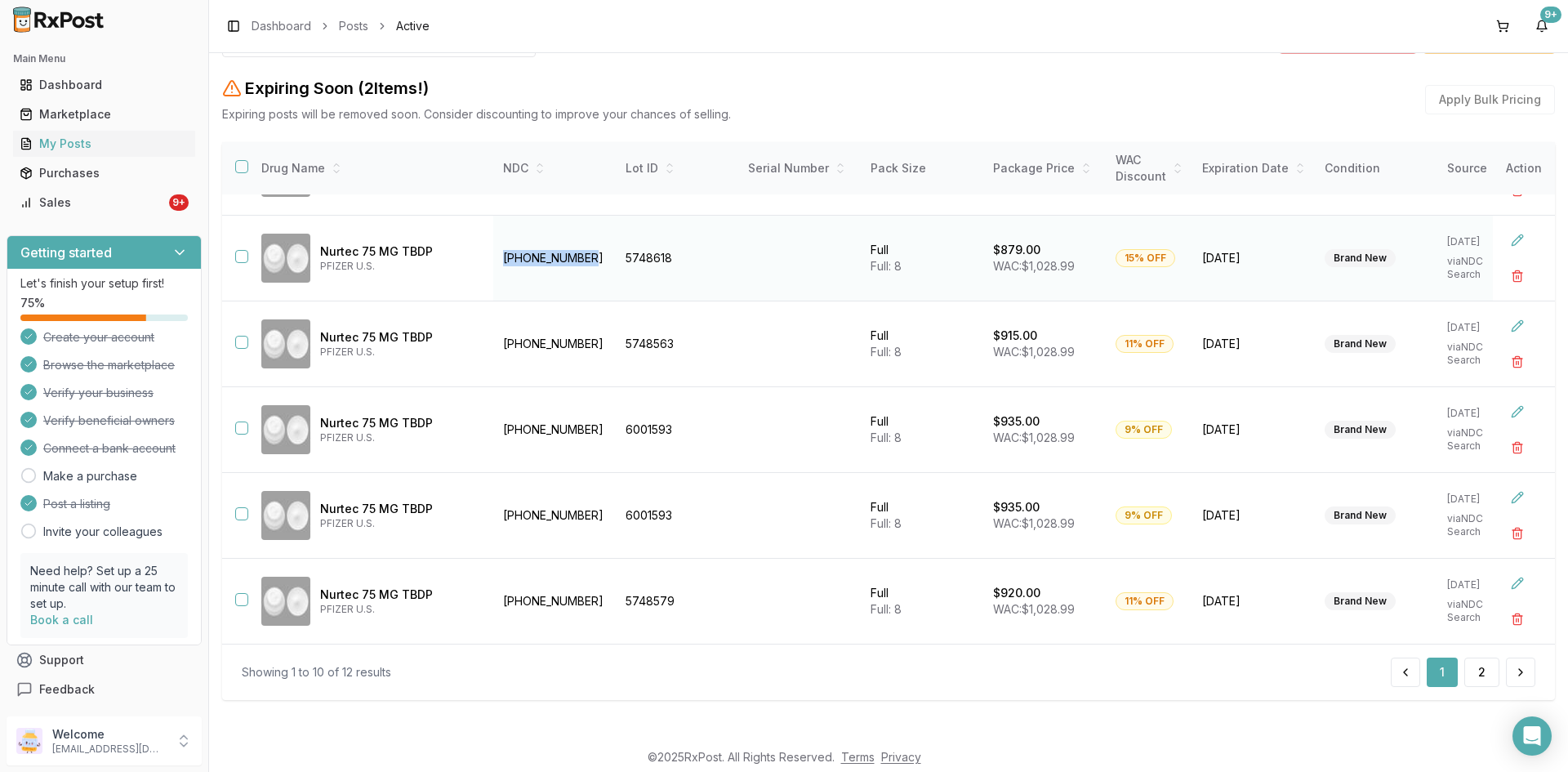
drag, startPoint x: 592, startPoint y: 245, endPoint x: 501, endPoint y: 252, distance: 91.3
click at [501, 252] on td "72618-3000-02" at bounding box center [555, 259] width 123 height 86
copy td "72618-3000-02"
click at [67, 108] on div "Marketplace" at bounding box center [104, 115] width 169 height 16
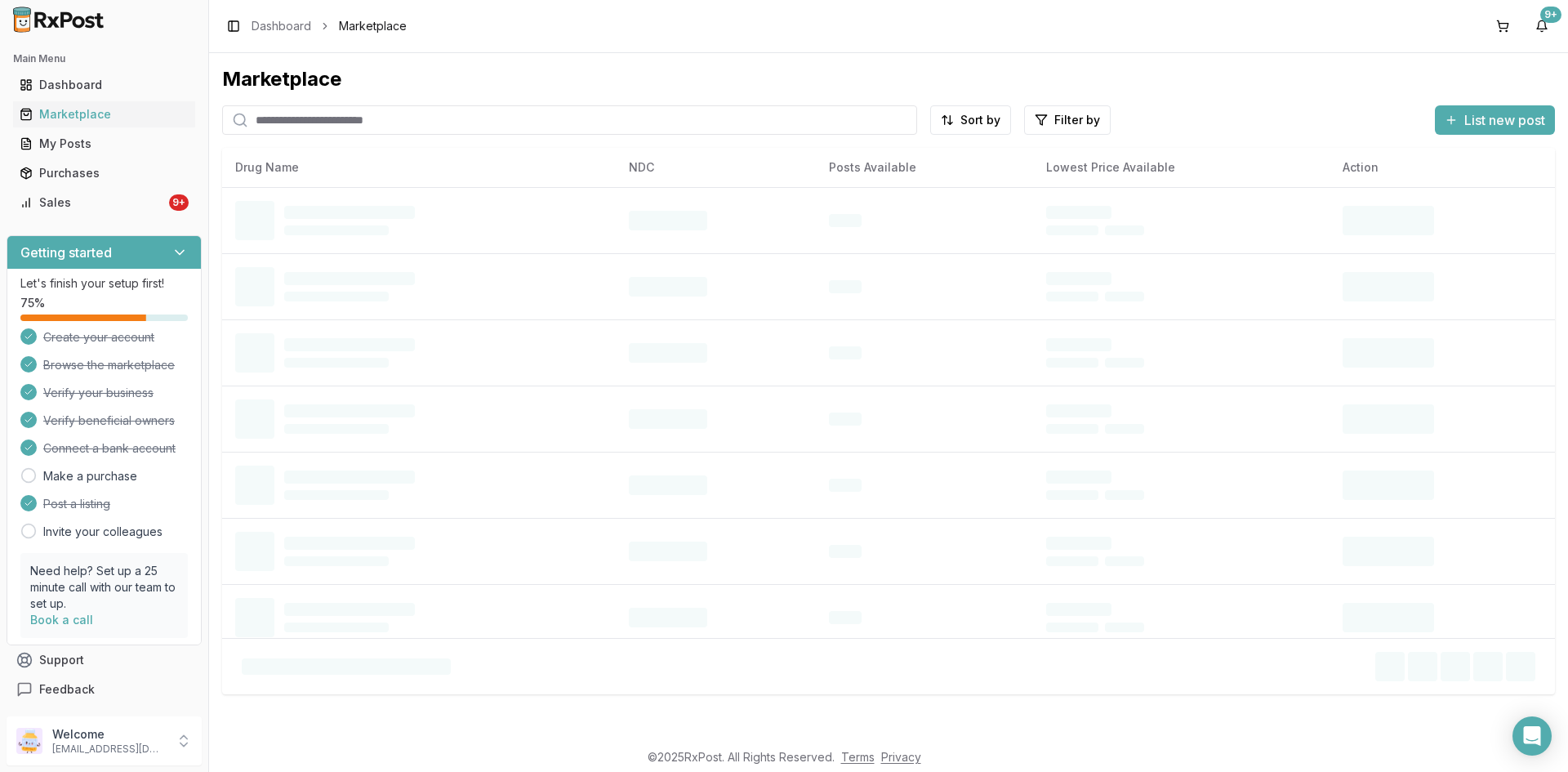
click at [256, 121] on input "search" at bounding box center [569, 120] width 695 height 29
paste input "**********"
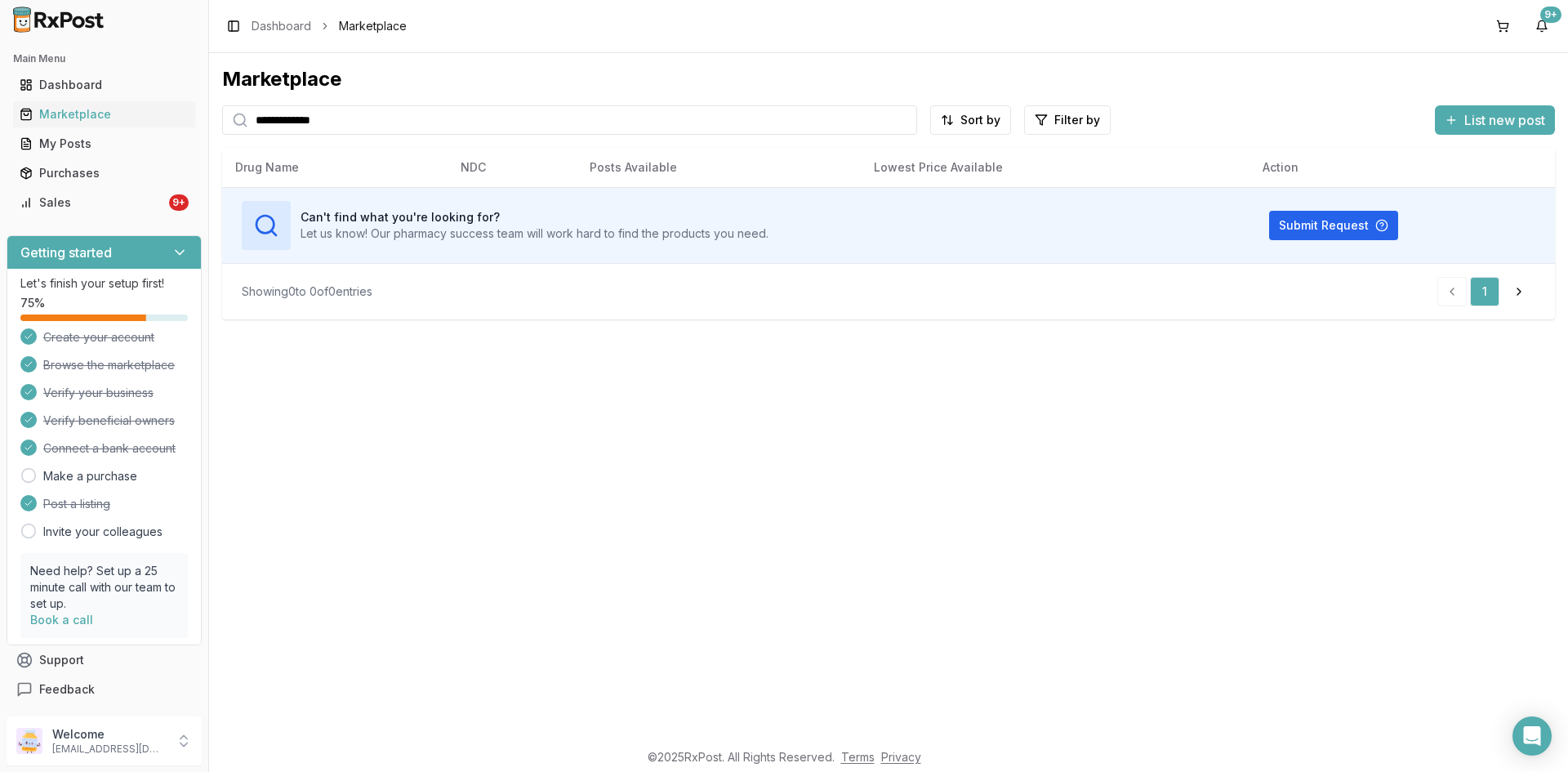
drag, startPoint x: 373, startPoint y: 131, endPoint x: 210, endPoint y: 126, distance: 163.1
click at [210, 126] on div "**********" at bounding box center [889, 396] width 1359 height 687
paste input "search"
drag, startPoint x: 378, startPoint y: 118, endPoint x: 237, endPoint y: 116, distance: 141.0
click at [238, 116] on div "**********" at bounding box center [569, 120] width 695 height 29
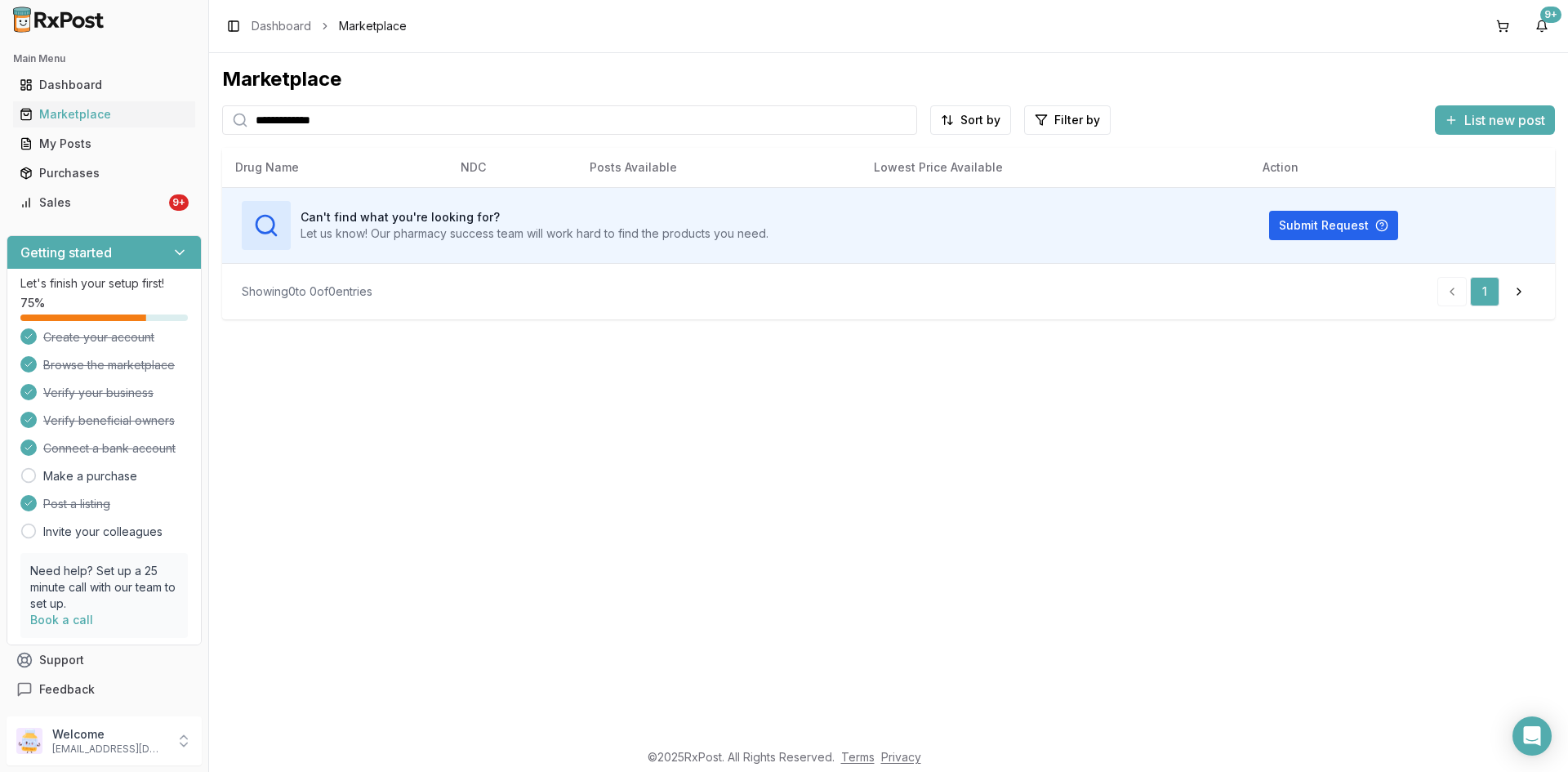
paste input "search"
drag, startPoint x: 354, startPoint y: 121, endPoint x: 213, endPoint y: 131, distance: 141.4
click at [214, 131] on div "**********" at bounding box center [889, 396] width 1359 height 687
paste input "search"
type input "**********"
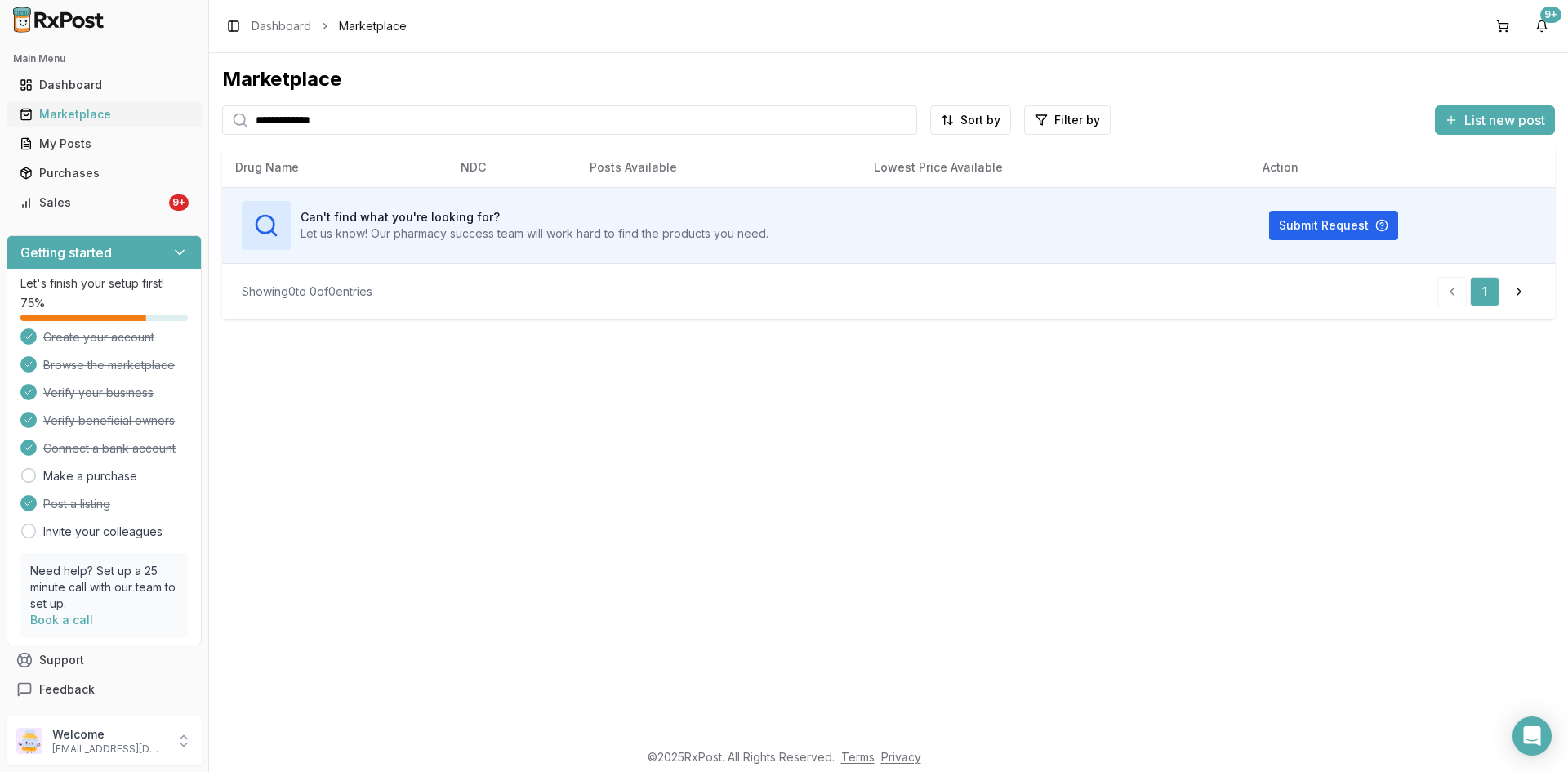
click at [64, 114] on div "Marketplace" at bounding box center [104, 115] width 169 height 16
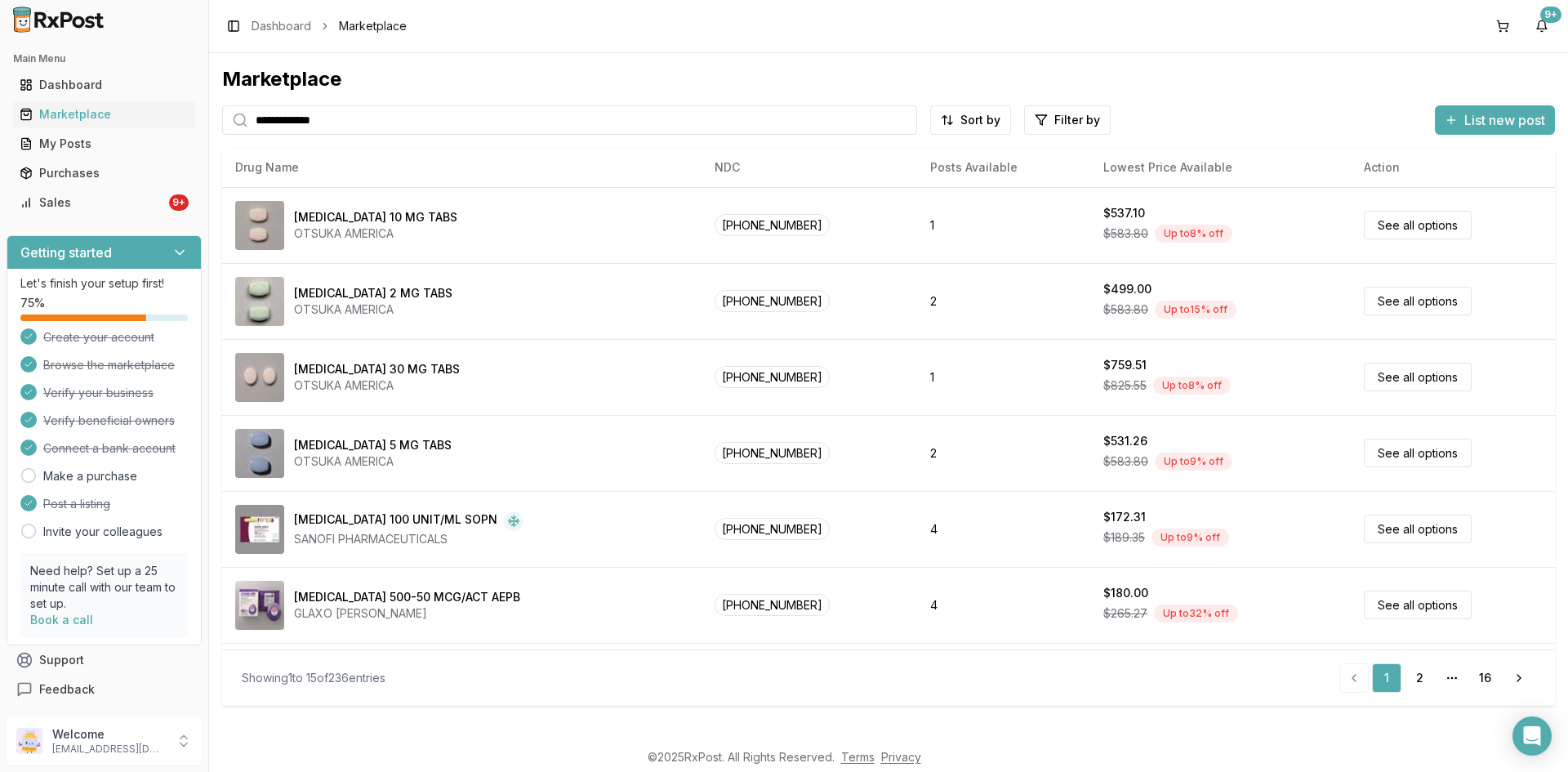
click at [899, 118] on input "**********" at bounding box center [569, 120] width 695 height 29
click at [396, 115] on input "search" at bounding box center [569, 120] width 695 height 29
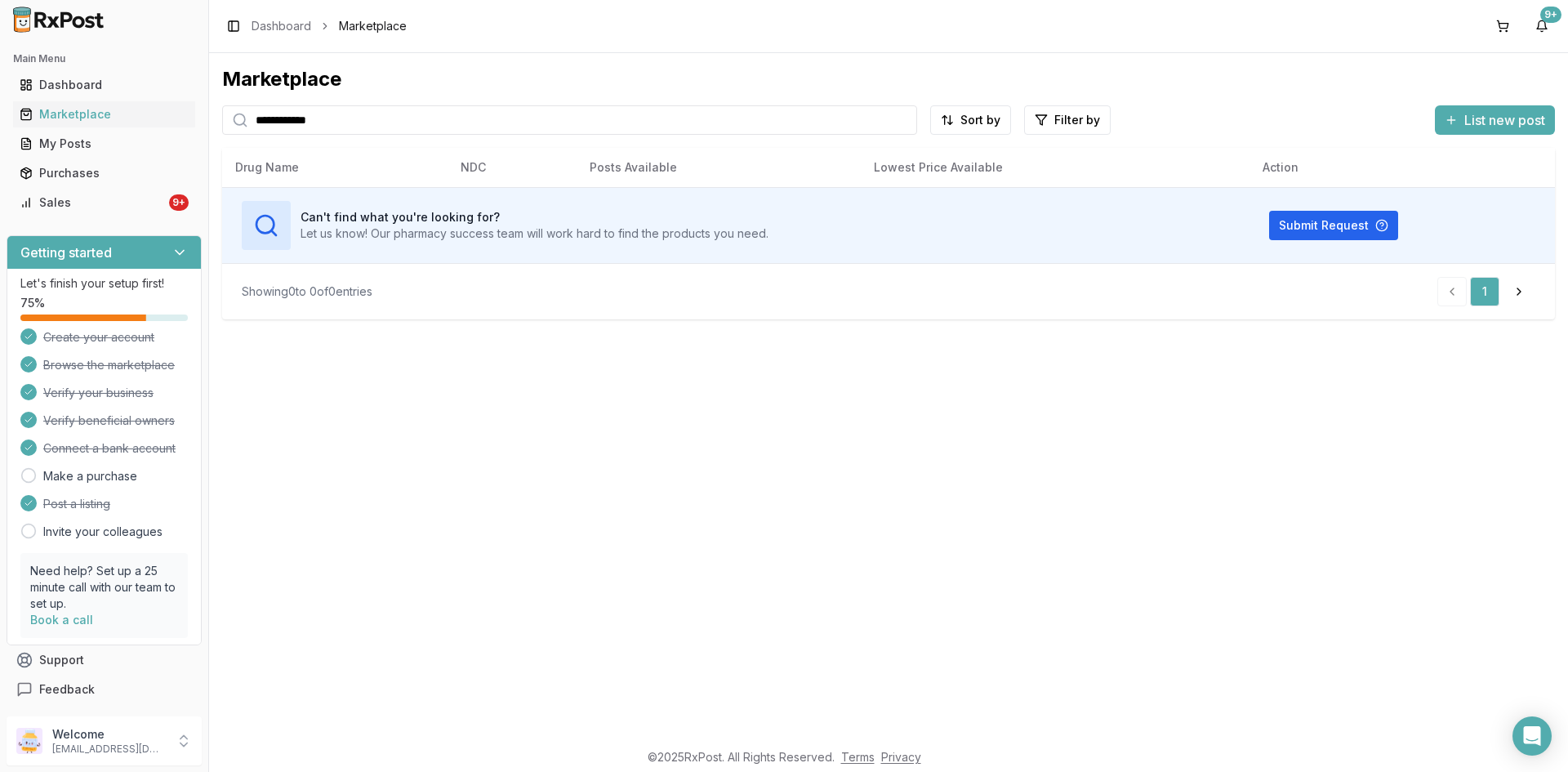
type input "**********"
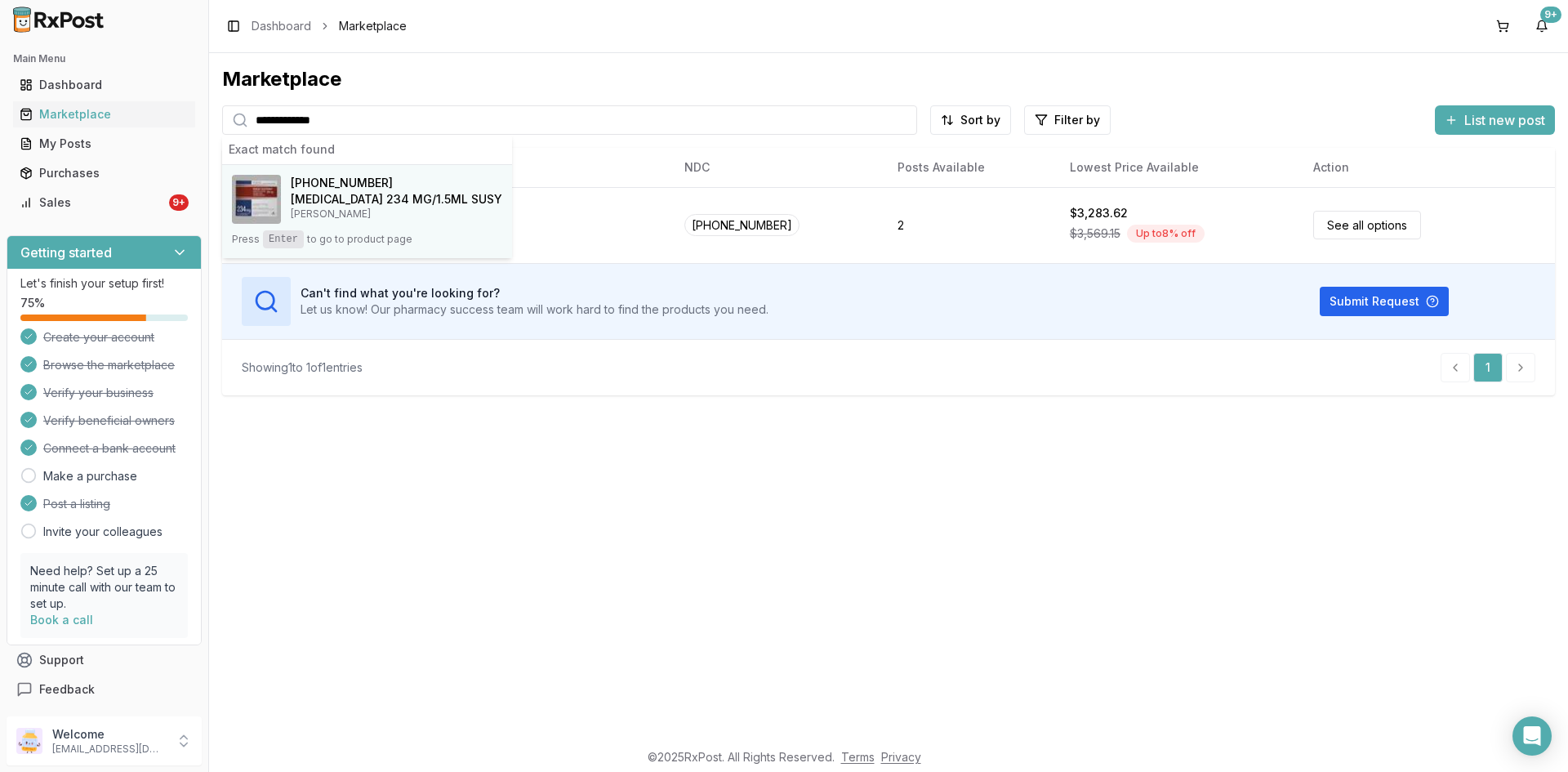
click at [349, 198] on h4 "Invega Sustenna 234 MG/1.5ML SUSY" at bounding box center [397, 199] width 211 height 16
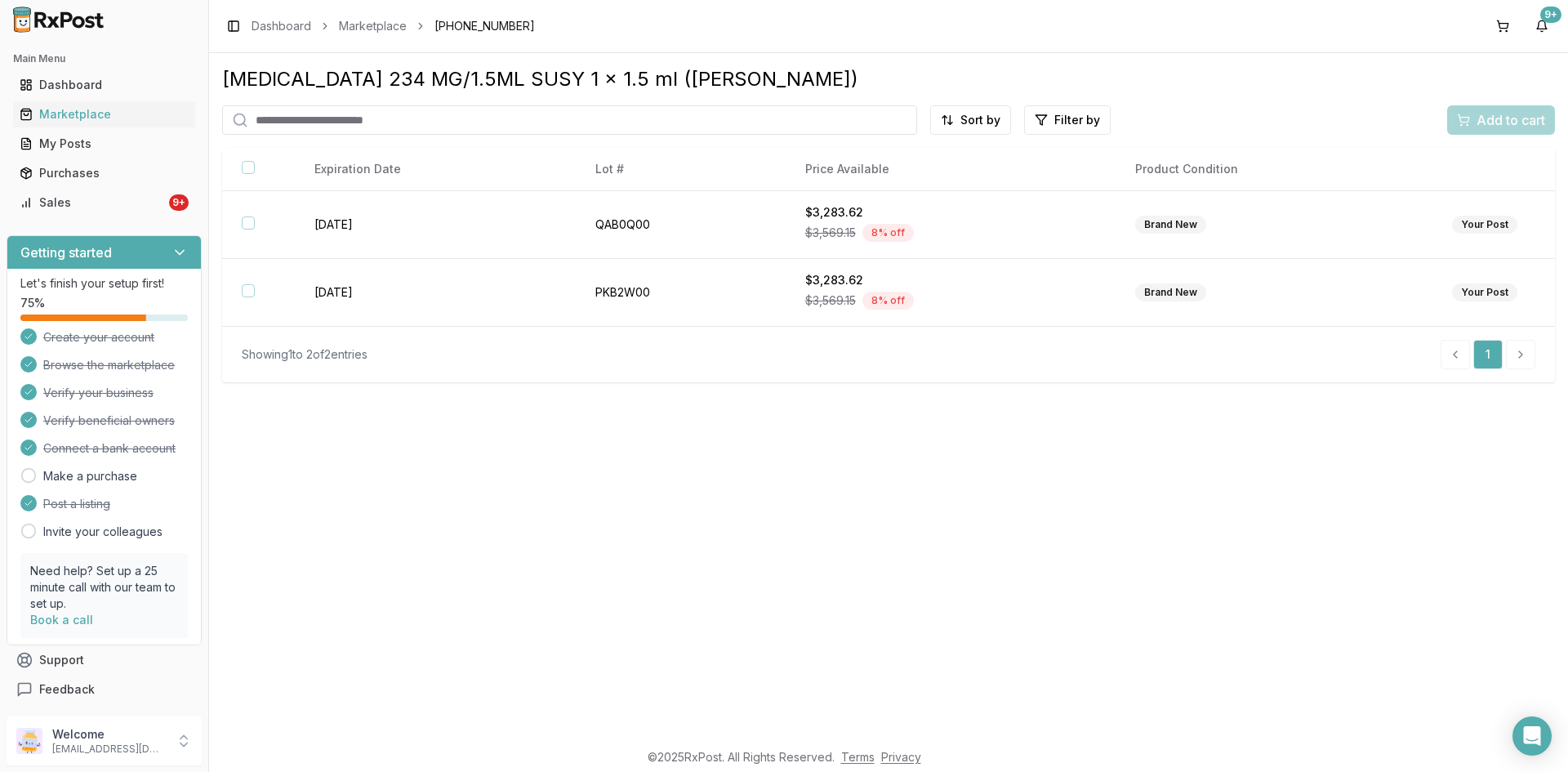
click at [286, 115] on input "search" at bounding box center [569, 120] width 695 height 29
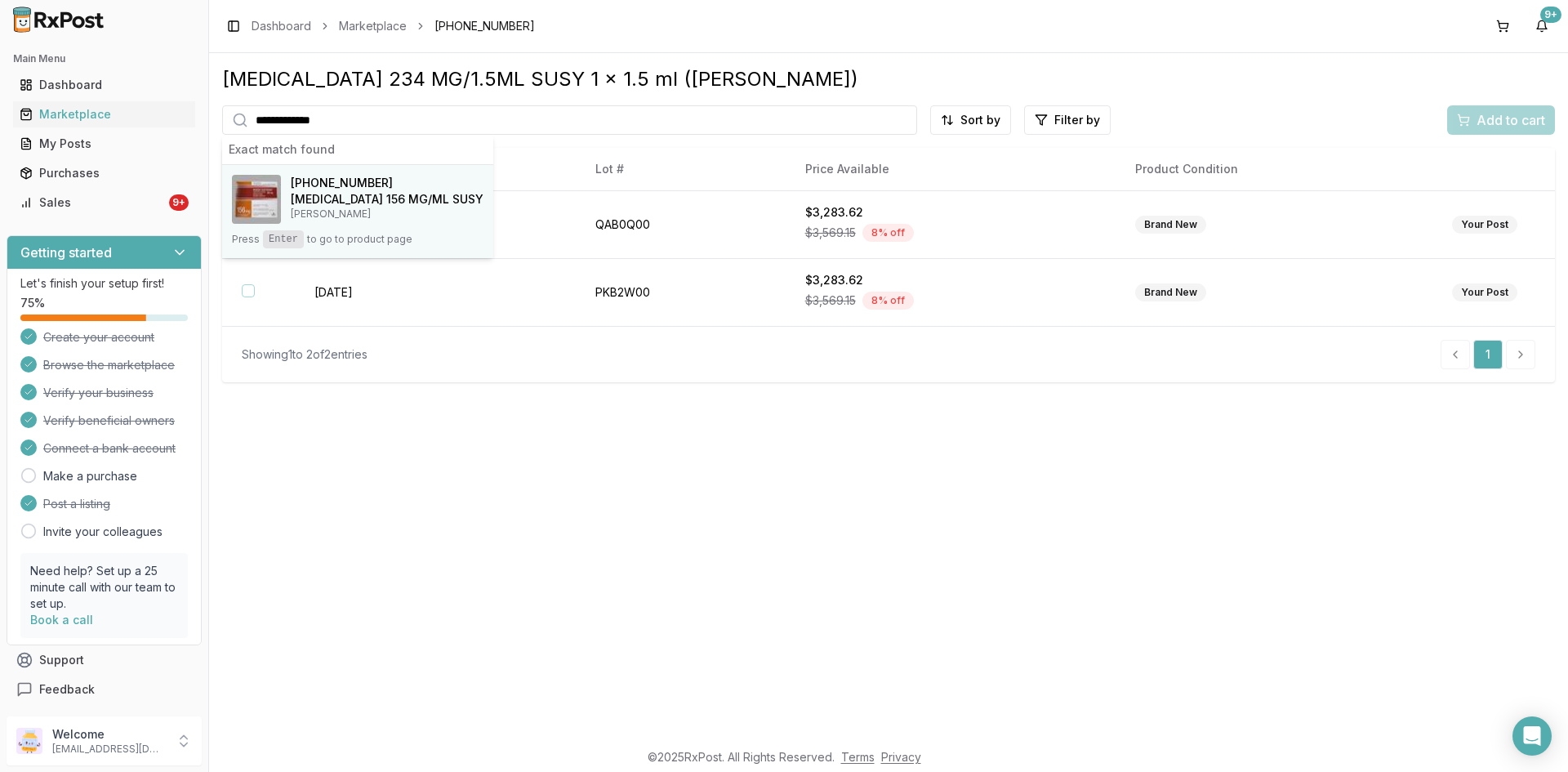
type input "**********"
click at [317, 187] on span "50458-0563-01" at bounding box center [342, 183] width 102 height 16
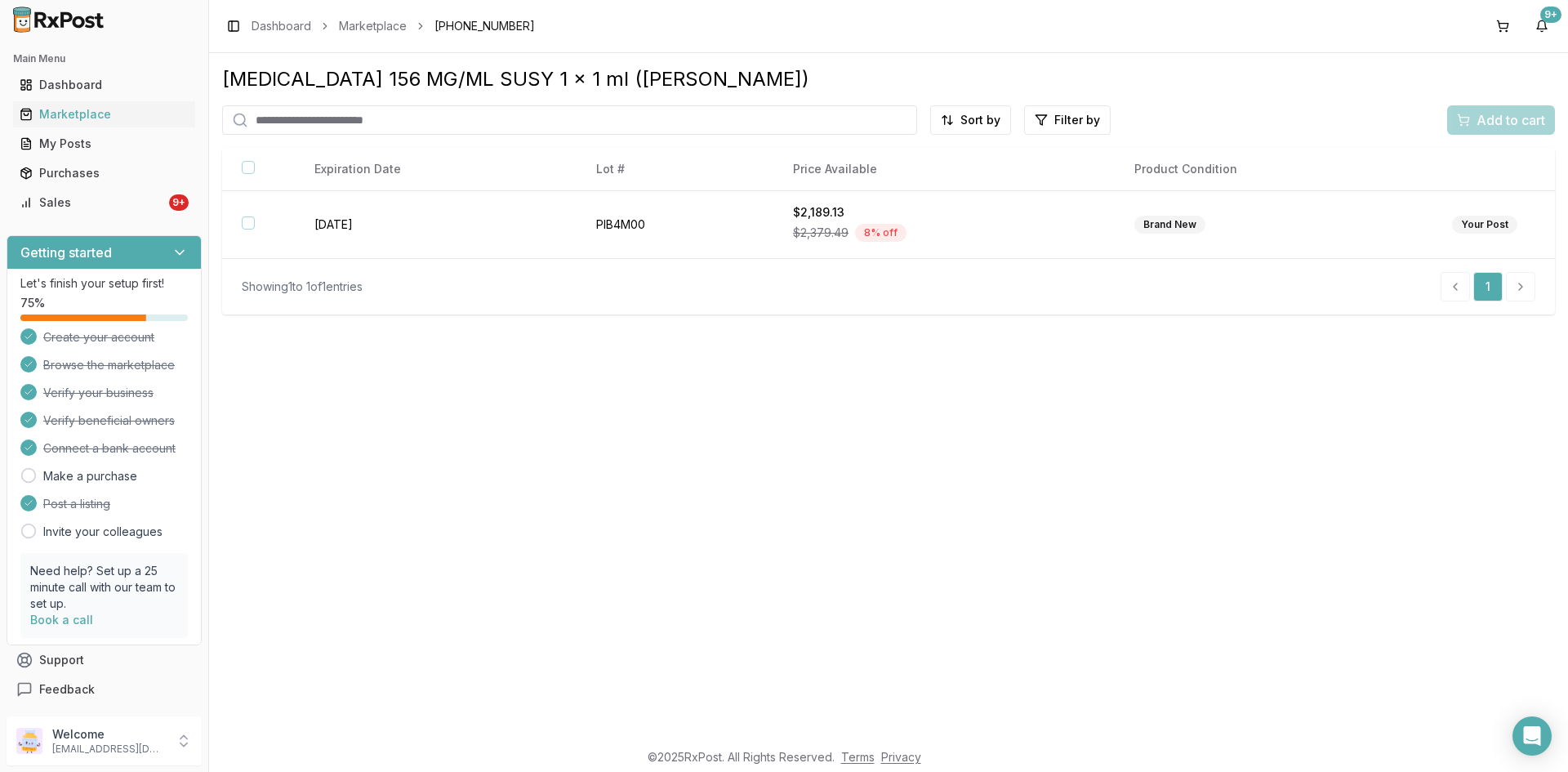
click at [311, 113] on input "search" at bounding box center [569, 120] width 695 height 29
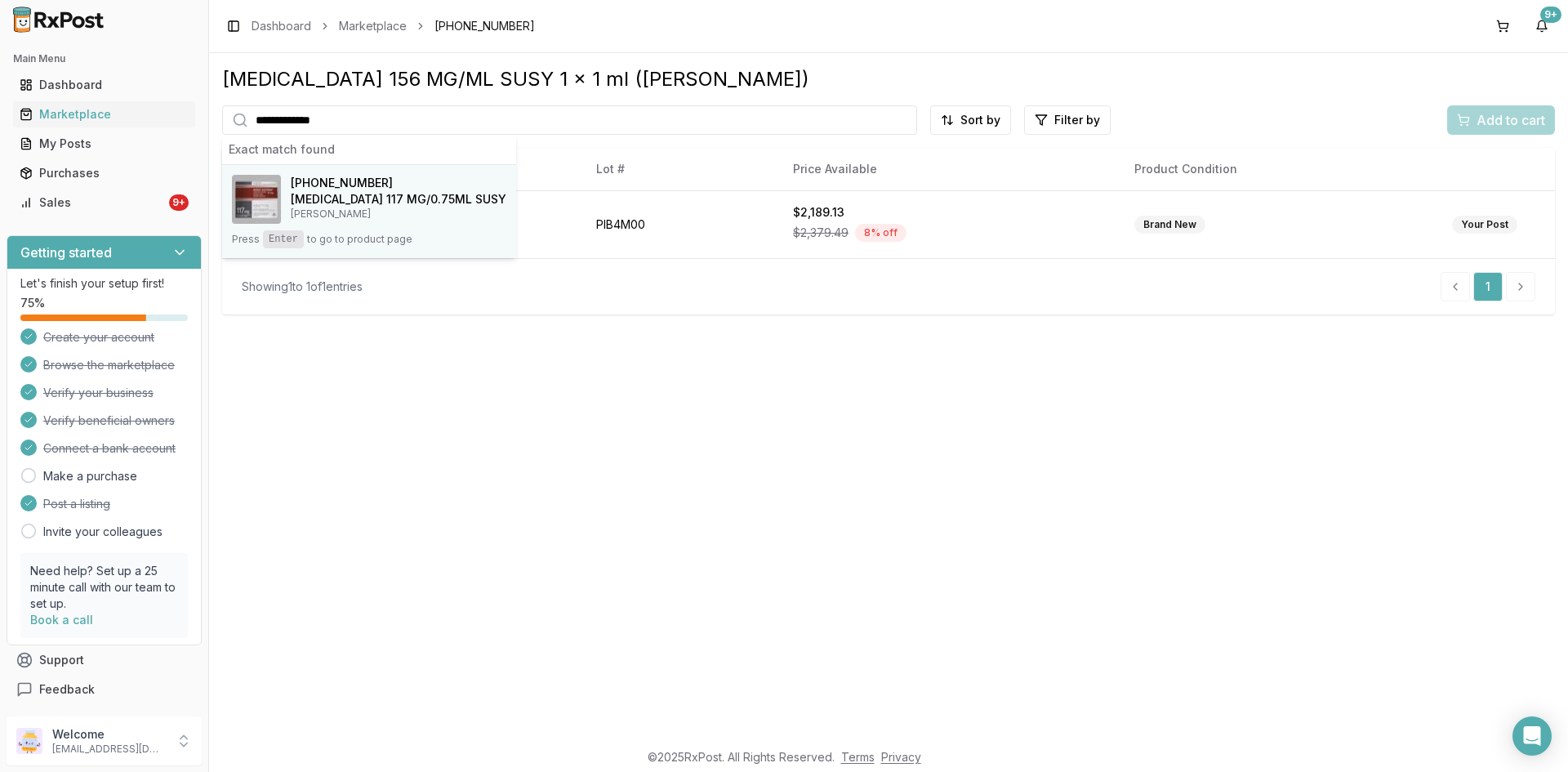
type input "**********"
click at [323, 201] on h4 "Invega Sustenna 117 MG/0.75ML SUSY" at bounding box center [399, 199] width 216 height 16
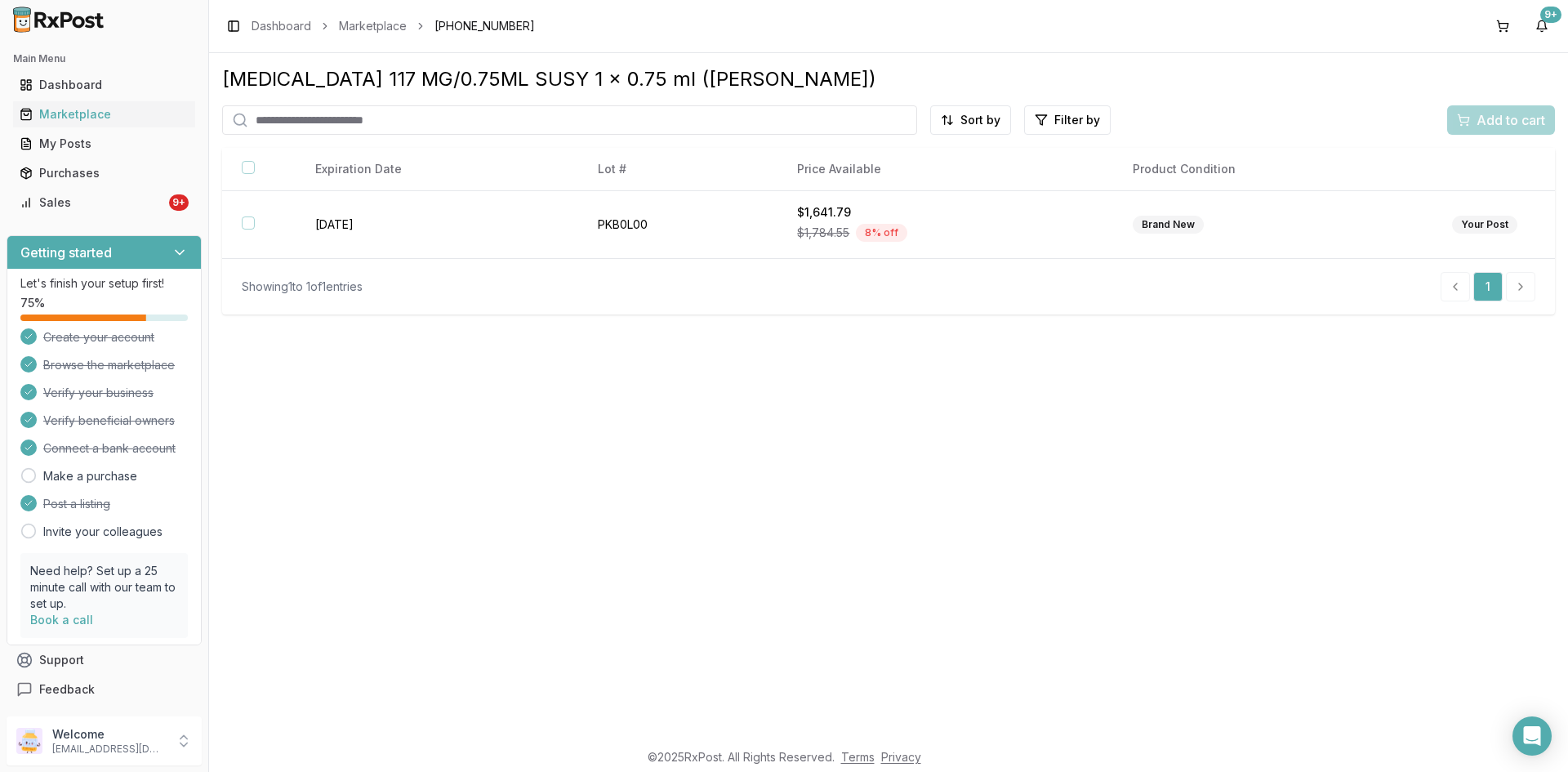
click at [315, 116] on input "search" at bounding box center [569, 120] width 695 height 29
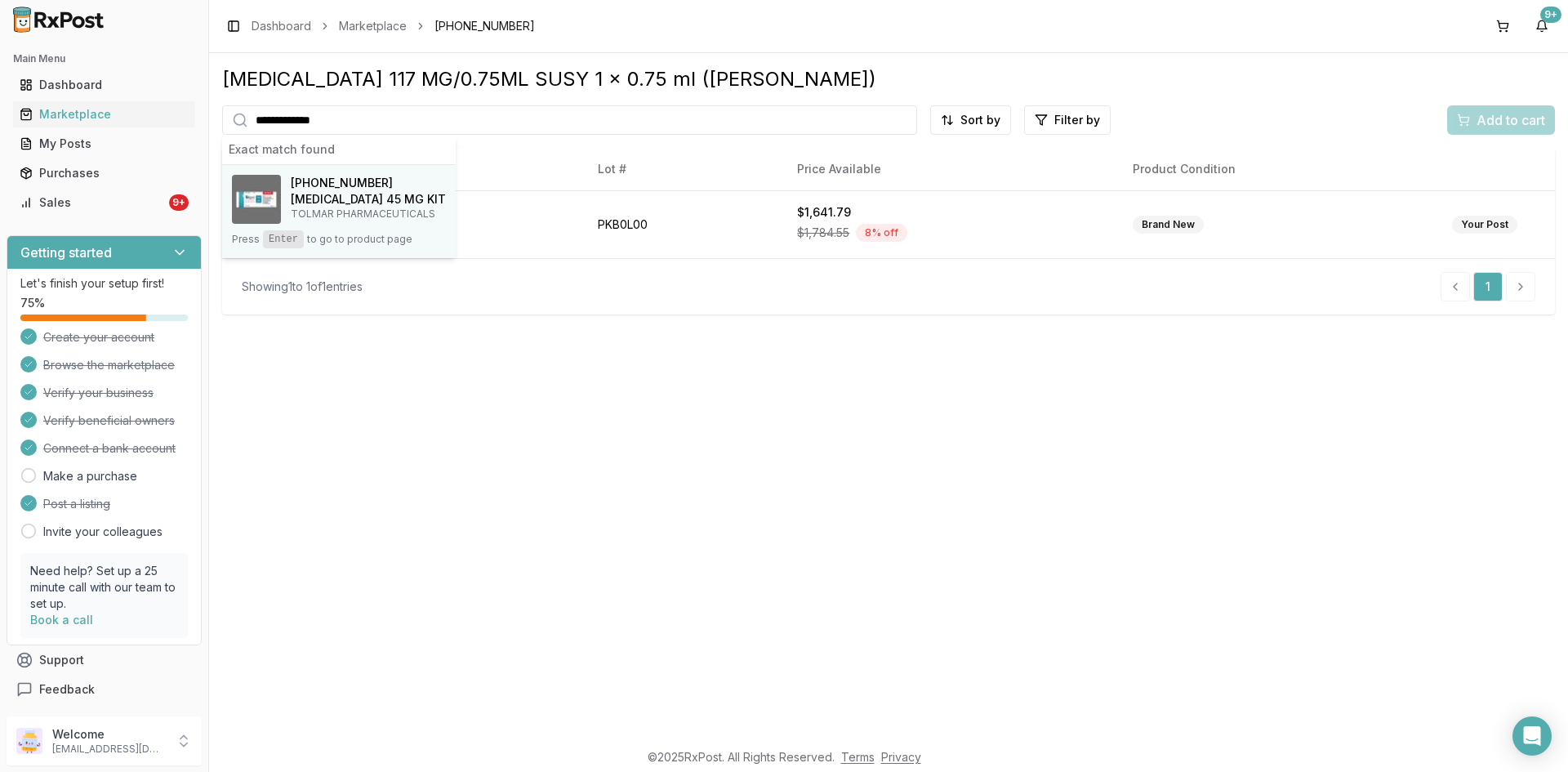
type input "**********"
click at [342, 199] on h4 "[MEDICAL_DATA] 45 MG KIT" at bounding box center [368, 199] width 155 height 16
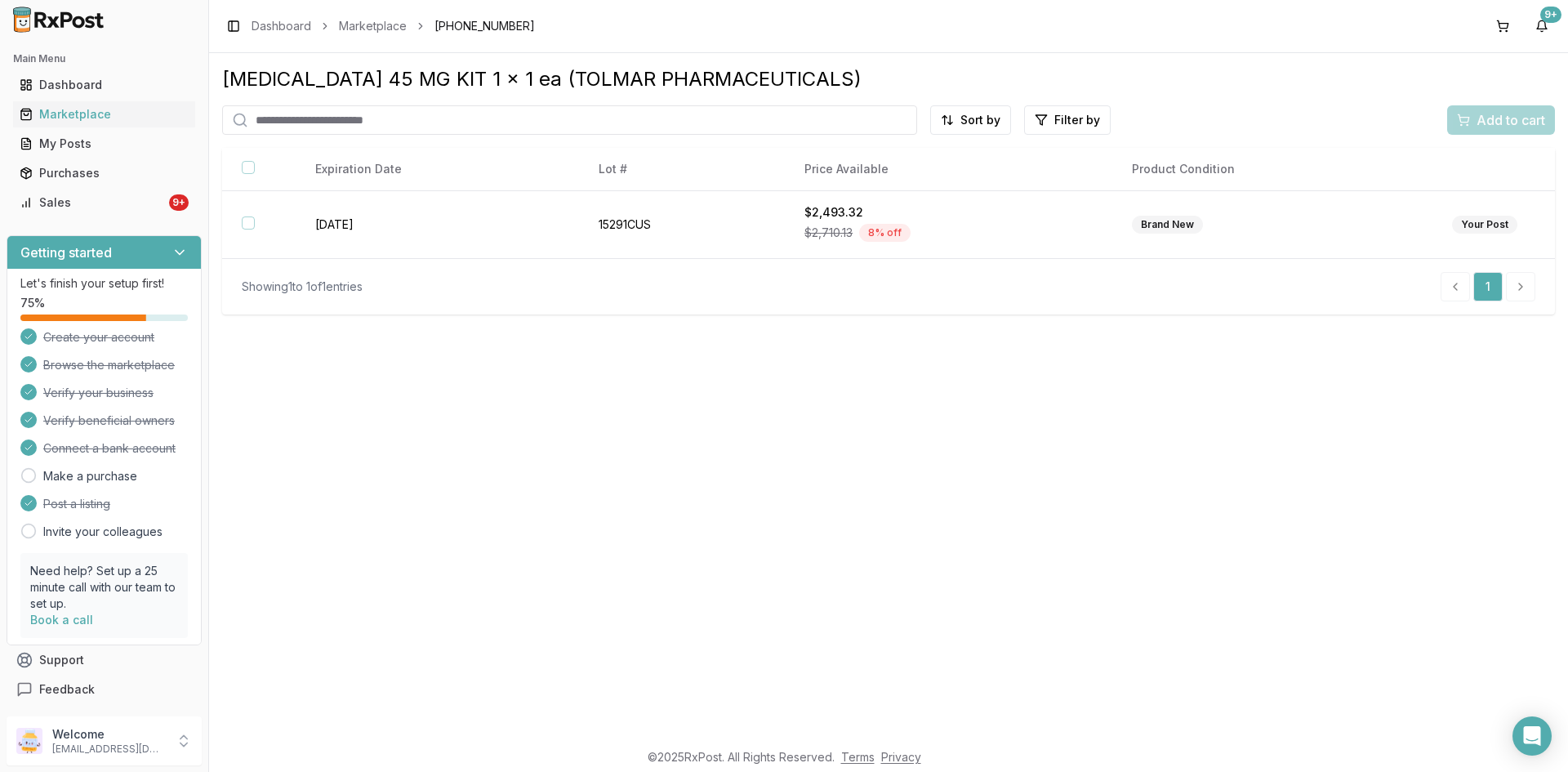
click at [284, 118] on input "search" at bounding box center [569, 120] width 695 height 29
click at [310, 121] on input "search" at bounding box center [569, 120] width 695 height 29
paste input "**********"
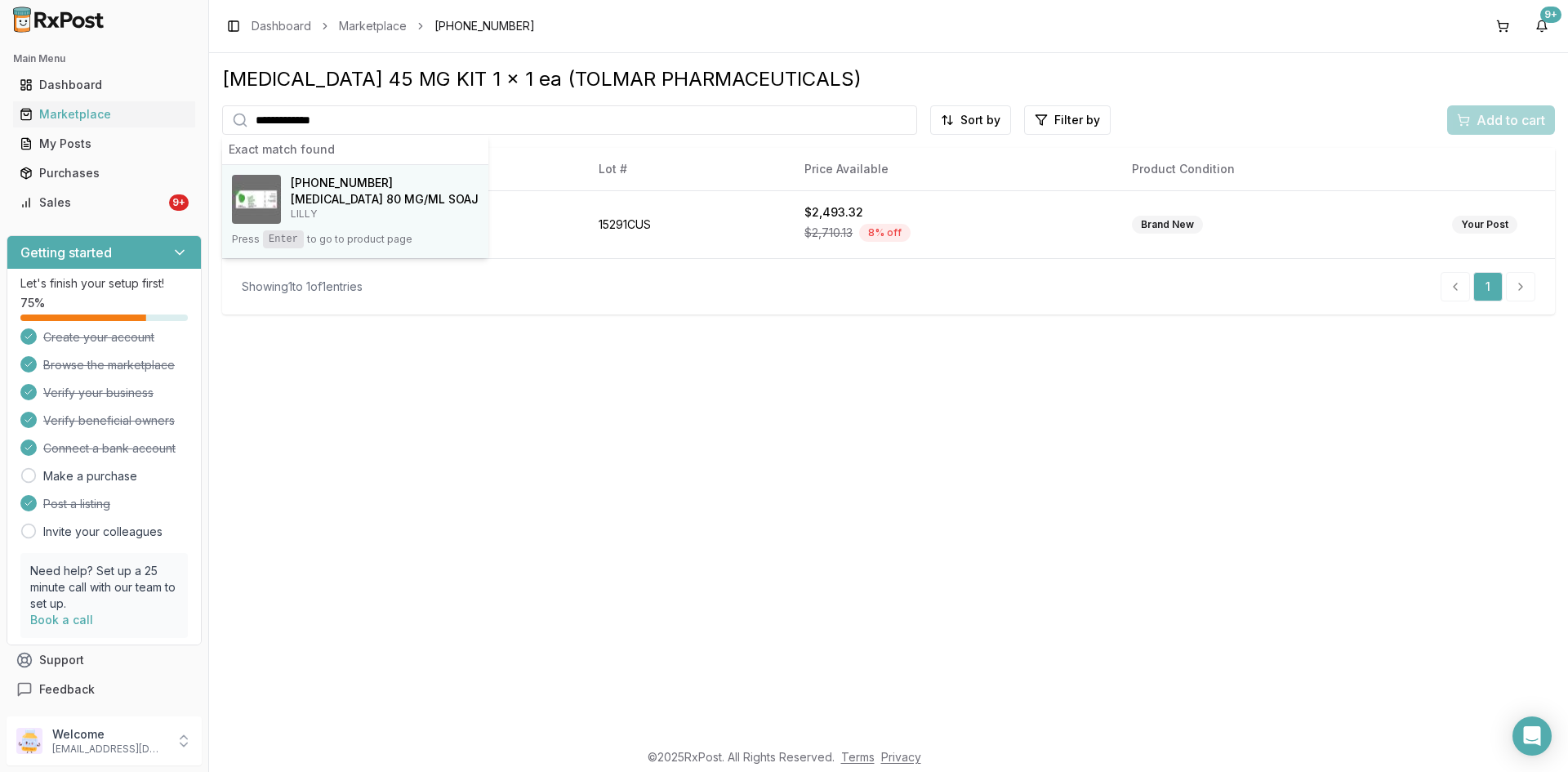
type input "**********"
click at [329, 192] on h4 "[MEDICAL_DATA] 80 MG/ML SOAJ" at bounding box center [385, 199] width 188 height 16
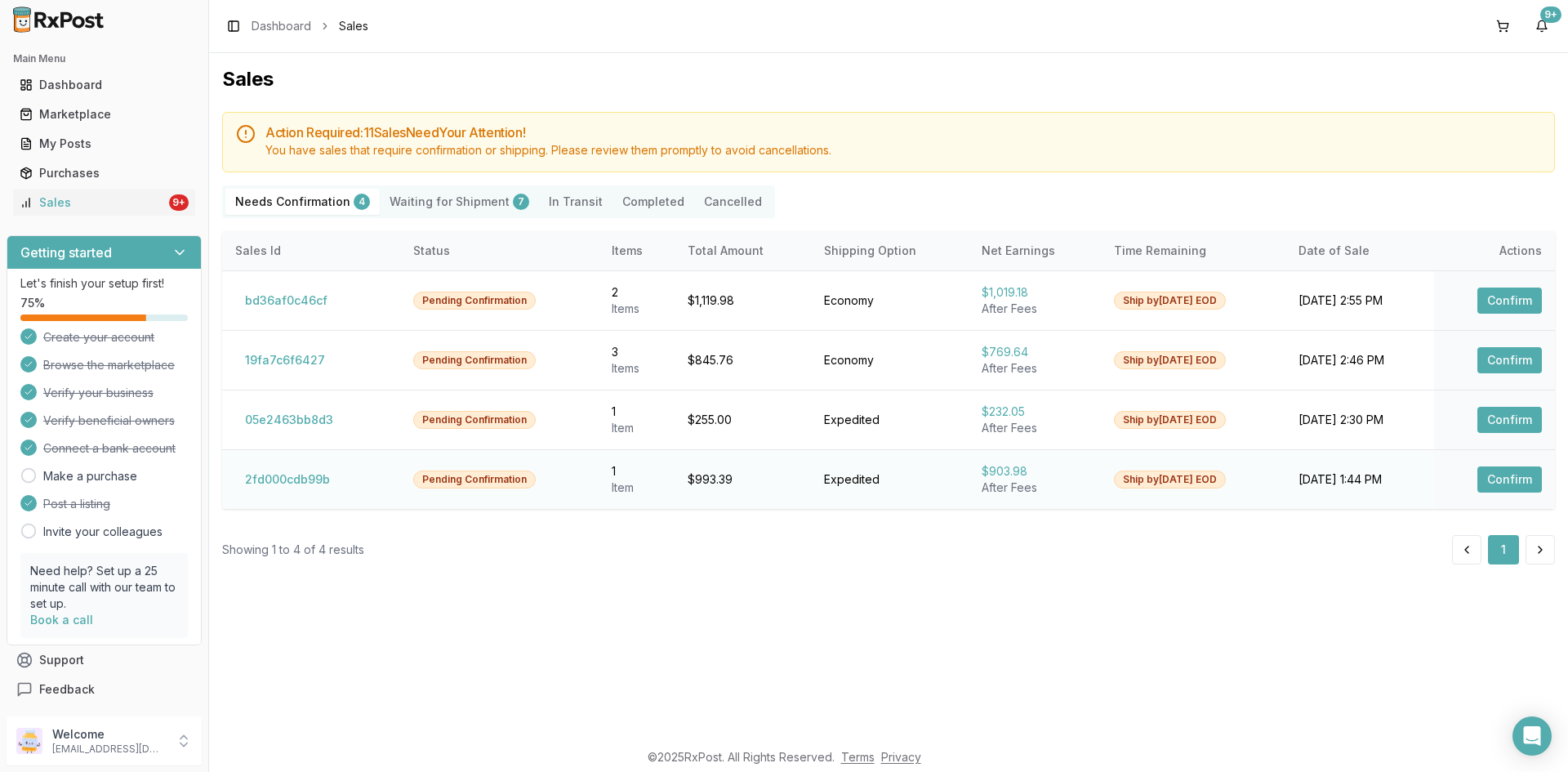
click at [1524, 482] on button "Confirm" at bounding box center [1509, 479] width 65 height 26
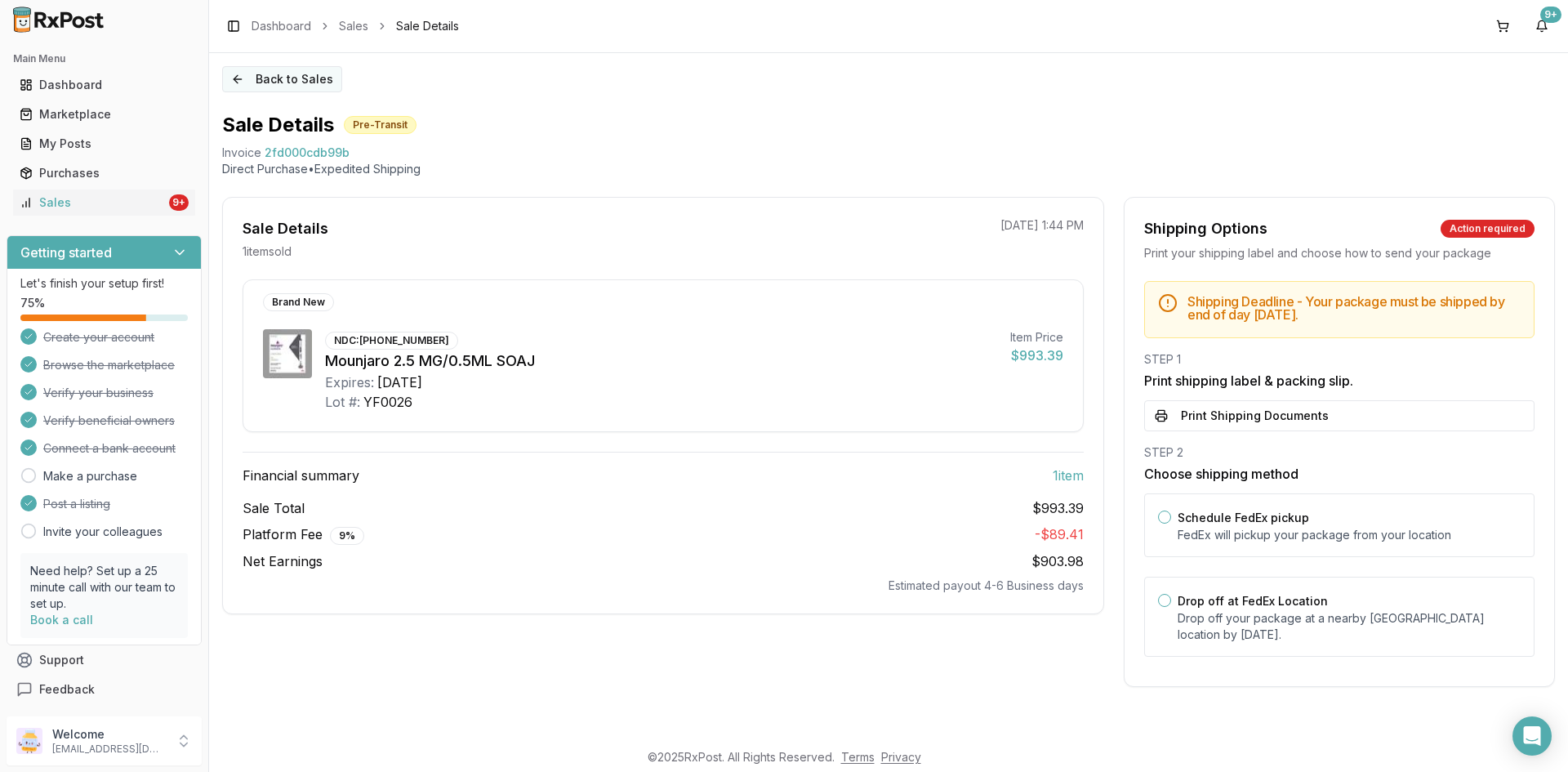
click at [271, 76] on button "Back to Sales" at bounding box center [281, 79] width 120 height 26
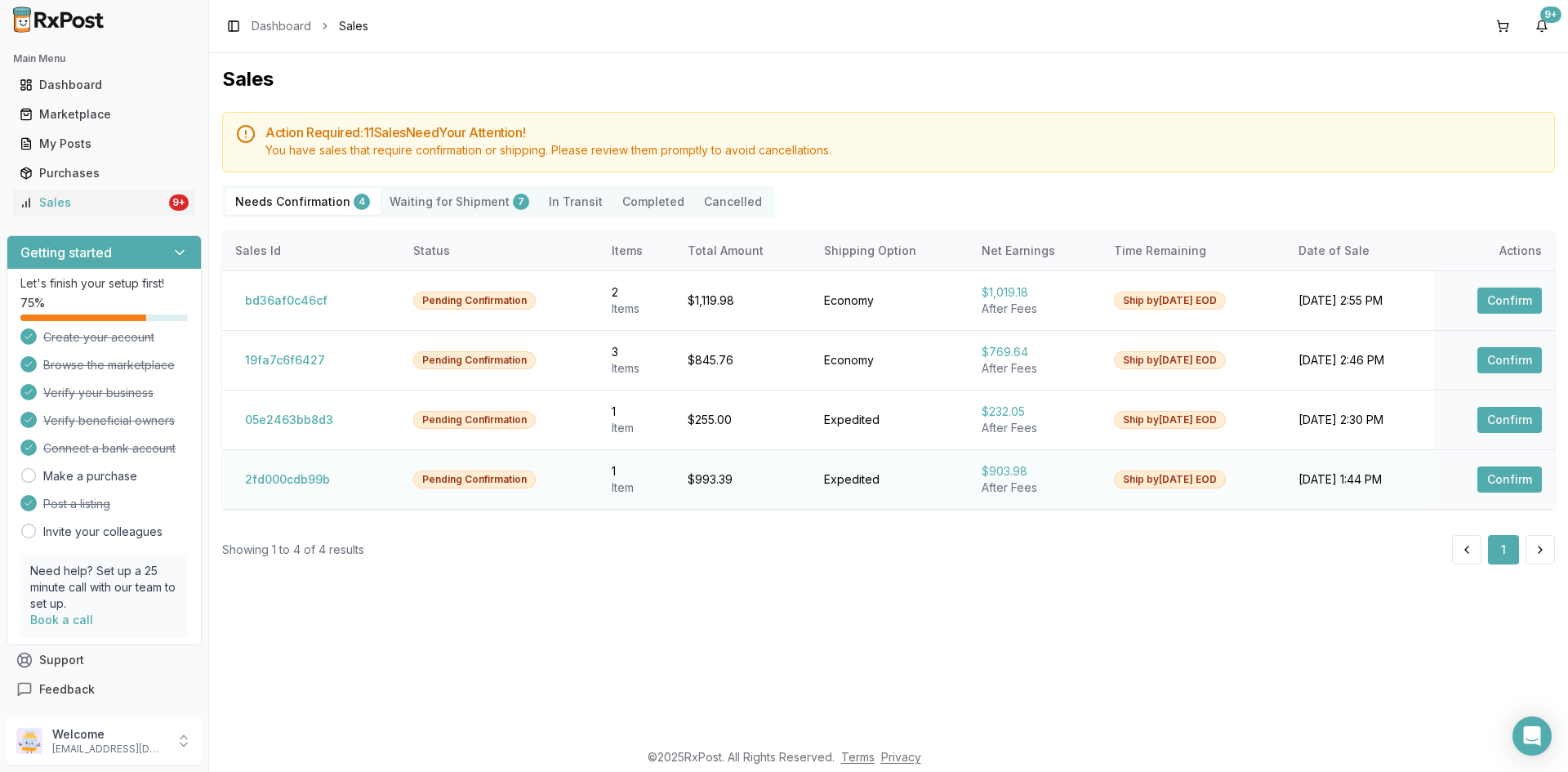
click at [1515, 482] on button "Confirm" at bounding box center [1509, 479] width 65 height 26
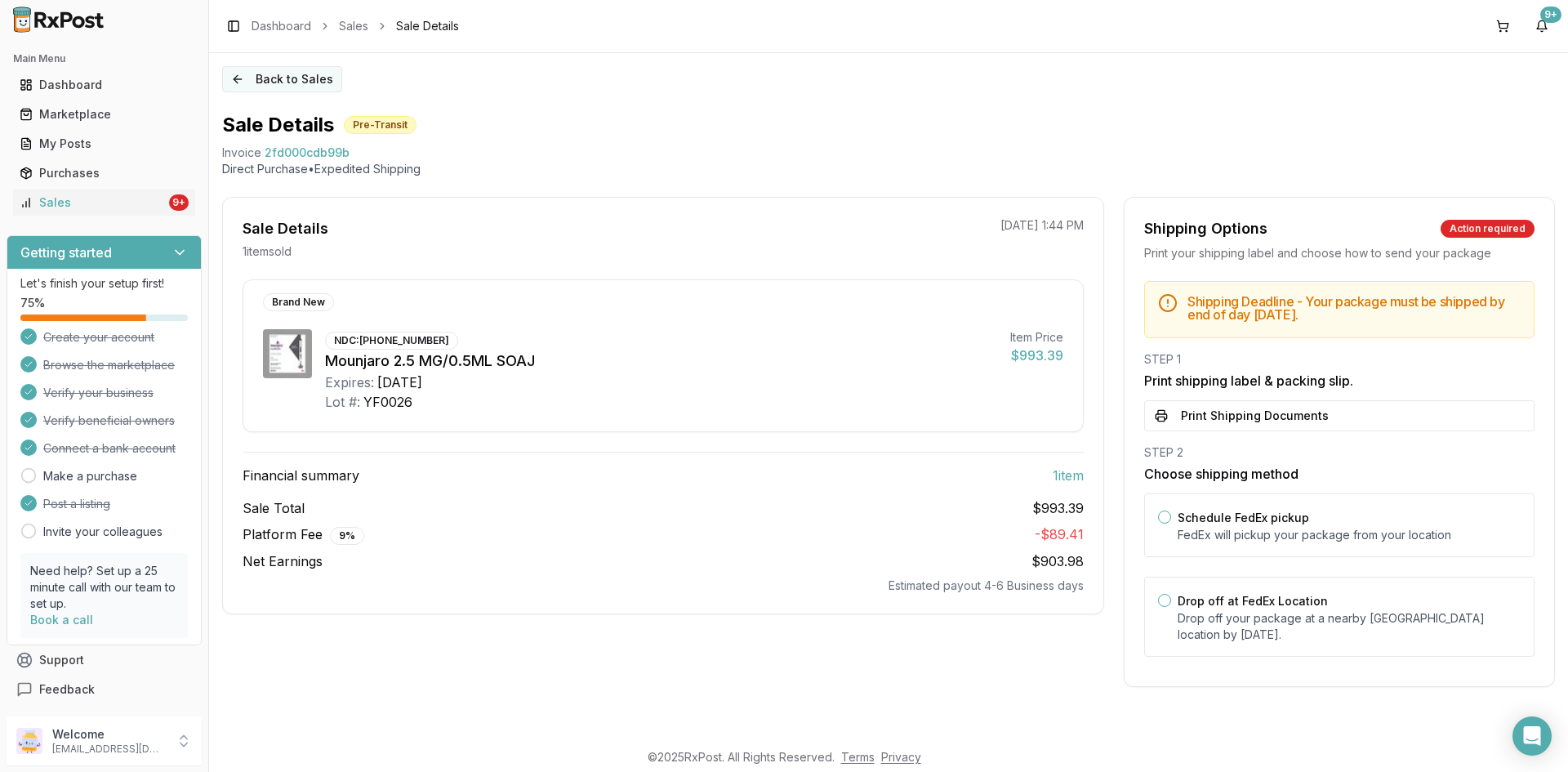
click at [297, 84] on button "Back to Sales" at bounding box center [281, 79] width 120 height 26
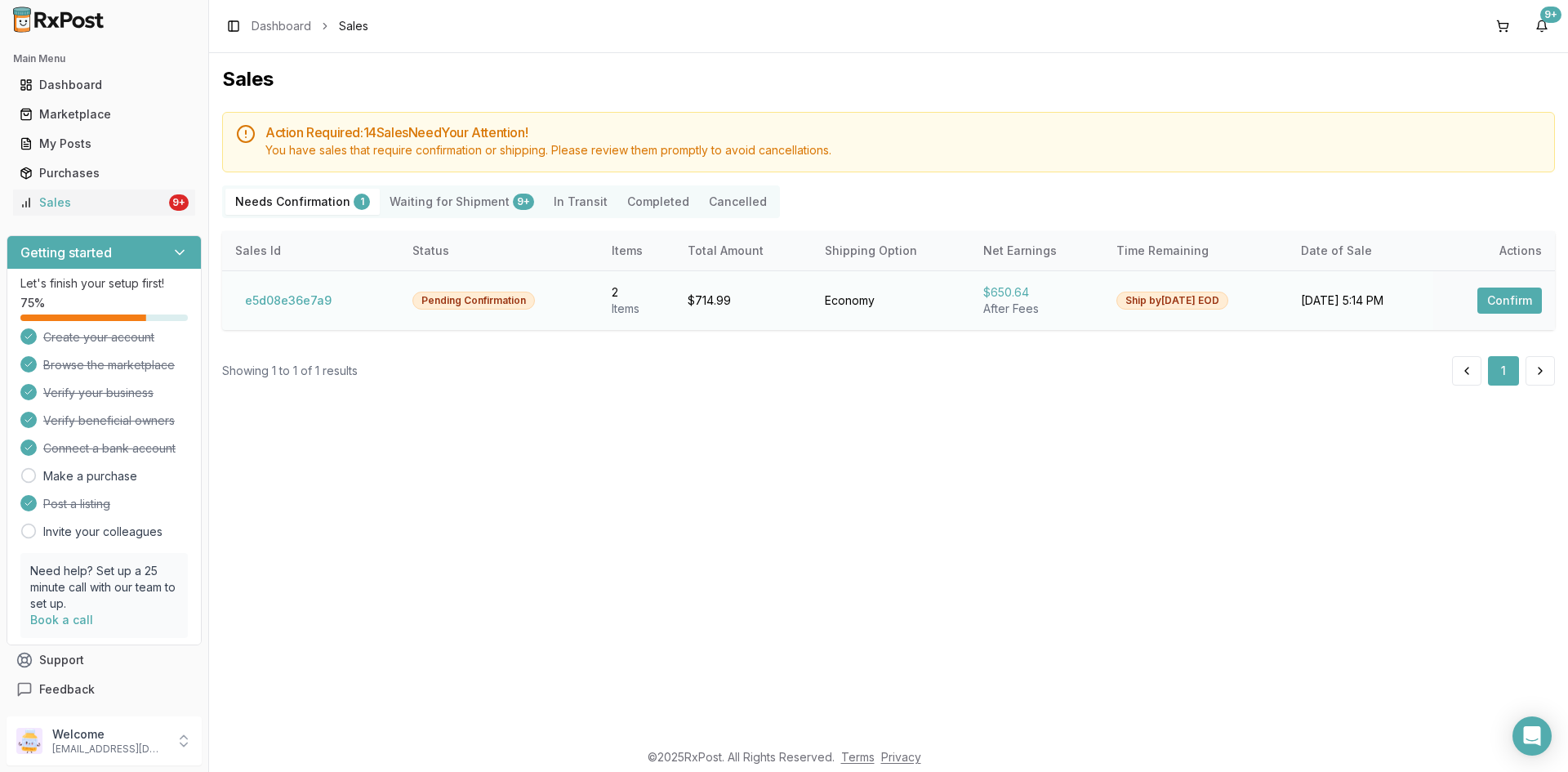
click at [1509, 300] on button "Confirm" at bounding box center [1509, 300] width 65 height 26
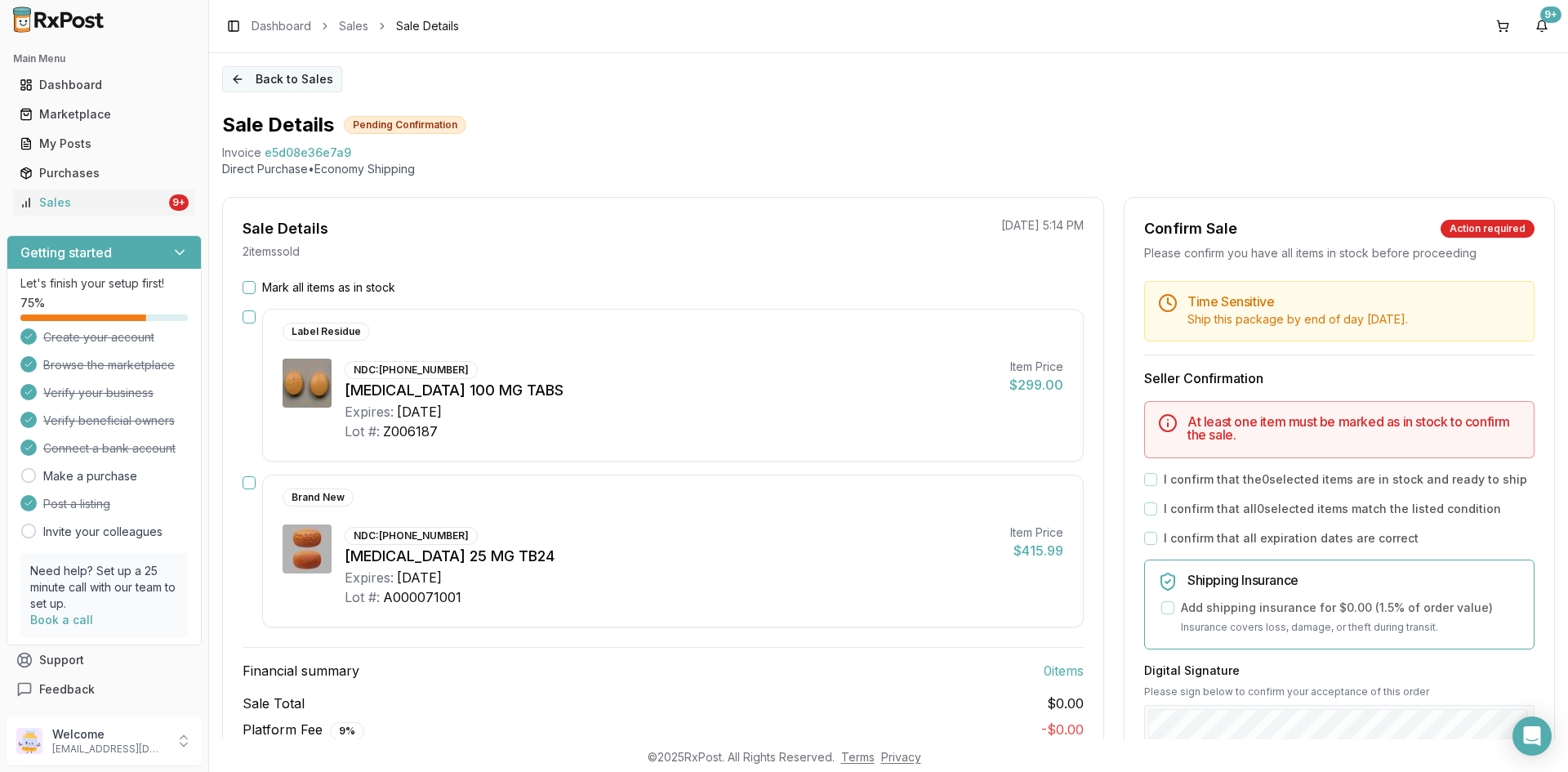
click at [299, 83] on button "Back to Sales" at bounding box center [281, 79] width 120 height 26
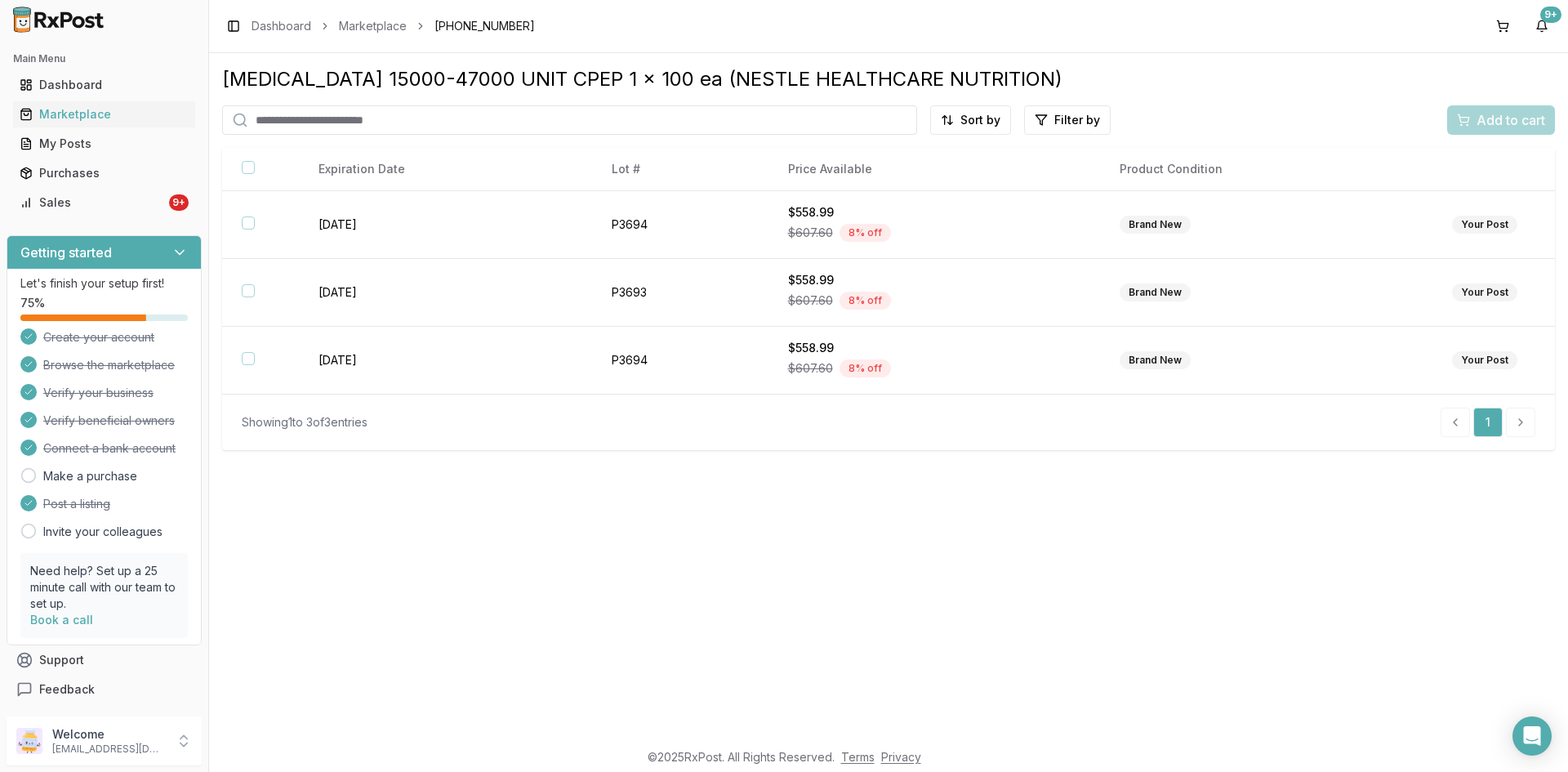
click at [312, 122] on input "search" at bounding box center [569, 120] width 695 height 29
paste input "**********"
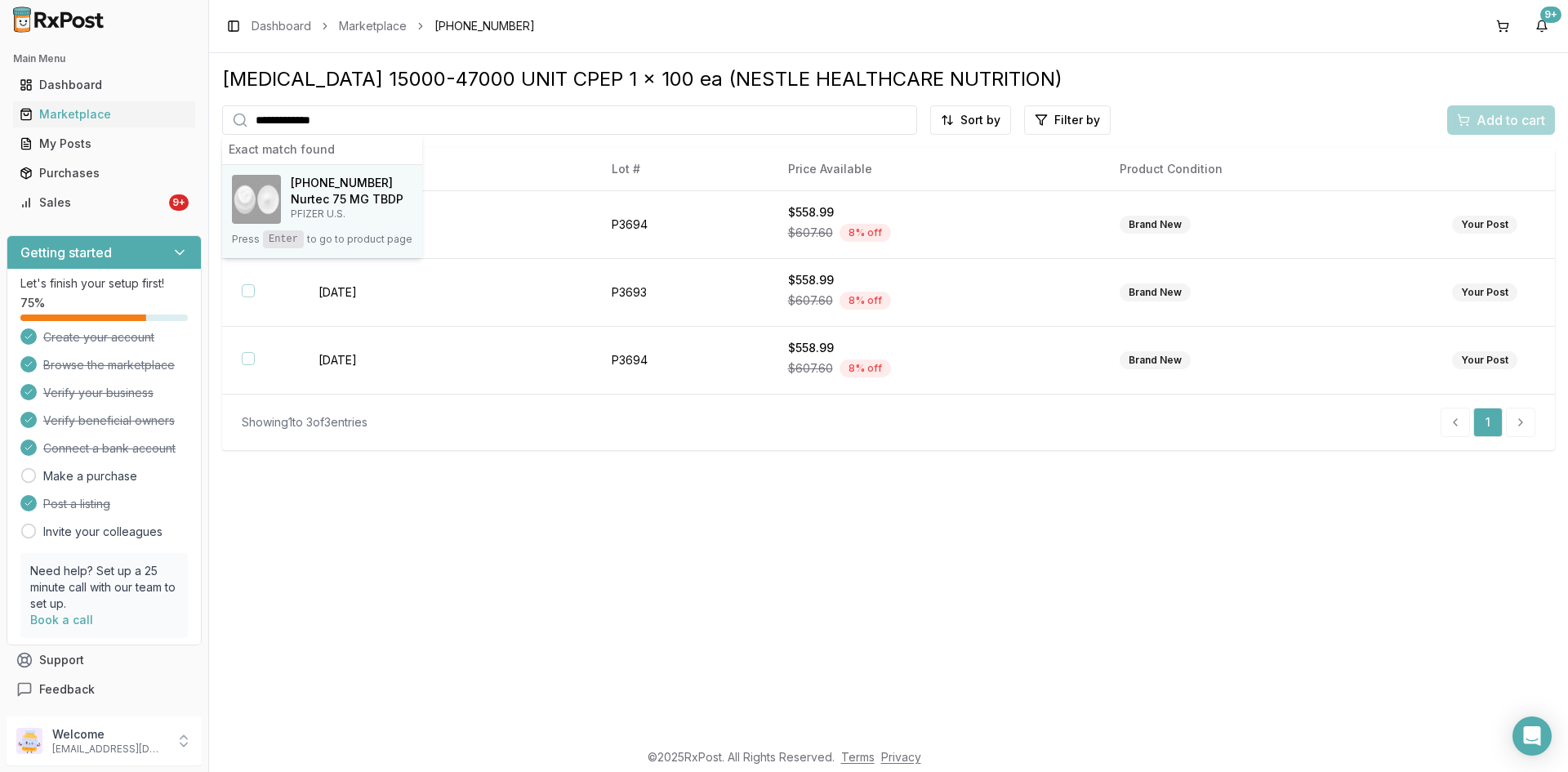
type input "**********"
click at [325, 203] on h4 "Nurtec 75 MG TBDP" at bounding box center [347, 199] width 113 height 16
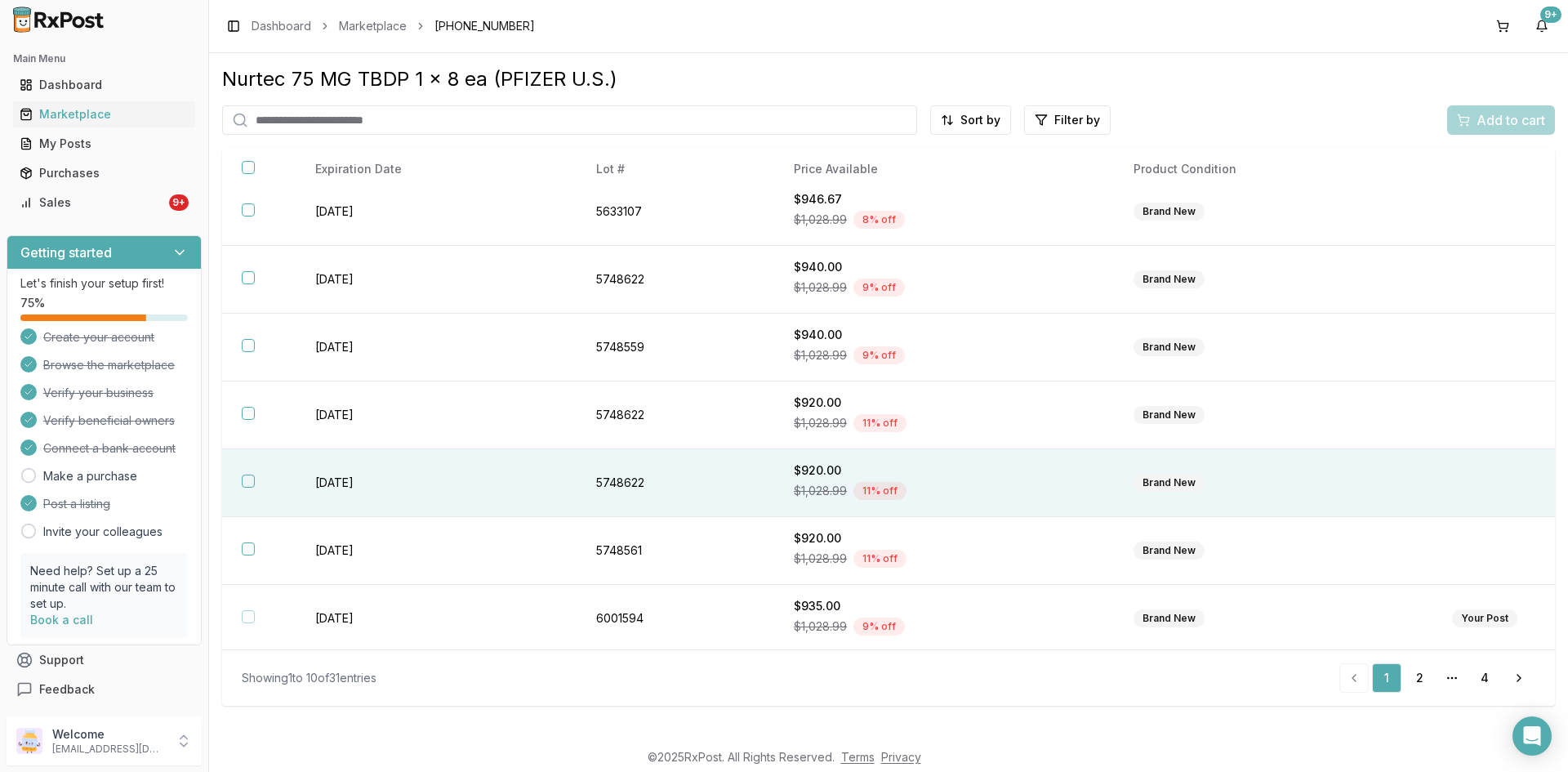
scroll to position [219, 0]
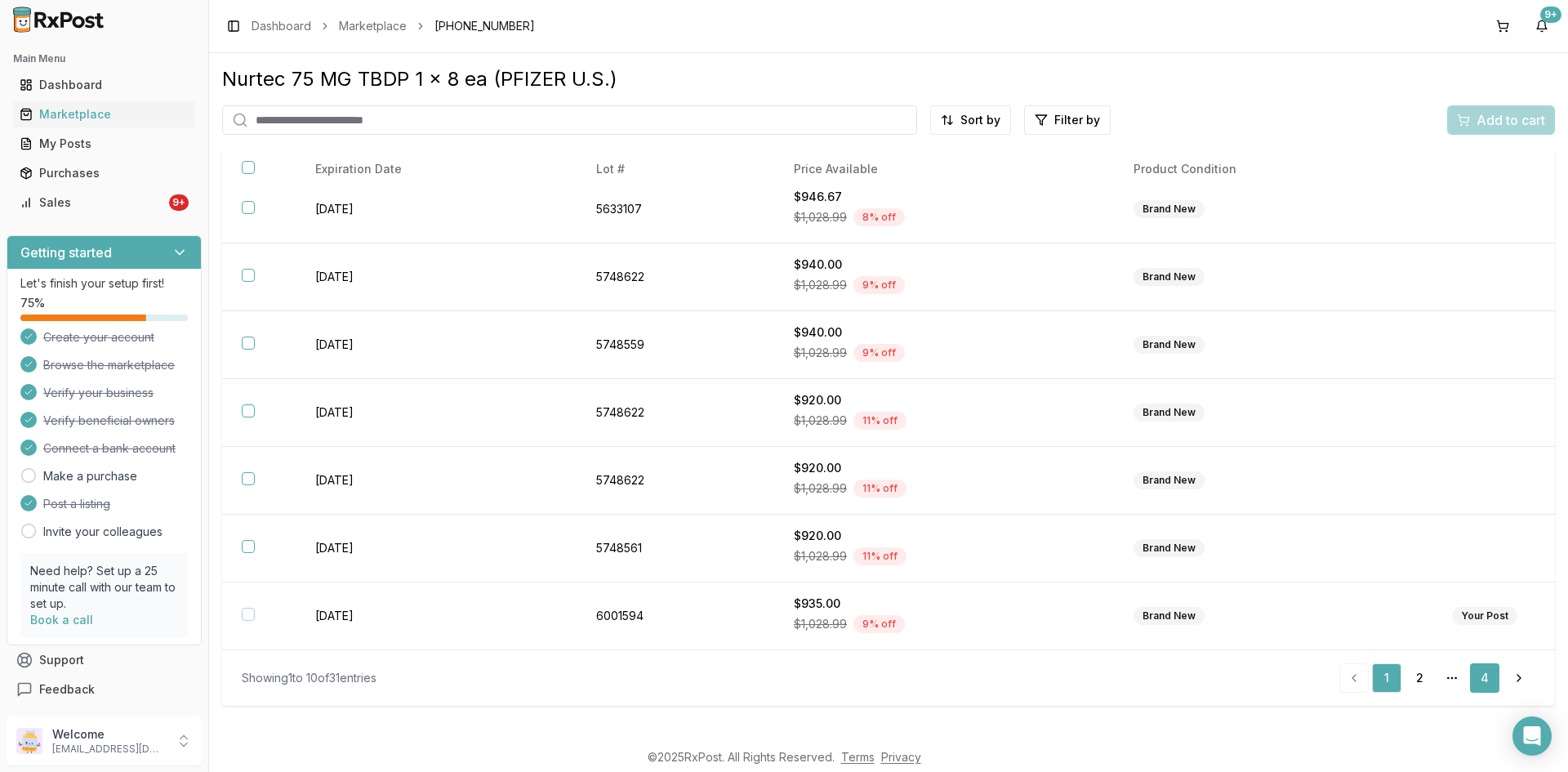
click at [1485, 678] on link "4" at bounding box center [1485, 678] width 29 height 29
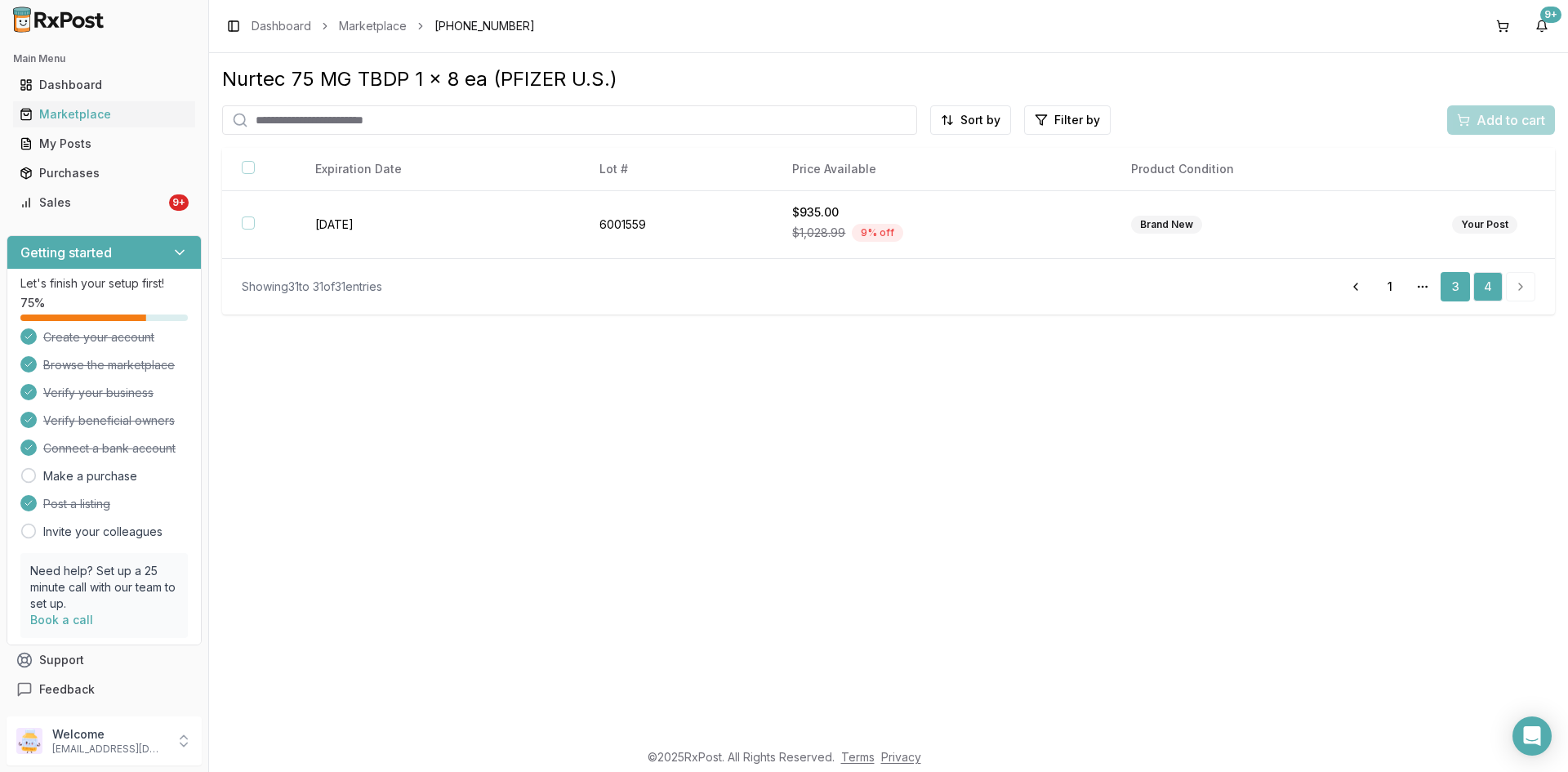
click at [1454, 291] on link "3" at bounding box center [1455, 286] width 29 height 29
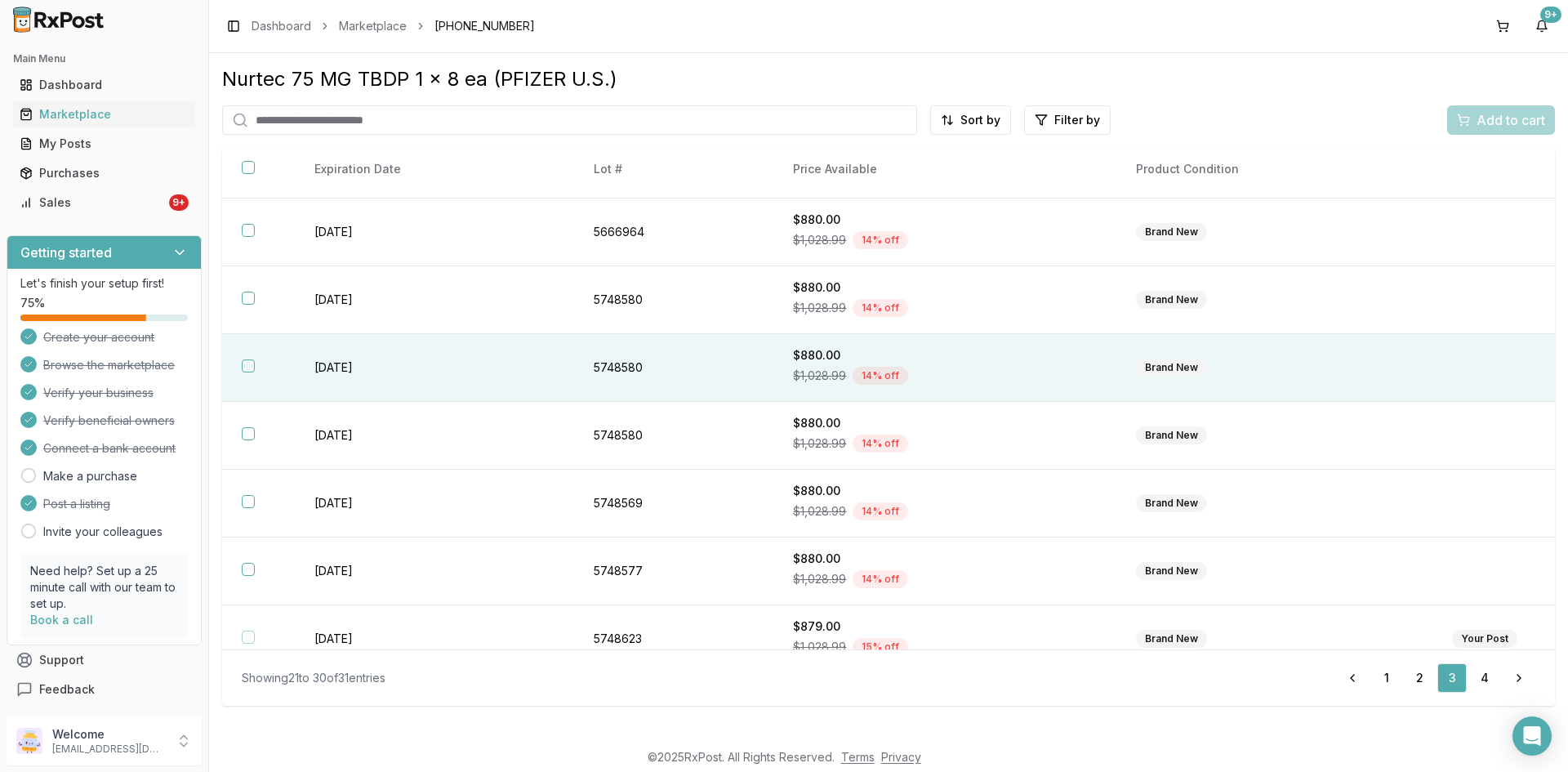
scroll to position [219, 0]
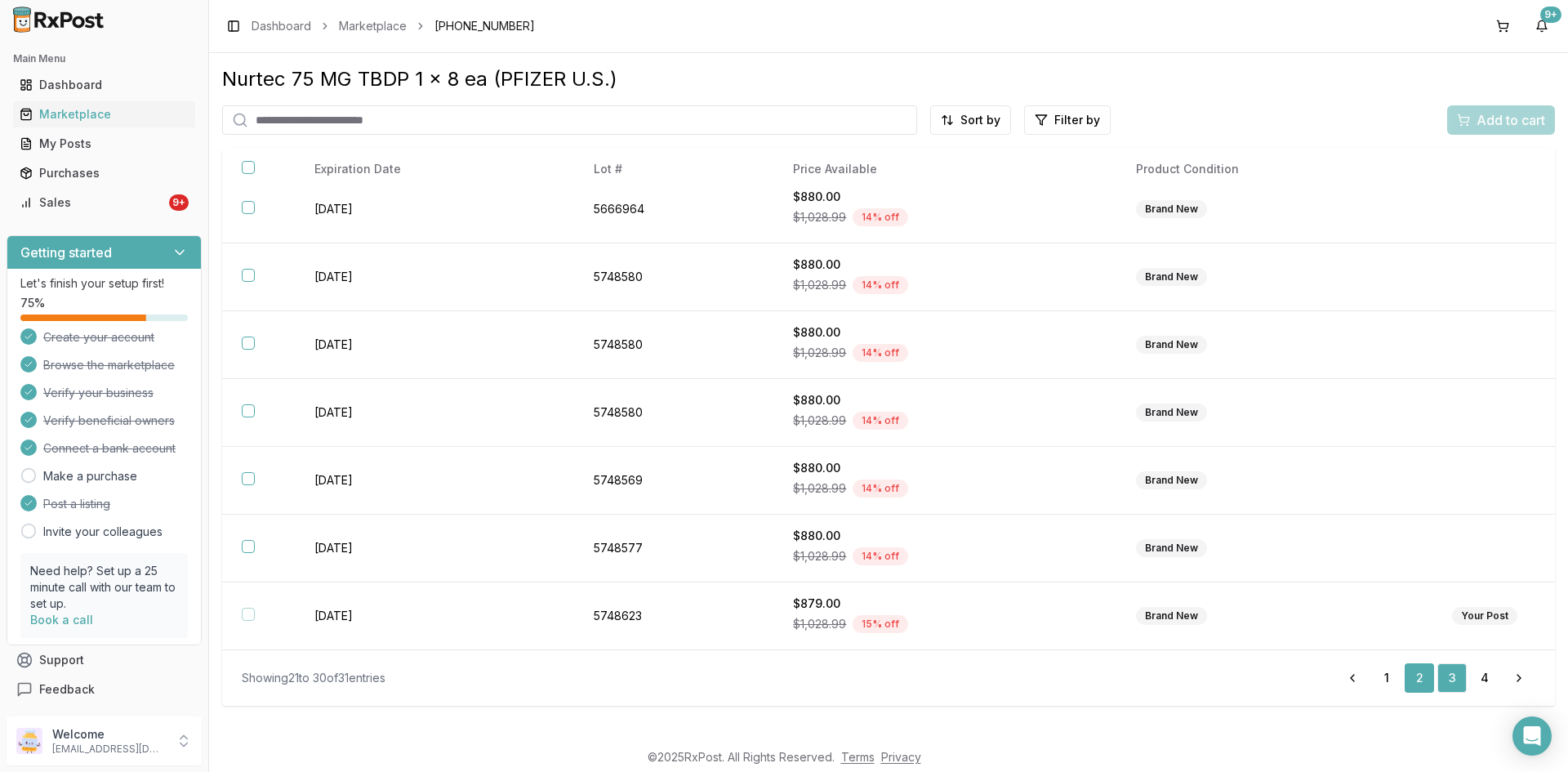
click at [1419, 678] on link "2" at bounding box center [1419, 678] width 29 height 29
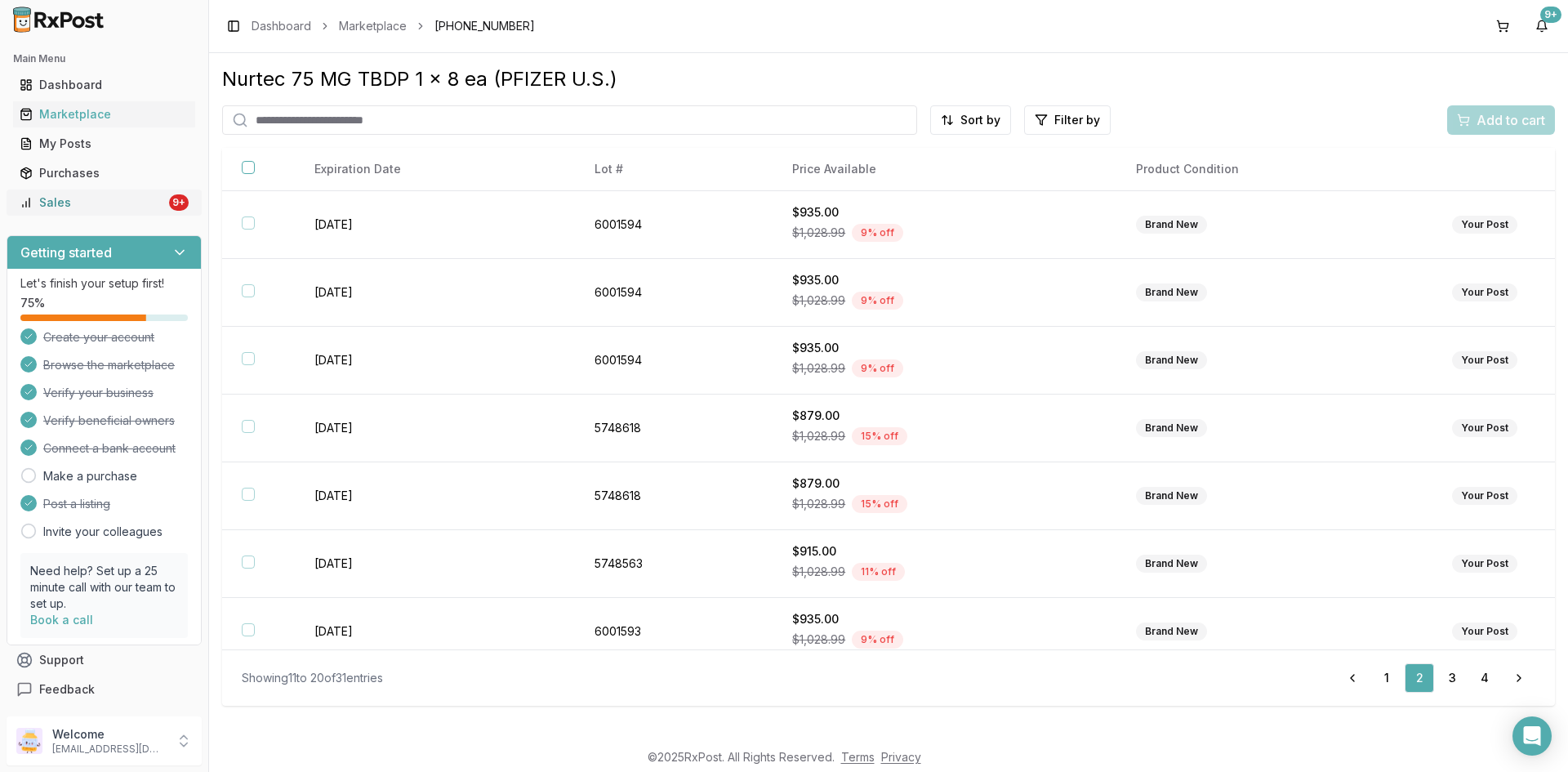
click at [62, 199] on div "Sales" at bounding box center [92, 203] width 147 height 16
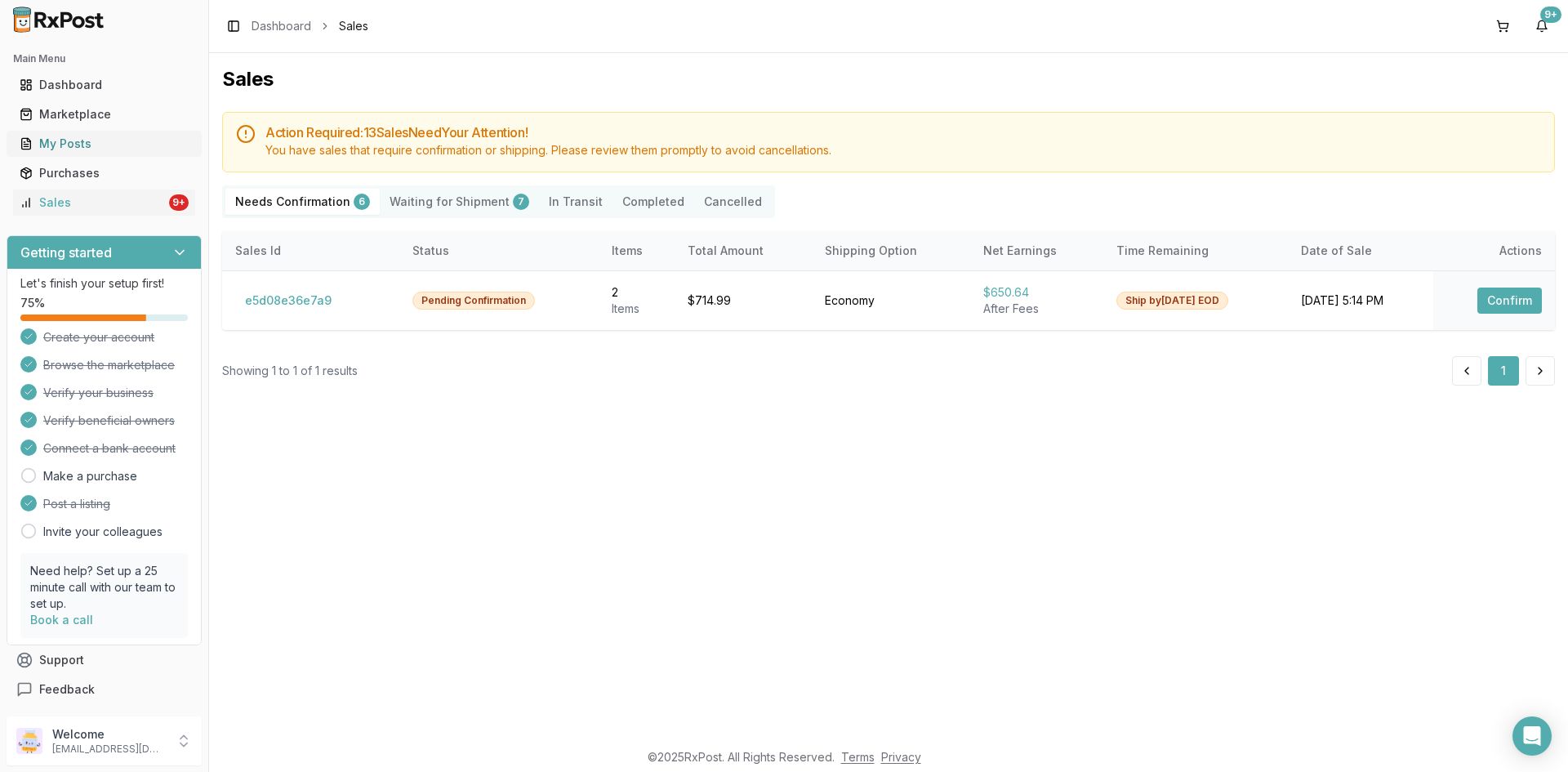
click at [76, 147] on div "My Posts" at bounding box center [104, 144] width 169 height 16
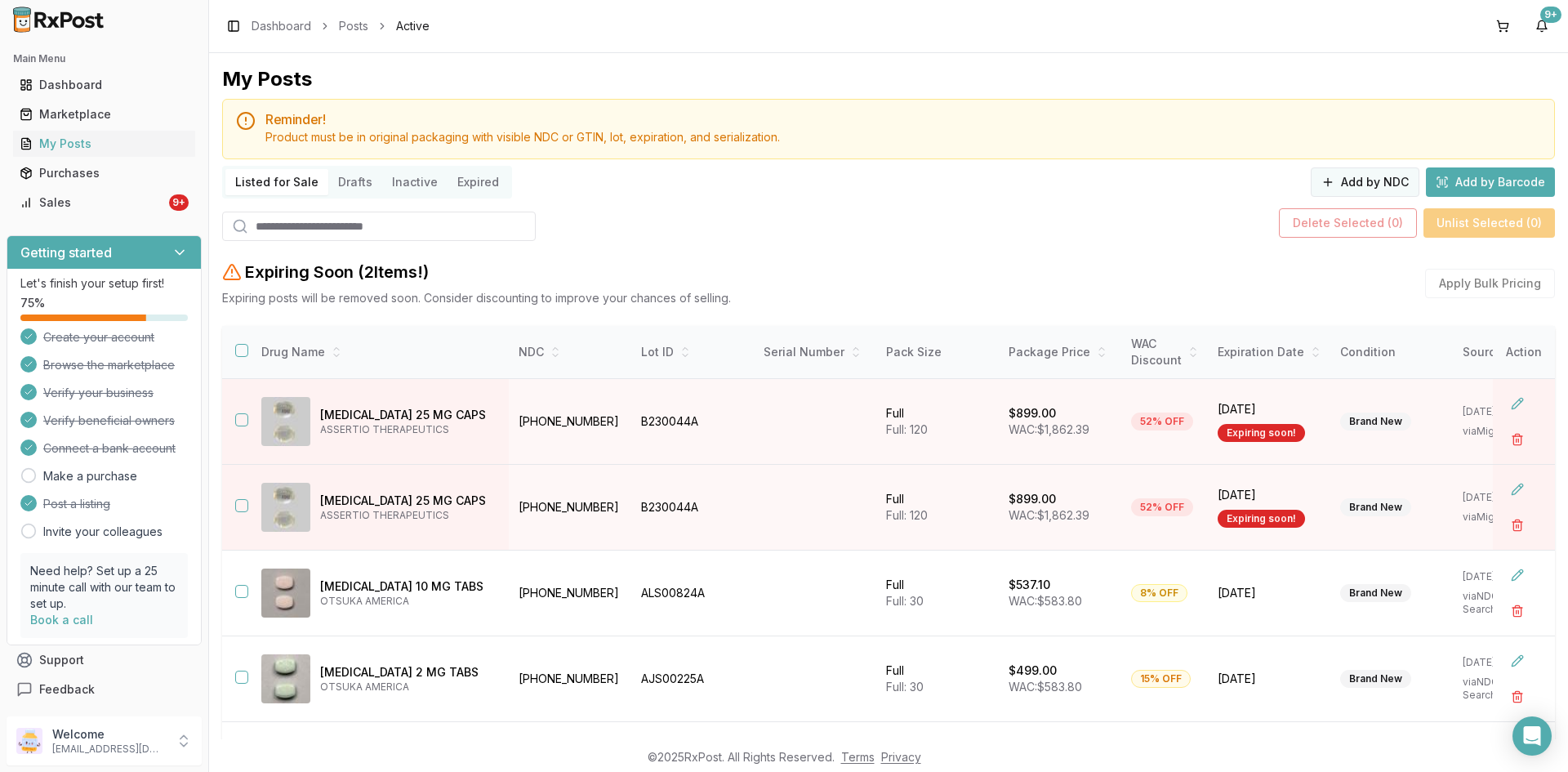
click at [1352, 182] on button "Add by NDC" at bounding box center [1366, 182] width 108 height 29
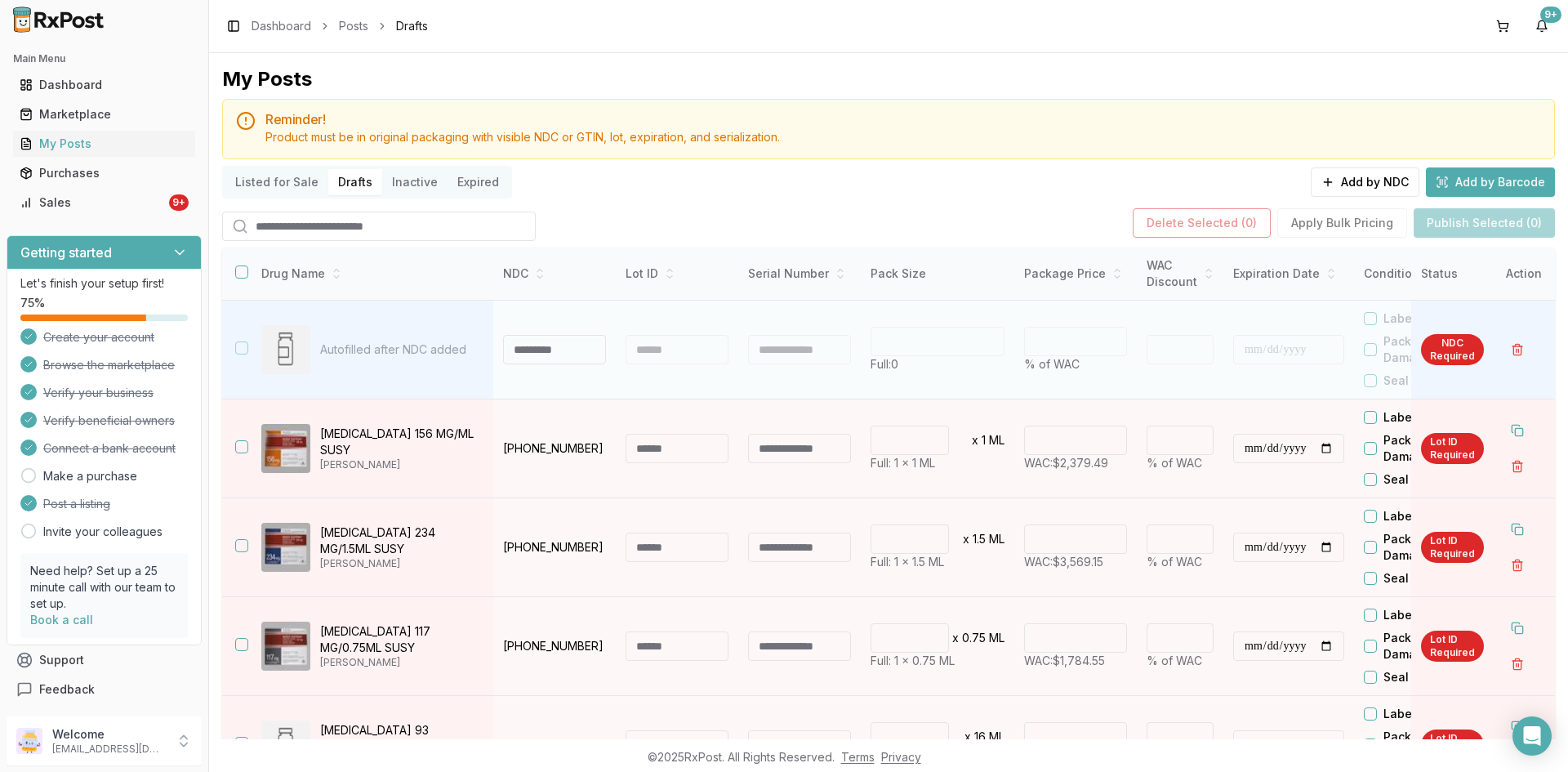
click at [531, 358] on input at bounding box center [555, 349] width 103 height 29
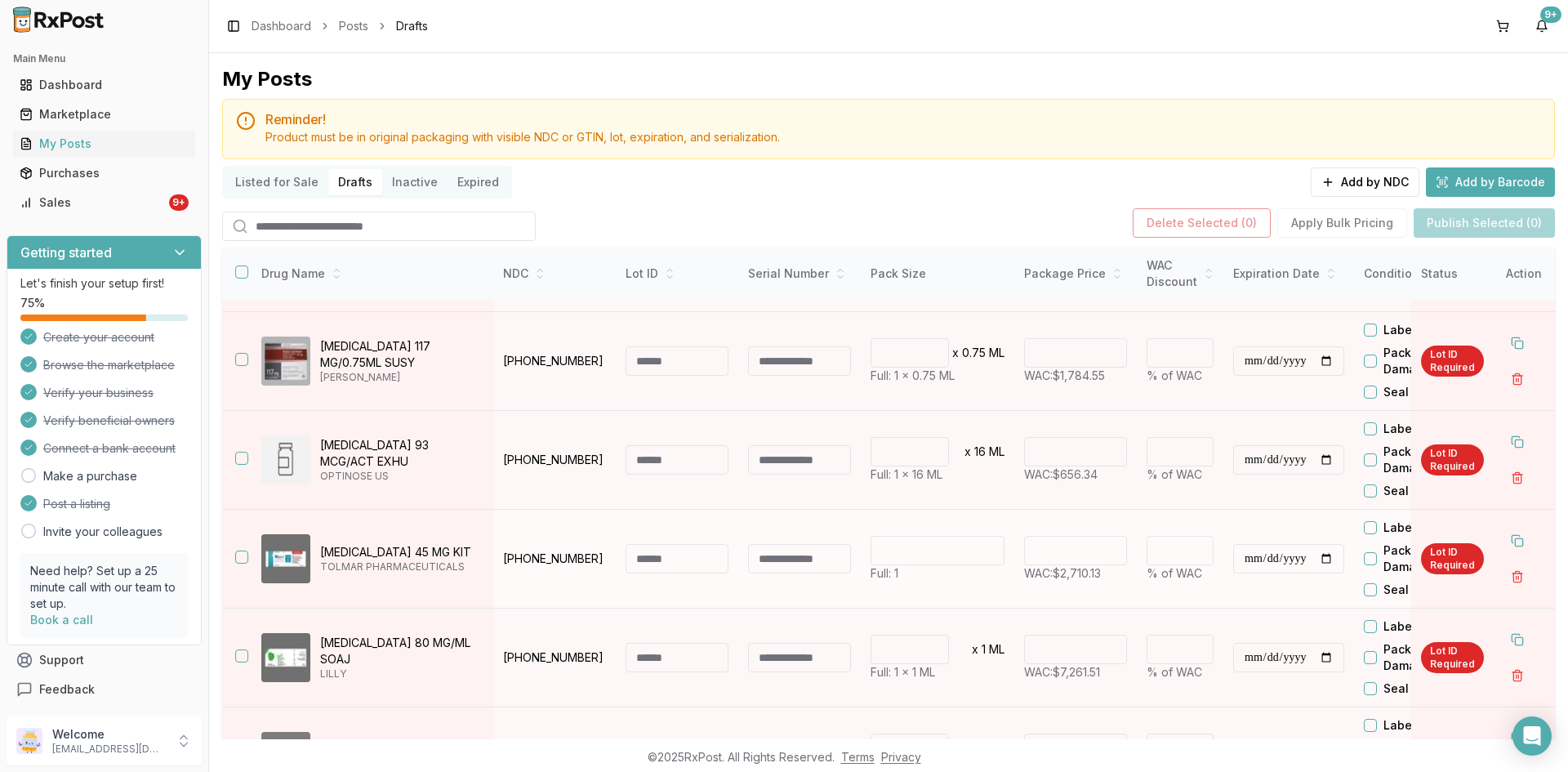
scroll to position [327, 0]
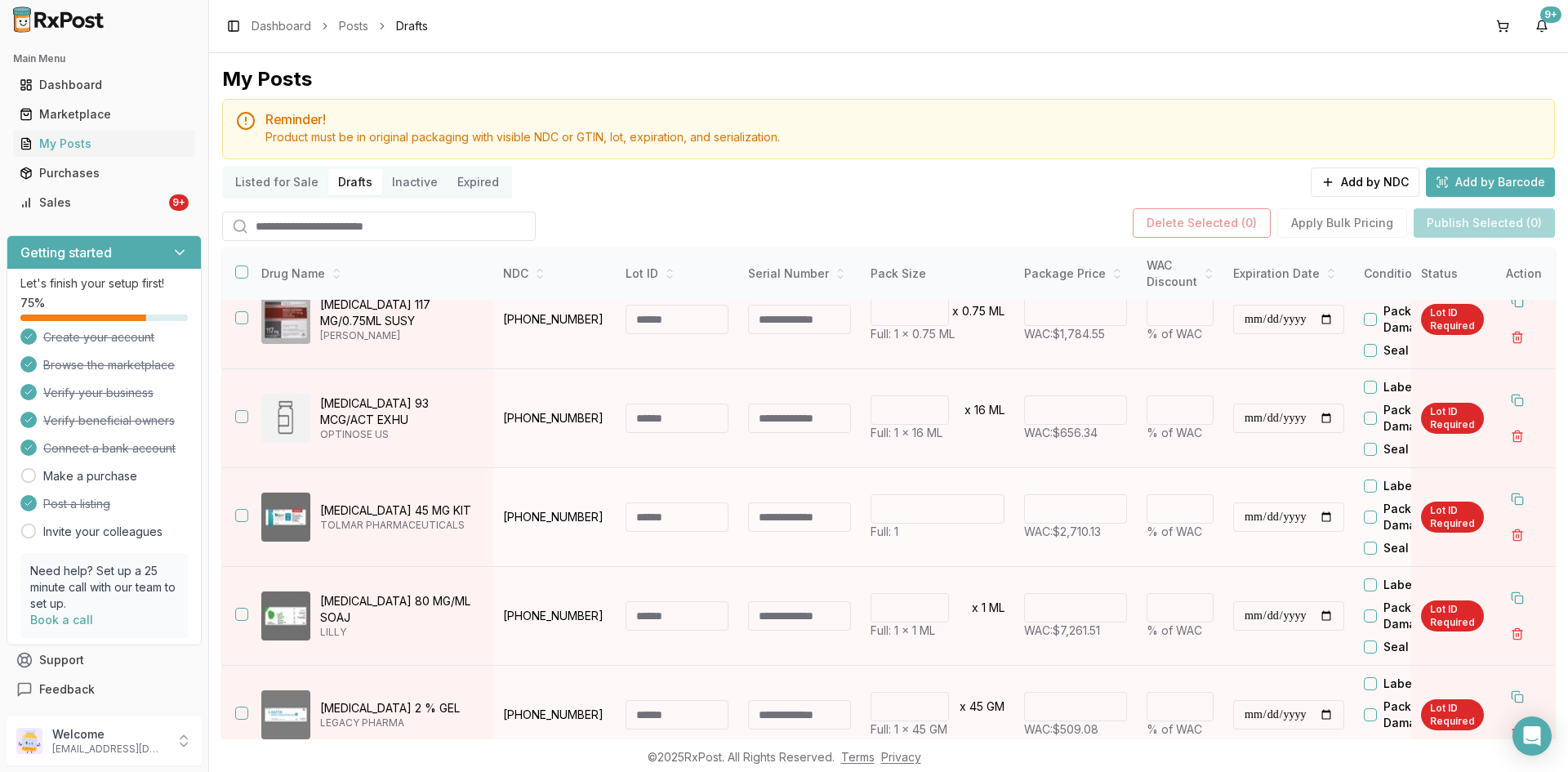
click at [651, 515] on input at bounding box center [677, 517] width 103 height 29
drag, startPoint x: 590, startPoint y: 518, endPoint x: 501, endPoint y: 515, distance: 89.1
click at [501, 515] on td "62935-0461-50" at bounding box center [555, 517] width 123 height 99
copy p "62935-0461-50"
click at [641, 513] on input at bounding box center [677, 517] width 103 height 29
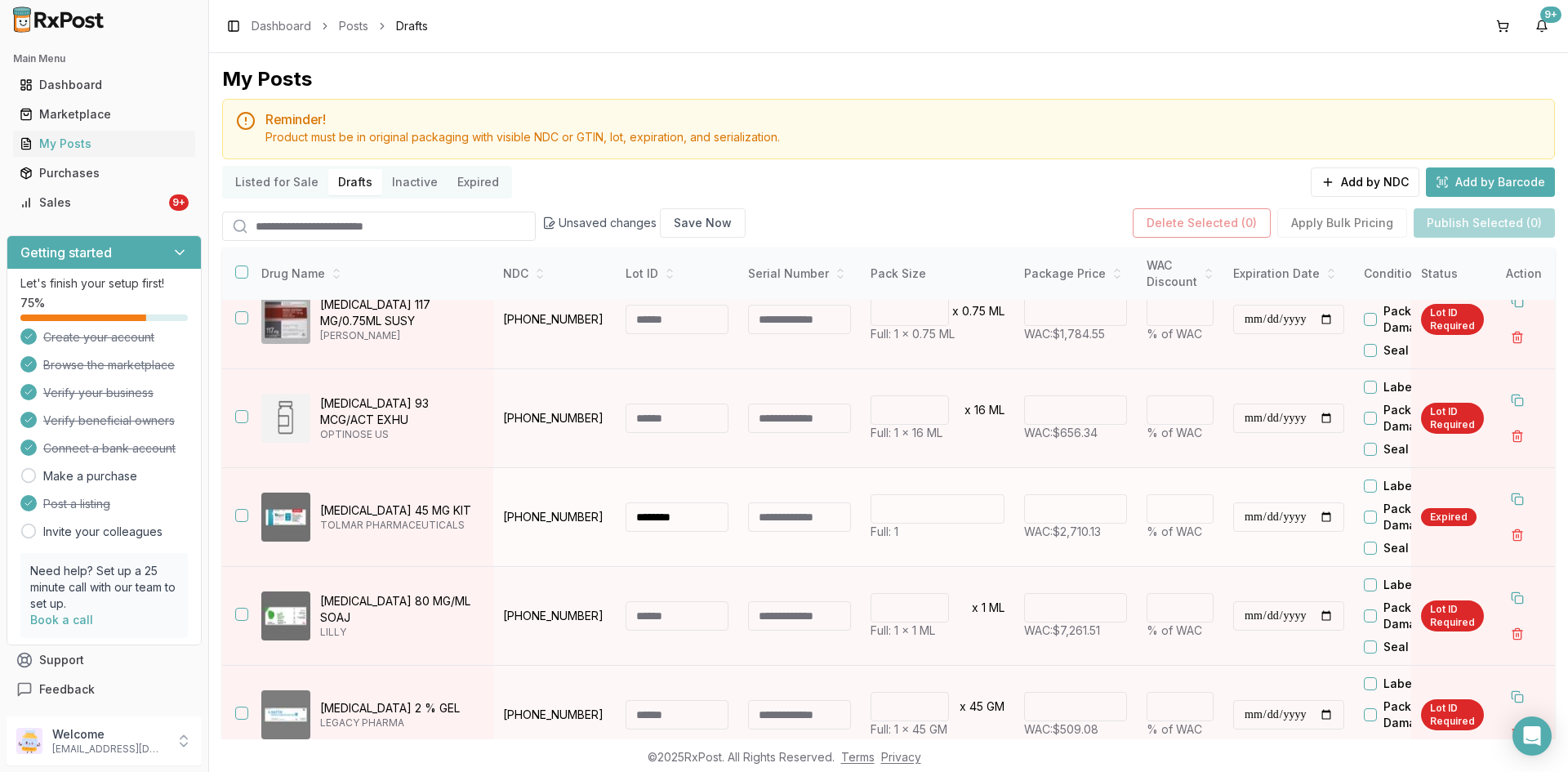
type input "********"
click at [1250, 520] on input "**********" at bounding box center [1288, 517] width 111 height 29
type input "**********"
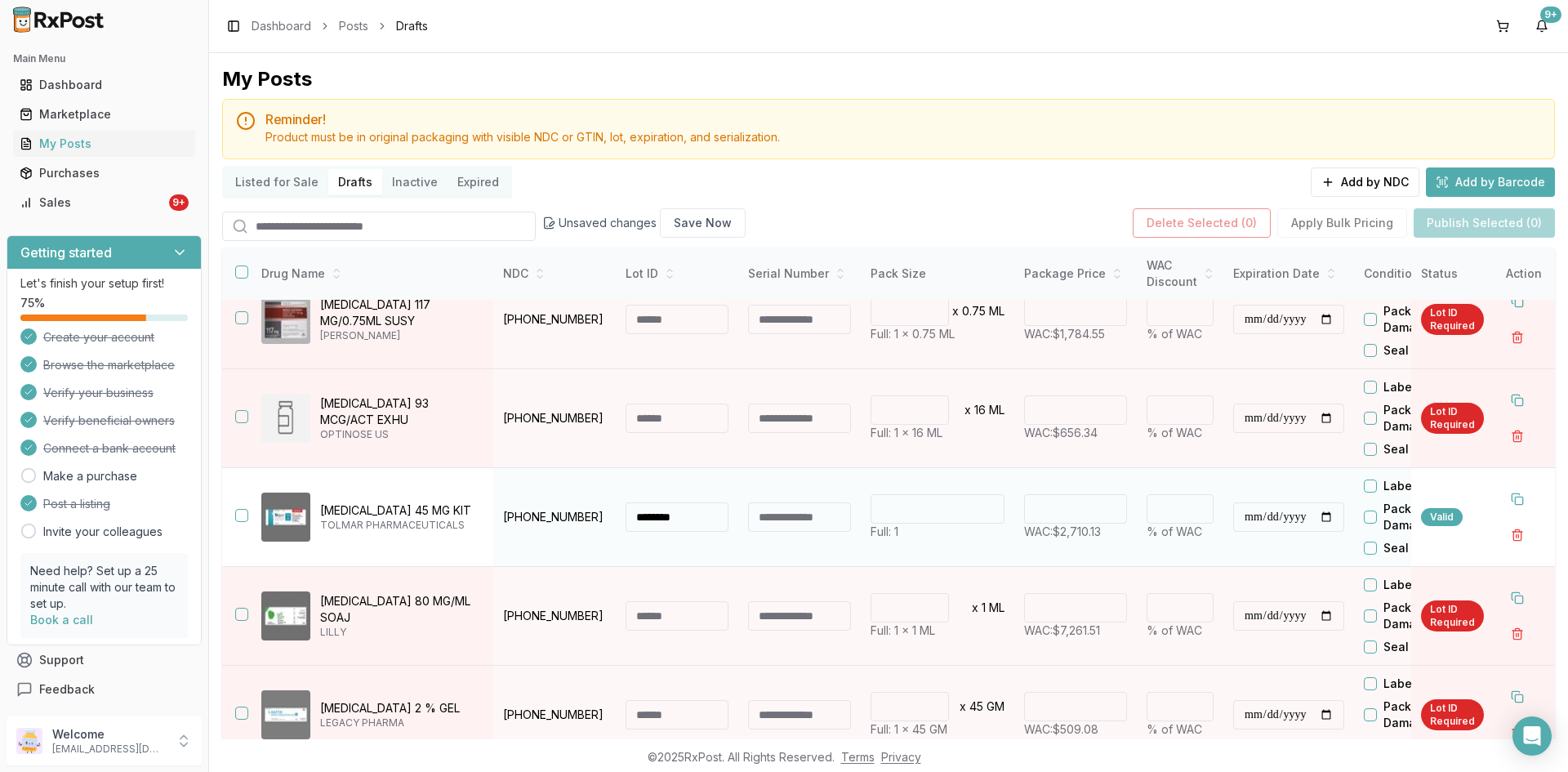
click at [1343, 516] on input "**********" at bounding box center [1288, 517] width 111 height 29
drag, startPoint x: 594, startPoint y: 520, endPoint x: 505, endPoint y: 525, distance: 89.1
click at [503, 521] on p "62935-0461-50" at bounding box center [555, 517] width 103 height 16
copy p "62935-0461-50"
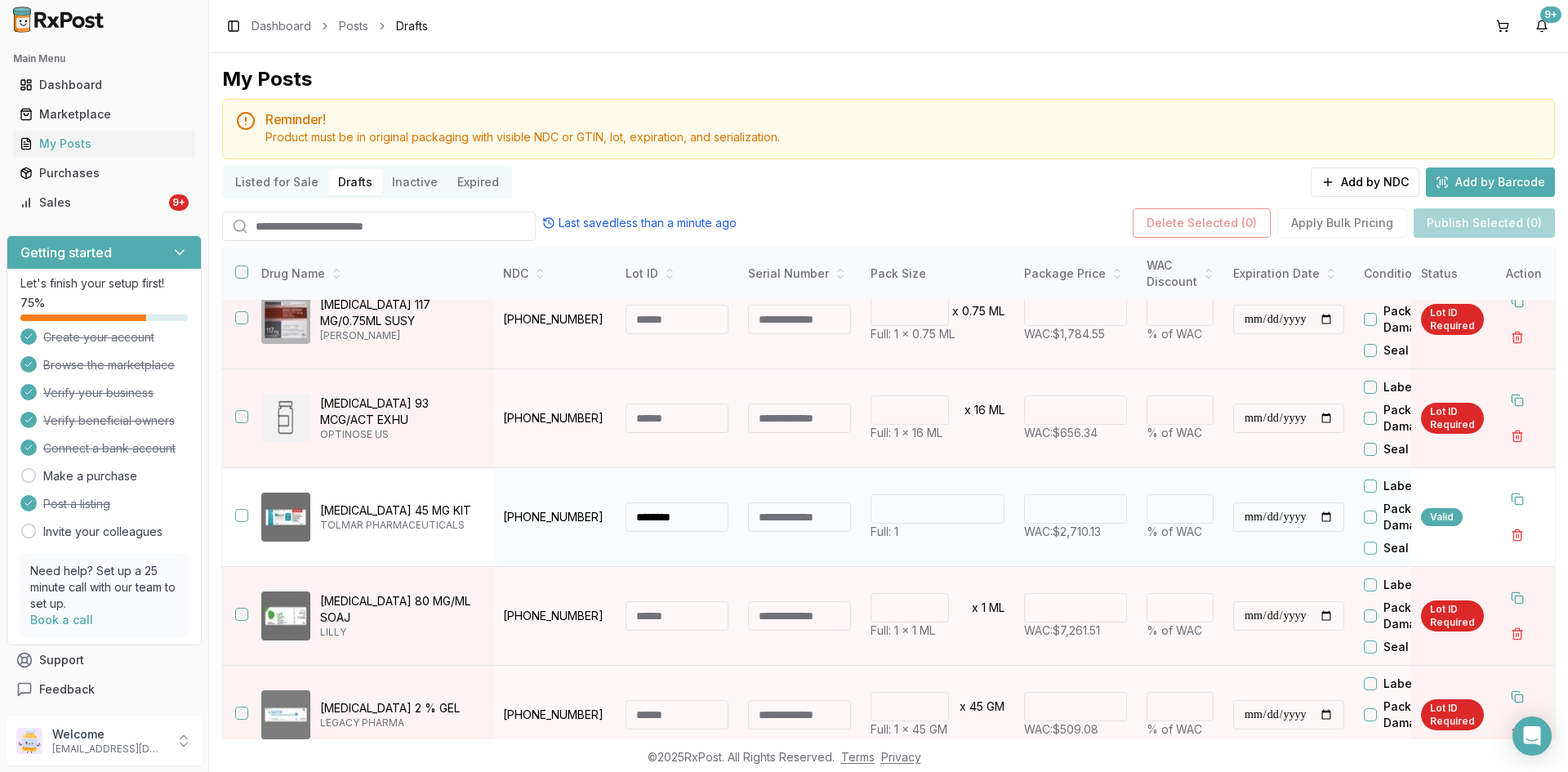
drag, startPoint x: 706, startPoint y: 521, endPoint x: 611, endPoint y: 513, distance: 95.3
click at [611, 513] on tr "**********" at bounding box center [983, 517] width 1522 height 99
click at [243, 515] on button "button" at bounding box center [242, 515] width 13 height 13
click at [1485, 222] on button "Publish Selected (1)" at bounding box center [1485, 223] width 139 height 29
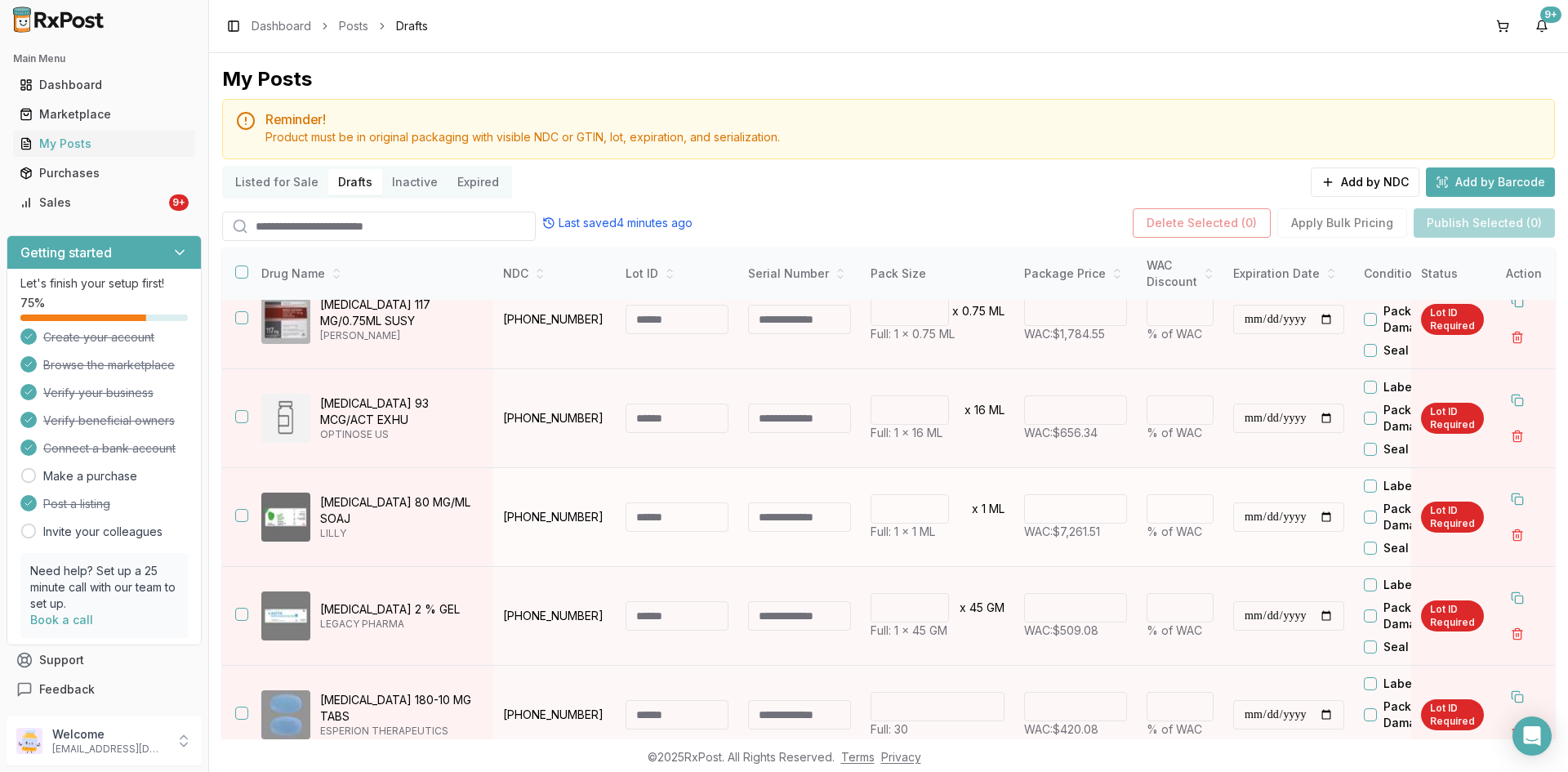
click at [648, 524] on input at bounding box center [677, 517] width 103 height 29
type input "*********"
drag, startPoint x: 668, startPoint y: 516, endPoint x: 622, endPoint y: 516, distance: 46.0
click at [622, 516] on td "*********" at bounding box center [677, 517] width 123 height 99
drag, startPoint x: 1169, startPoint y: 313, endPoint x: 882, endPoint y: 290, distance: 287.9
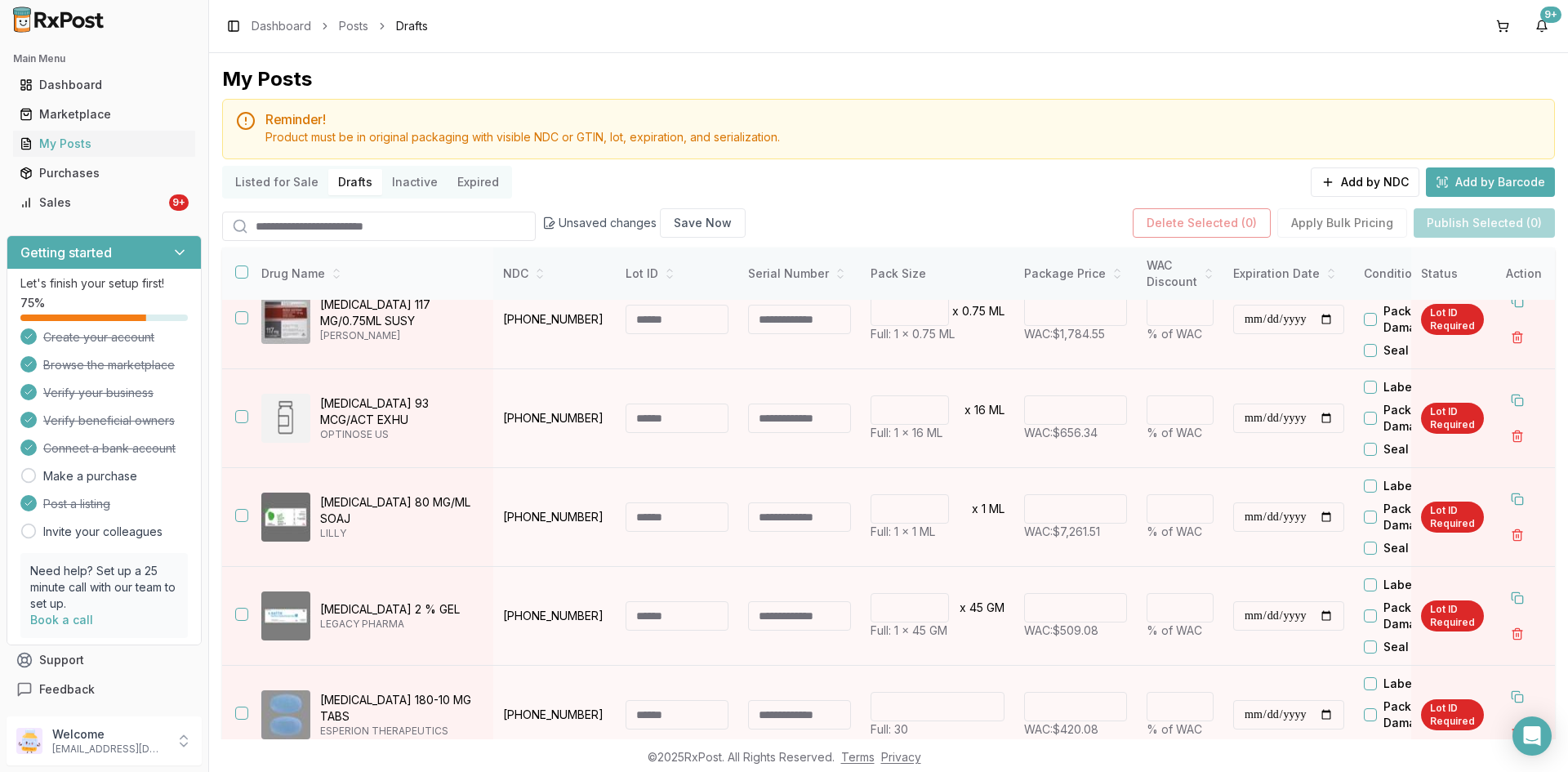
click at [1119, 318] on tr "**********" at bounding box center [983, 320] width 1522 height 99
type input "*******"
click at [960, 354] on td "* x 0.75 ML Full: 1 x 0.75 ML" at bounding box center [938, 320] width 154 height 99
drag, startPoint x: 1173, startPoint y: 320, endPoint x: 994, endPoint y: 296, distance: 180.6
click at [1127, 322] on tr "**********" at bounding box center [983, 320] width 1522 height 99
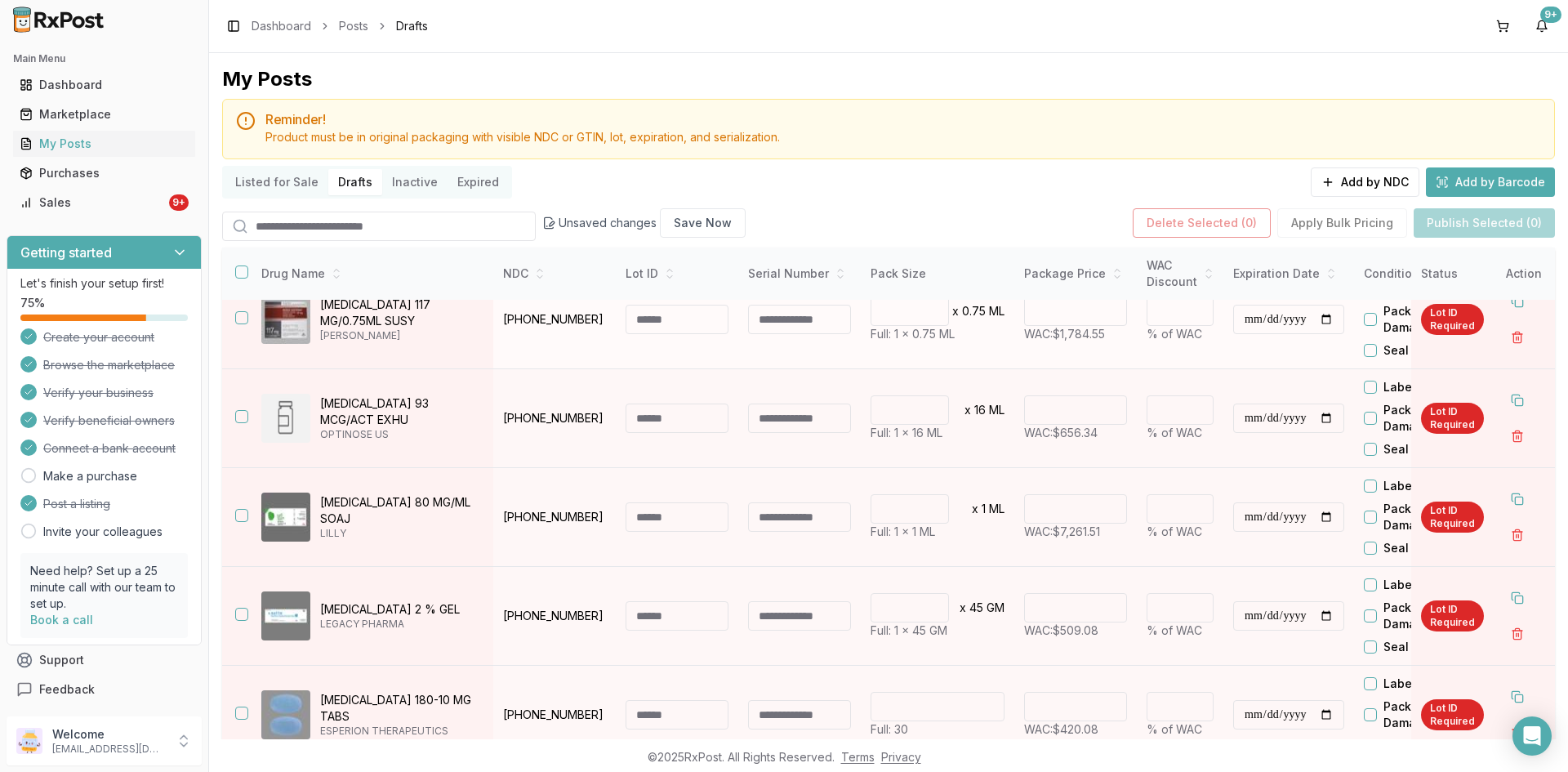
type input "*"
type input "*******"
click at [949, 355] on td "* x 0.75 ML Full: 1 x 0.75 ML" at bounding box center [938, 320] width 154 height 99
drag, startPoint x: 581, startPoint y: 322, endPoint x: 503, endPoint y: 332, distance: 78.6
click at [503, 332] on td "50458-0562-01" at bounding box center [555, 320] width 123 height 99
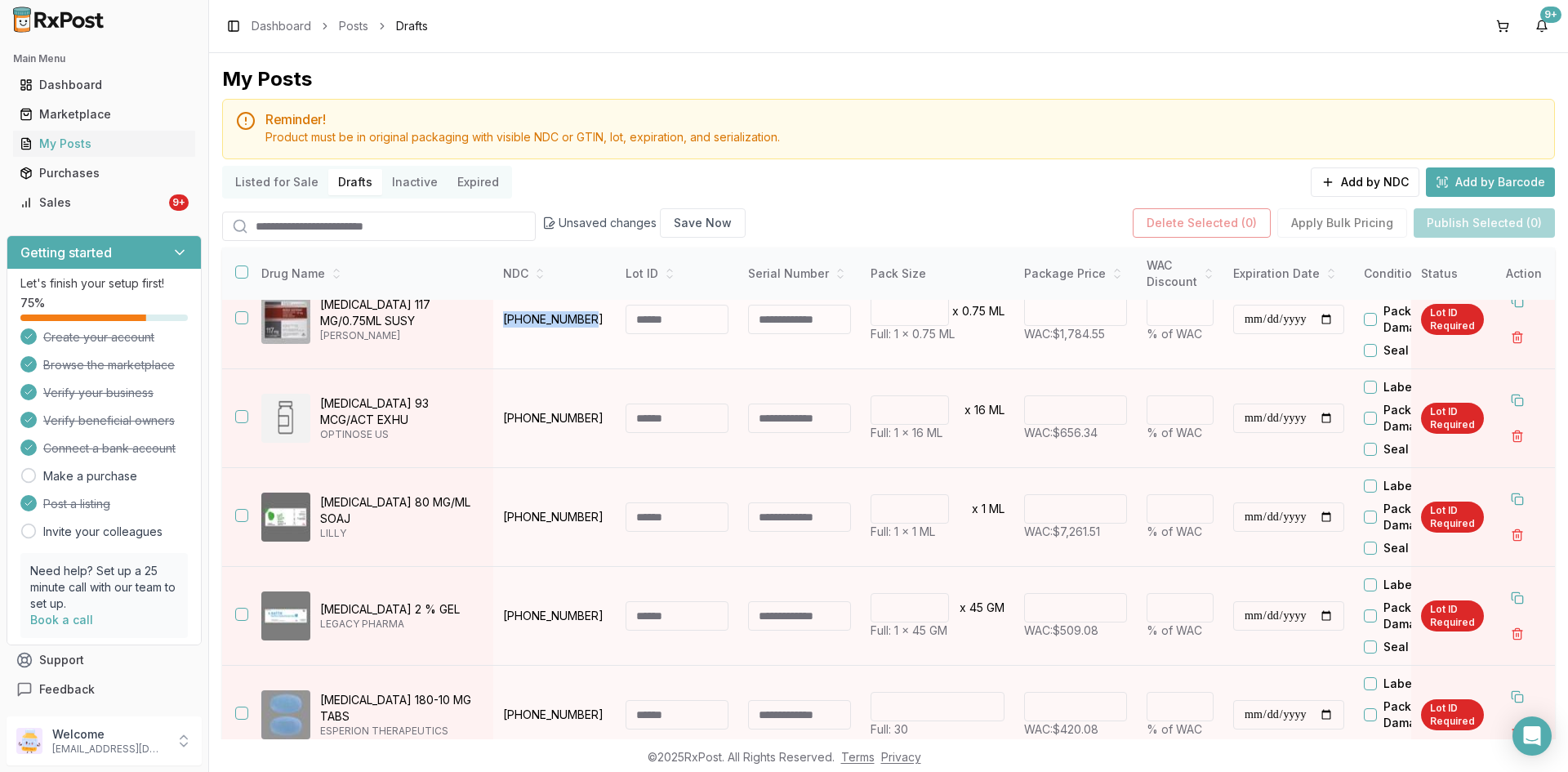
copy p "50458-0562-01"
click at [697, 322] on input at bounding box center [677, 319] width 103 height 29
type input "*******"
click at [1242, 319] on input "**********" at bounding box center [1288, 319] width 111 height 29
type input "**********"
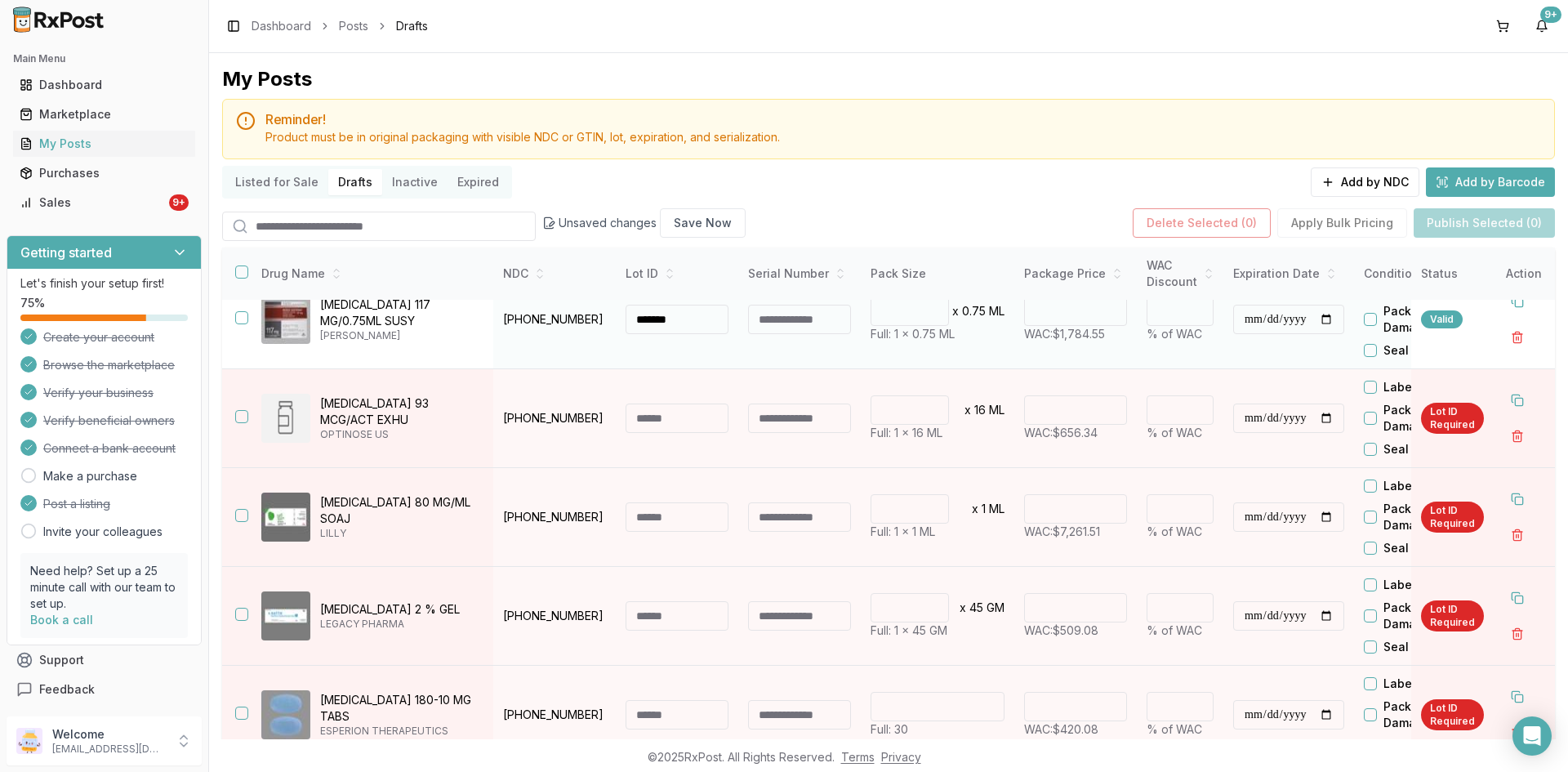
click at [1342, 323] on input "**********" at bounding box center [1288, 319] width 111 height 29
click at [1195, 352] on td "* % of WAC" at bounding box center [1181, 320] width 87 height 99
drag, startPoint x: 592, startPoint y: 319, endPoint x: 501, endPoint y: 323, distance: 91.1
click at [501, 323] on td "50458-0562-01" at bounding box center [555, 320] width 123 height 99
copy p "50458-0562-01"
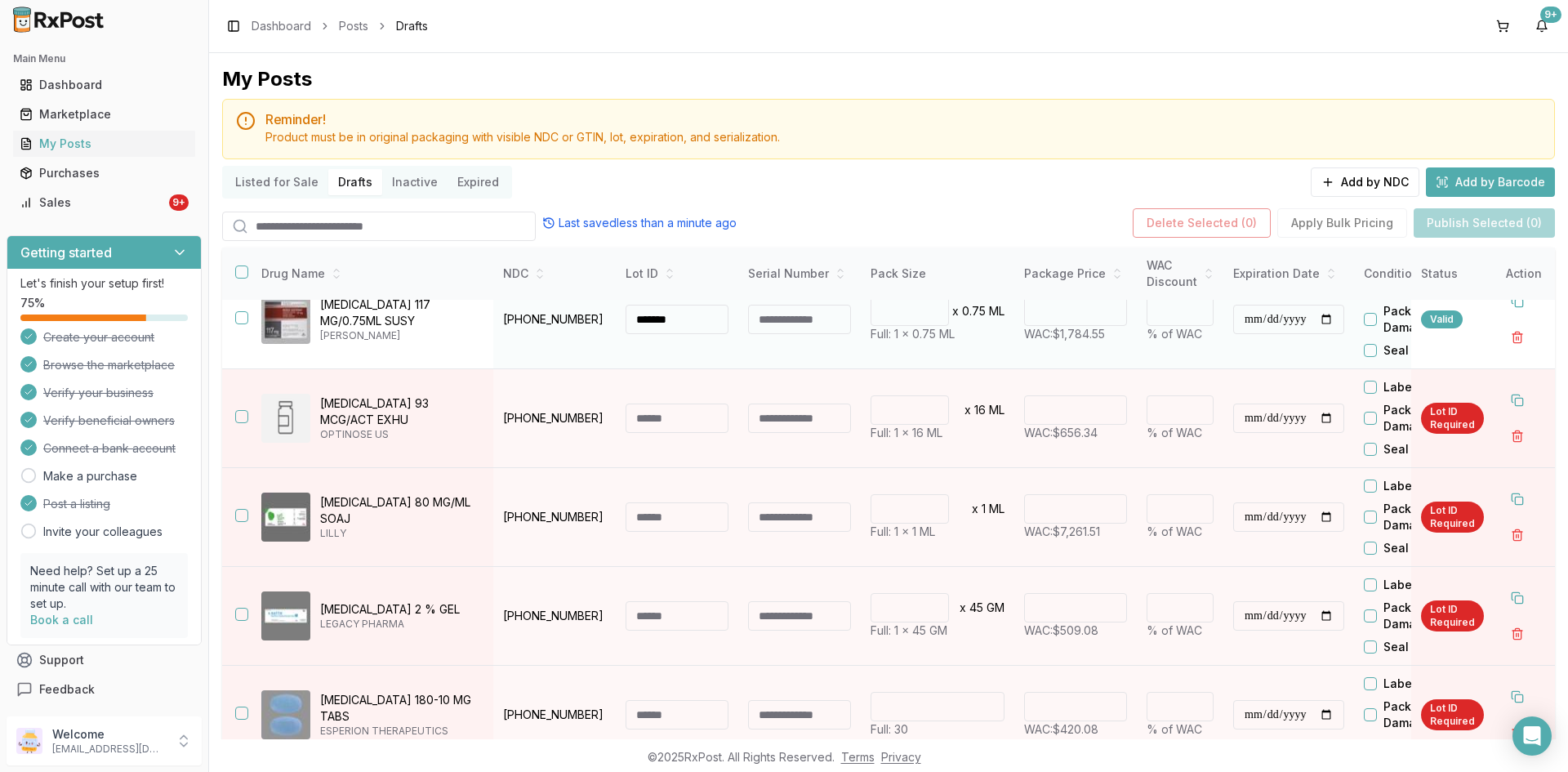
drag, startPoint x: 691, startPoint y: 322, endPoint x: 638, endPoint y: 336, distance: 54.8
click at [638, 336] on td "*******" at bounding box center [677, 320] width 123 height 99
click at [245, 322] on button "button" at bounding box center [242, 318] width 13 height 13
click at [1495, 219] on button "Publish Selected (1)" at bounding box center [1485, 223] width 139 height 29
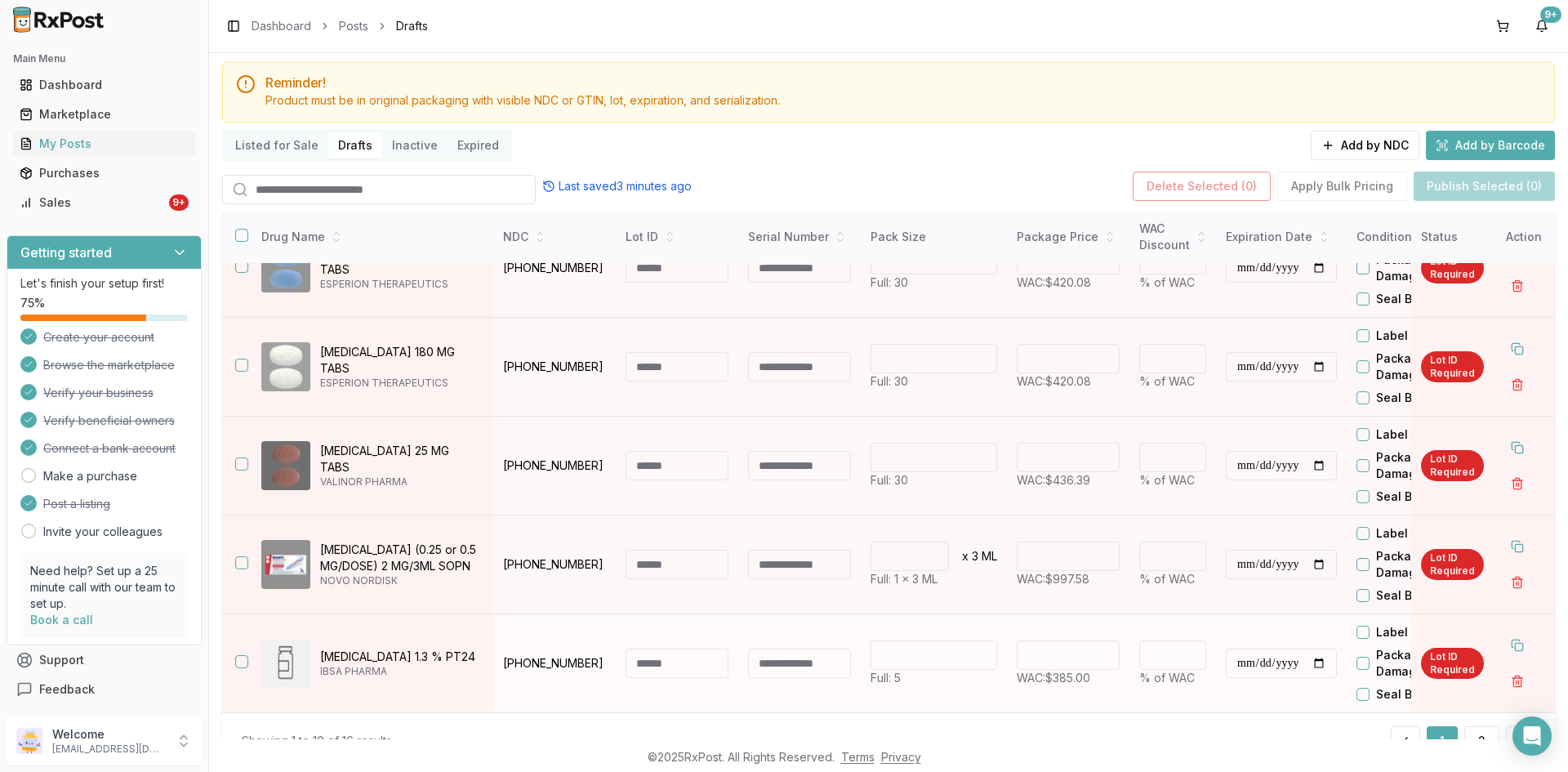
scroll to position [92, 0]
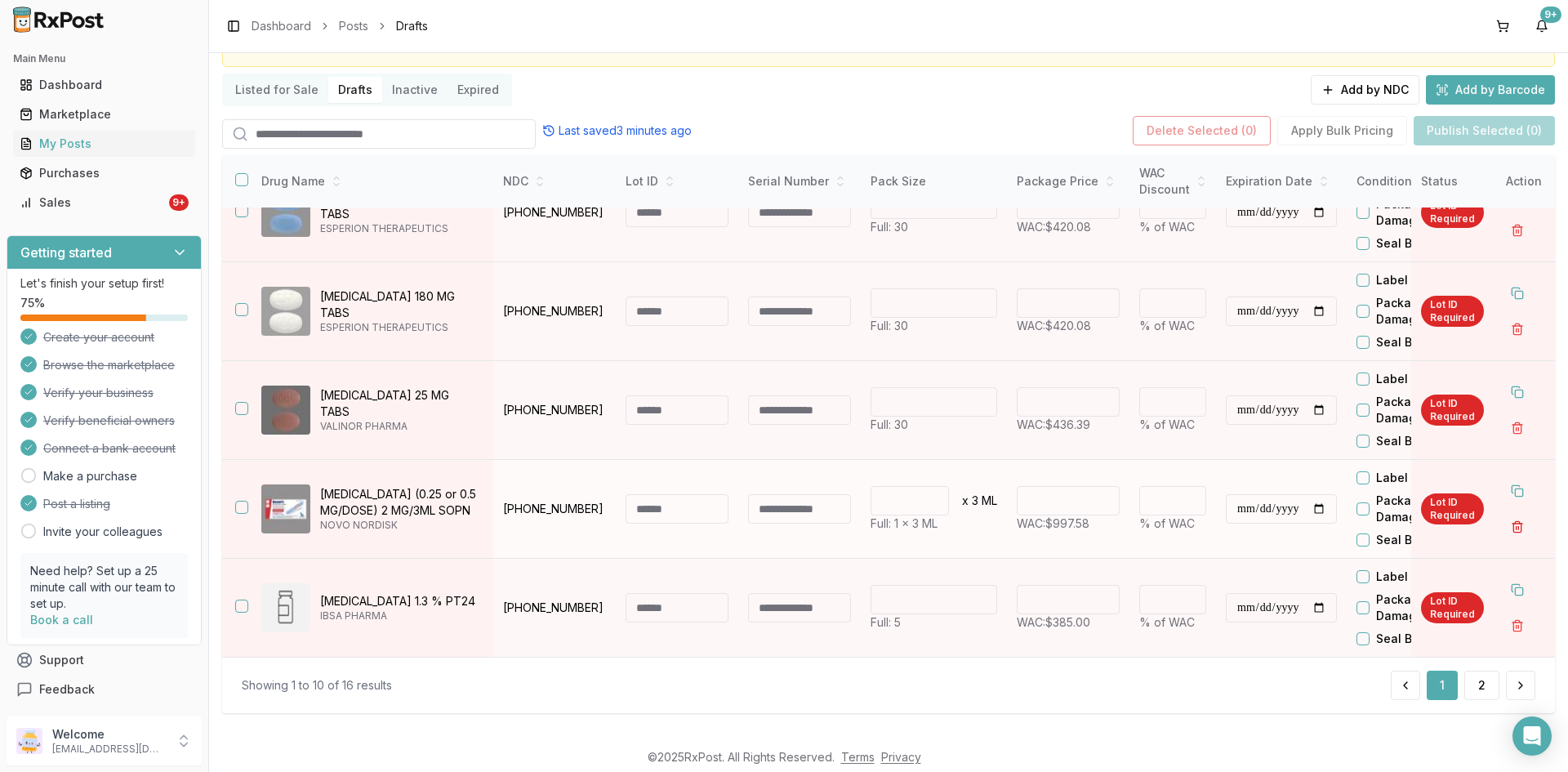
click at [1508, 520] on button "button" at bounding box center [1517, 527] width 29 height 29
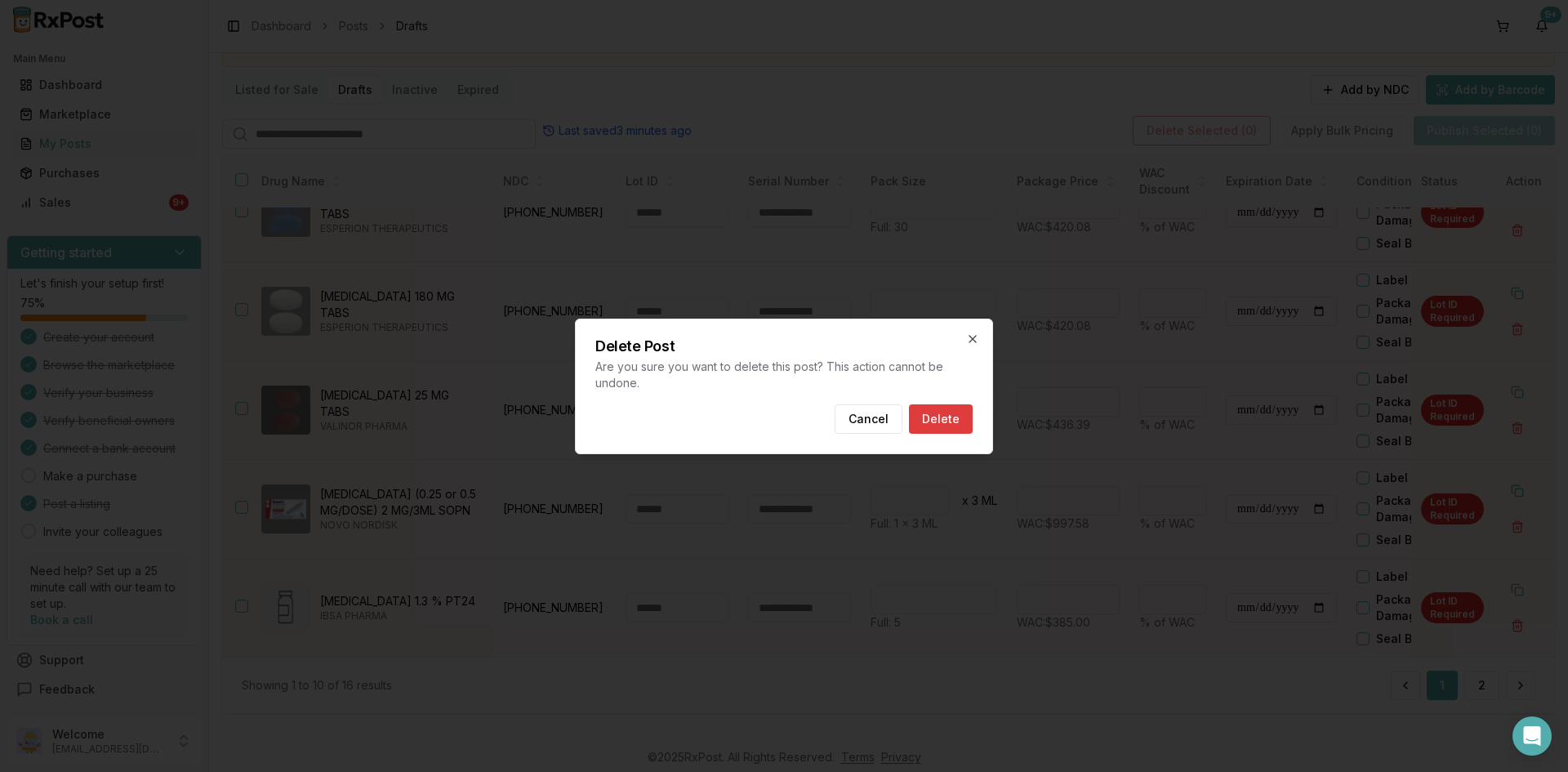
click at [947, 414] on button "Delete" at bounding box center [941, 418] width 64 height 29
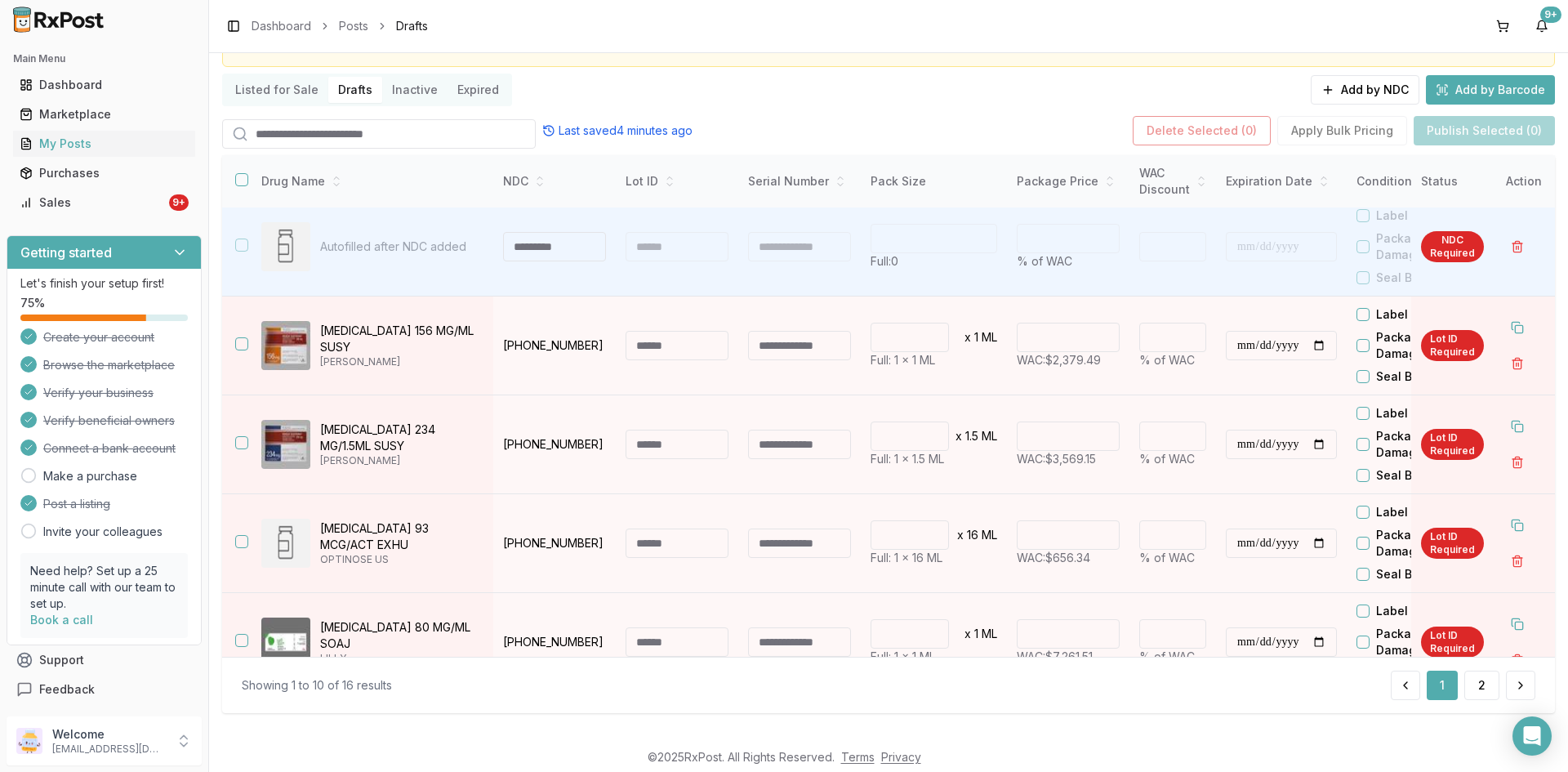
scroll to position [0, 0]
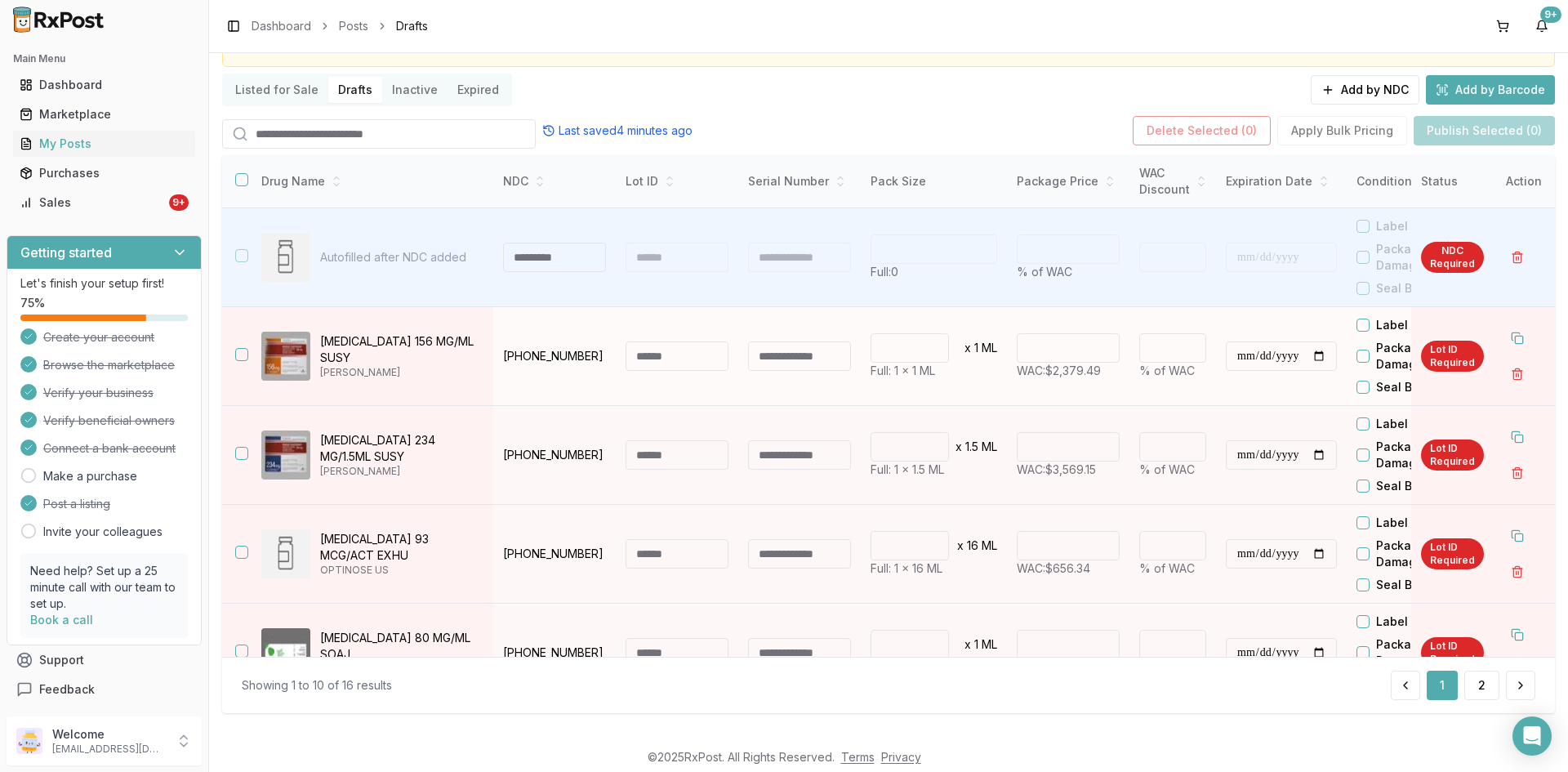
click at [650, 355] on input at bounding box center [677, 356] width 103 height 29
type input "*******"
click at [1249, 354] on input "**********" at bounding box center [1281, 356] width 111 height 29
click at [1261, 350] on input "**********" at bounding box center [1281, 356] width 111 height 29
type input "**********"
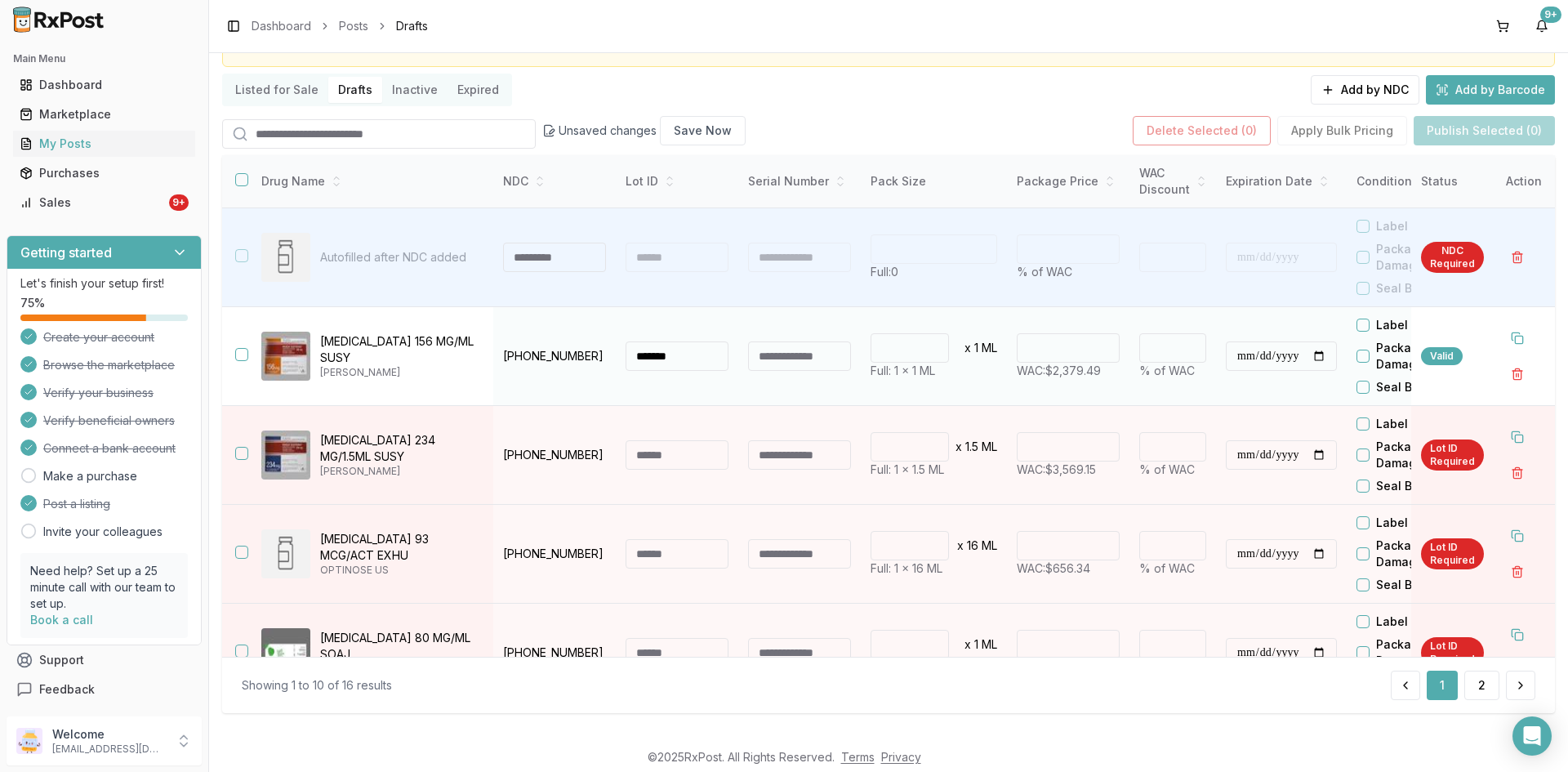
click at [1332, 360] on input "**********" at bounding box center [1281, 356] width 111 height 29
drag, startPoint x: 600, startPoint y: 354, endPoint x: 497, endPoint y: 364, distance: 103.5
click at [497, 364] on td "50458-0563-01" at bounding box center [555, 356] width 123 height 99
copy p "50458-0563-01"
click at [244, 357] on button "button" at bounding box center [242, 354] width 13 height 13
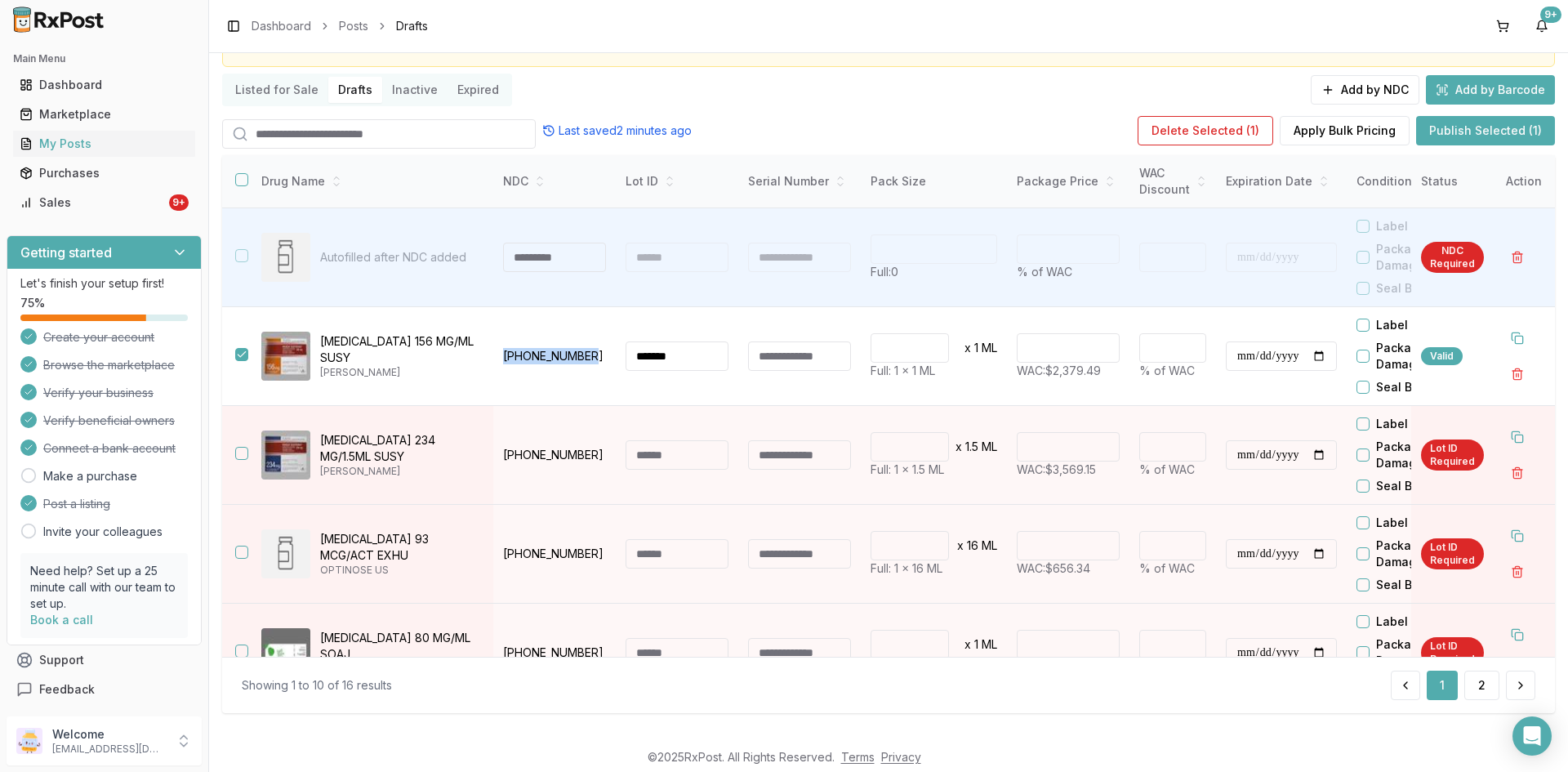
click at [1498, 128] on button "Publish Selected (1)" at bounding box center [1485, 131] width 139 height 29
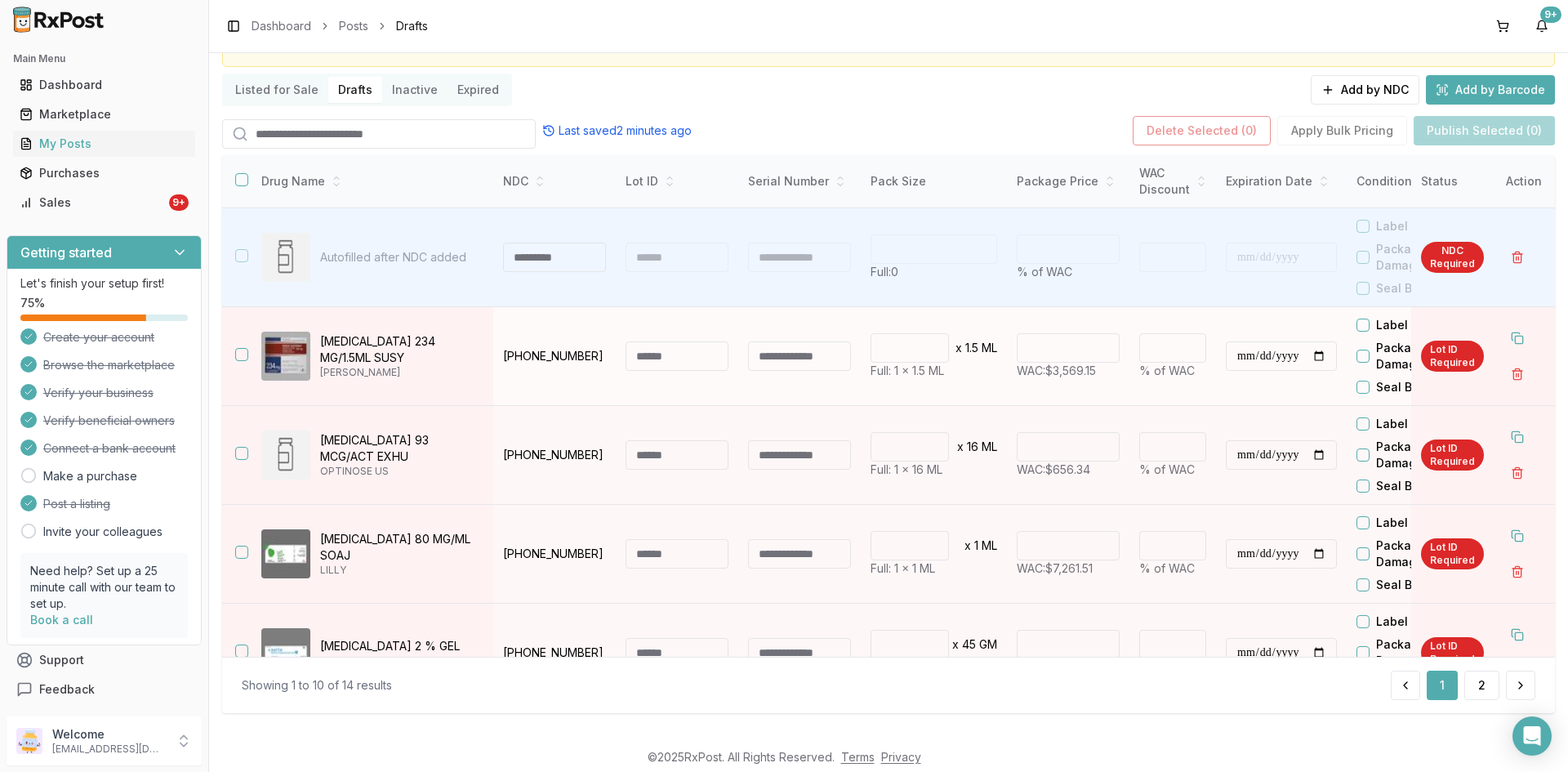
click at [693, 362] on input at bounding box center [677, 356] width 103 height 29
type input "*******"
drag, startPoint x: 1144, startPoint y: 349, endPoint x: 1098, endPoint y: 353, distance: 46.2
click at [1098, 353] on tr "**********" at bounding box center [979, 356] width 1515 height 99
type input "*"
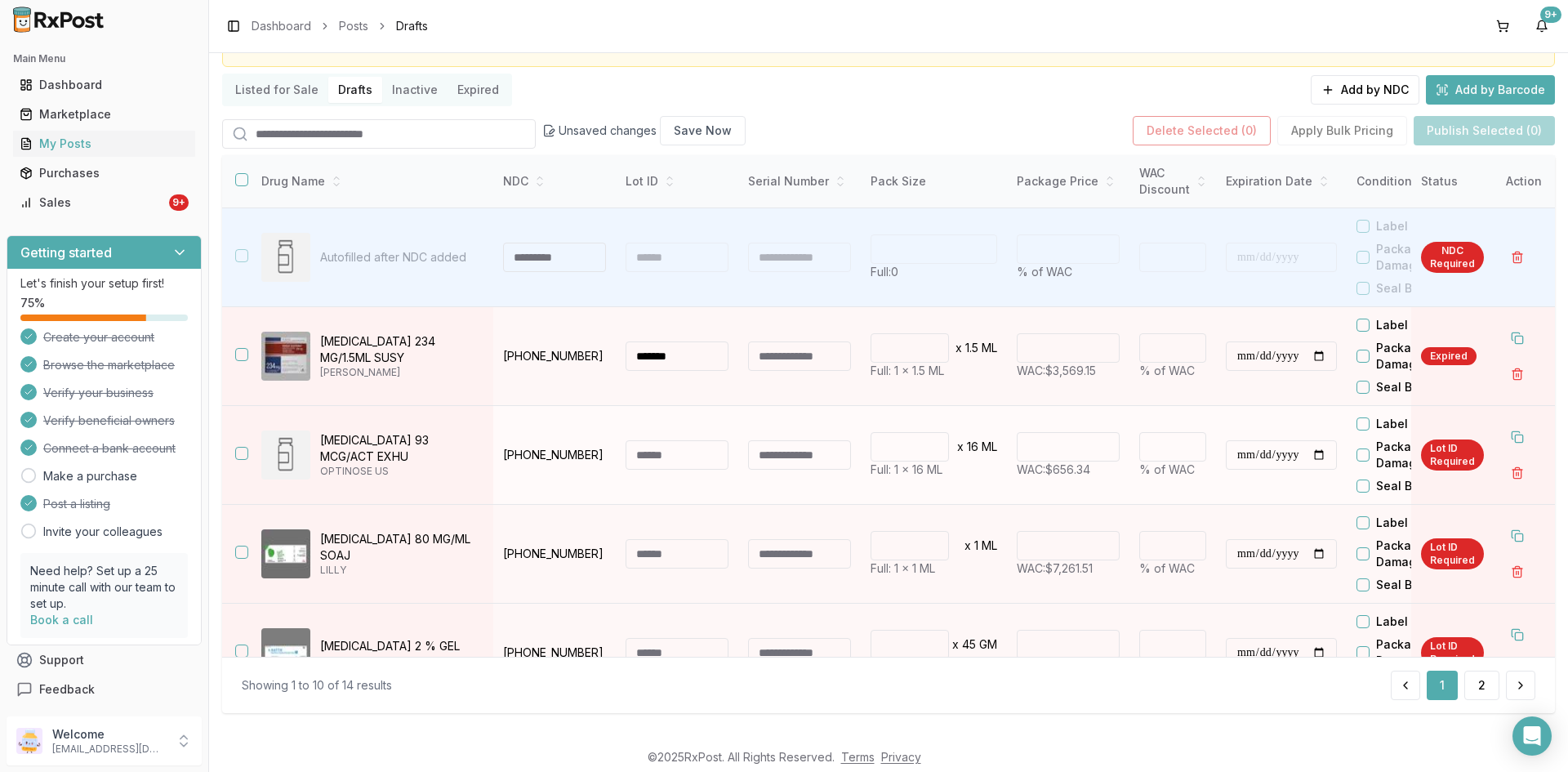
type input "*******"
click at [1115, 416] on td "****** WAC: $656.34" at bounding box center [1068, 455] width 123 height 99
click at [1242, 353] on input "**********" at bounding box center [1281, 356] width 111 height 29
type input "**********"
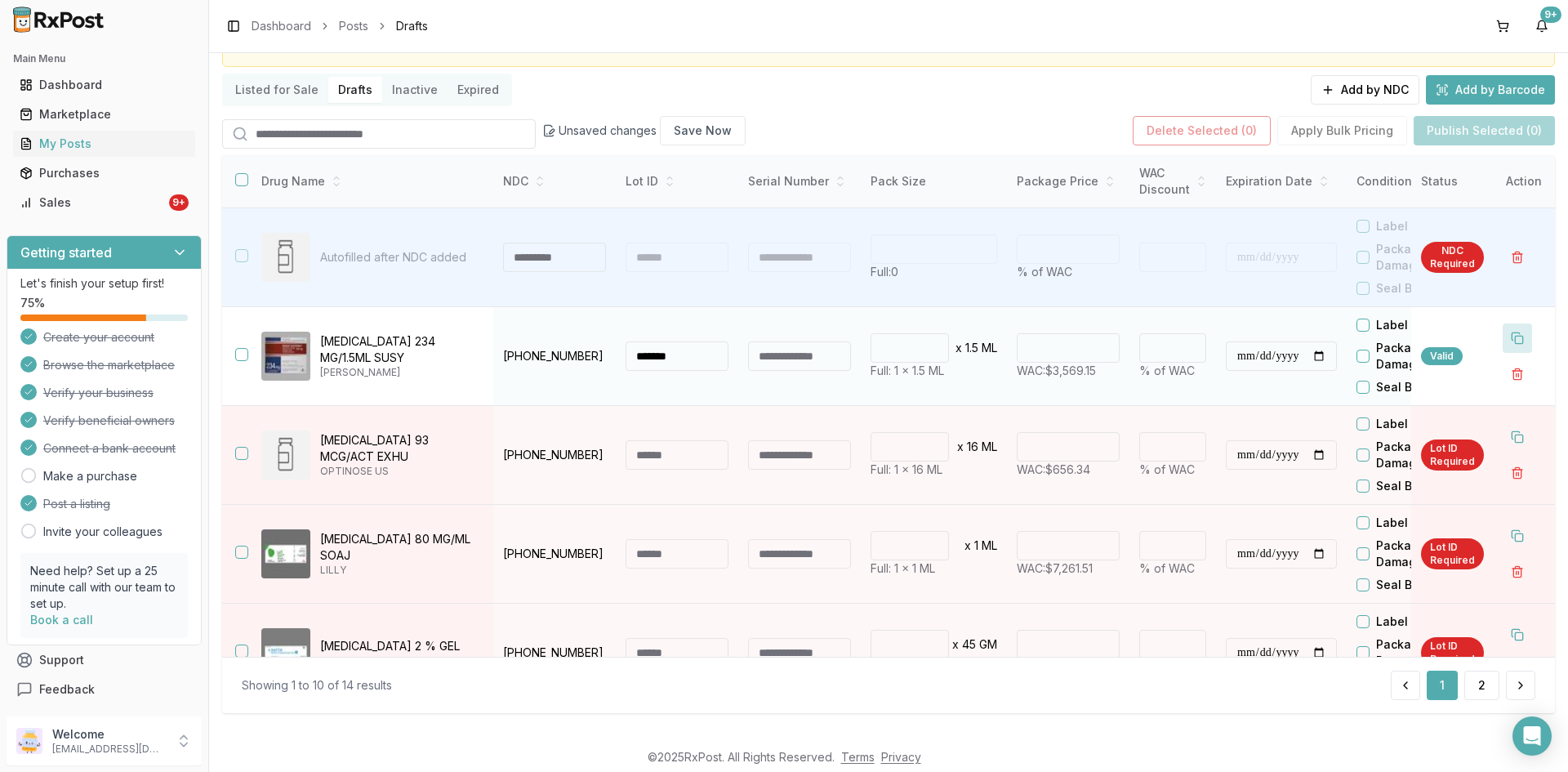
click at [1507, 336] on button at bounding box center [1517, 338] width 29 height 29
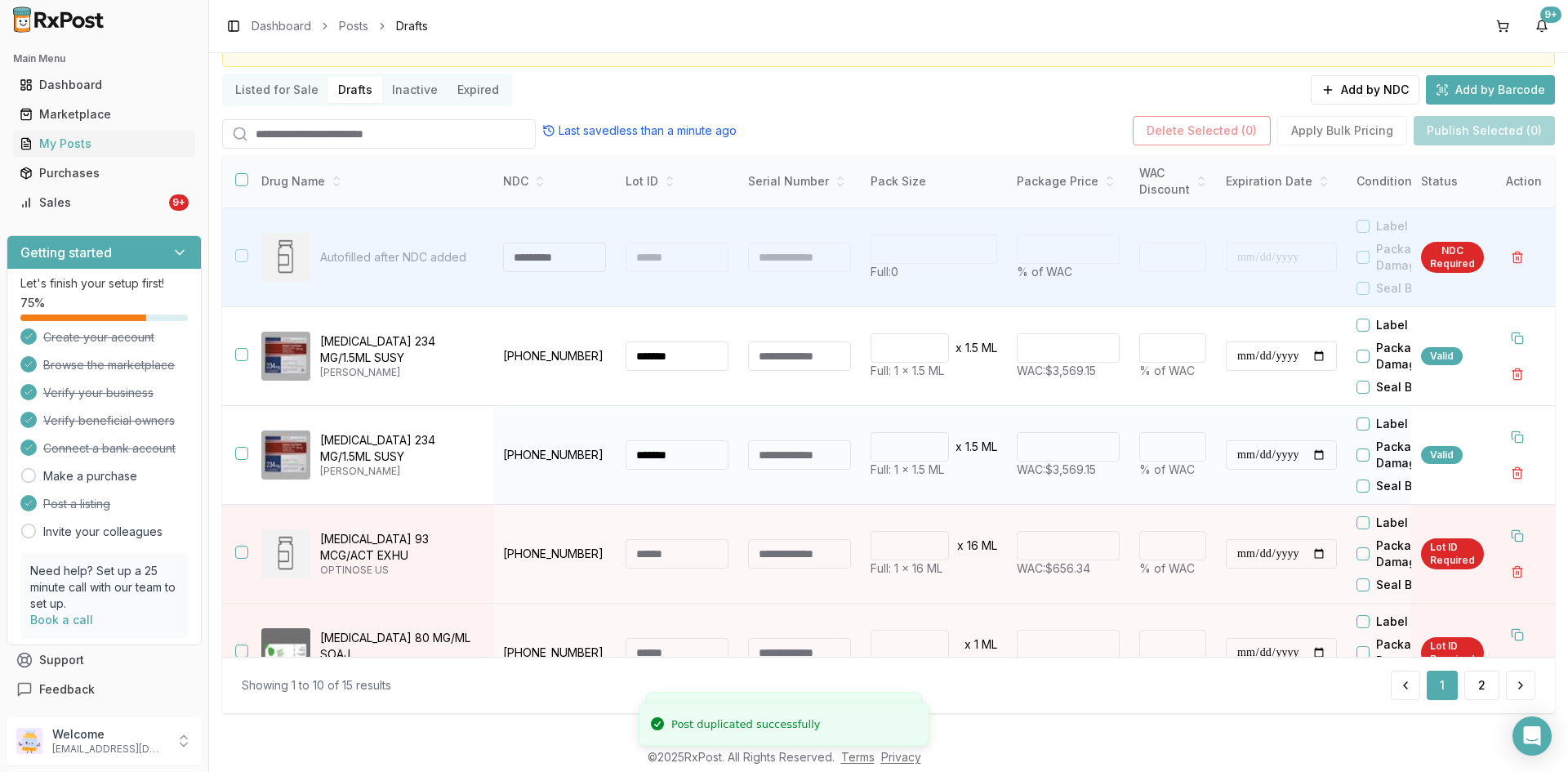
drag, startPoint x: 700, startPoint y: 459, endPoint x: 607, endPoint y: 457, distance: 93.0
click at [607, 457] on tr "**********" at bounding box center [979, 455] width 1515 height 99
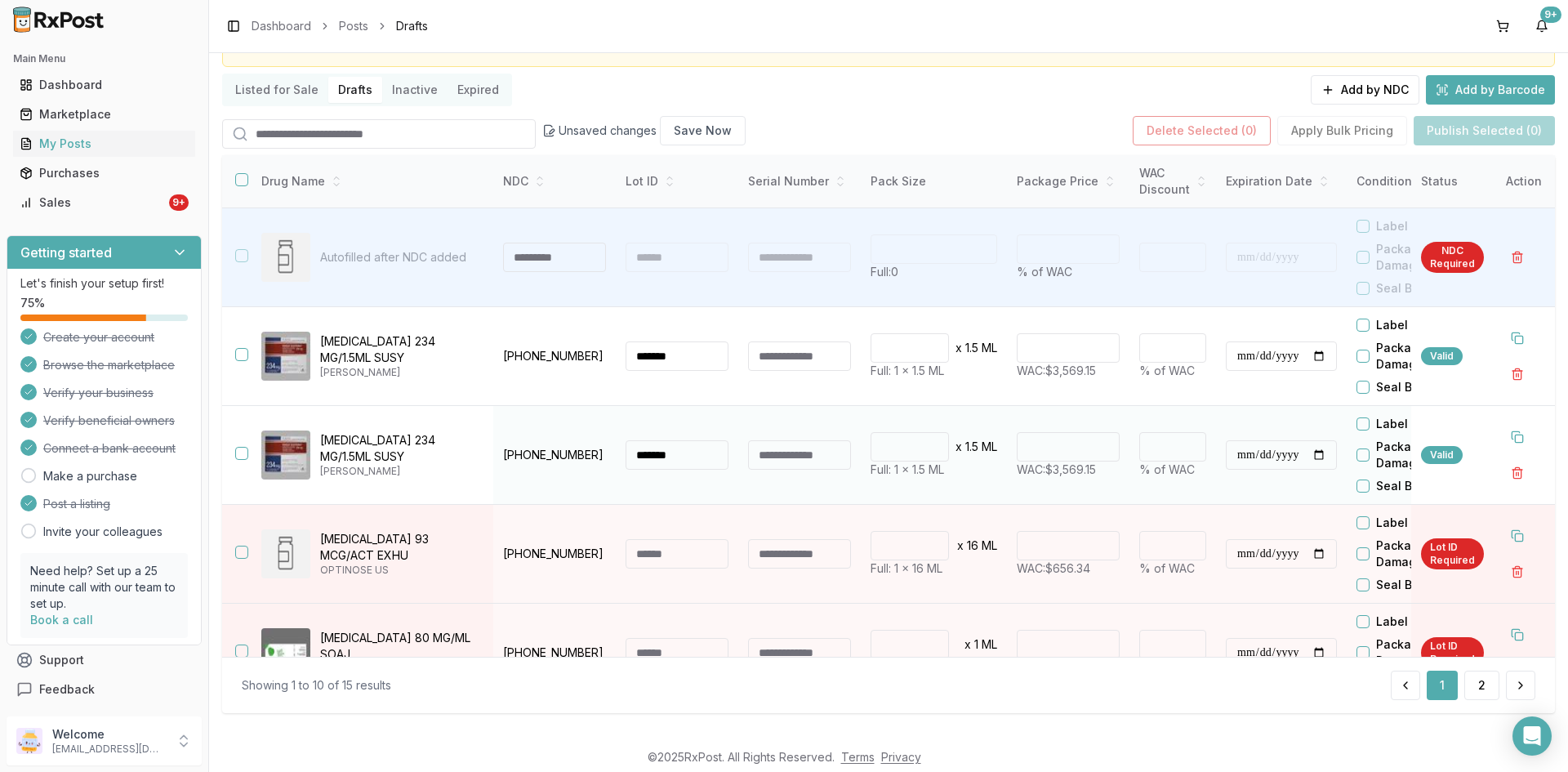
type input "*******"
click at [1242, 453] on input "**********" at bounding box center [1281, 455] width 111 height 29
type input "**********"
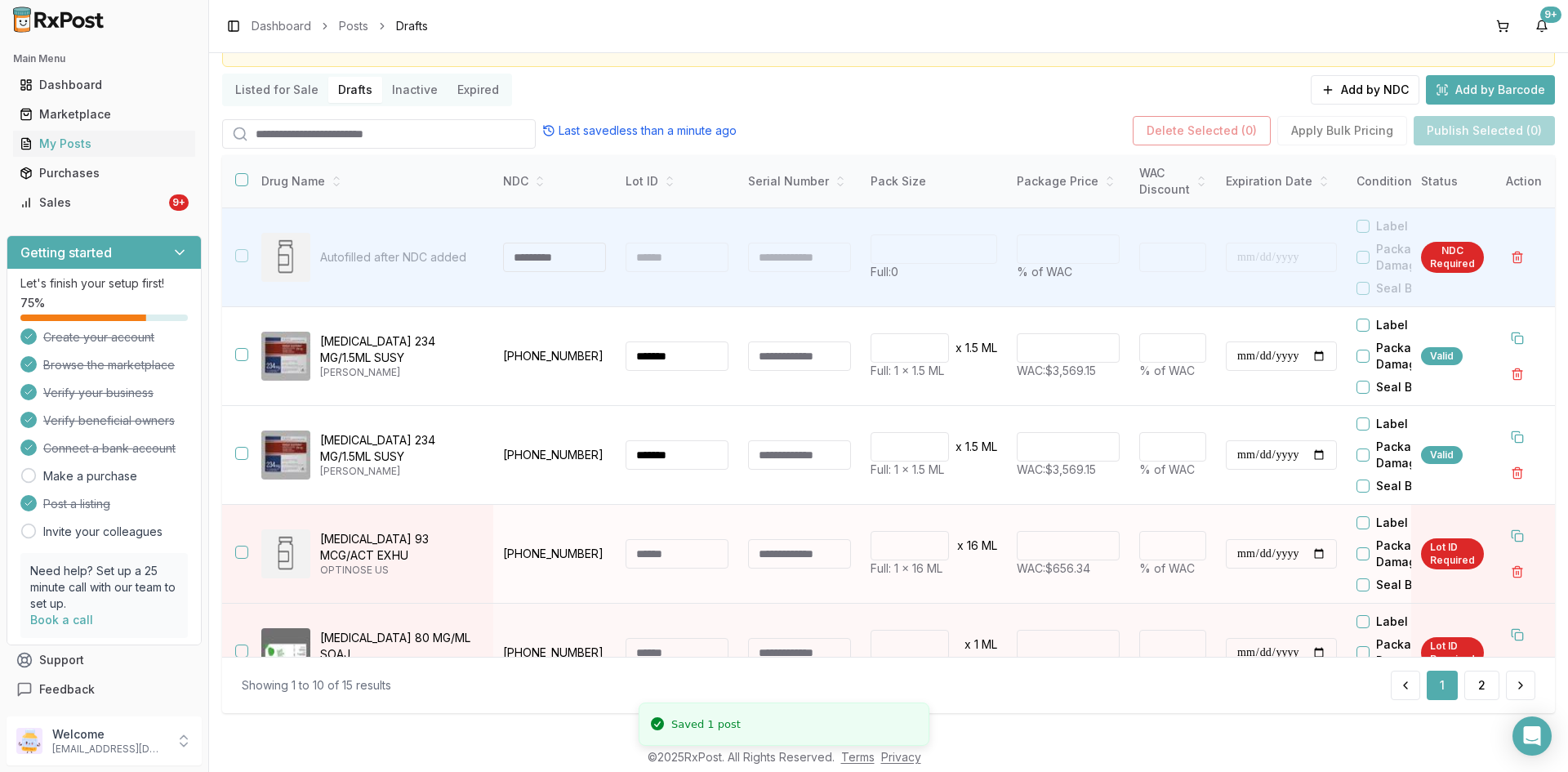
click at [1127, 506] on td "****** WAC: $656.34" at bounding box center [1068, 554] width 123 height 99
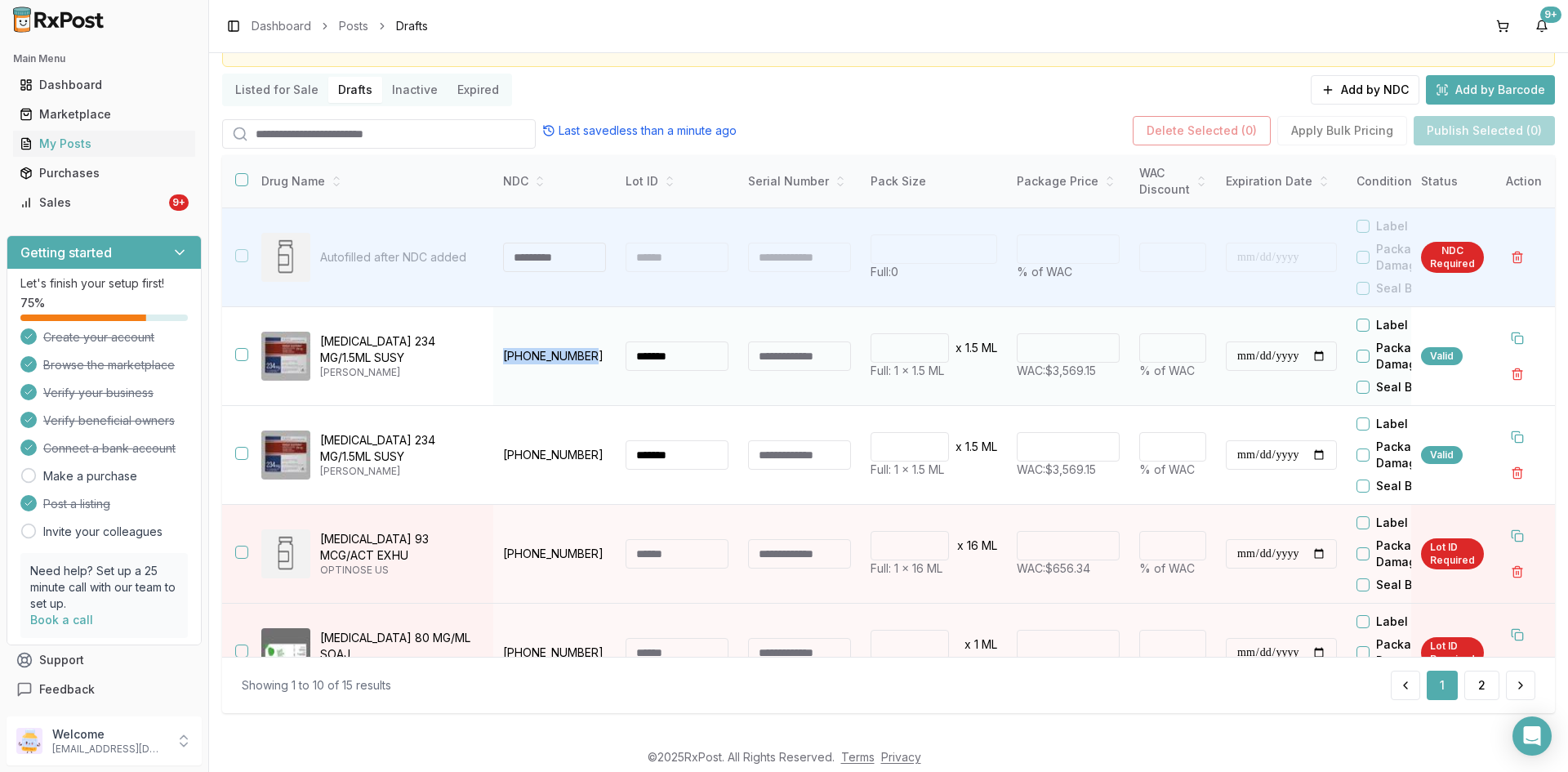
drag, startPoint x: 598, startPoint y: 349, endPoint x: 501, endPoint y: 357, distance: 97.3
click at [501, 357] on td "50458-0564-01" at bounding box center [555, 356] width 123 height 99
copy p "50458-0564-01"
click at [247, 450] on button "button" at bounding box center [242, 453] width 13 height 13
click at [242, 354] on button "button" at bounding box center [242, 354] width 13 height 13
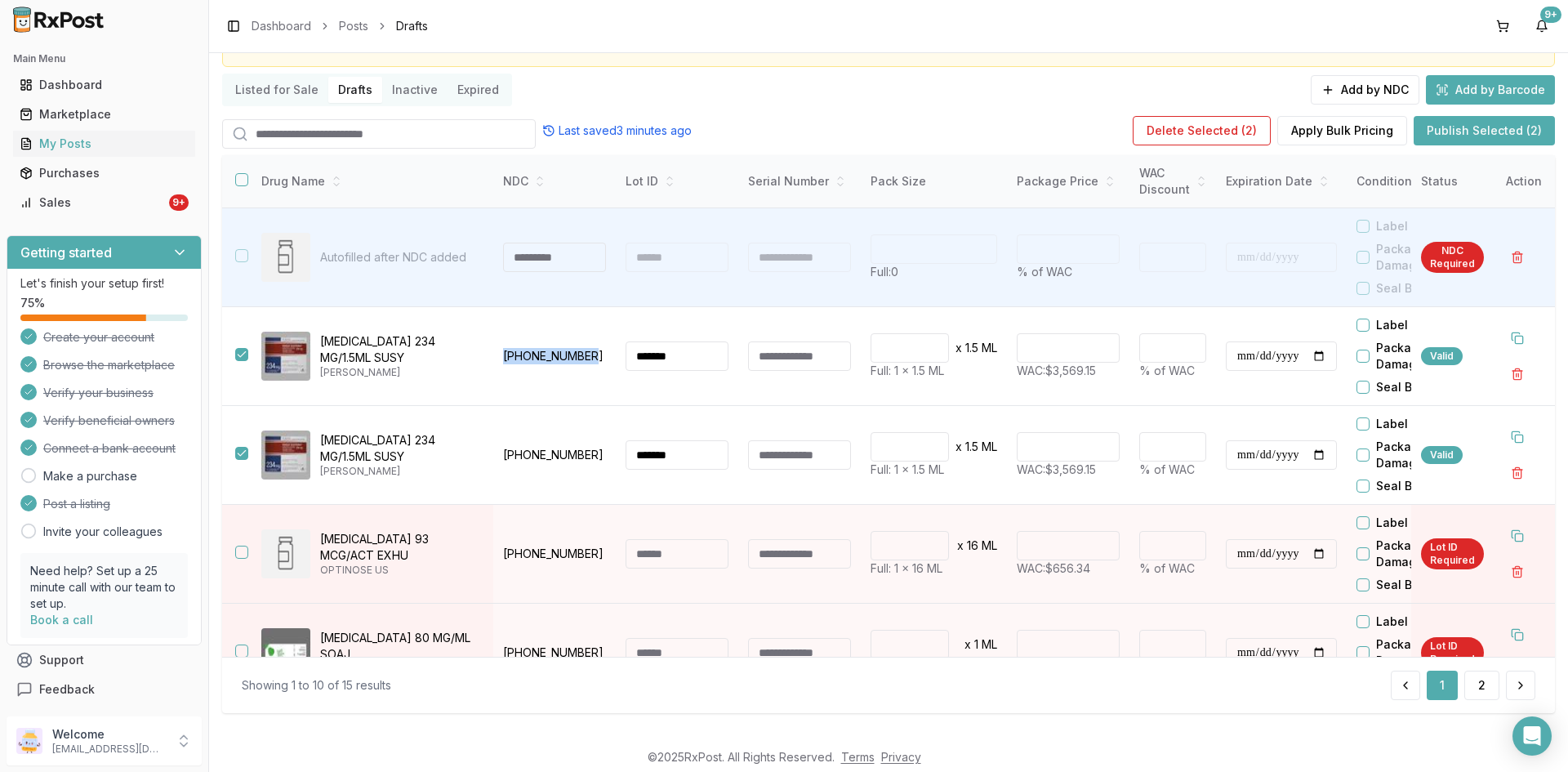
click at [1465, 128] on button "Publish Selected (2)" at bounding box center [1484, 131] width 141 height 29
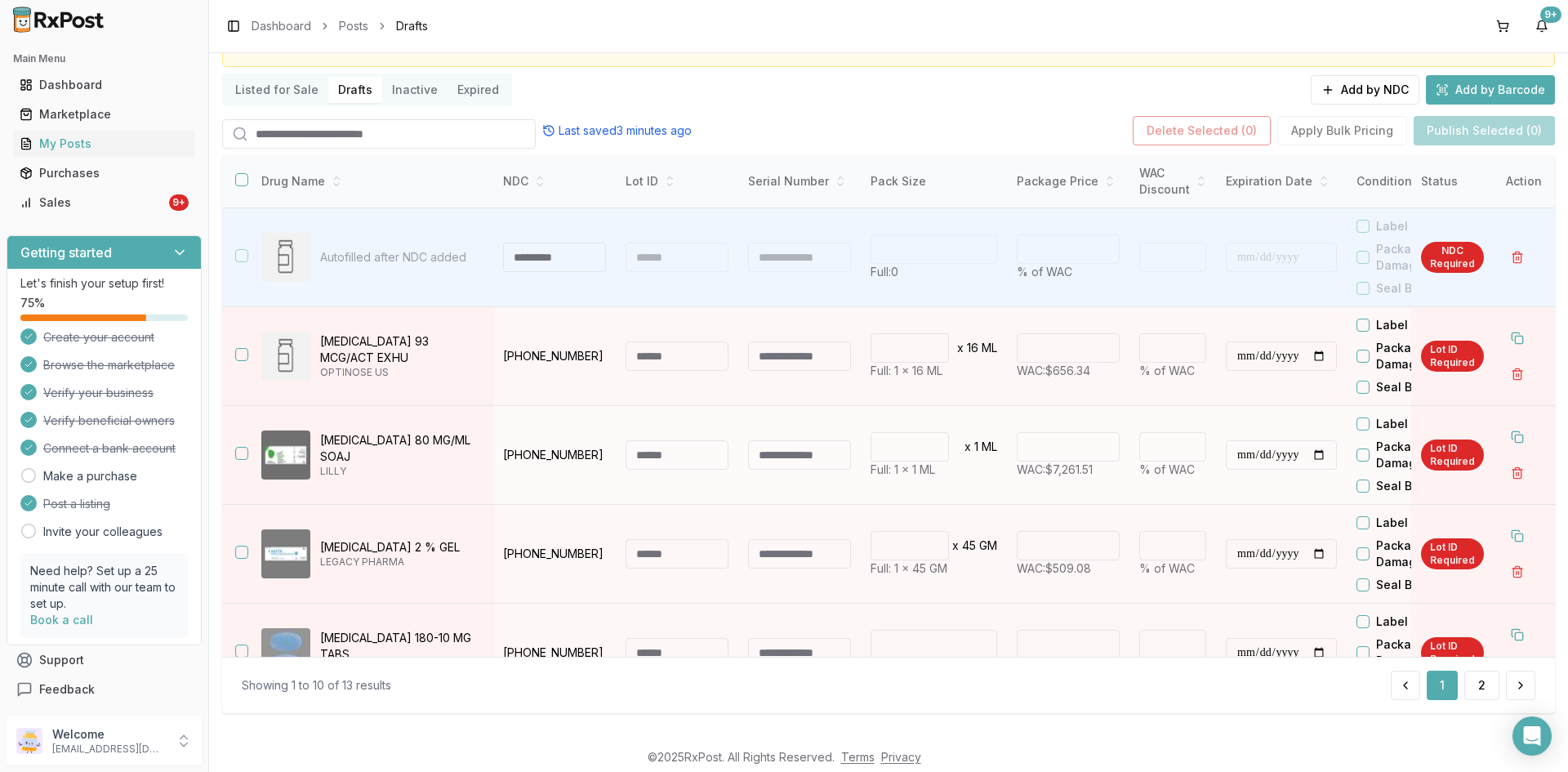
click at [661, 463] on input at bounding box center [677, 455] width 103 height 29
click at [638, 444] on input at bounding box center [677, 455] width 103 height 29
drag, startPoint x: 643, startPoint y: 450, endPoint x: 623, endPoint y: 457, distance: 21.2
click at [627, 455] on div "*********" at bounding box center [677, 455] width 103 height 29
type input "*********"
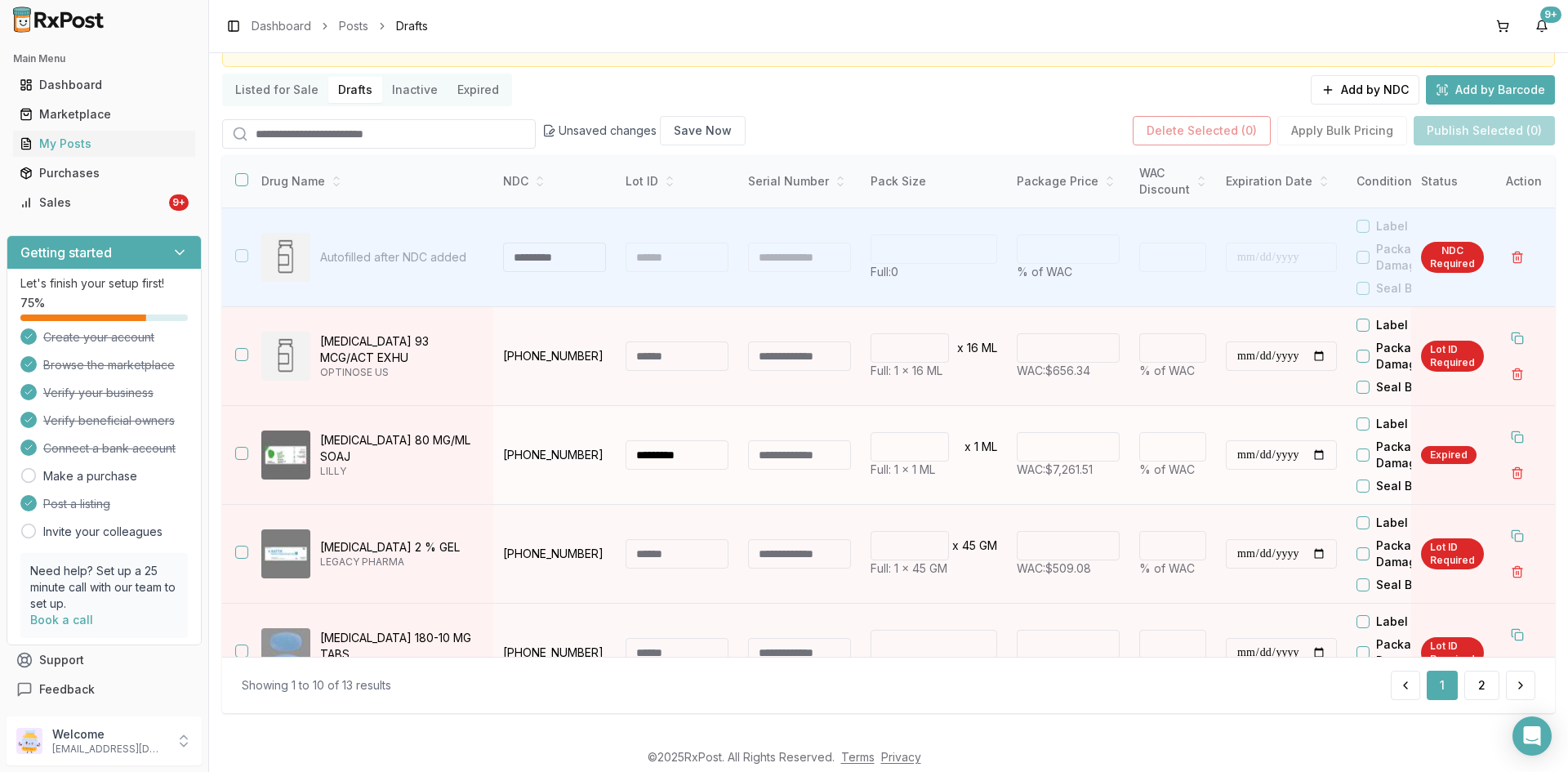
click at [1245, 455] on input "**********" at bounding box center [1281, 455] width 111 height 29
type input "**********"
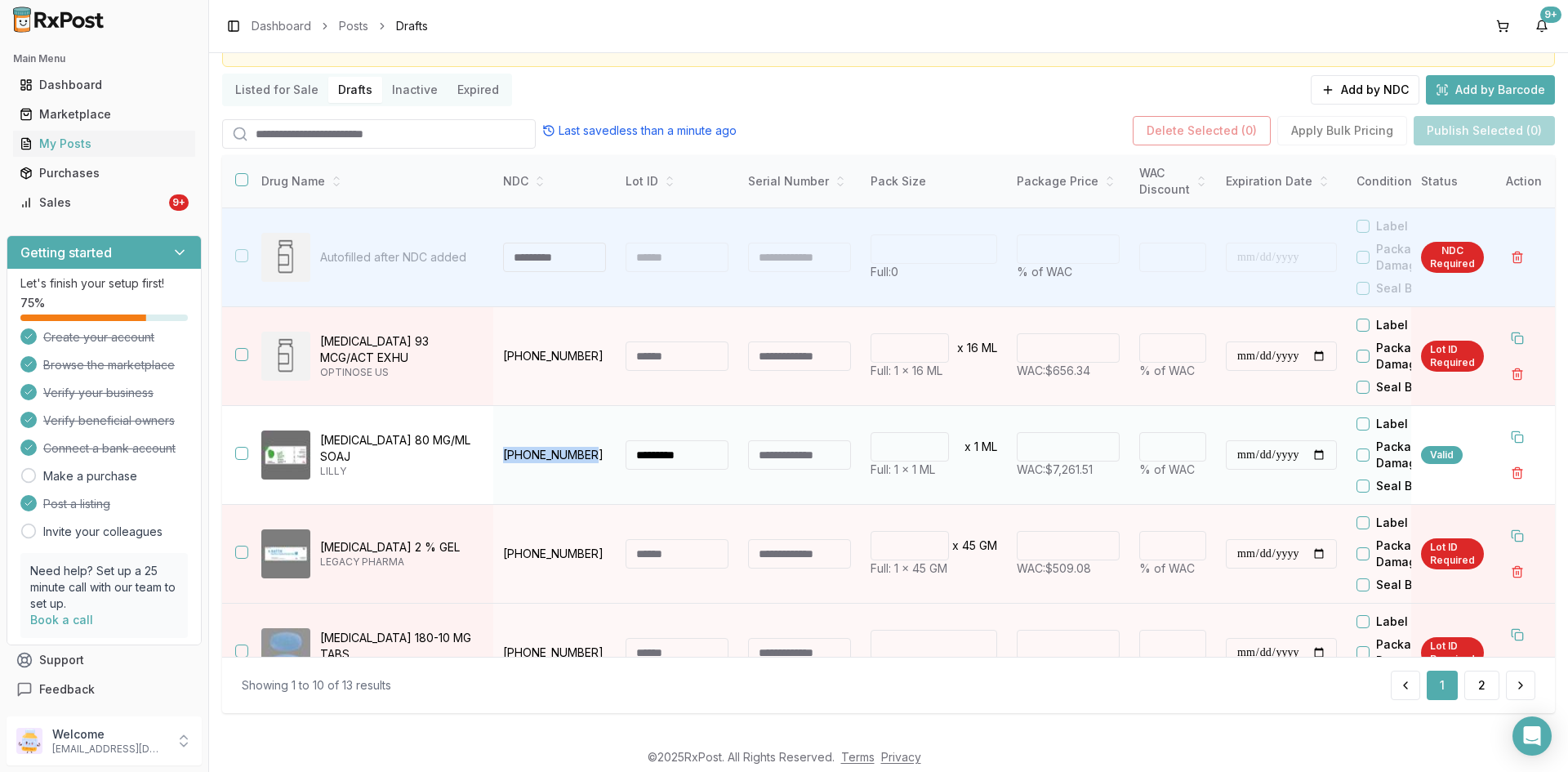
drag, startPoint x: 588, startPoint y: 454, endPoint x: 501, endPoint y: 466, distance: 87.8
click at [501, 466] on td "00002-1445-11" at bounding box center [555, 455] width 123 height 99
copy p "00002-1445-11"
drag, startPoint x: 1044, startPoint y: 447, endPoint x: 1056, endPoint y: 444, distance: 12.4
click at [1056, 444] on input "*******" at bounding box center [1068, 447] width 103 height 29
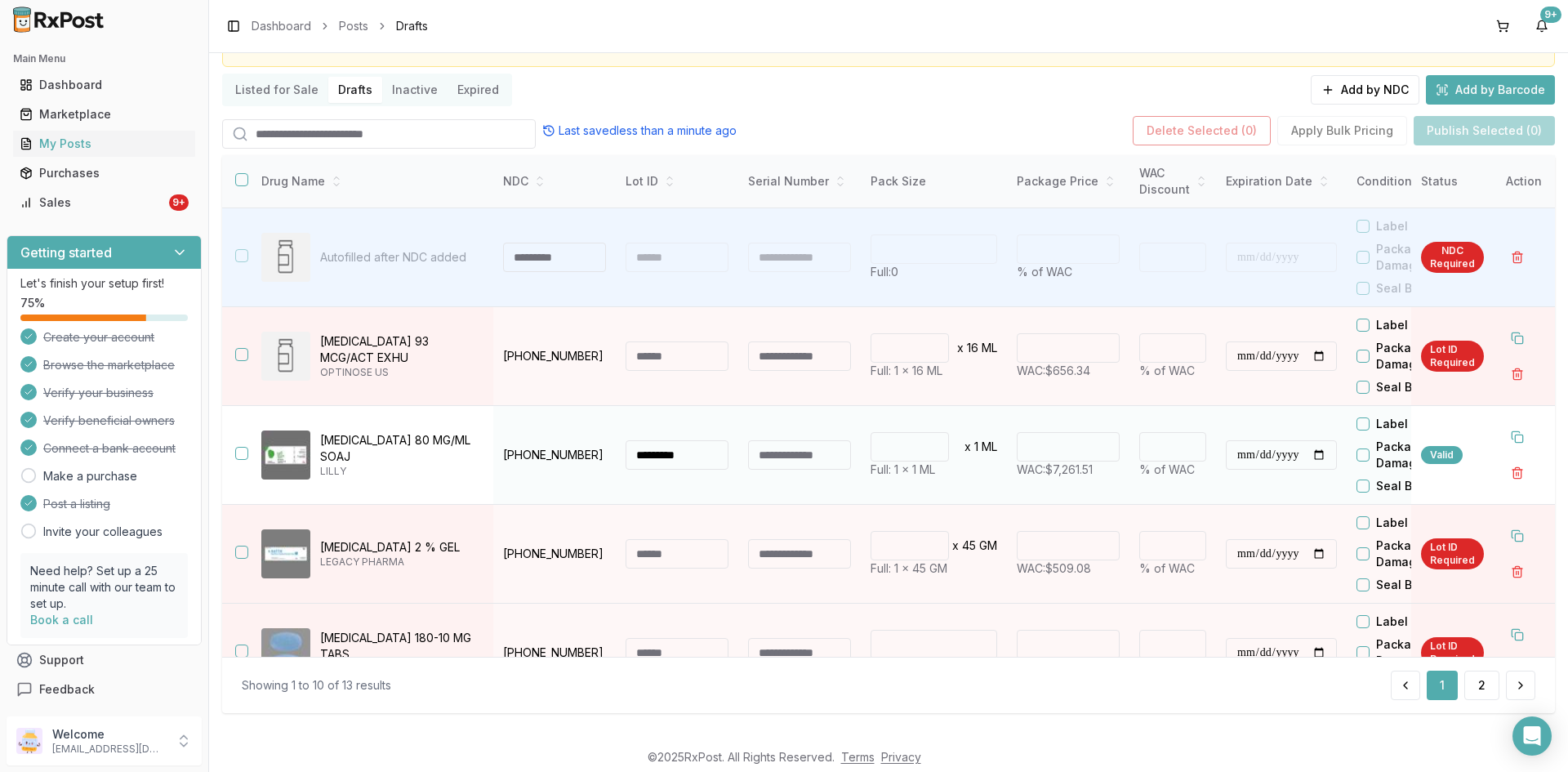
type input "*******"
click at [976, 484] on td "* x 1 ML Full: 1 x 1 ML" at bounding box center [934, 455] width 147 height 99
click at [1171, 482] on td "* % of WAC" at bounding box center [1173, 455] width 87 height 99
click at [990, 421] on td "* x 1 ML Full: 1 x 1 ML" at bounding box center [934, 455] width 147 height 99
click at [1012, 495] on td "******* WAC: $7,261.51" at bounding box center [1068, 455] width 123 height 99
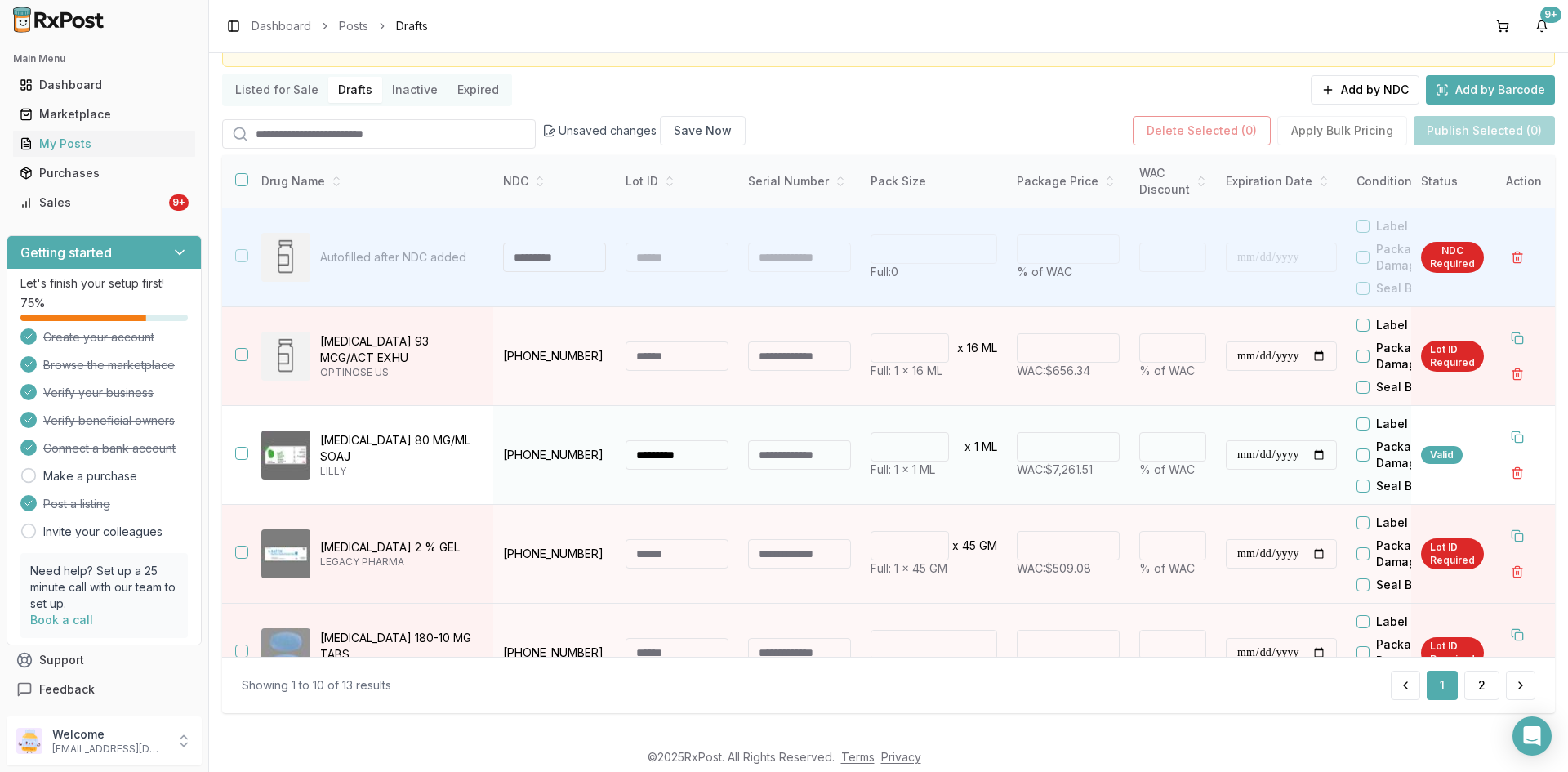
click at [1013, 490] on td "******* WAC: $7,261.51" at bounding box center [1068, 455] width 123 height 99
drag, startPoint x: 1078, startPoint y: 450, endPoint x: 1026, endPoint y: 456, distance: 52.3
click at [1026, 456] on div "*******" at bounding box center [1068, 447] width 103 height 29
click at [243, 455] on button "button" at bounding box center [242, 453] width 13 height 13
click at [1469, 123] on button "Publish Selected (1)" at bounding box center [1485, 131] width 139 height 29
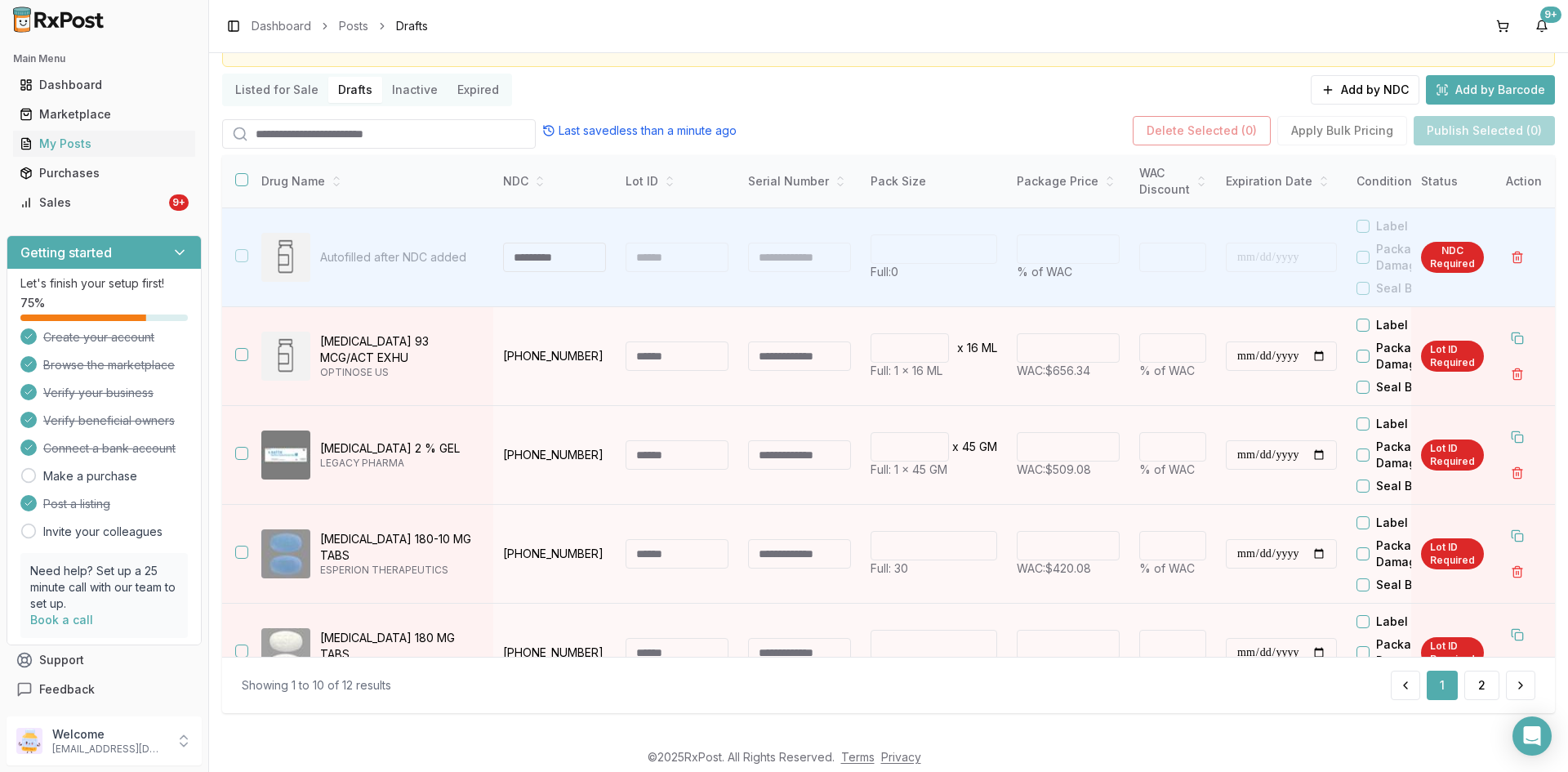
click at [350, 128] on input "search" at bounding box center [378, 133] width 313 height 29
click at [272, 92] on button "Listed for Sale" at bounding box center [277, 89] width 103 height 26
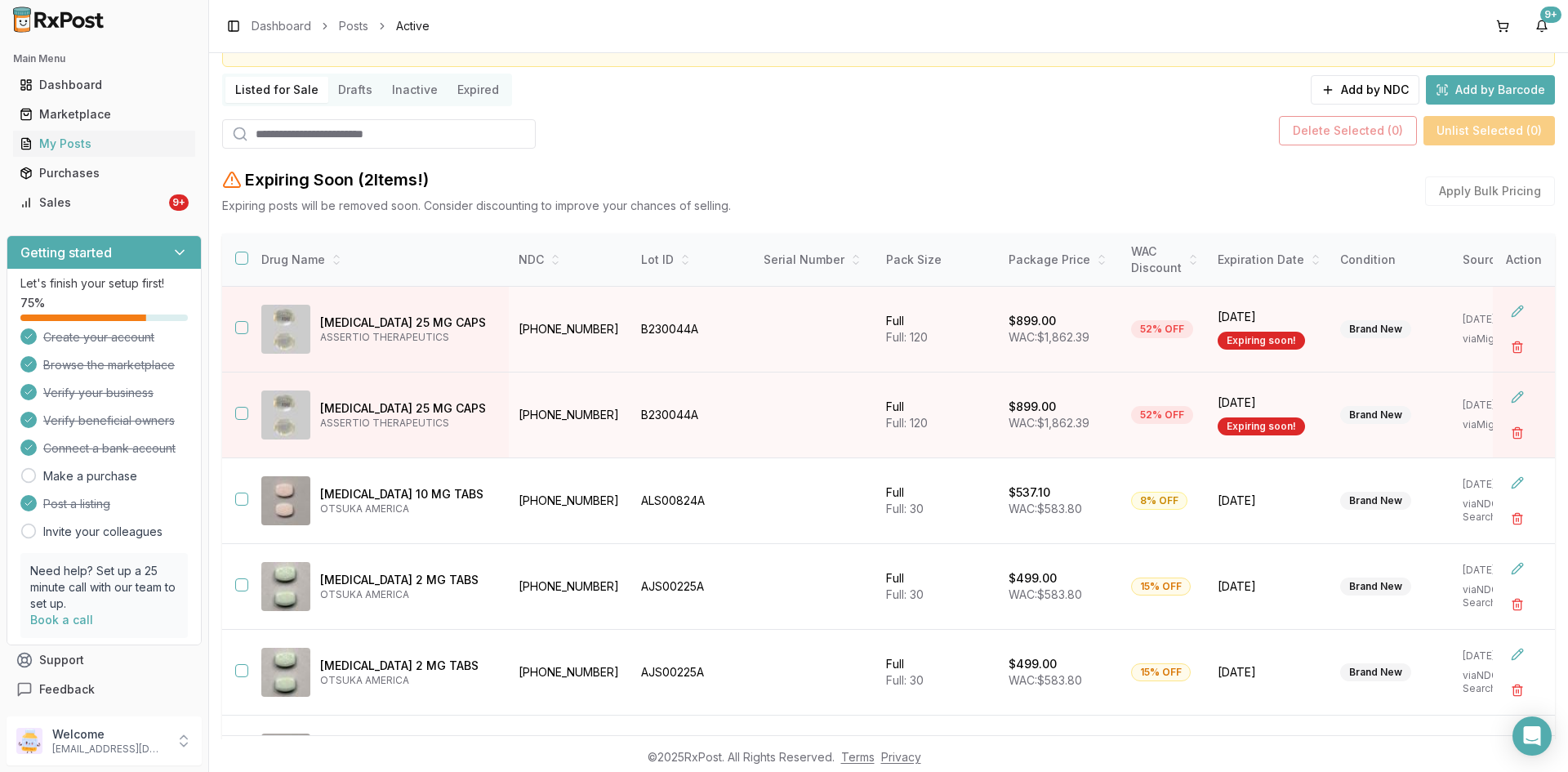
click at [271, 138] on input "search" at bounding box center [378, 133] width 313 height 29
paste input "**********"
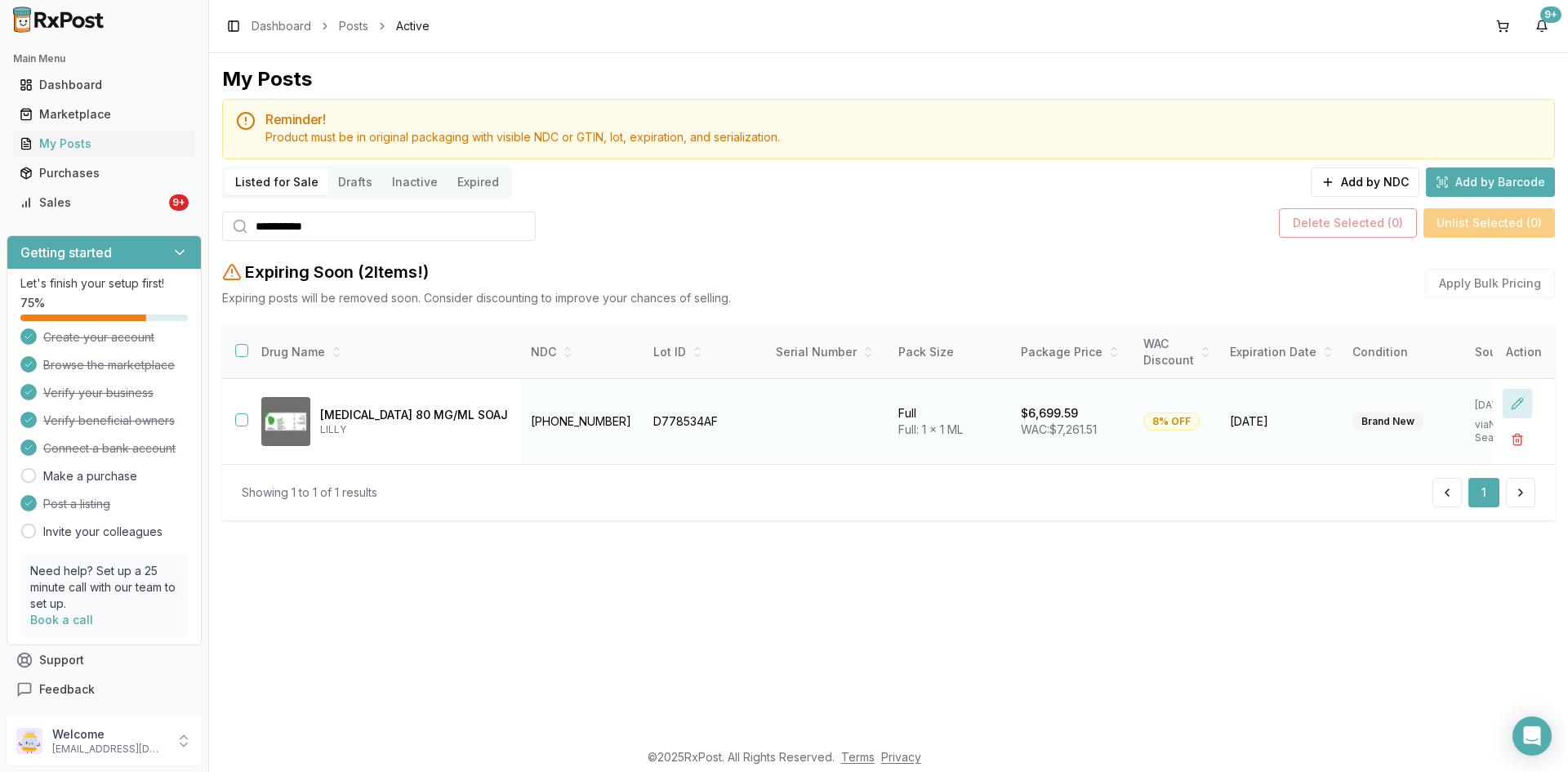
type input "**********"
click at [1520, 395] on button at bounding box center [1517, 403] width 29 height 29
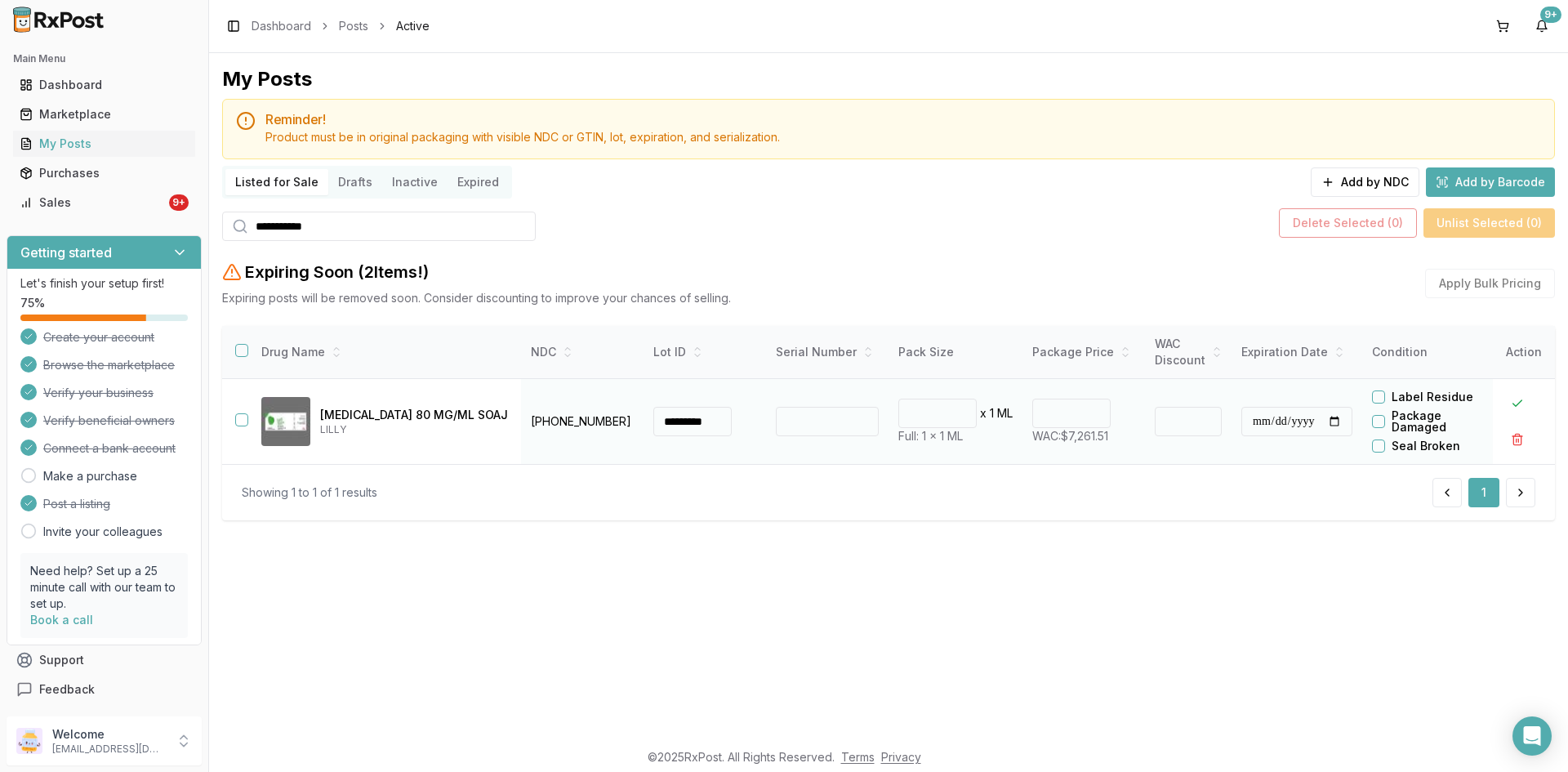
drag, startPoint x: 1033, startPoint y: 413, endPoint x: 1043, endPoint y: 411, distance: 10.2
click at [1043, 411] on input "*******" at bounding box center [1072, 413] width 78 height 29
click at [1060, 412] on input "*******" at bounding box center [1072, 413] width 78 height 29
type input "*******"
click at [1519, 401] on button at bounding box center [1517, 403] width 29 height 29
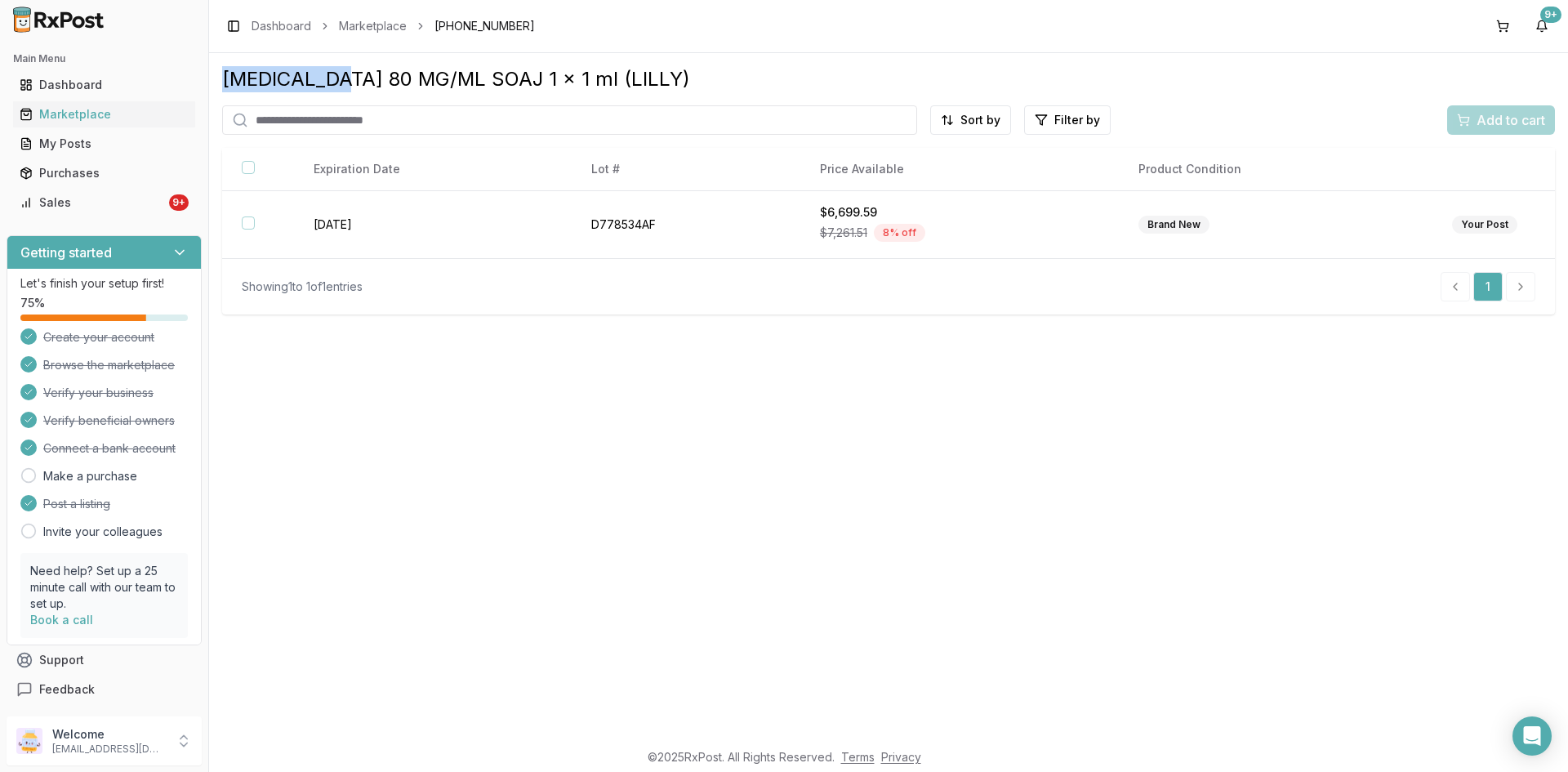
drag, startPoint x: 332, startPoint y: 74, endPoint x: 225, endPoint y: 73, distance: 107.0
click at [226, 71] on div "[MEDICAL_DATA] 80 MG/ML SOAJ 1 x 1 ml (LILLY)" at bounding box center [888, 79] width 1333 height 26
copy div "[MEDICAL_DATA] 80 MG"
drag, startPoint x: 544, startPoint y: 28, endPoint x: 427, endPoint y: 42, distance: 117.8
click at [427, 39] on div "Toggle Sidebar Dashboard Marketplace [PHONE_NUMBER] 9+" at bounding box center [889, 26] width 1359 height 52
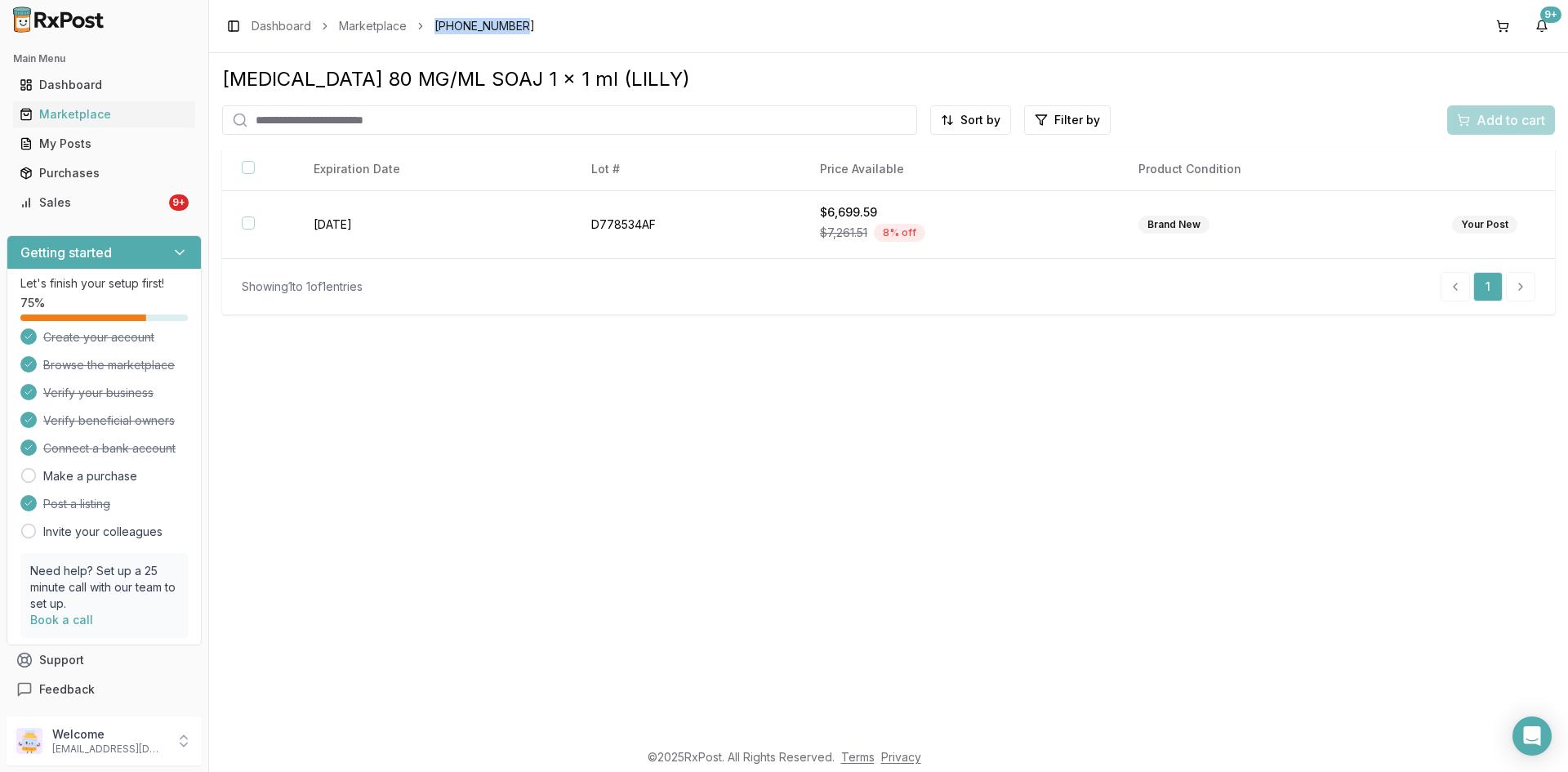
copy span "[PHONE_NUMBER]"
click at [316, 116] on input "search" at bounding box center [569, 120] width 695 height 29
paste input "**********"
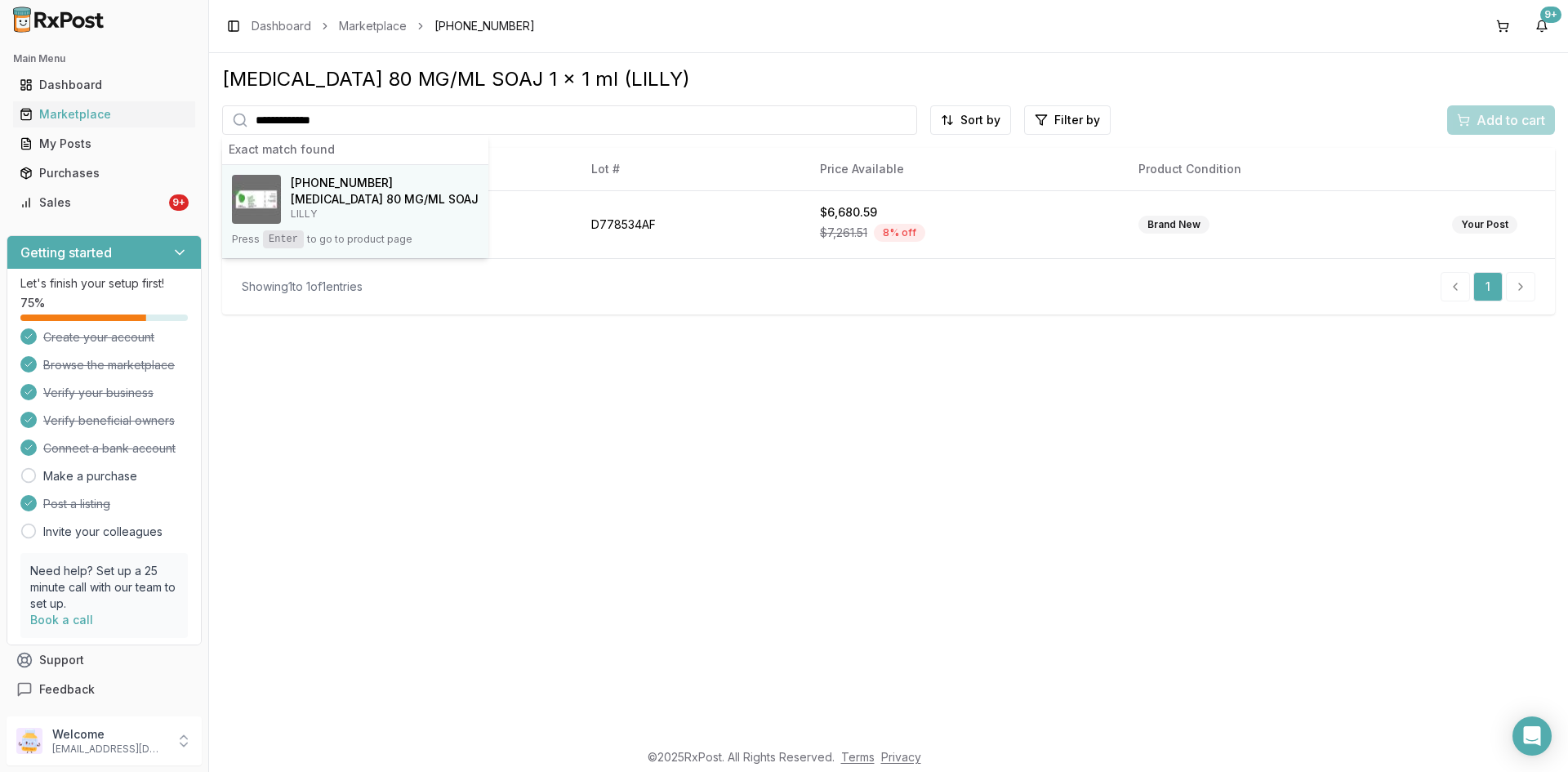
type input "**********"
click at [329, 199] on h4 "Taltz 80 MG/ML SOAJ" at bounding box center [385, 199] width 188 height 16
